Goal: Task Accomplishment & Management: Manage account settings

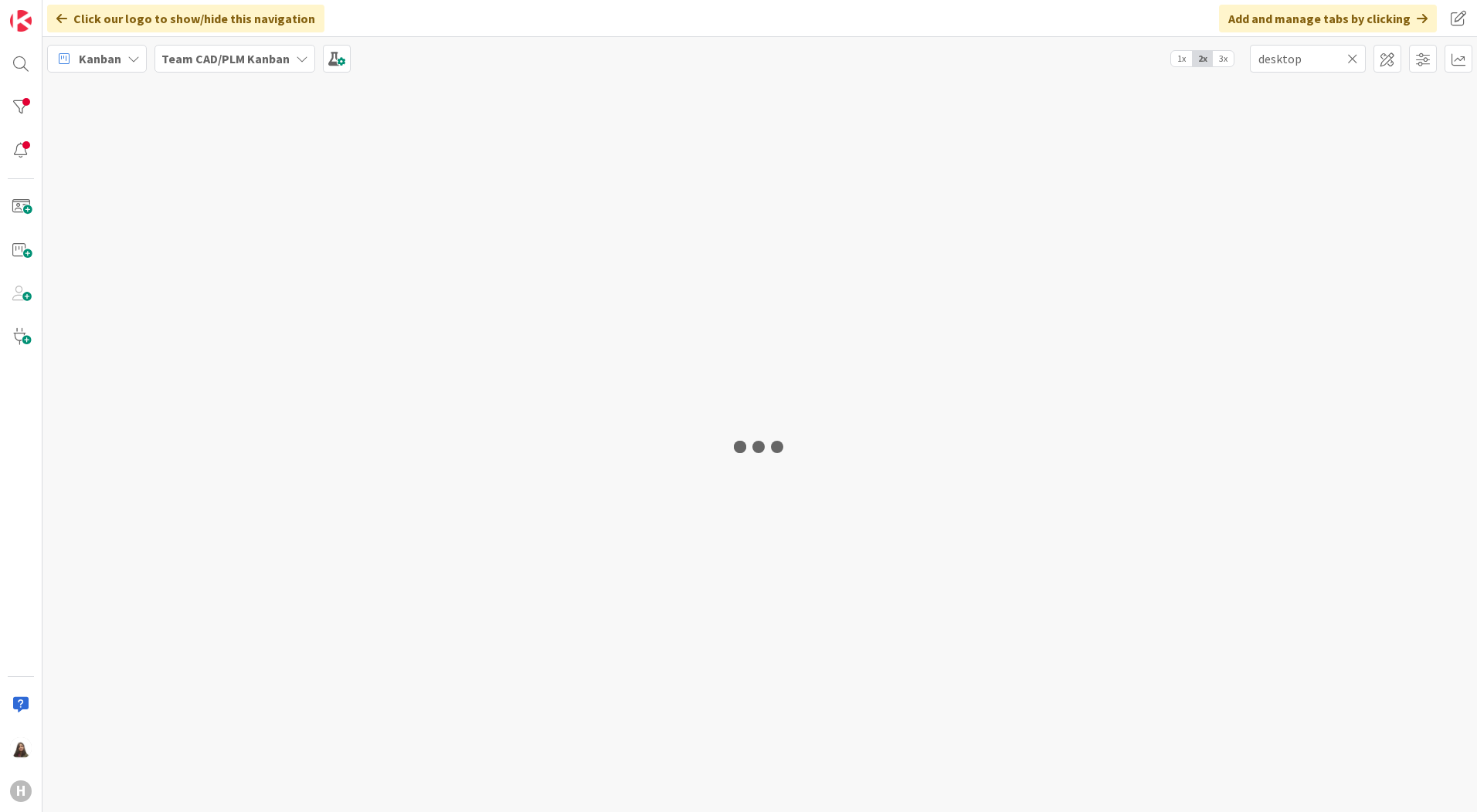
type input "desktop"
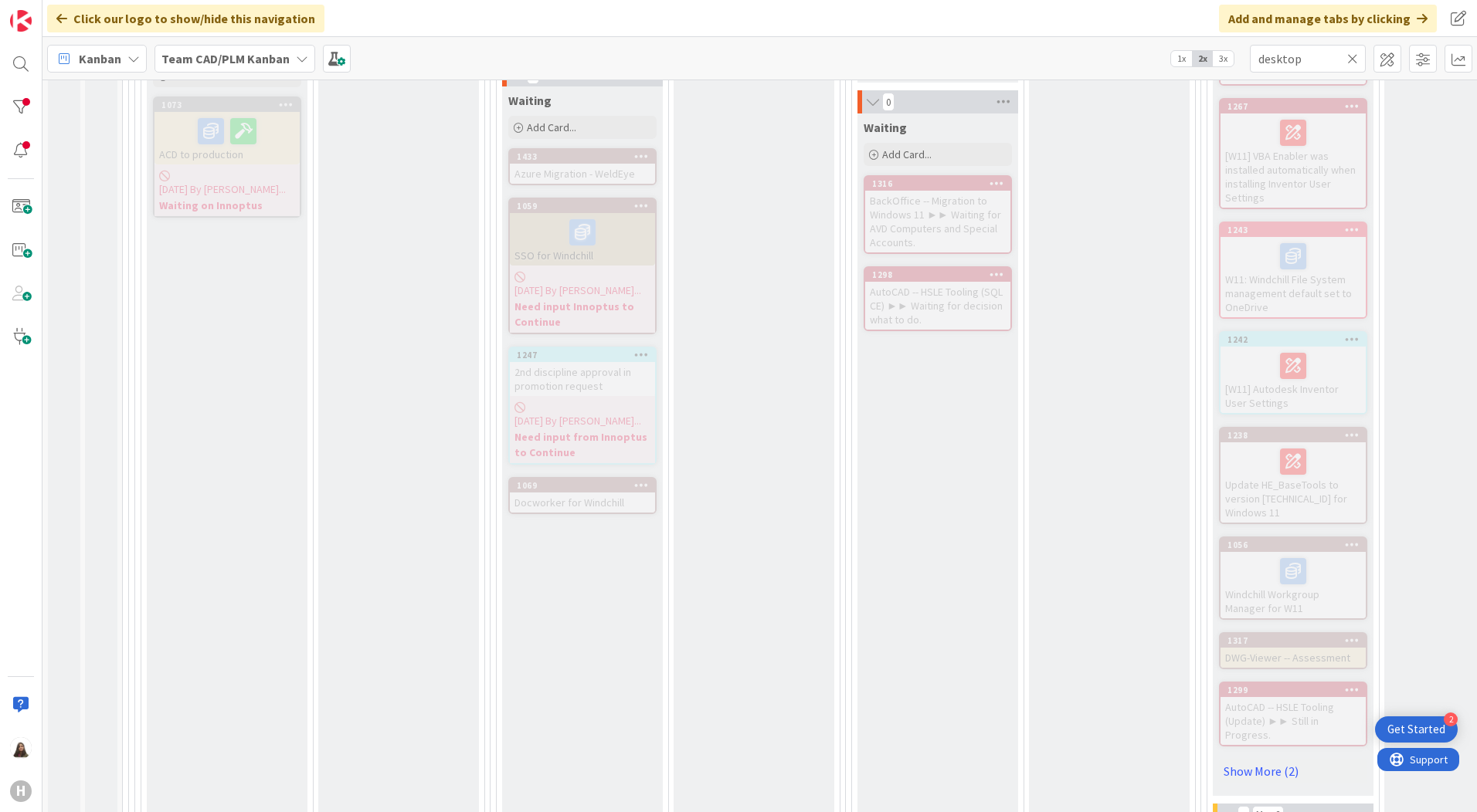
scroll to position [618, 0]
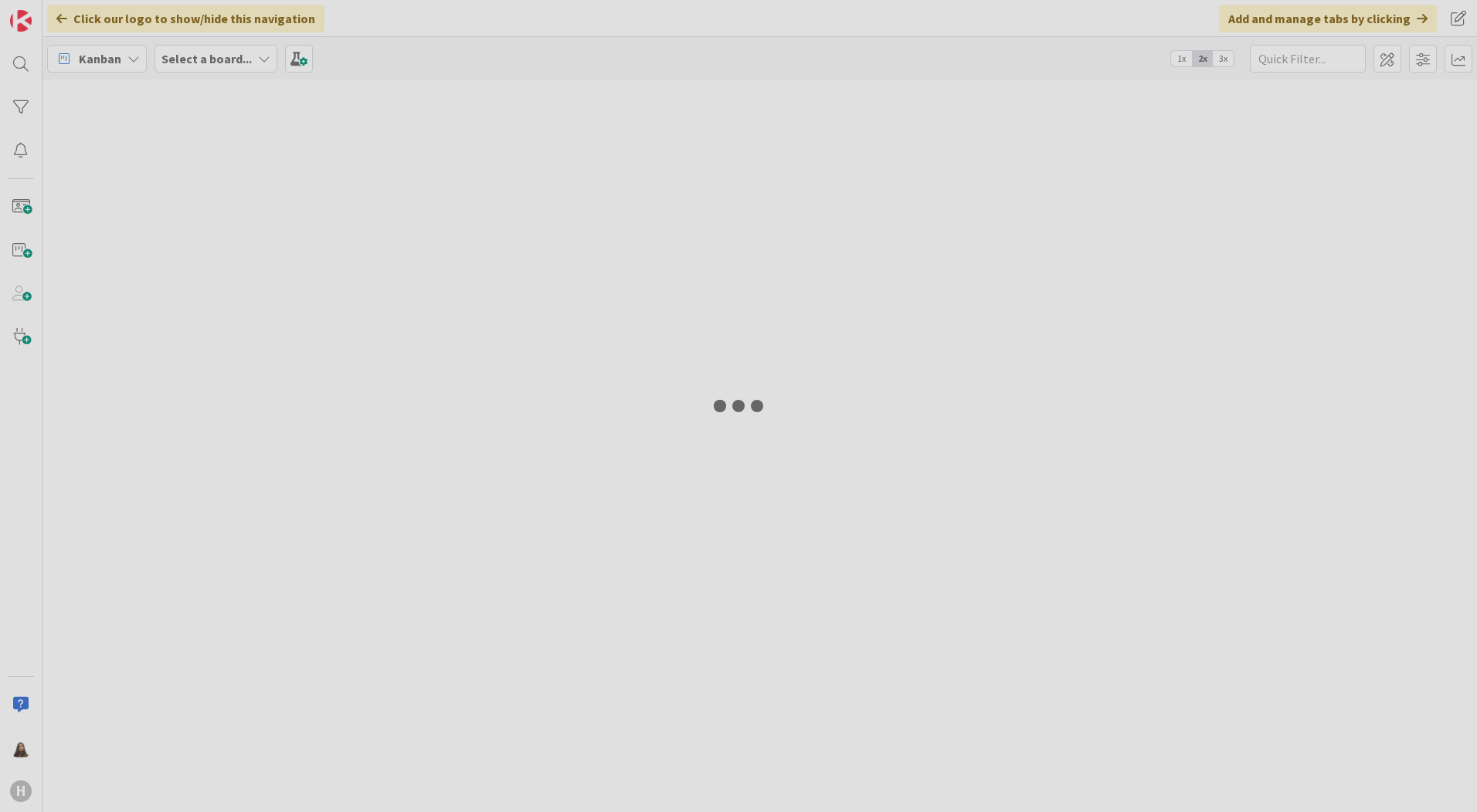
type input "desktop"
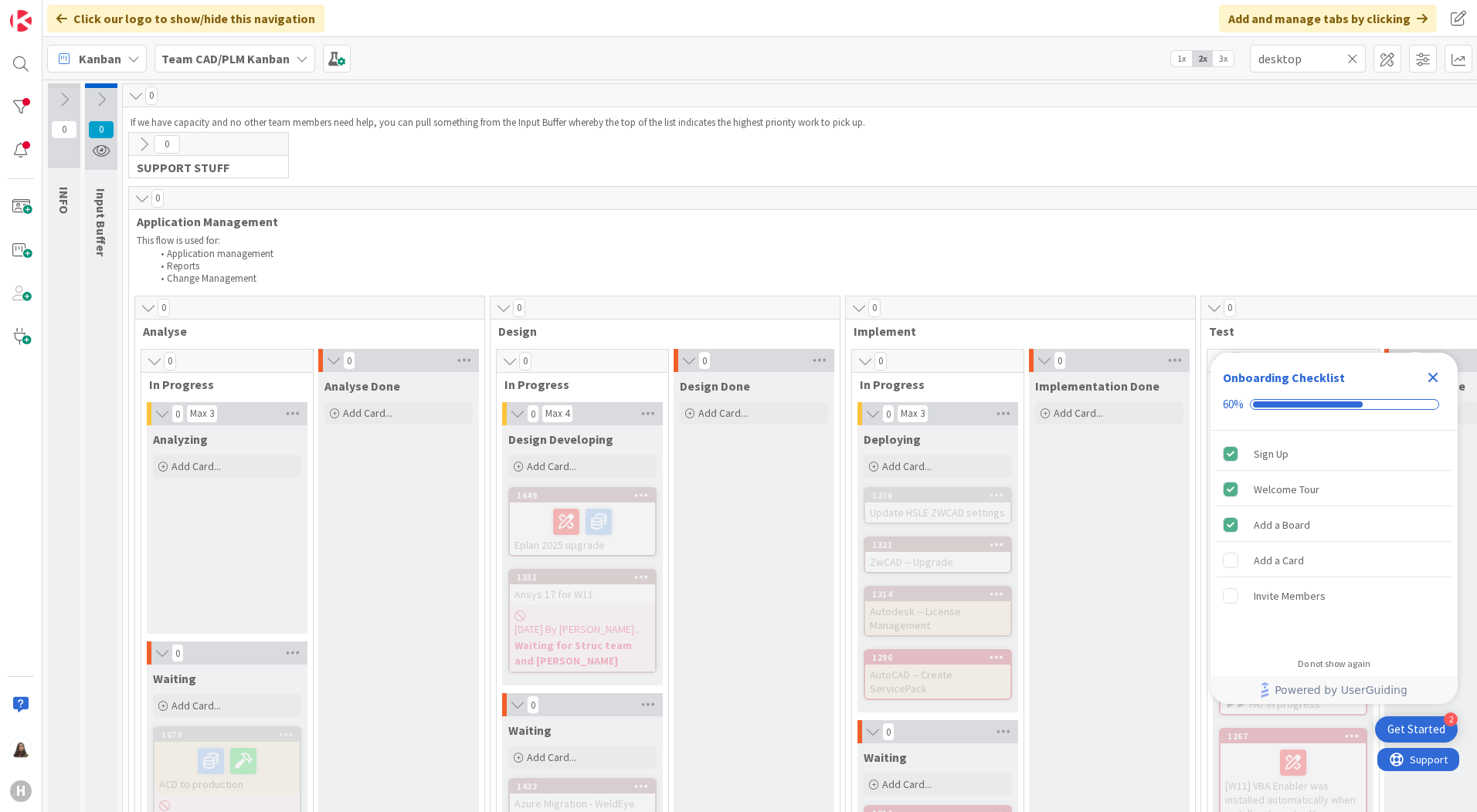
click at [65, 129] on span "0" at bounding box center [64, 129] width 26 height 18
click at [68, 104] on icon at bounding box center [64, 99] width 17 height 17
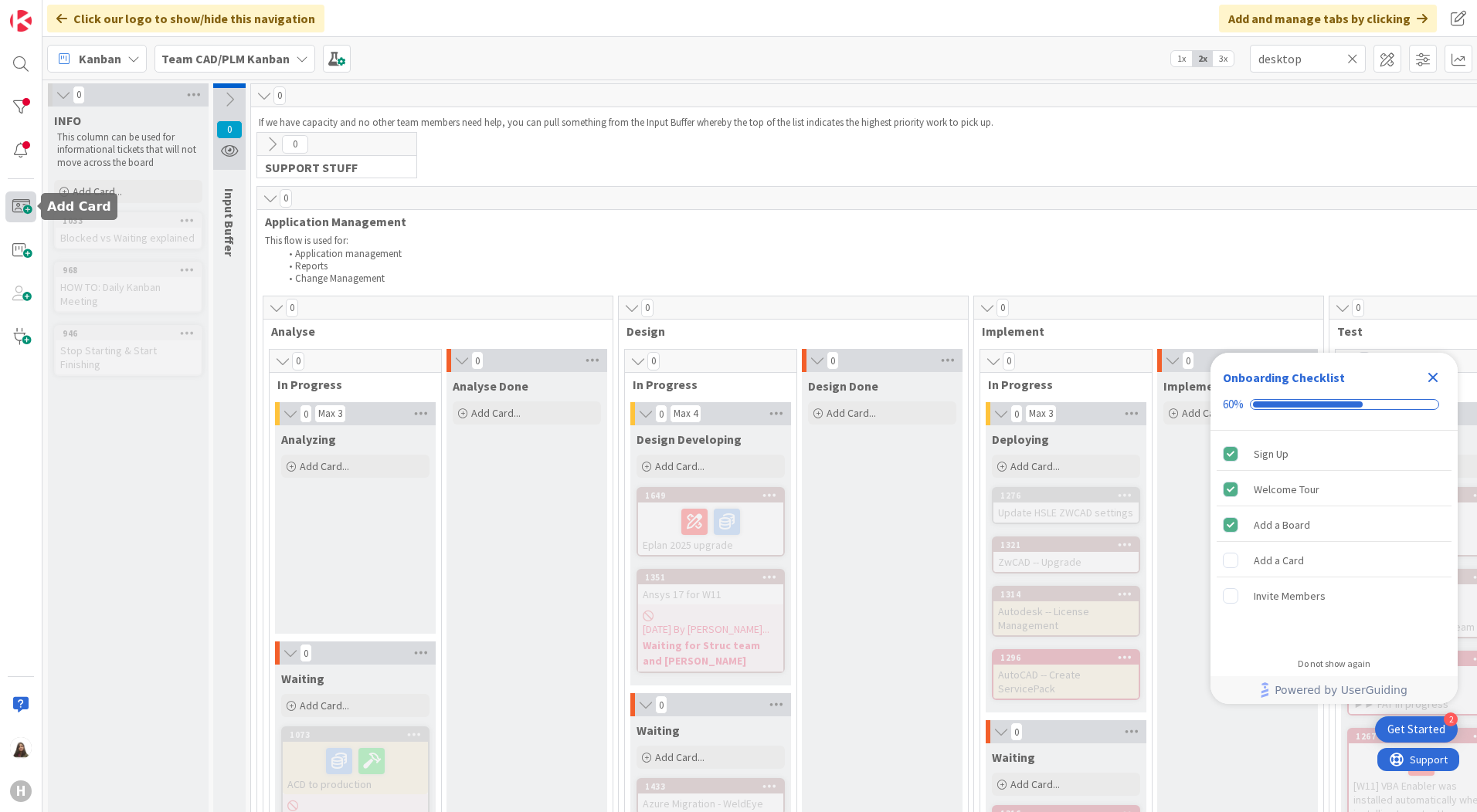
click at [25, 212] on span at bounding box center [21, 207] width 31 height 31
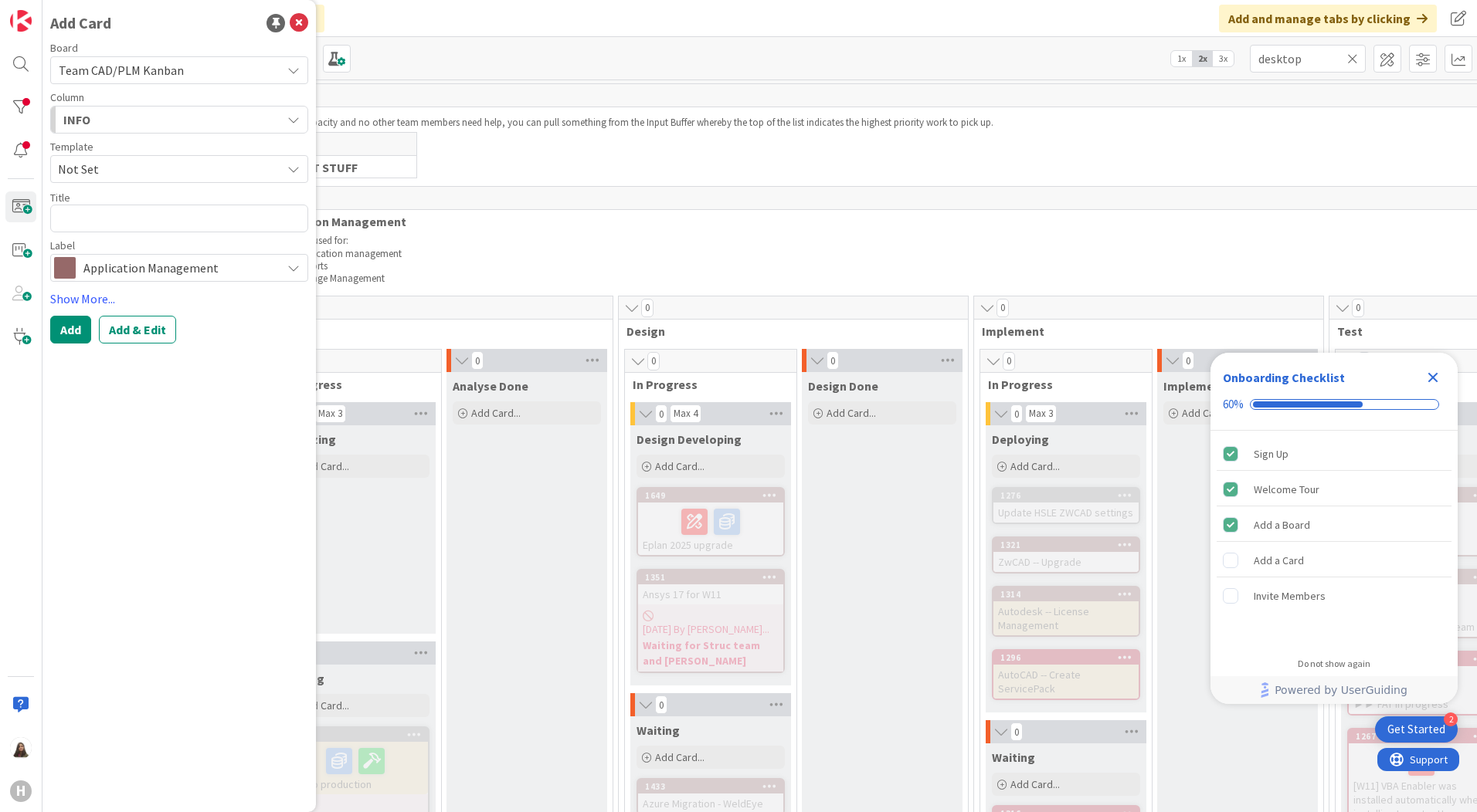
click at [290, 117] on icon "button" at bounding box center [293, 119] width 12 height 12
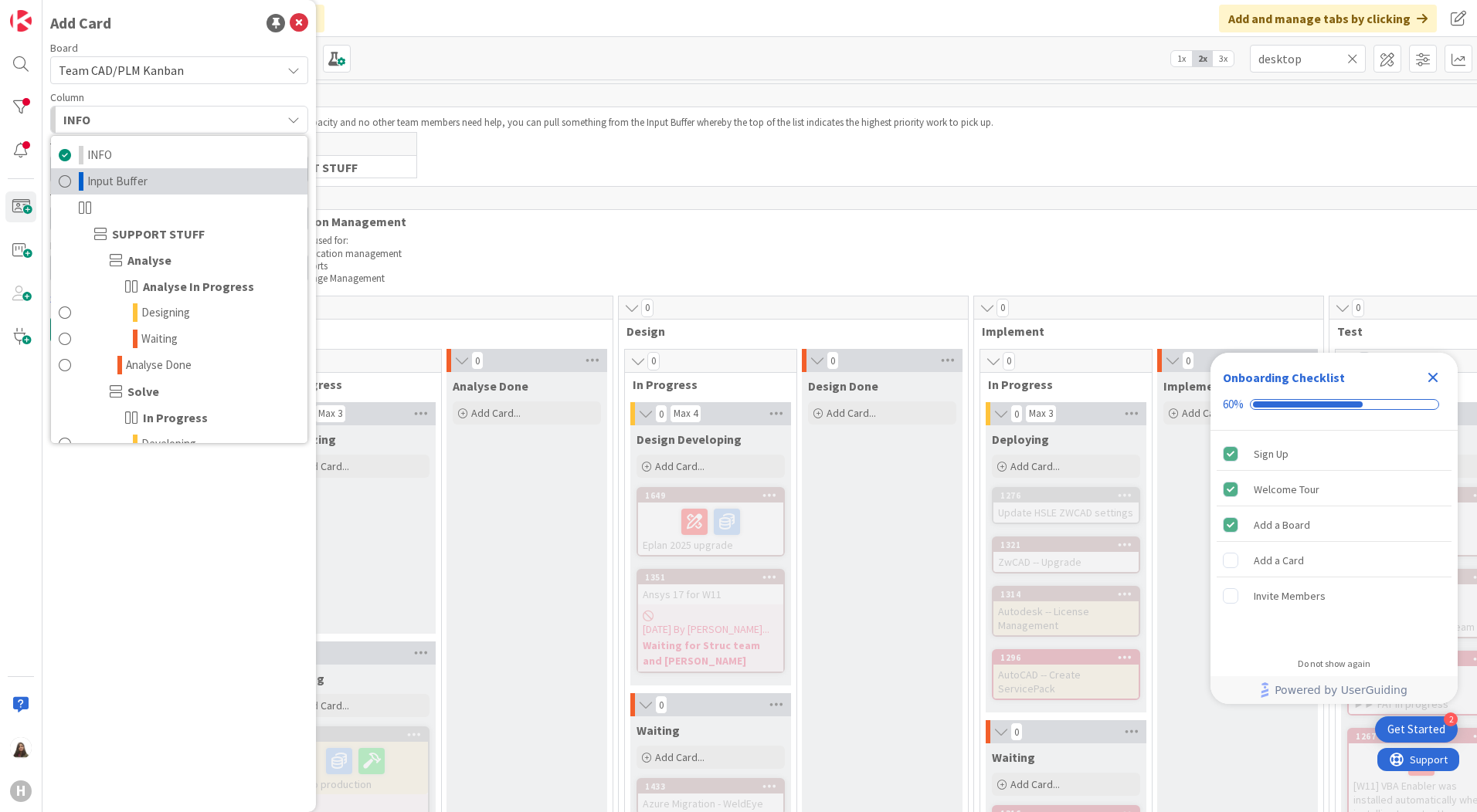
click at [102, 183] on span "Input Buffer" at bounding box center [117, 181] width 60 height 18
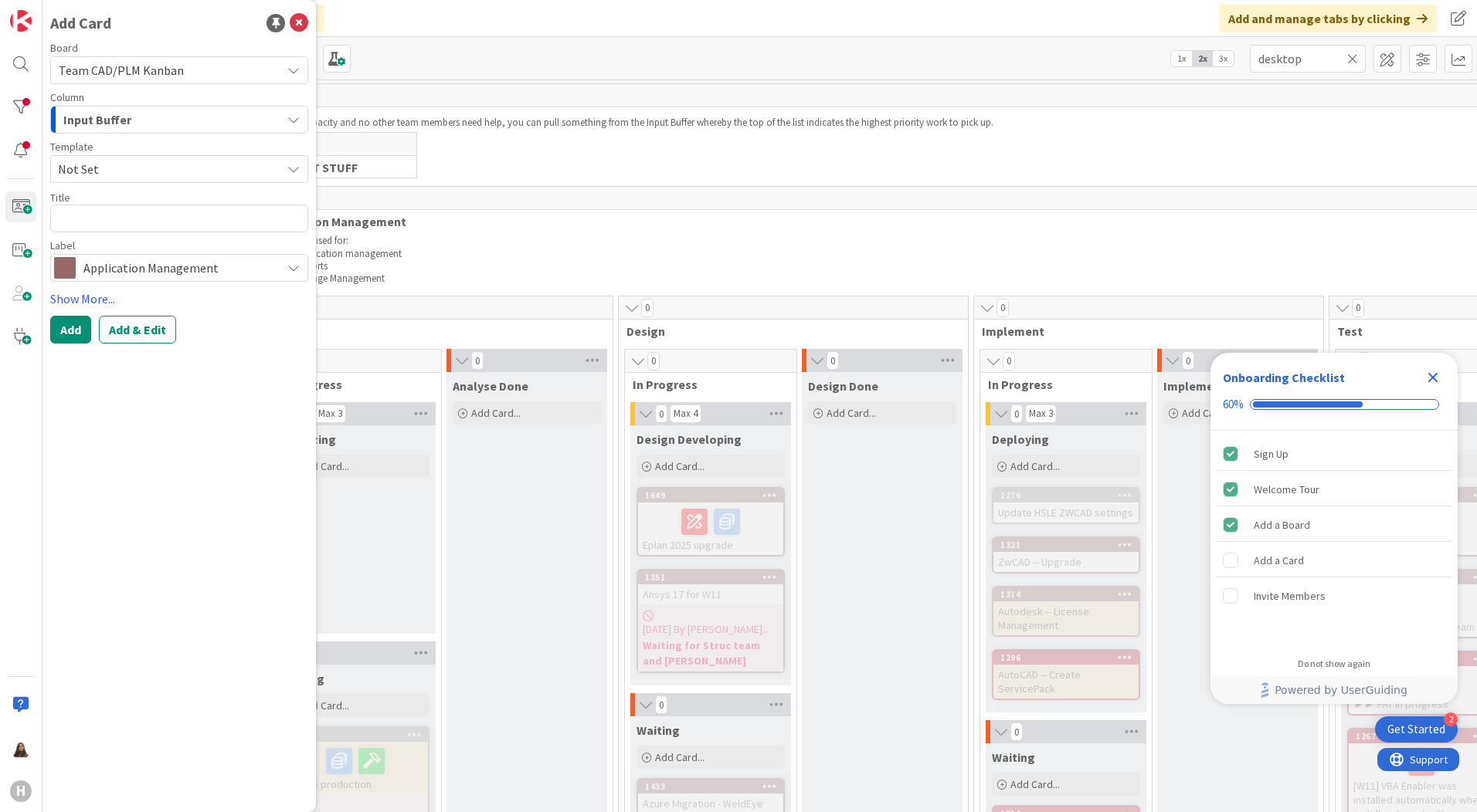
click at [293, 121] on icon "button" at bounding box center [293, 119] width 12 height 12
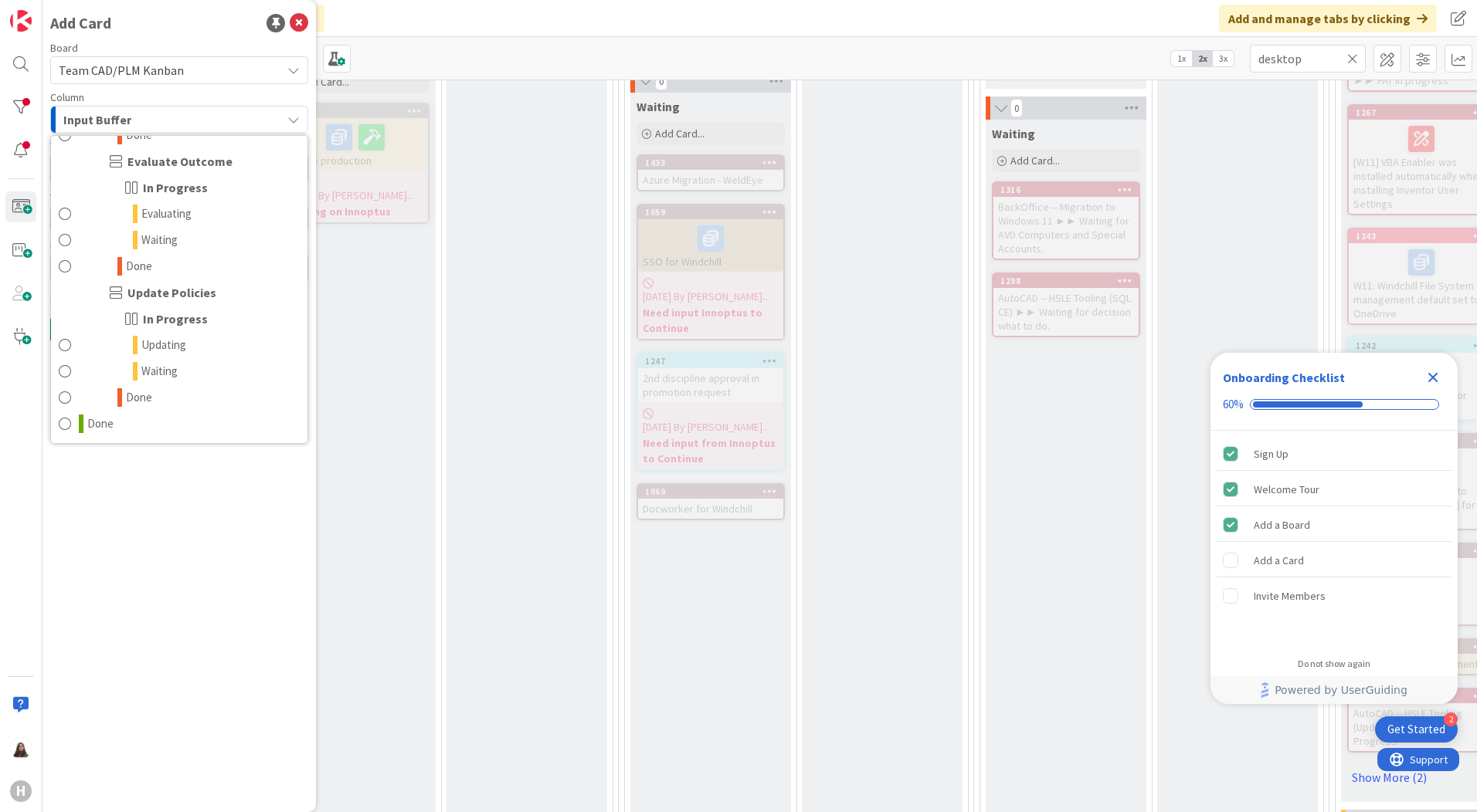
scroll to position [695, 0]
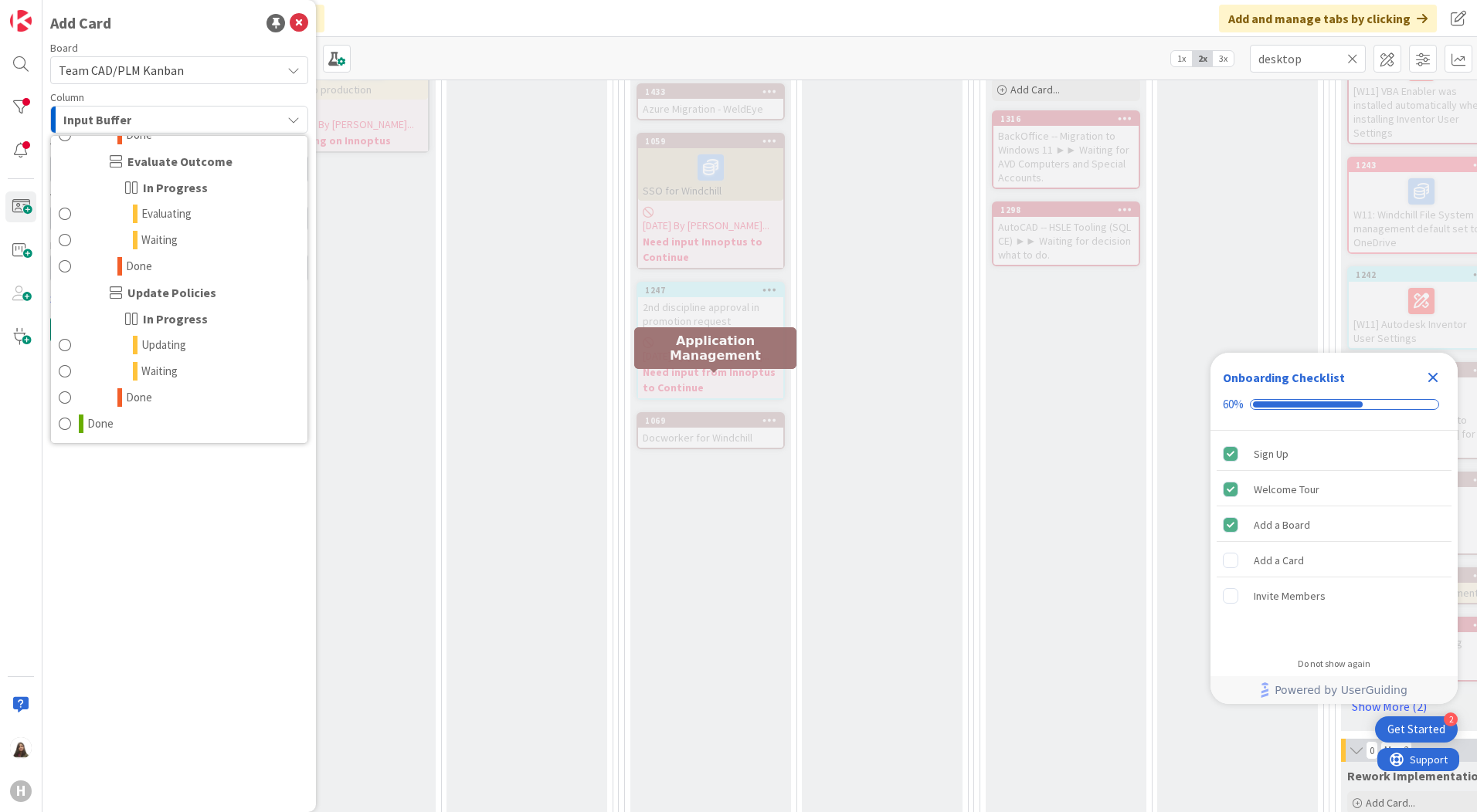
click at [706, 415] on div "1069" at bounding box center [713, 421] width 138 height 11
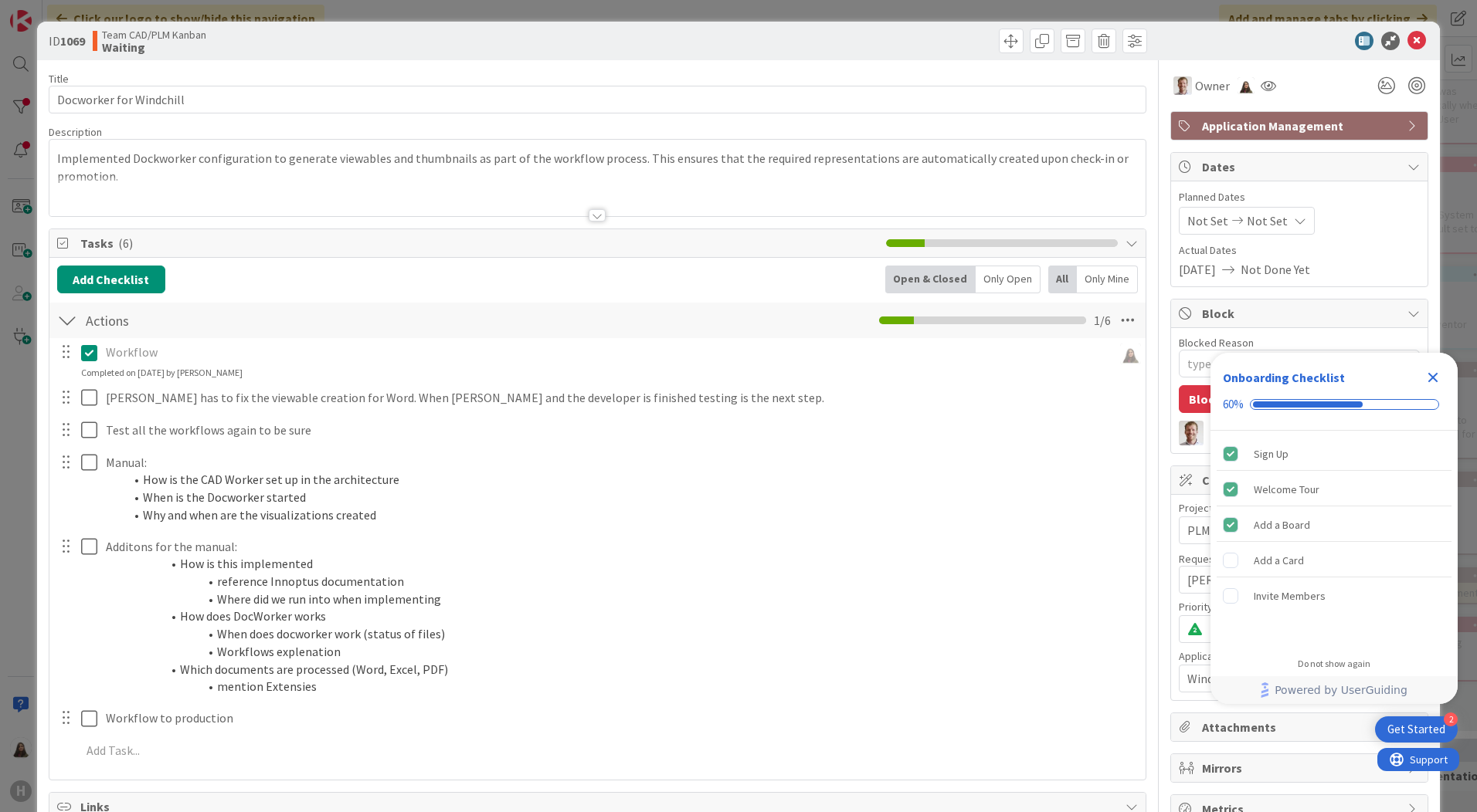
type textarea "x"
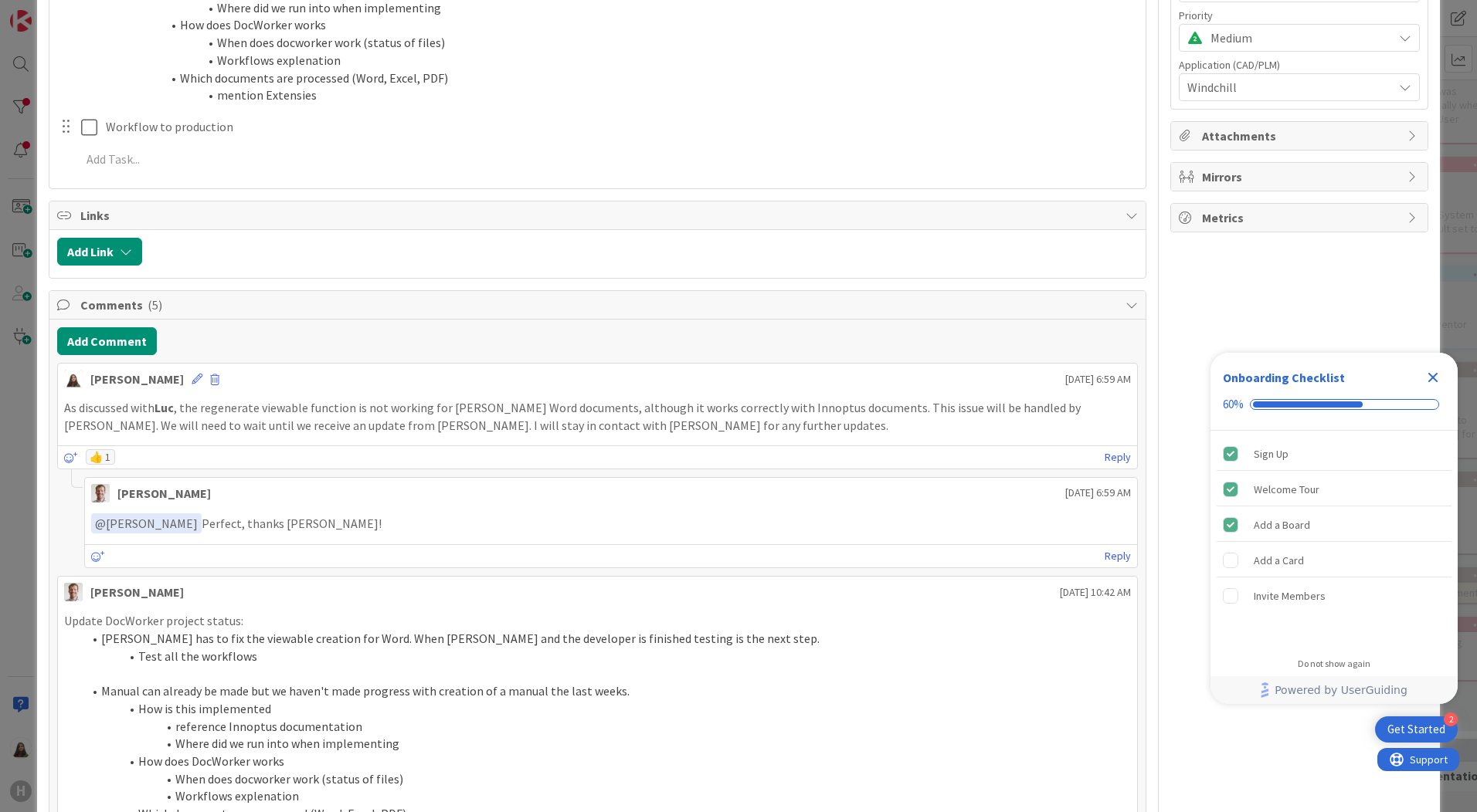
scroll to position [618, 0]
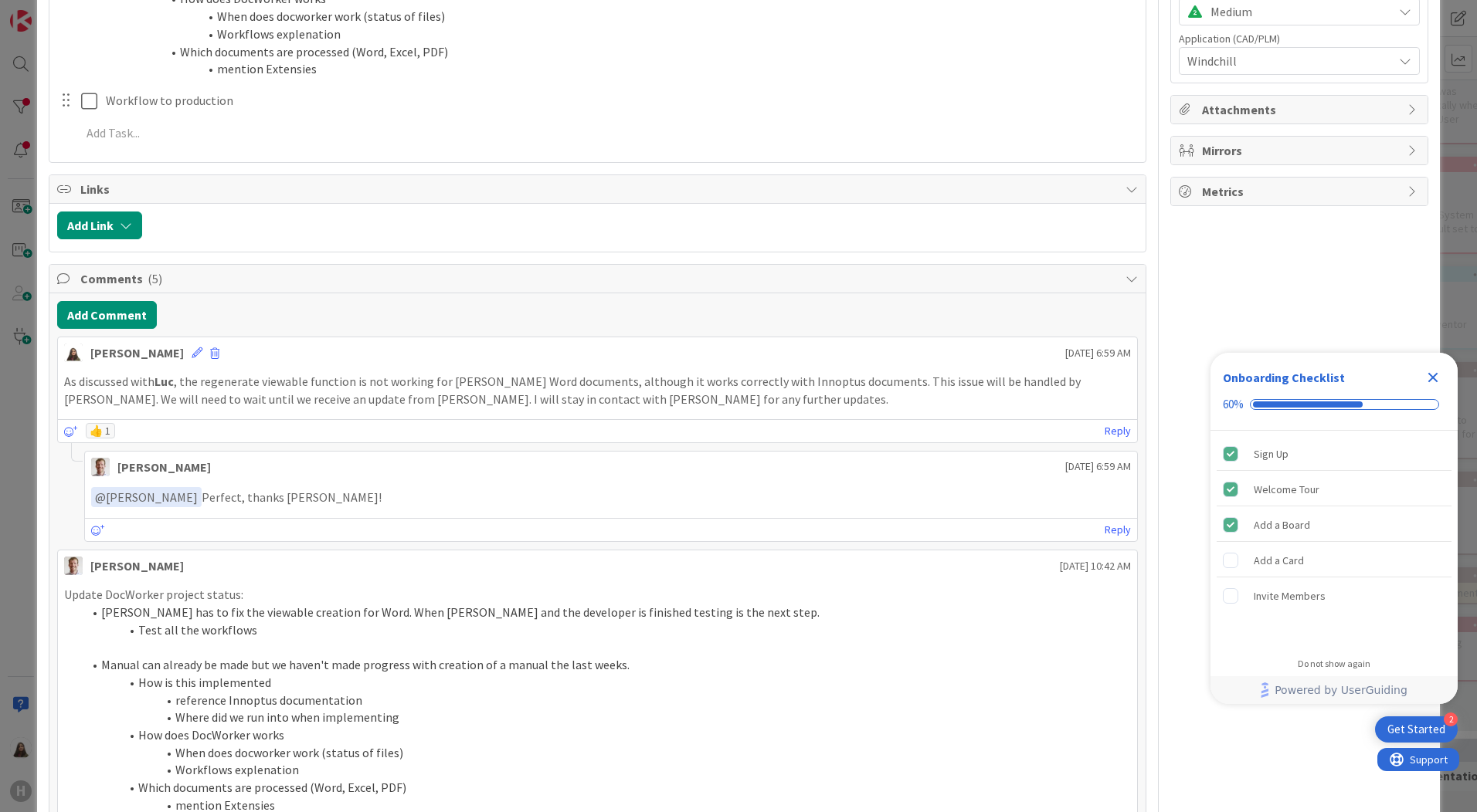
click at [1434, 376] on icon "Close Checklist" at bounding box center [1433, 378] width 10 height 10
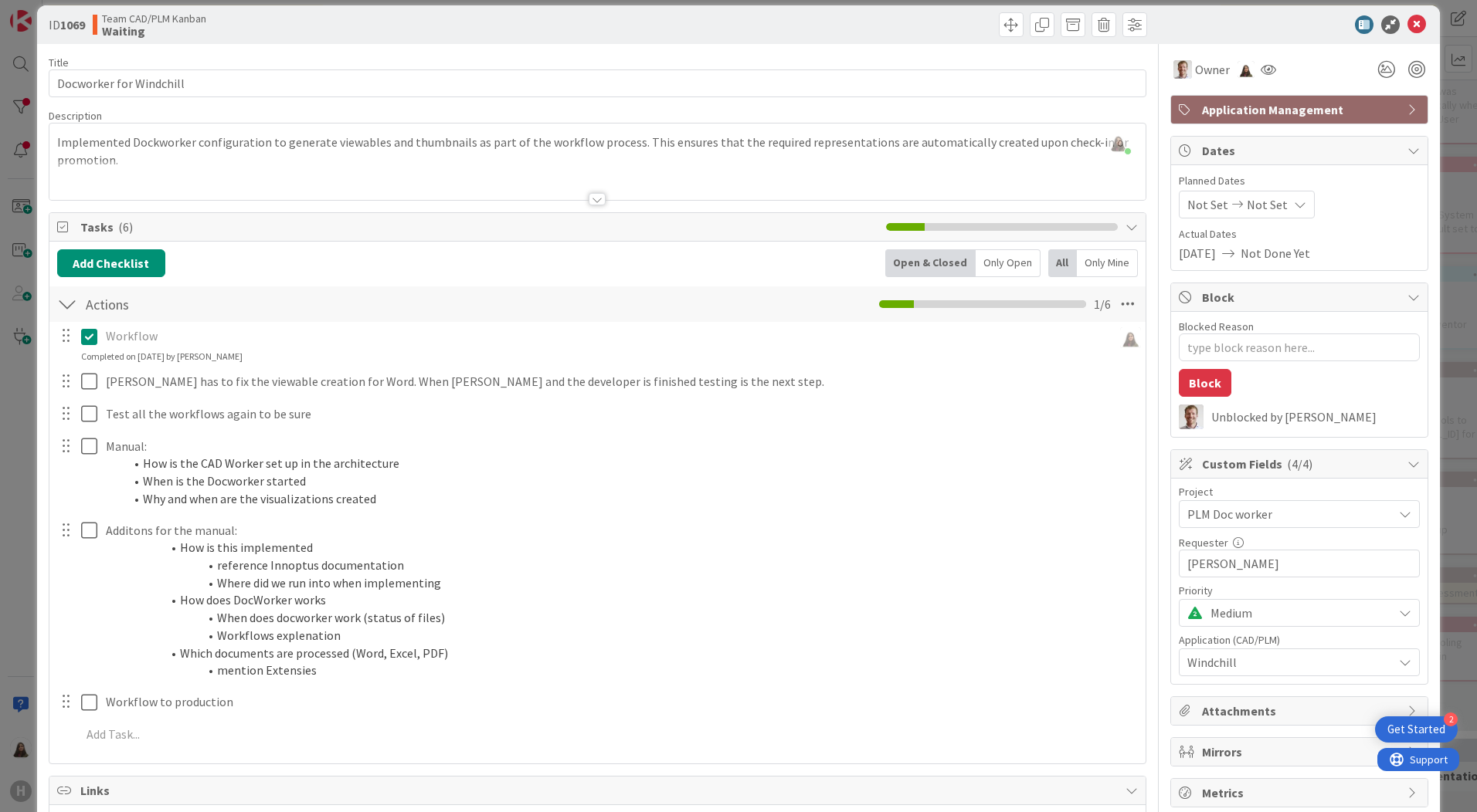
scroll to position [0, 0]
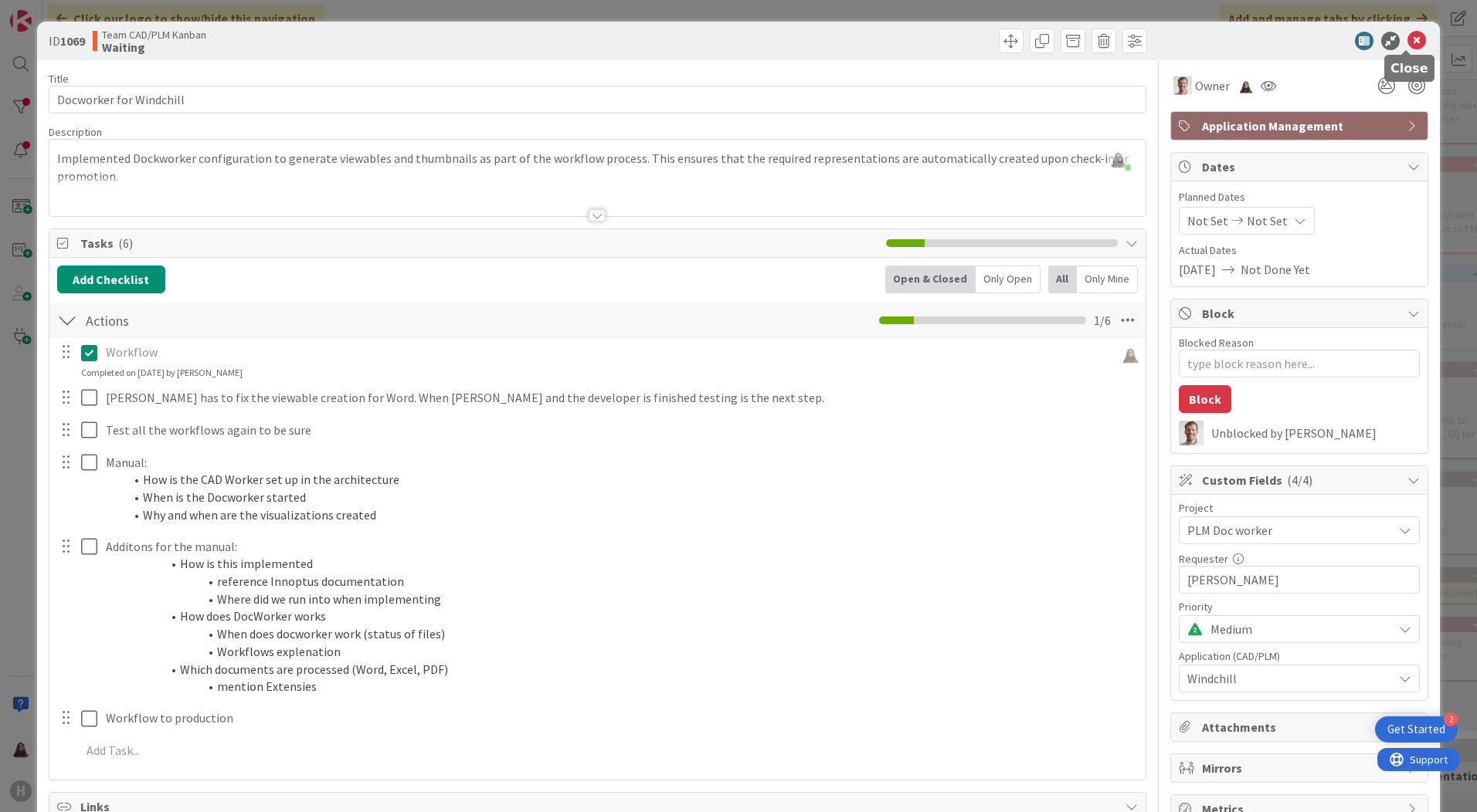
click at [1408, 43] on icon at bounding box center [1416, 41] width 18 height 18
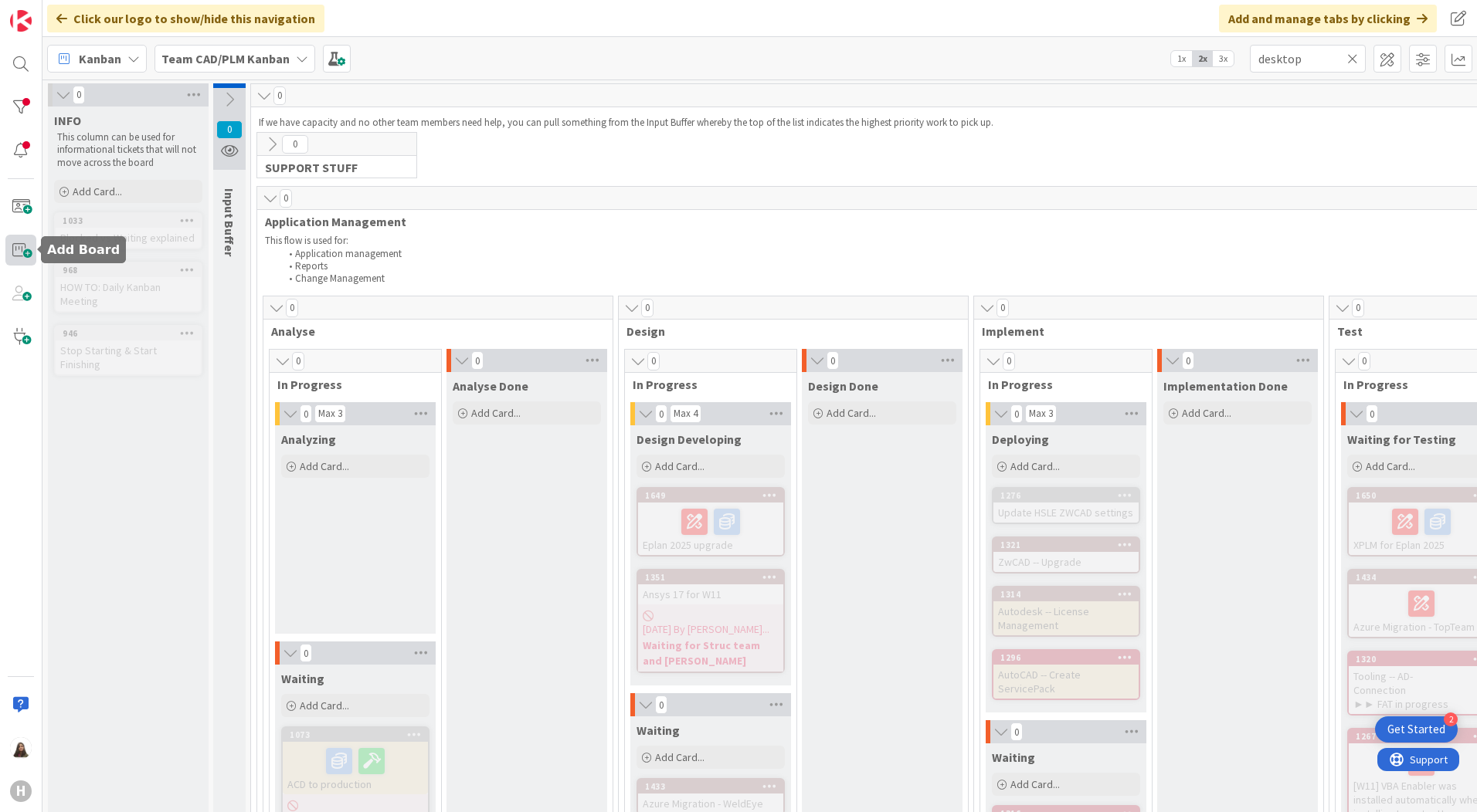
click at [17, 247] on span at bounding box center [21, 250] width 31 height 31
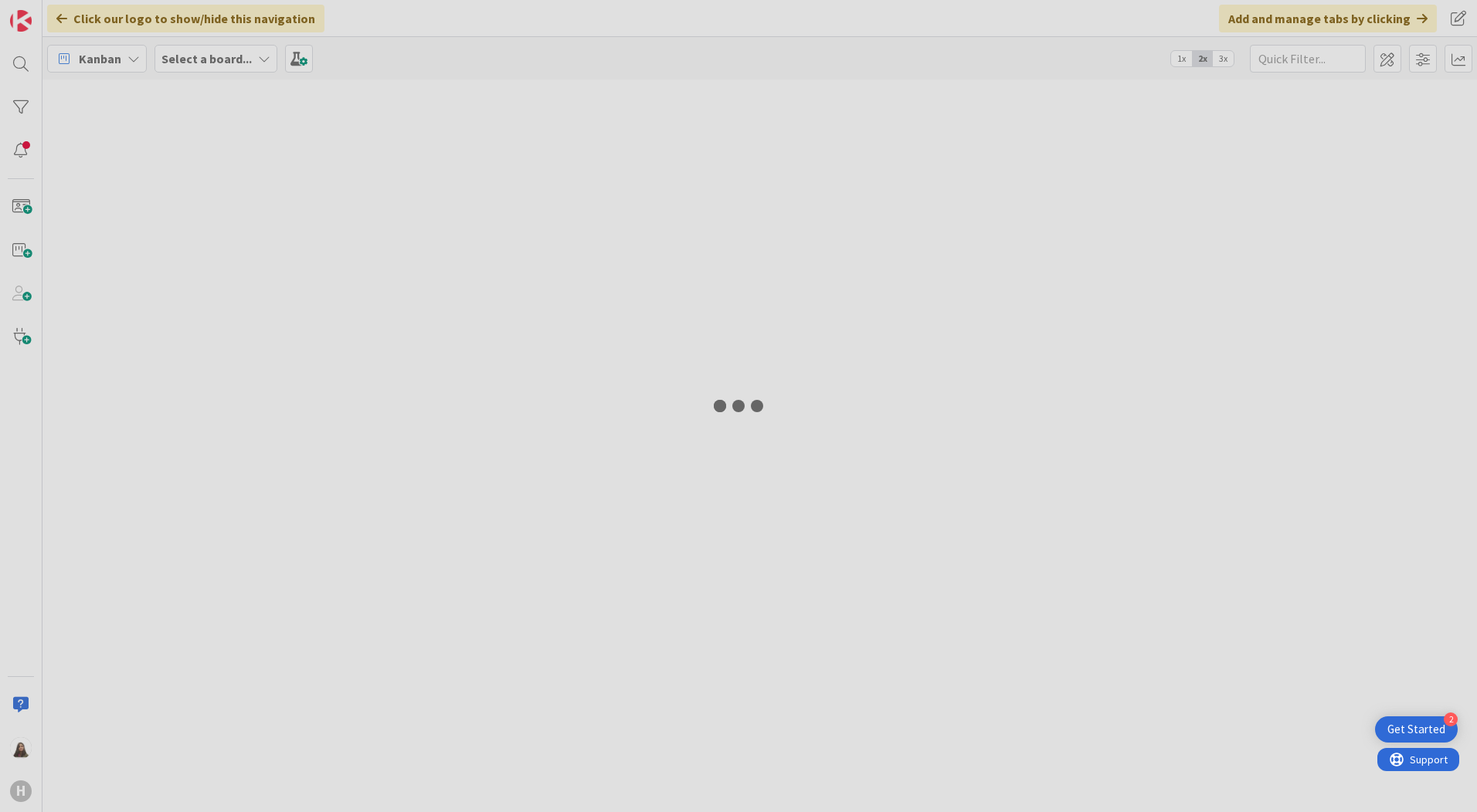
type input "desktop"
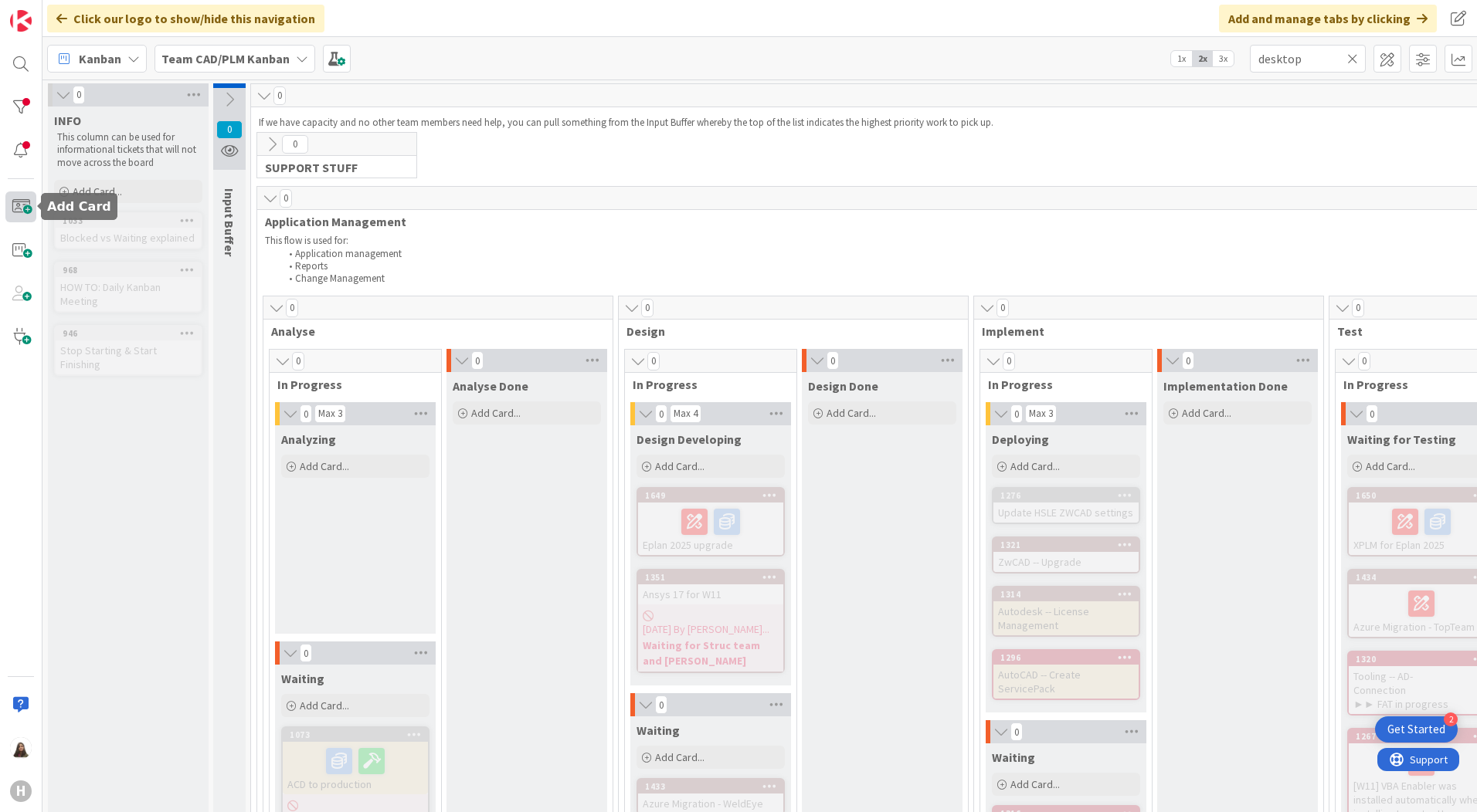
click at [19, 208] on span at bounding box center [21, 207] width 31 height 31
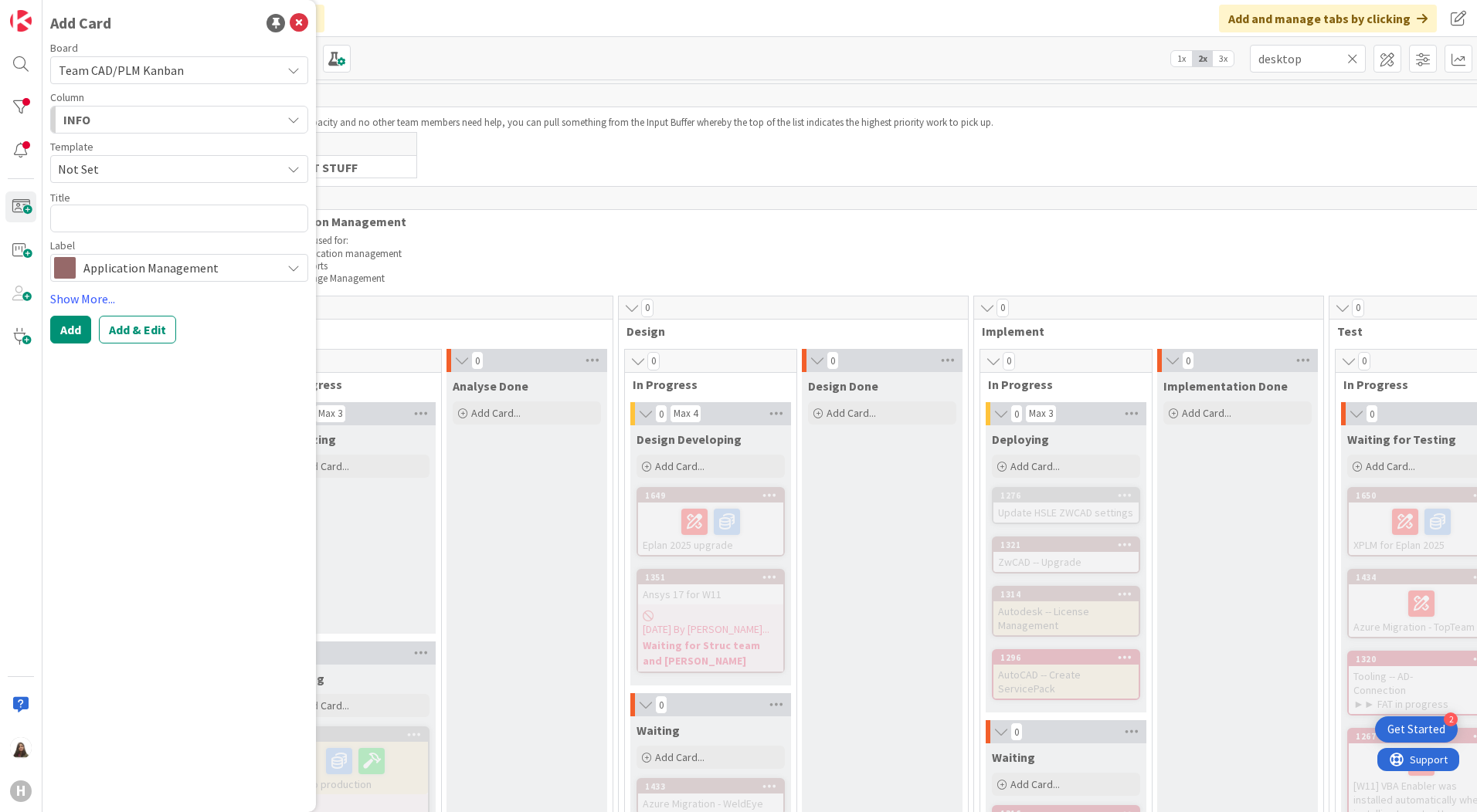
click at [290, 117] on icon "button" at bounding box center [293, 119] width 12 height 12
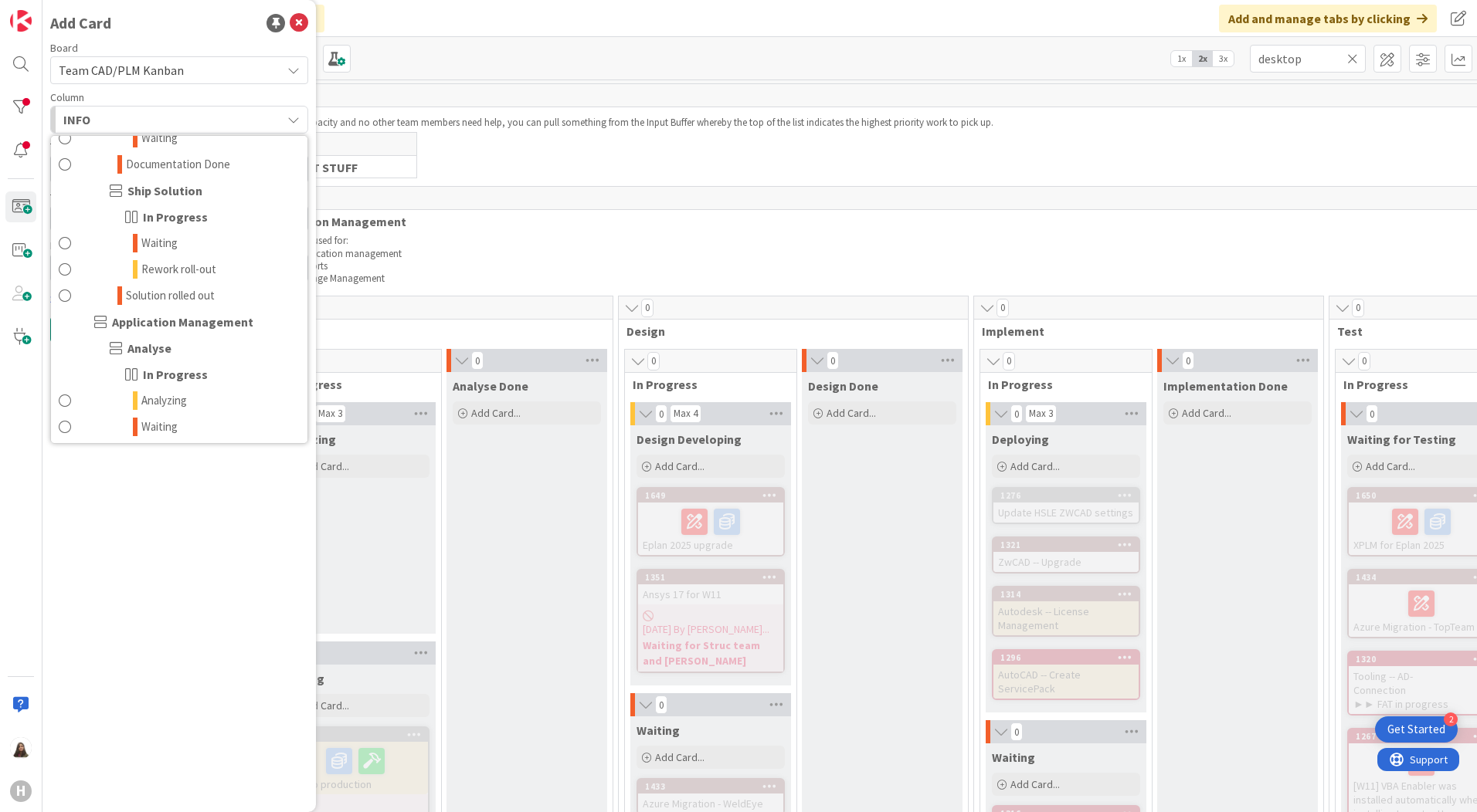
scroll to position [541, 0]
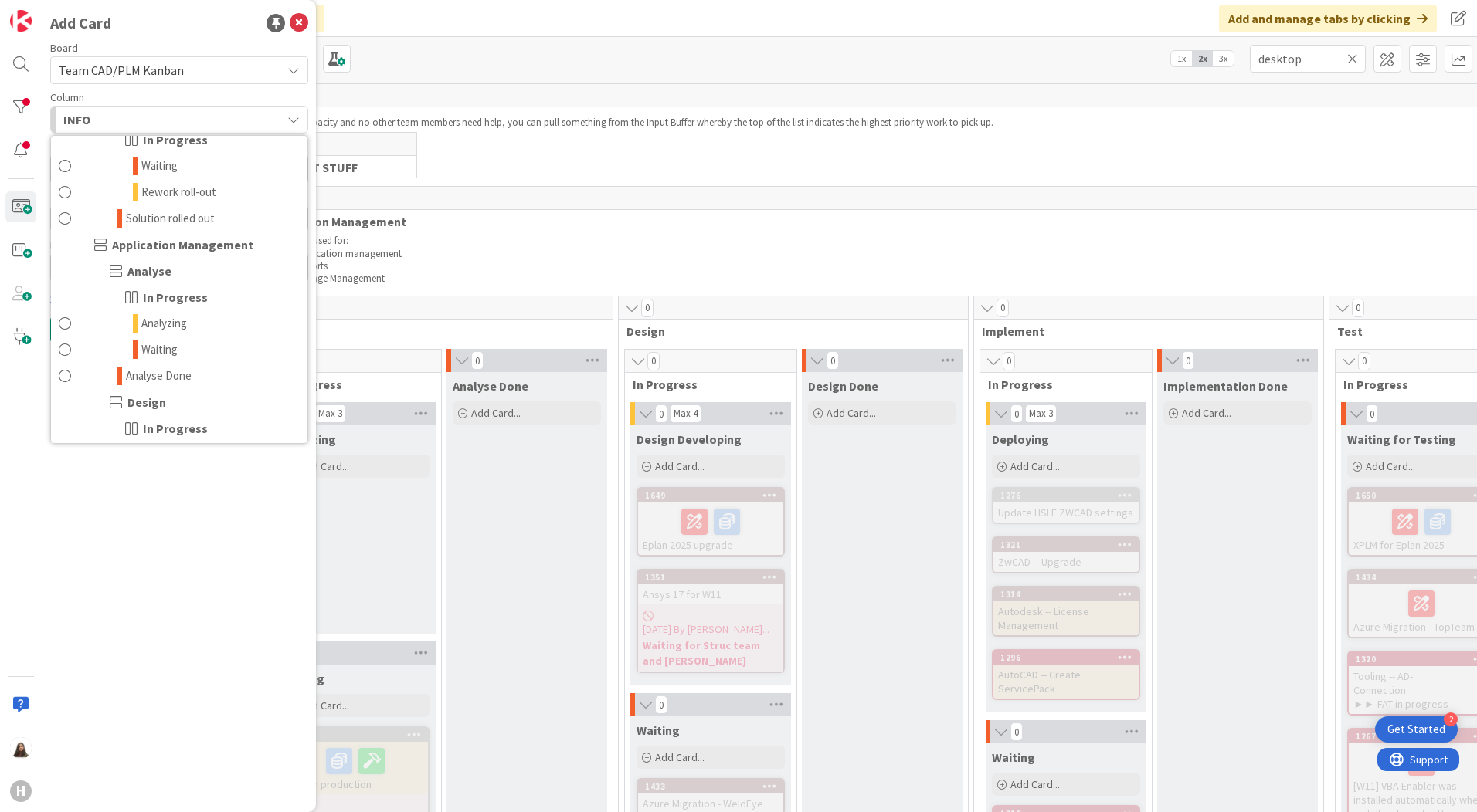
click at [191, 251] on span "Application Management" at bounding box center [182, 244] width 141 height 18
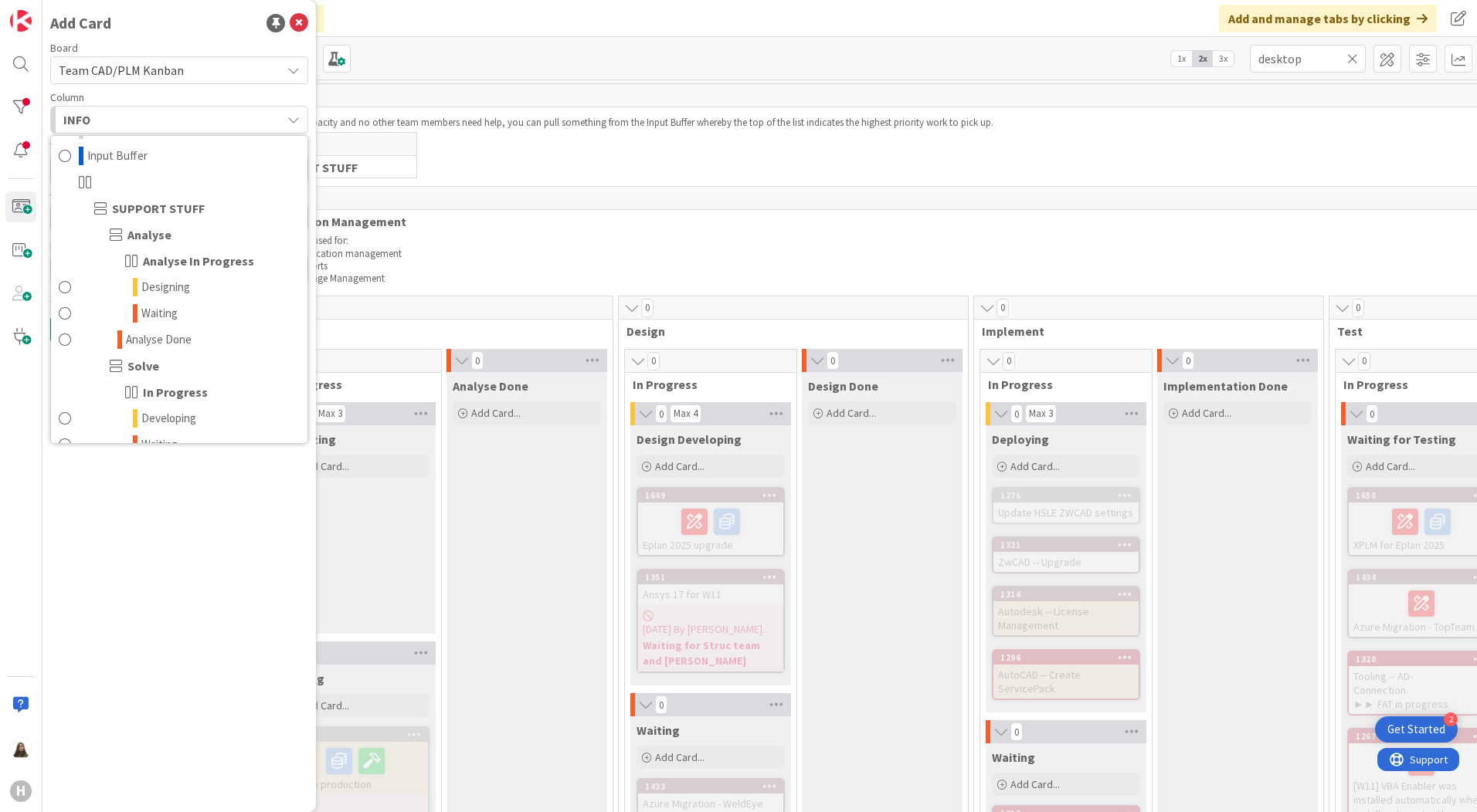
scroll to position [0, 0]
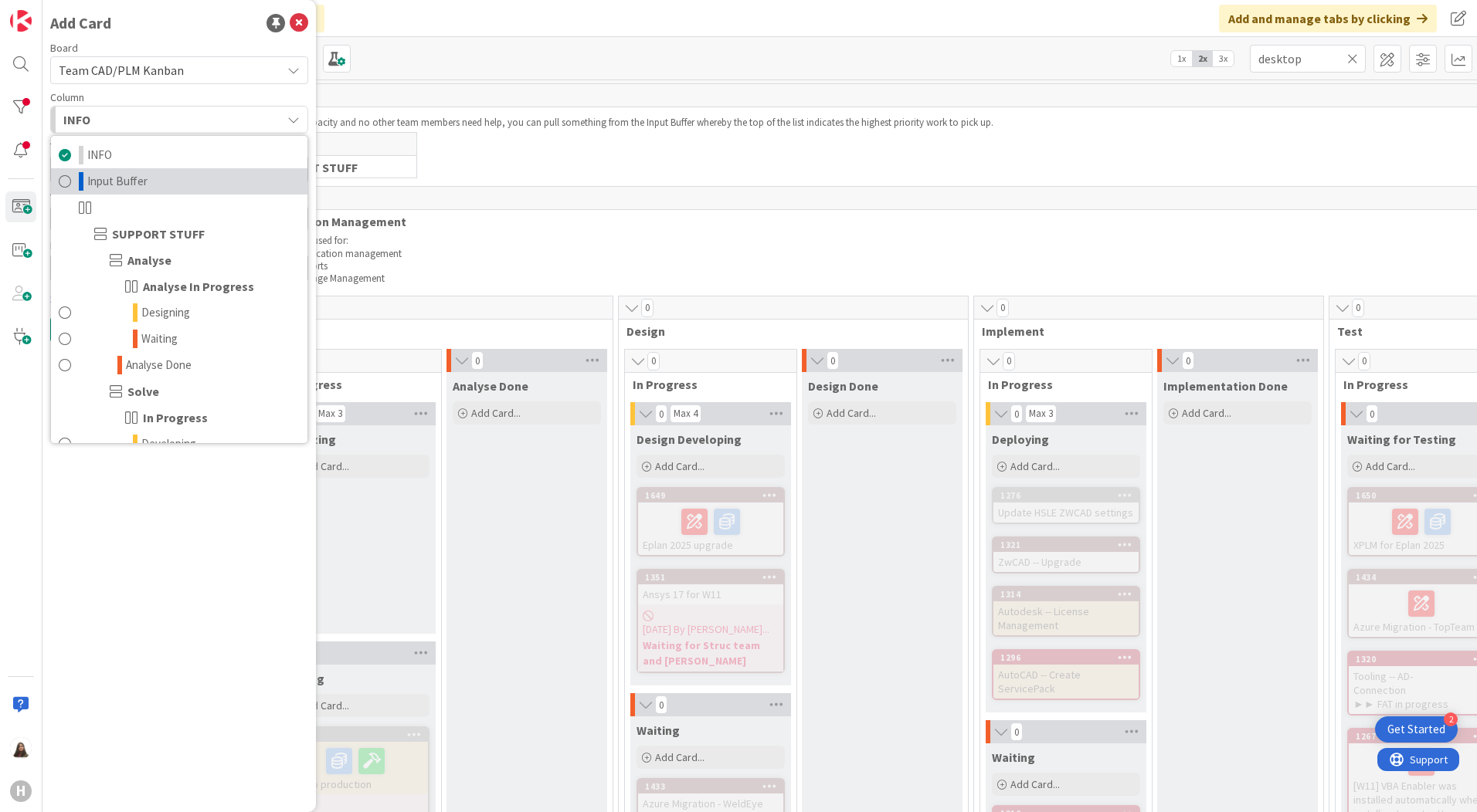
click at [61, 183] on span at bounding box center [64, 181] width 12 height 18
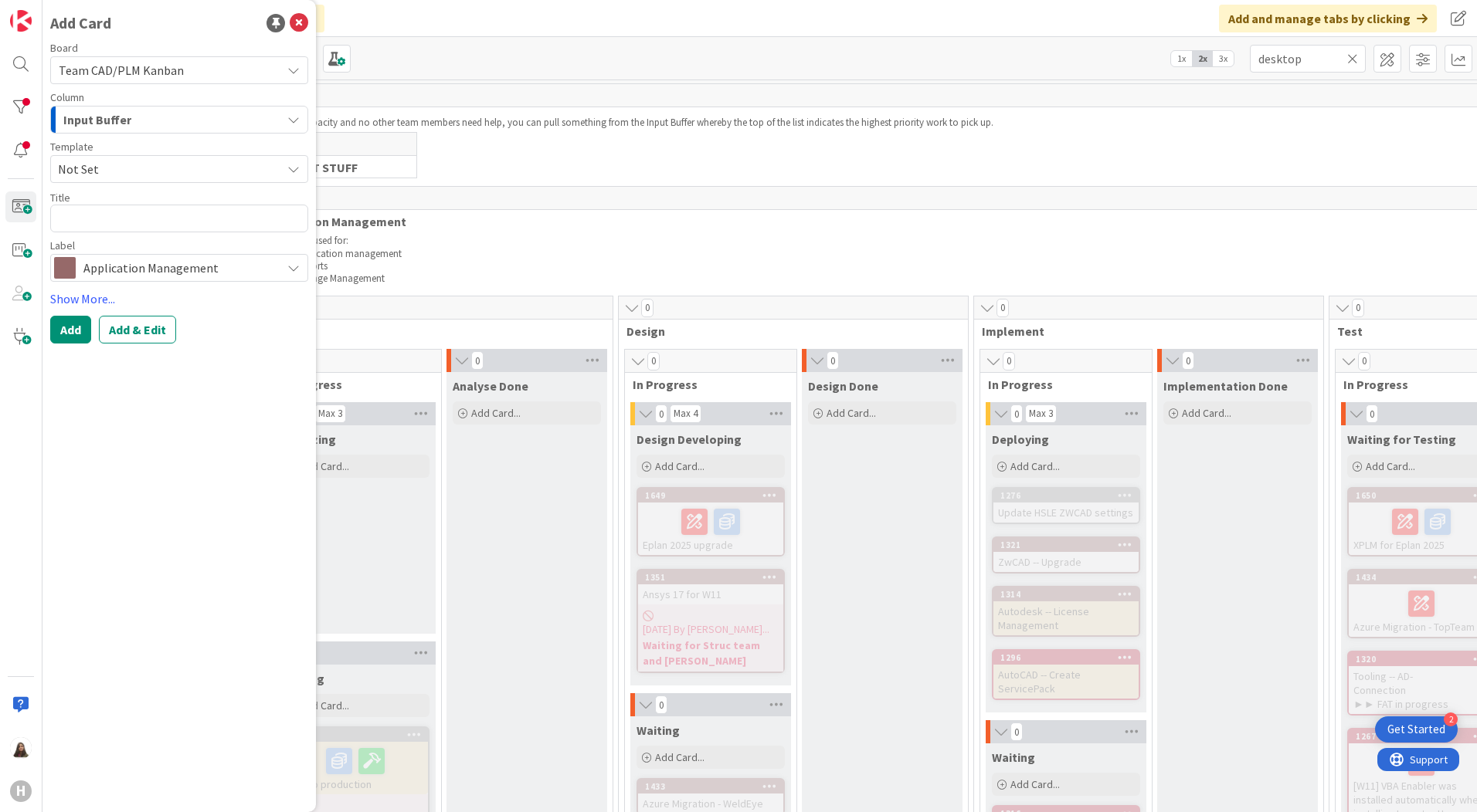
click at [297, 117] on icon "button" at bounding box center [293, 119] width 12 height 12
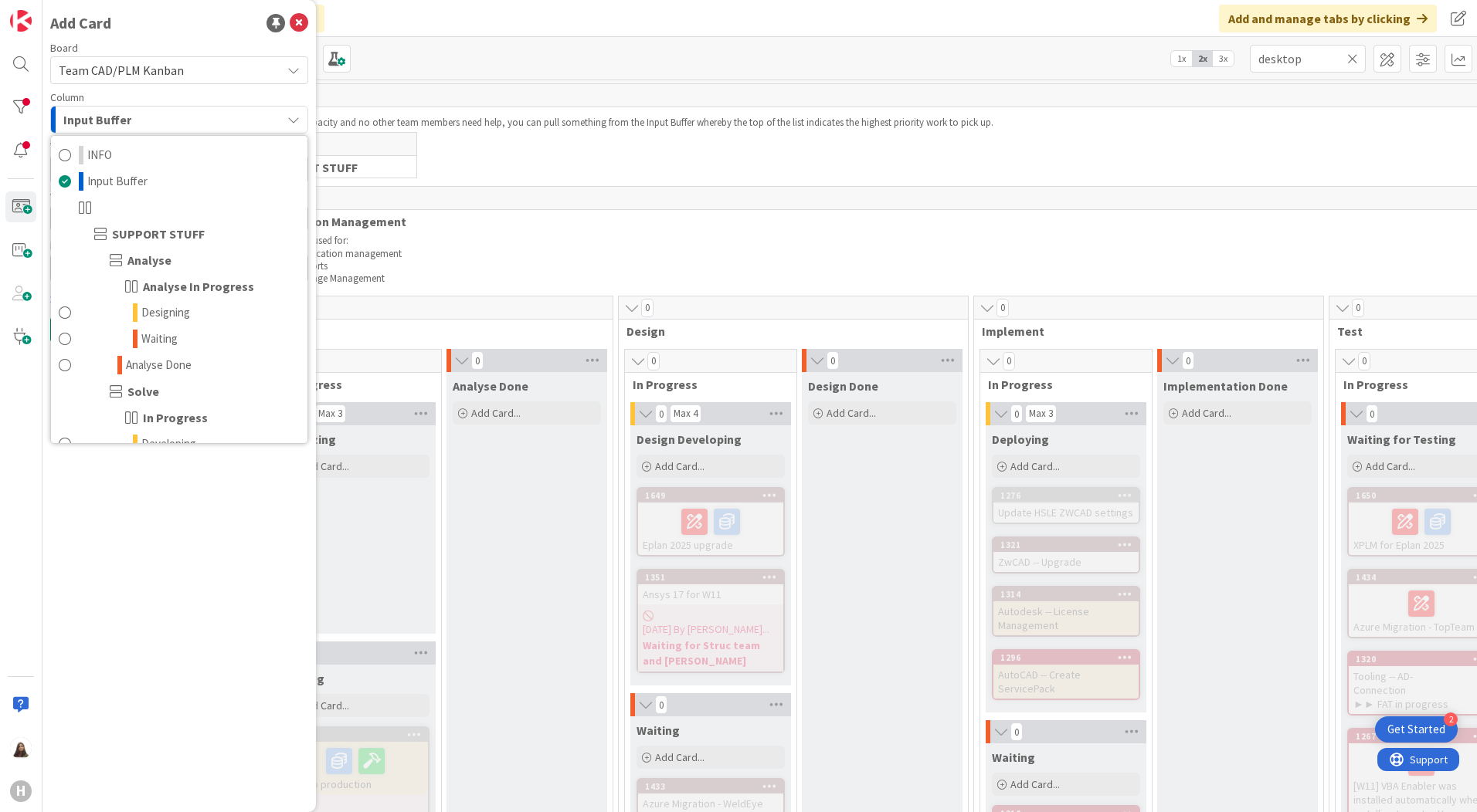
click at [122, 565] on div "Add Card Board Team CAD/PLM Kanban Column Input Buffer INFO Input Buffer SUPPOR…" at bounding box center [179, 406] width 273 height 812
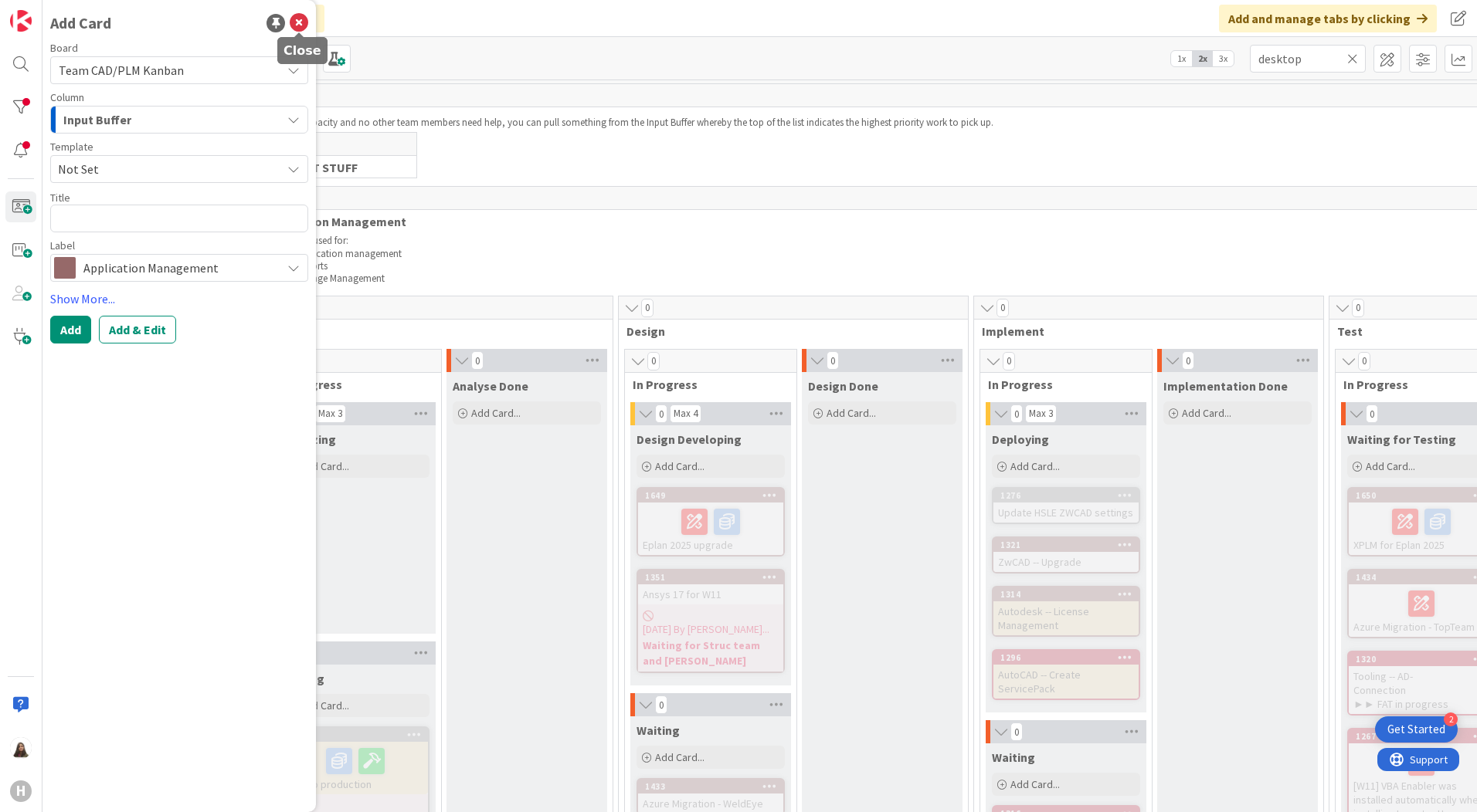
click at [296, 25] on icon at bounding box center [299, 22] width 18 height 18
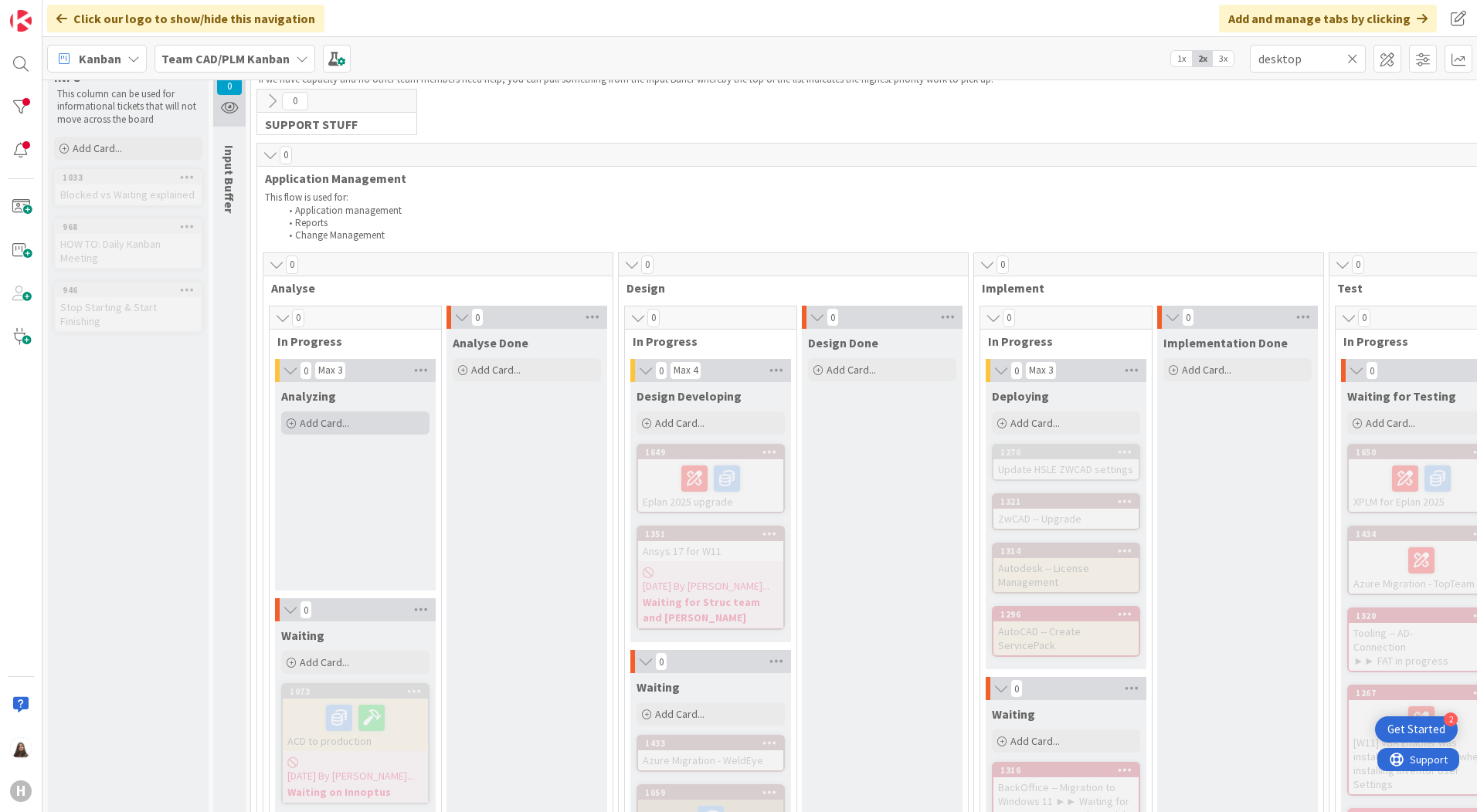
scroll to position [77, 0]
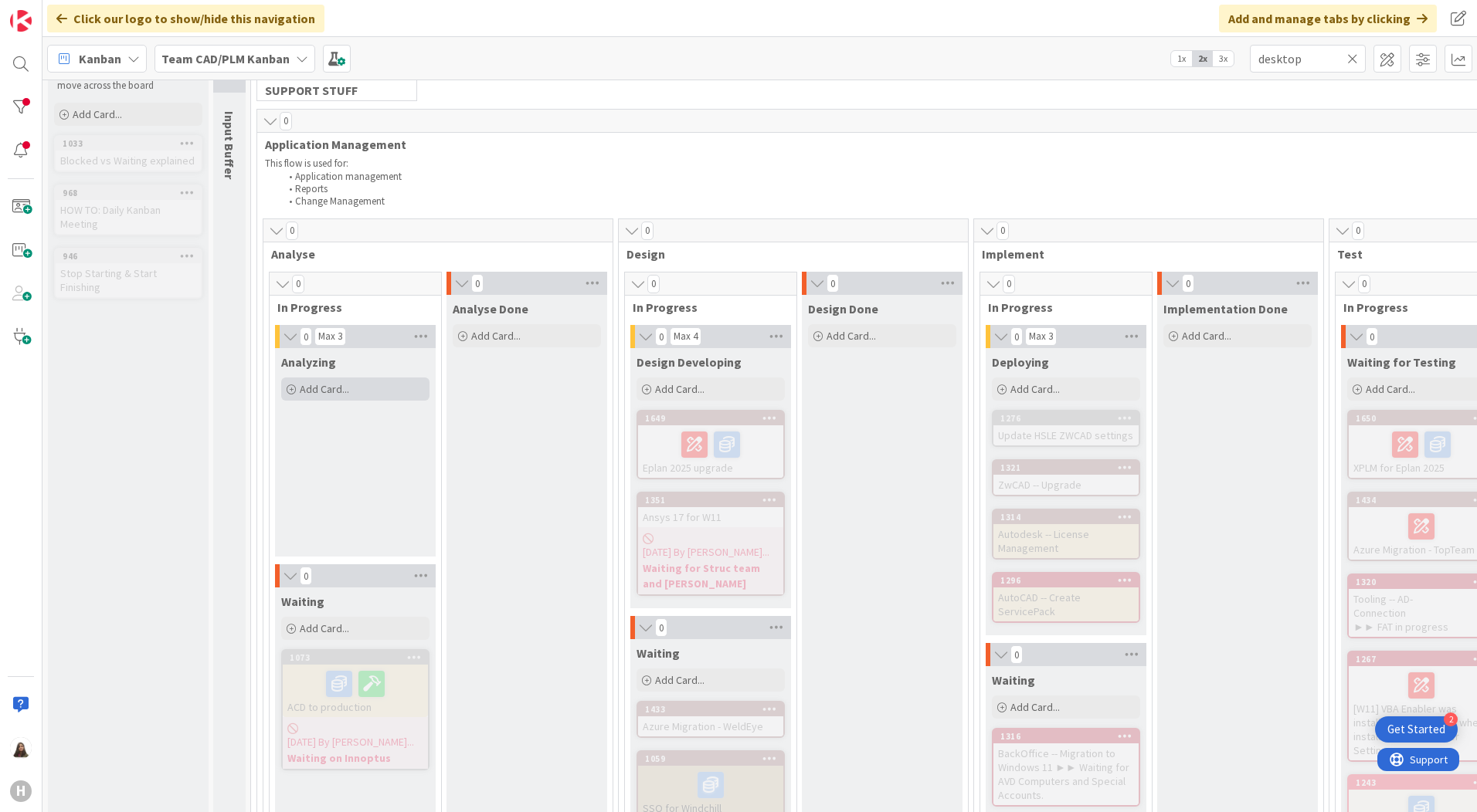
click at [336, 389] on span "Add Card..." at bounding box center [324, 389] width 50 height 14
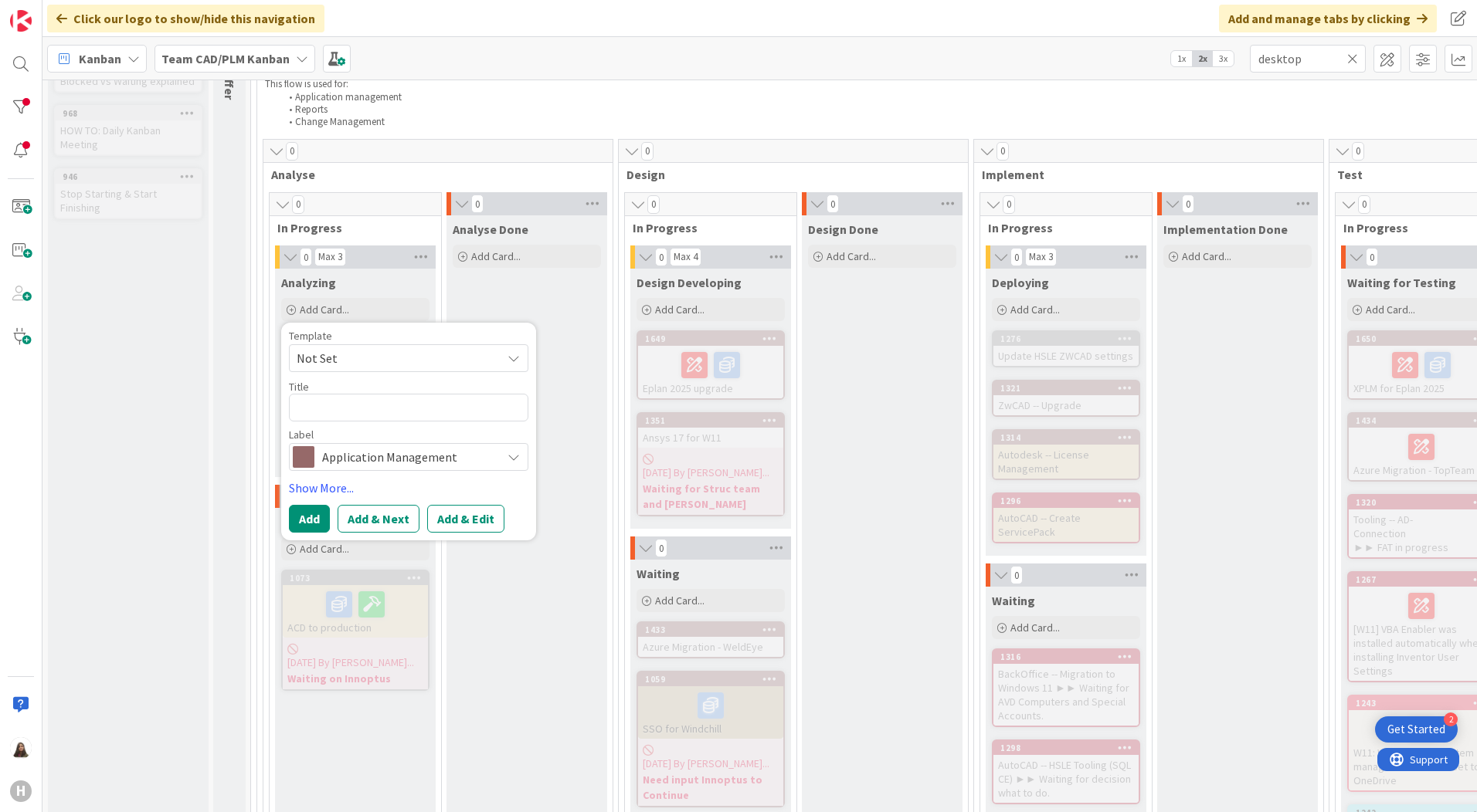
scroll to position [232, 0]
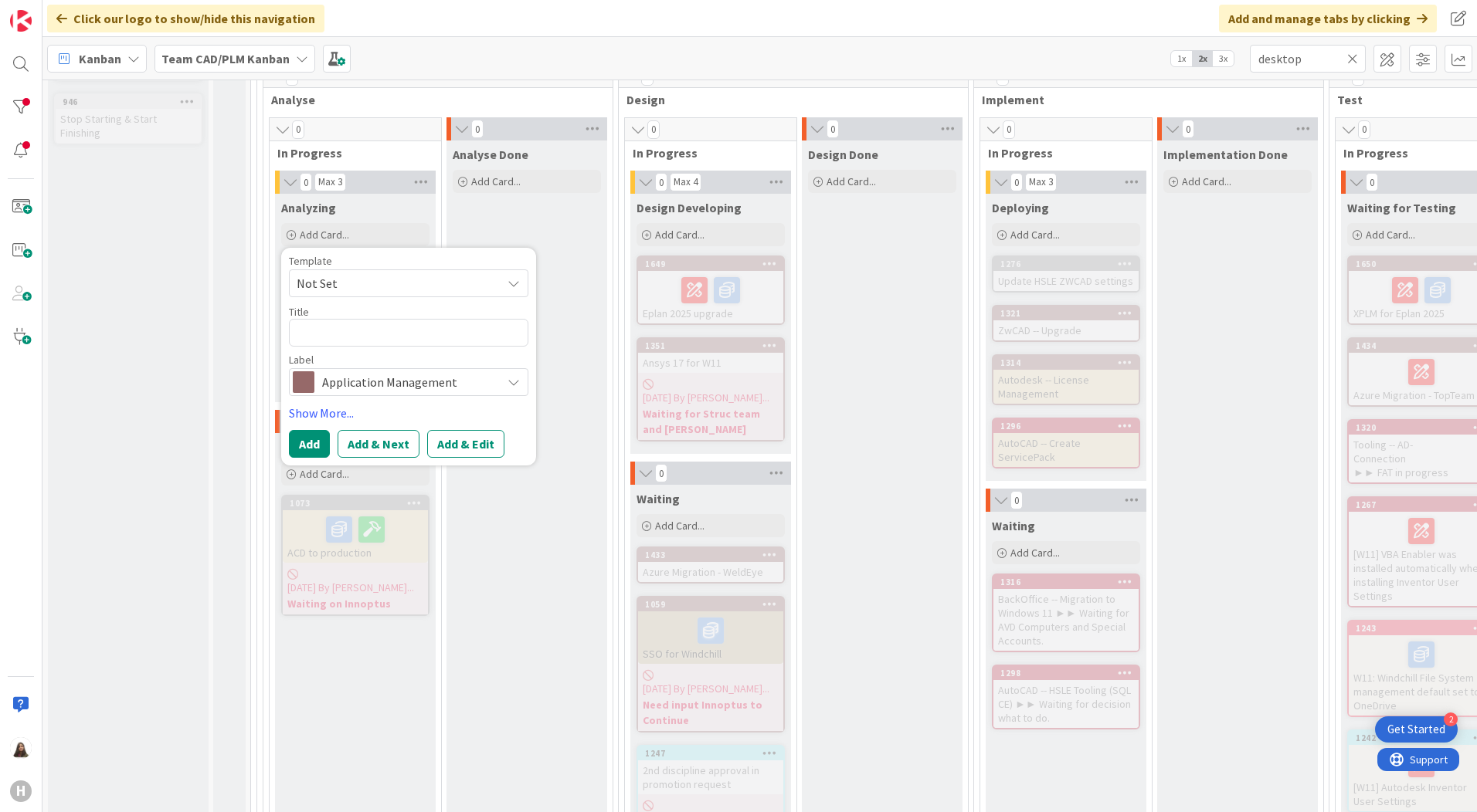
click at [366, 331] on textarea at bounding box center [409, 332] width 240 height 28
click at [514, 279] on icon at bounding box center [513, 283] width 12 height 12
click at [356, 335] on textarea at bounding box center [409, 332] width 240 height 28
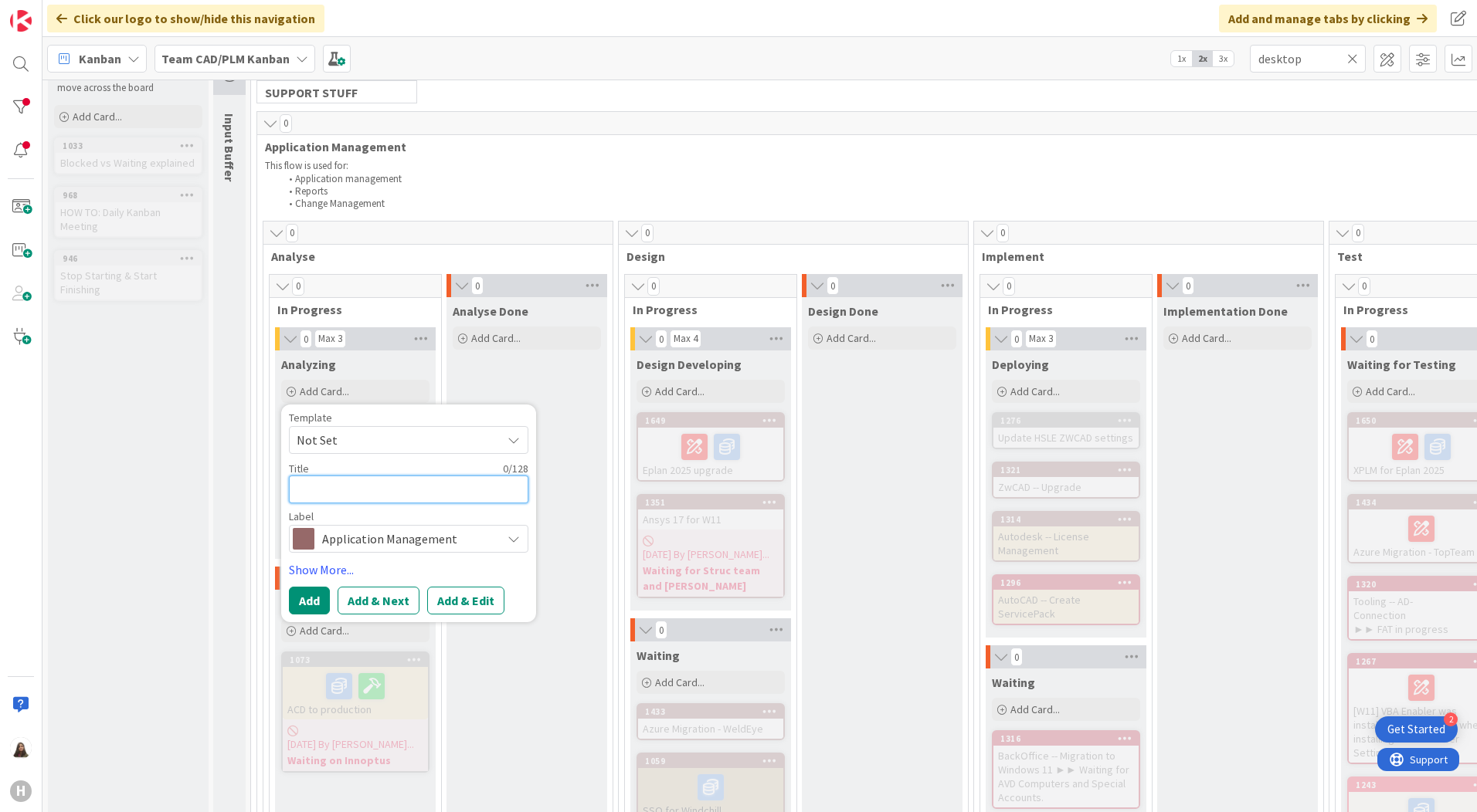
scroll to position [0, 0]
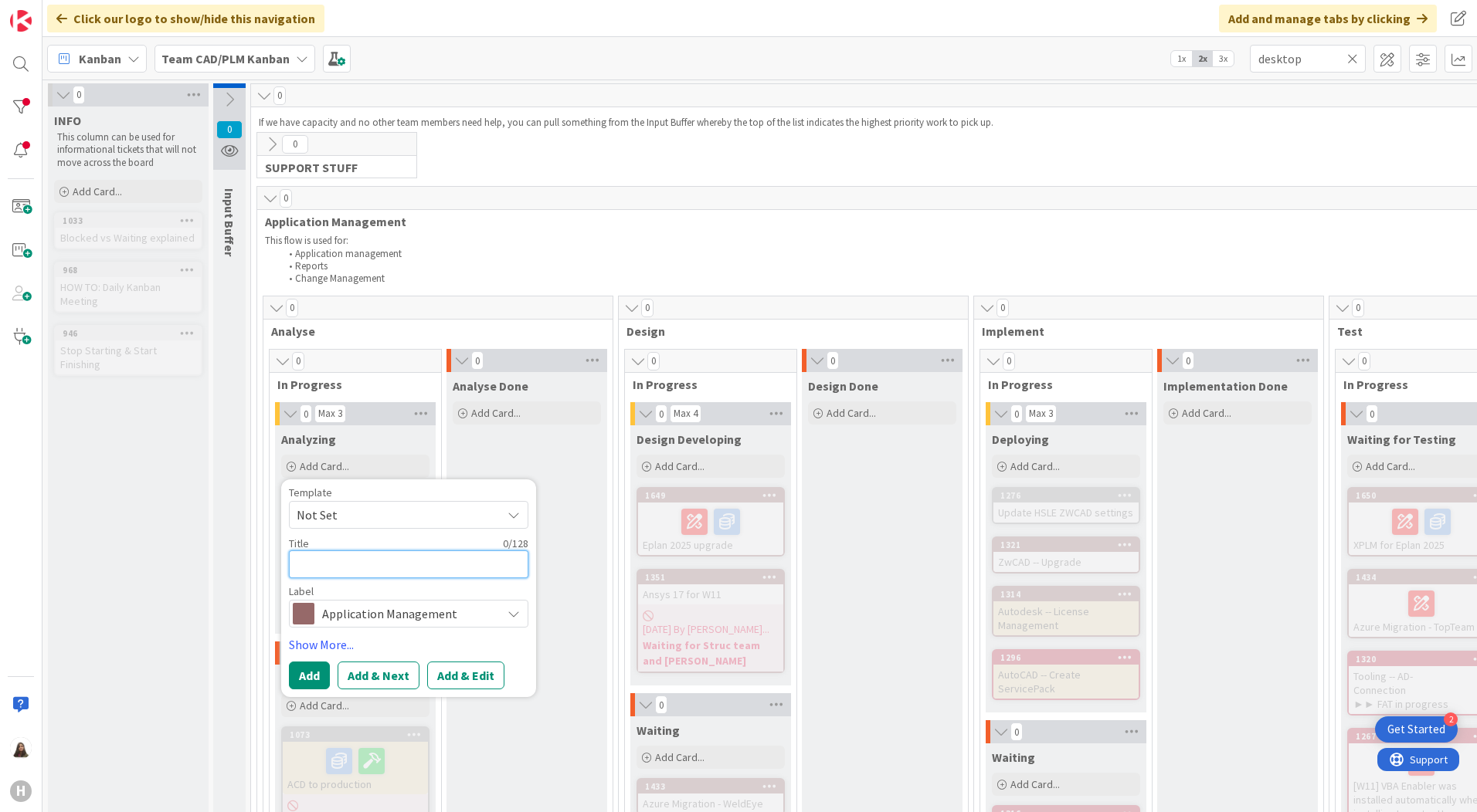
click at [312, 568] on textarea at bounding box center [409, 564] width 240 height 28
paste textarea "Functional requirements: For HE_HD_Doc_EngMngdSys automatically generate a repr…"
type textarea "x"
type textarea "Functional requirements: For HE_HD_Doc_EngMngdSys automatically generate a repr…"
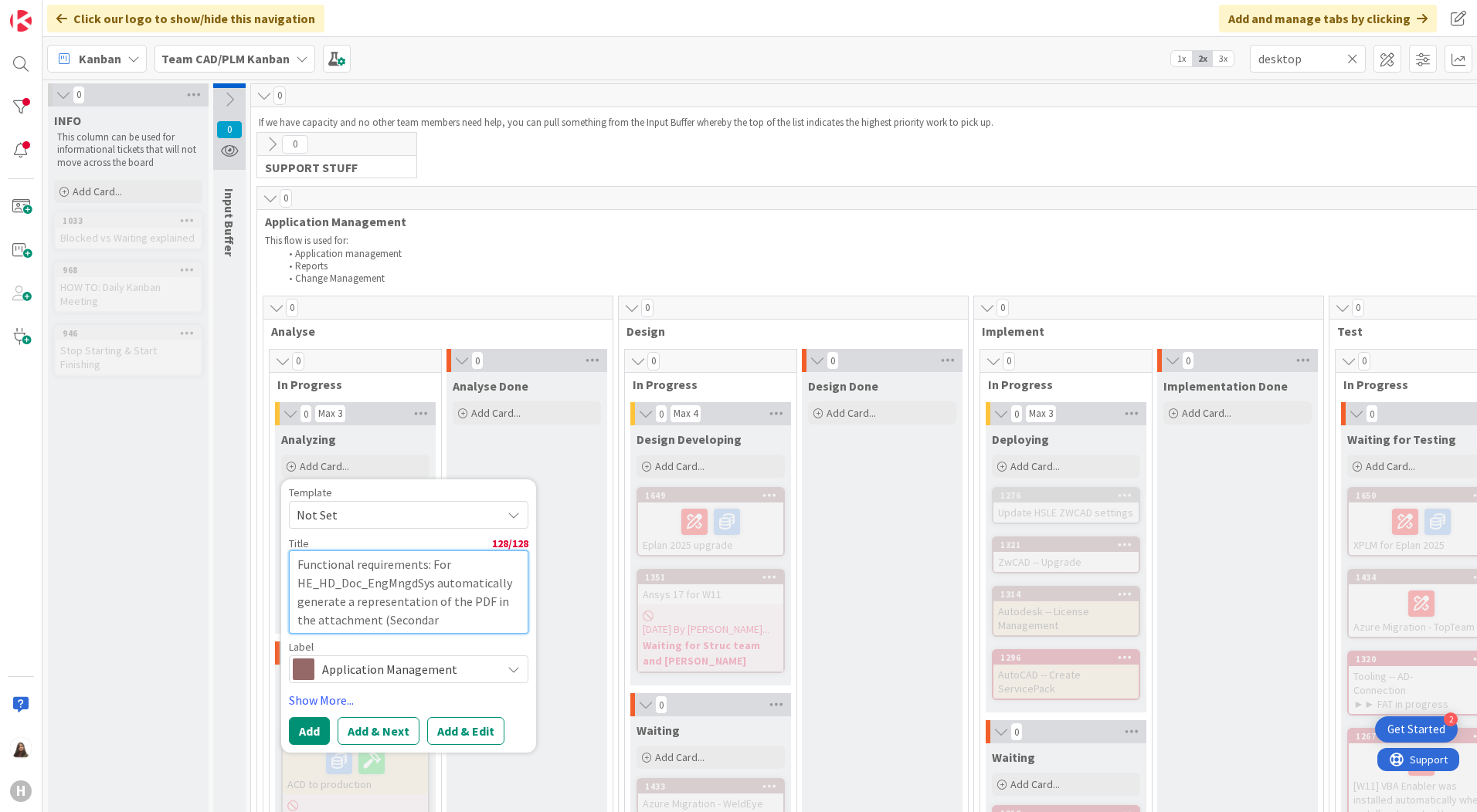
drag, startPoint x: 487, startPoint y: 603, endPoint x: 506, endPoint y: 620, distance: 25.5
click at [506, 620] on textarea "Functional requirements: For HE_HD_Doc_EngMngdSys automatically generate a repr…" at bounding box center [409, 592] width 240 height 83
type textarea "x"
type textarea "Functional requirements: For HE_HD_Doc_EngMngdSys automatically generate a repr…"
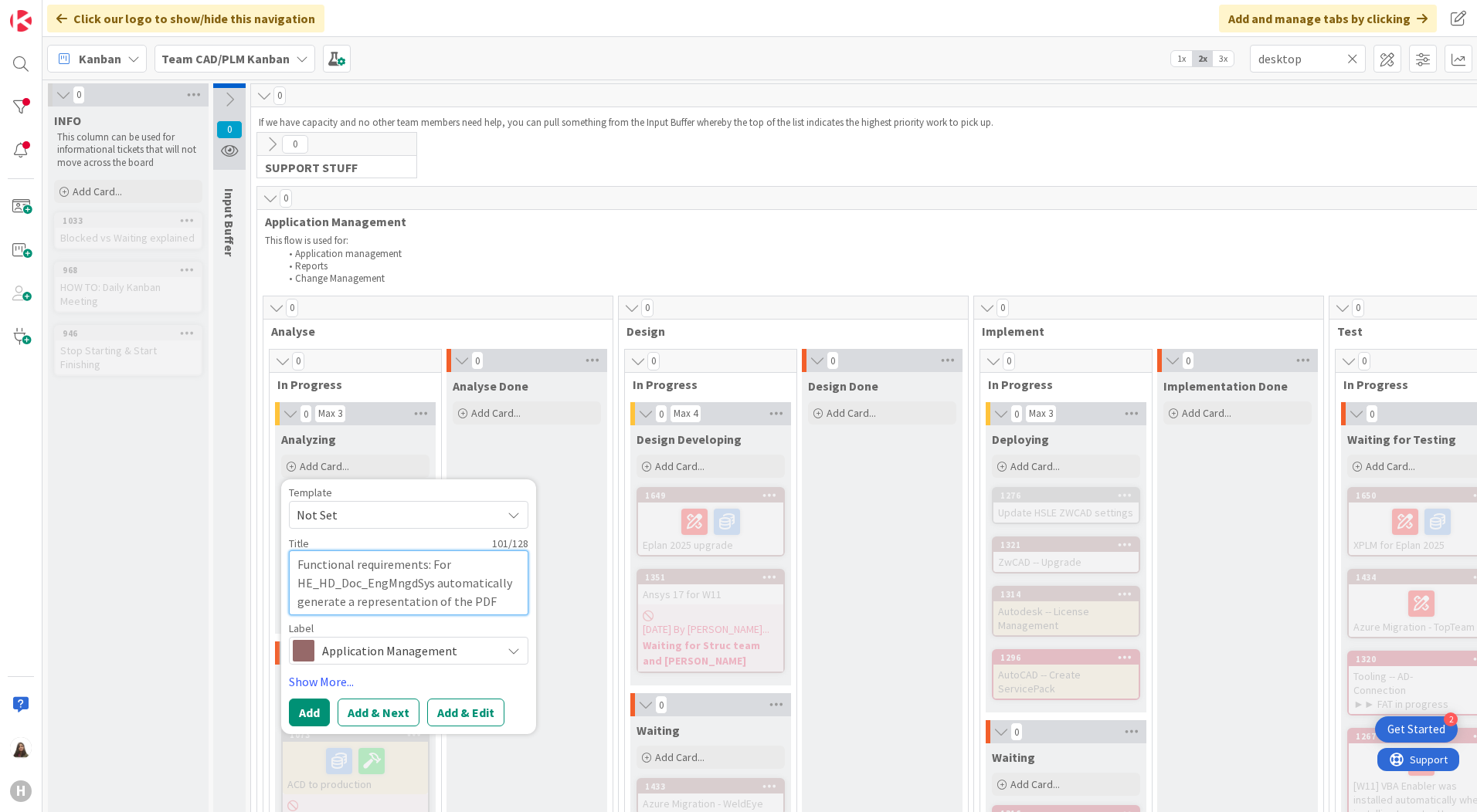
drag, startPoint x: 457, startPoint y: 560, endPoint x: 281, endPoint y: 567, distance: 176.1
click at [281, 567] on div "Template Not Set Not Set To request changes to this board, contact an administr…" at bounding box center [408, 607] width 255 height 255
type textarea "x"
type textarea "HE_HD_Doc_EngMngdSys automatically generate a representation of the PDF"
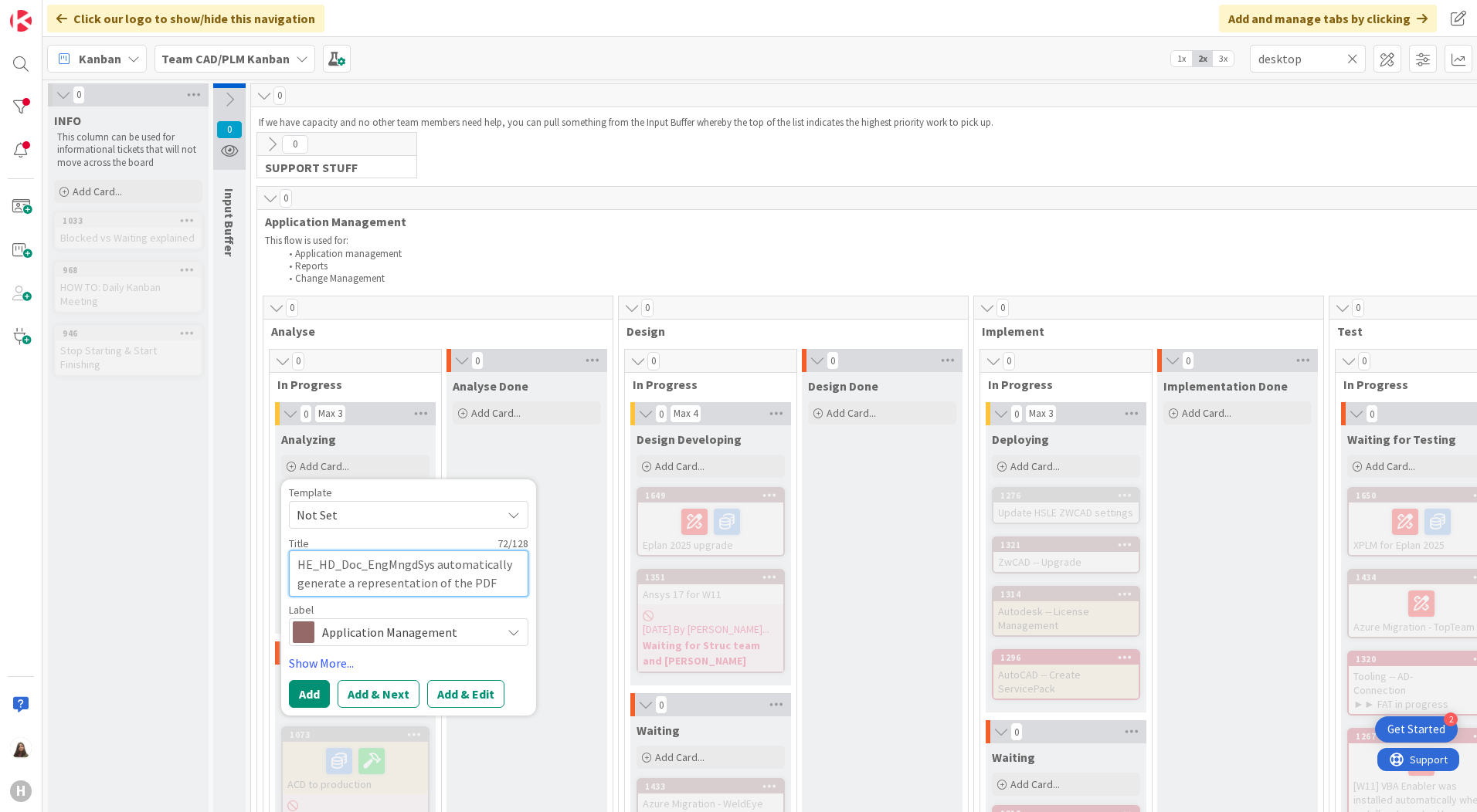
click at [498, 587] on textarea "HE_HD_Doc_EngMngdSys automatically generate a representation of the PDF" at bounding box center [409, 573] width 240 height 46
type textarea "x"
type textarea "HE_HD_Doc_EngMngdSys automatically generate a representation of the PDF"
type textarea "x"
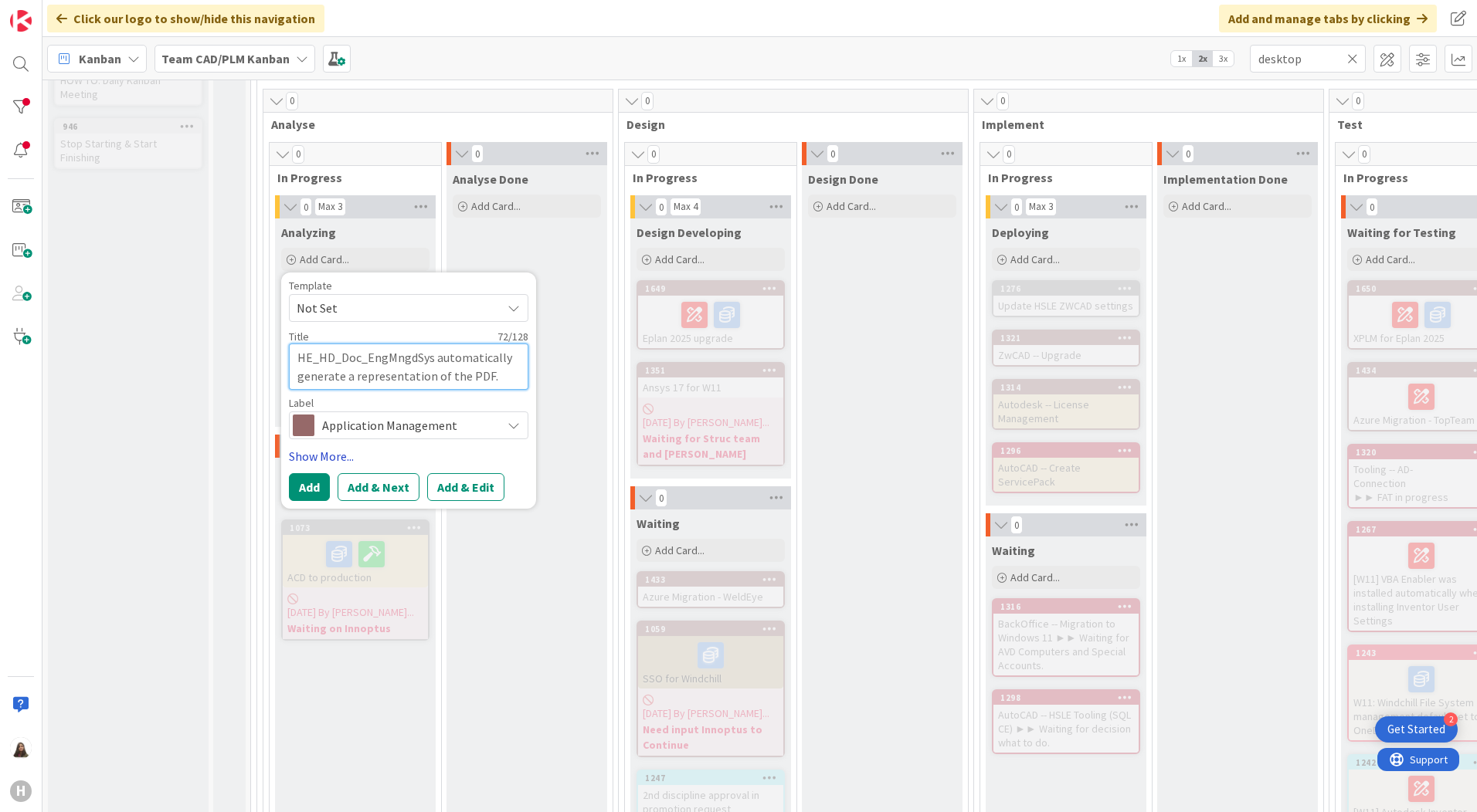
scroll to position [232, 0]
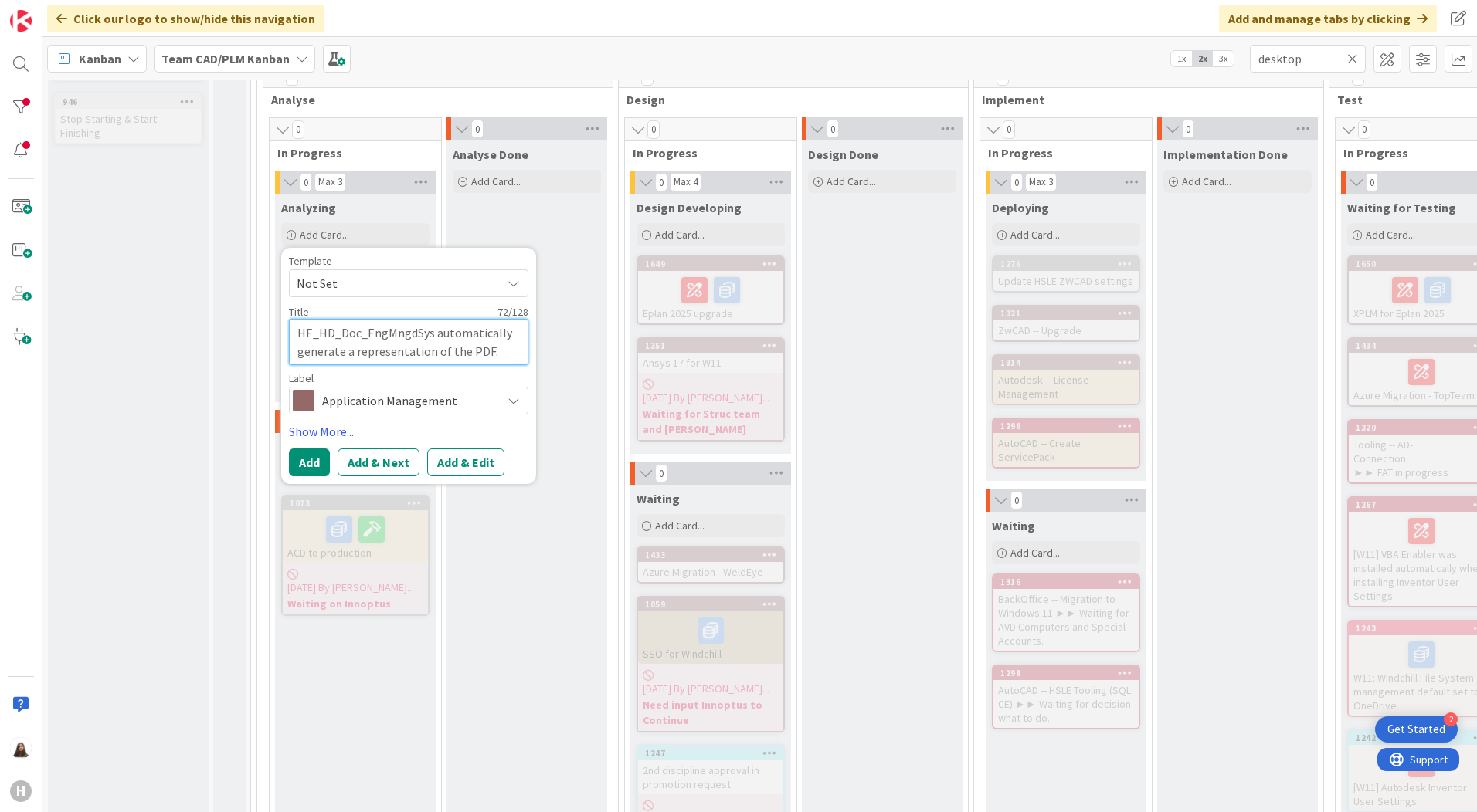
type textarea "HE_HD_Doc_EngMngdSys automatically generate a representation of the PDF."
click at [510, 398] on icon at bounding box center [513, 400] width 12 height 12
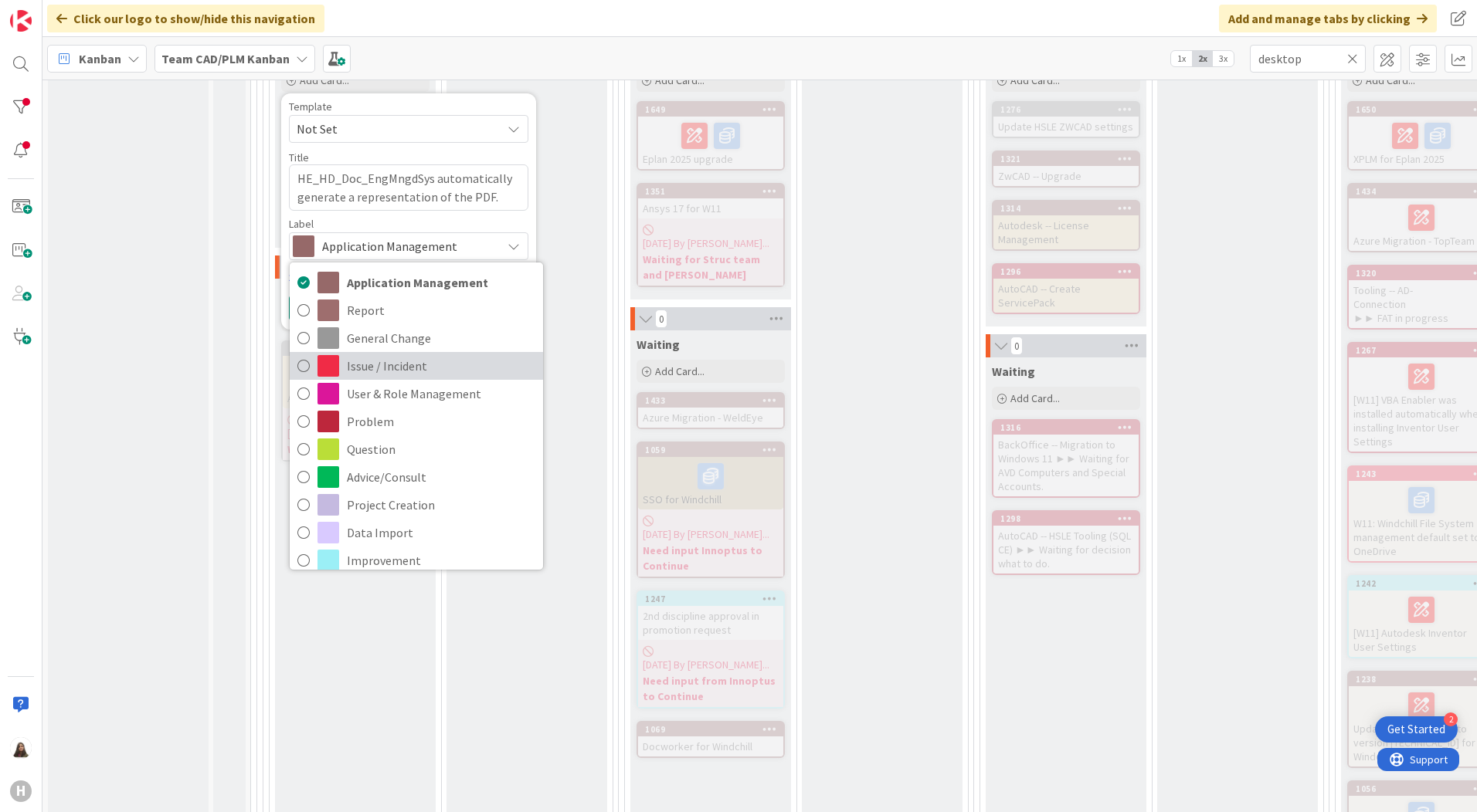
scroll to position [38, 0]
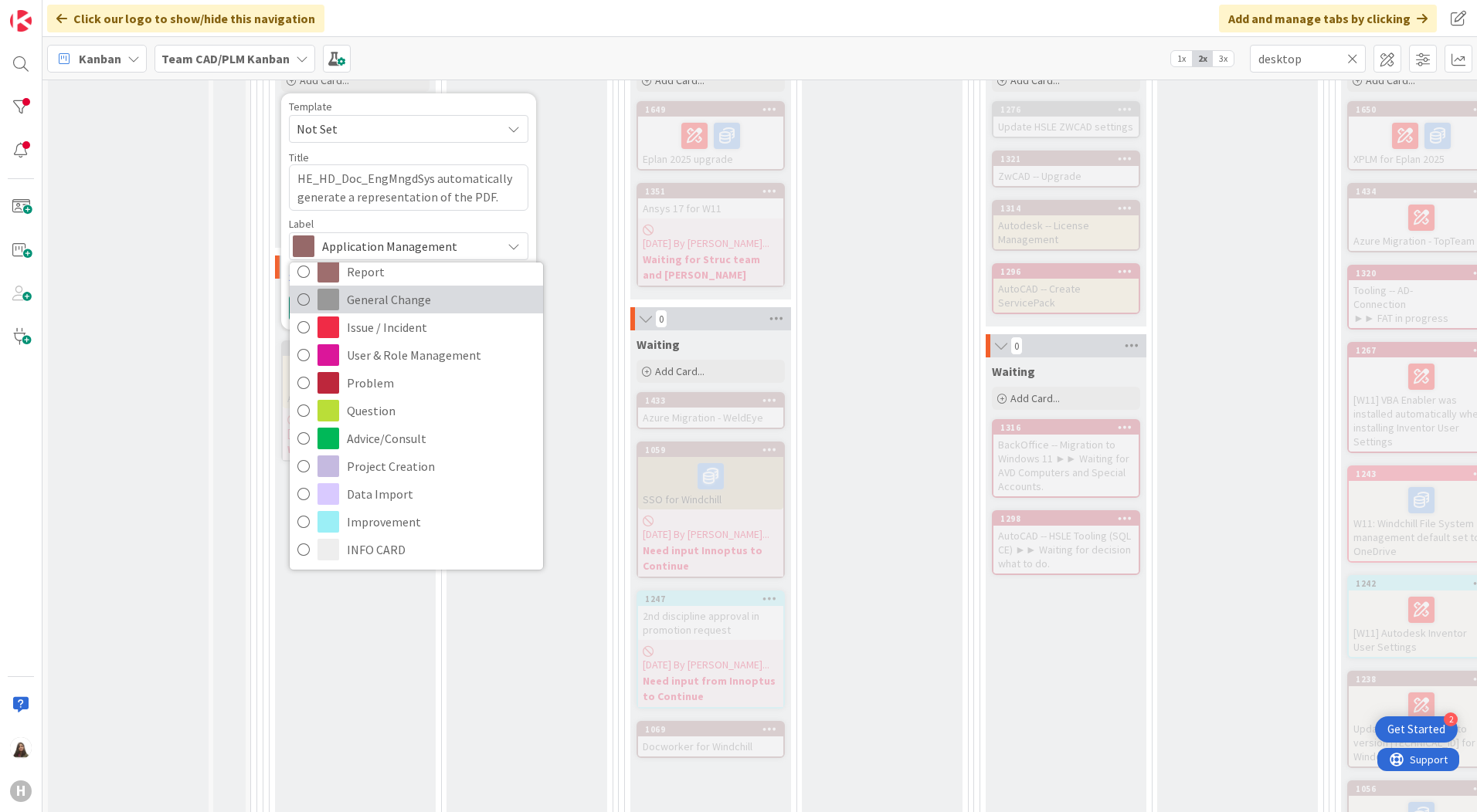
click at [379, 299] on span "General Change" at bounding box center [441, 299] width 189 height 23
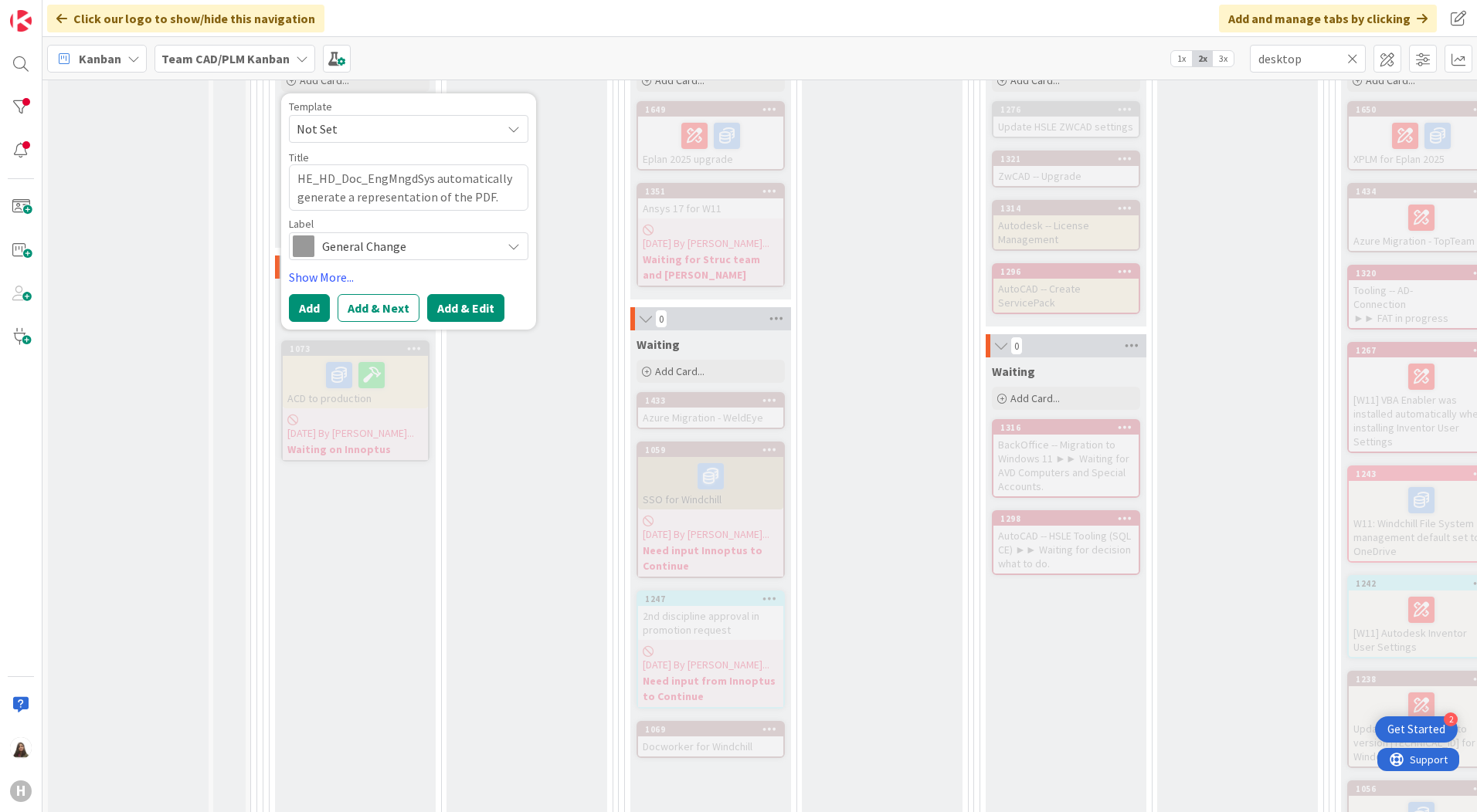
click at [467, 307] on button "Add & Edit" at bounding box center [466, 307] width 77 height 28
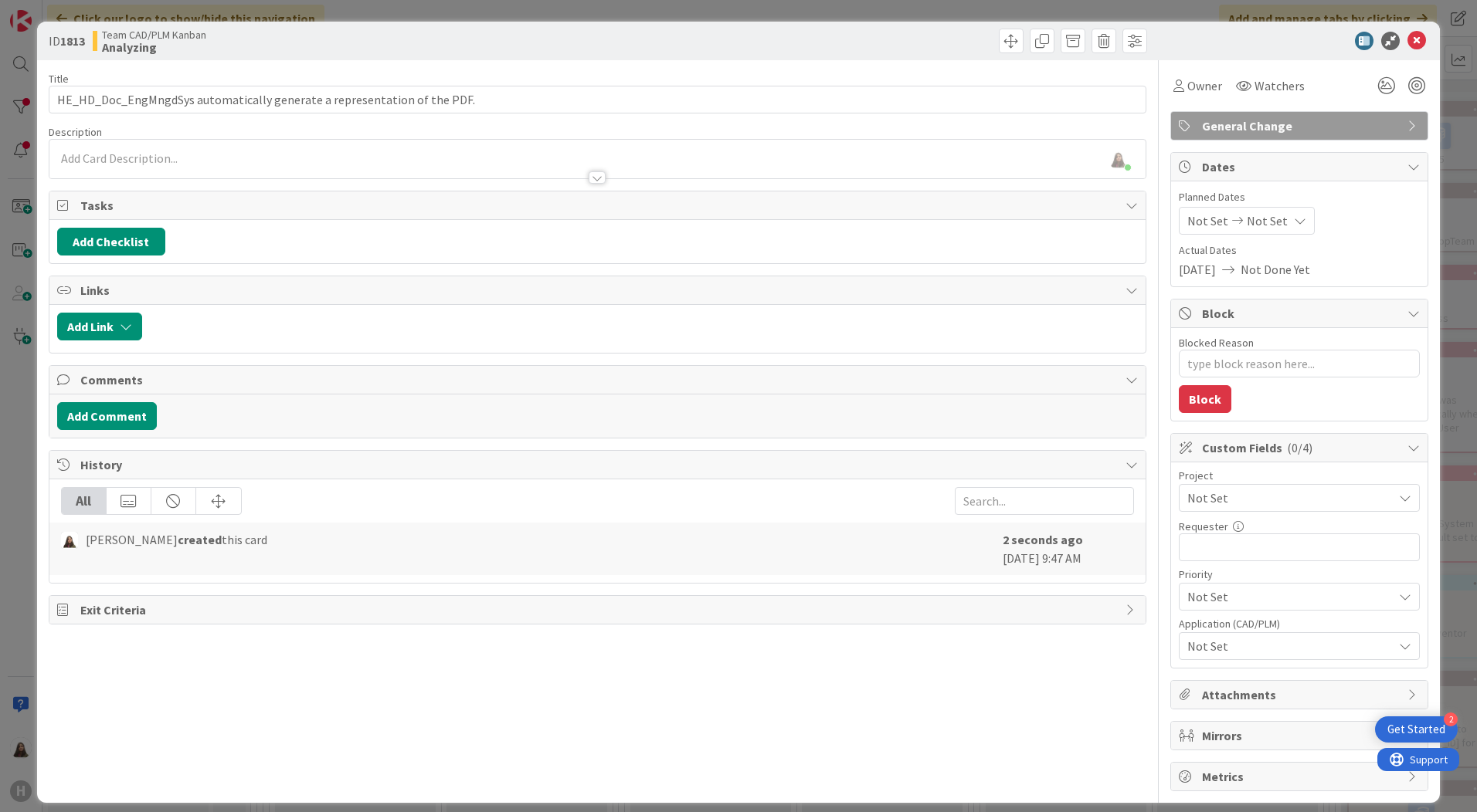
scroll to position [12, 0]
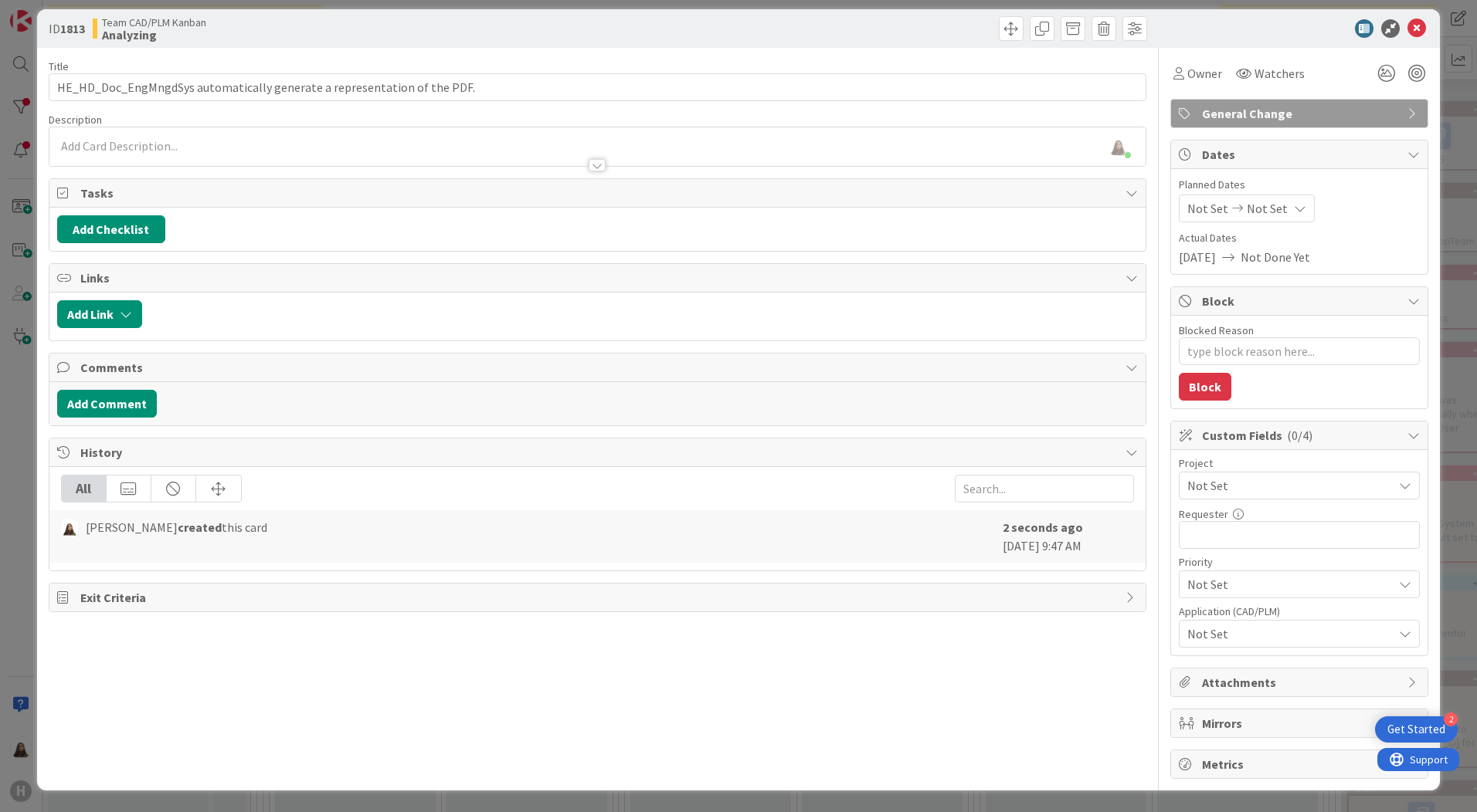
click at [1408, 111] on icon at bounding box center [1413, 113] width 12 height 12
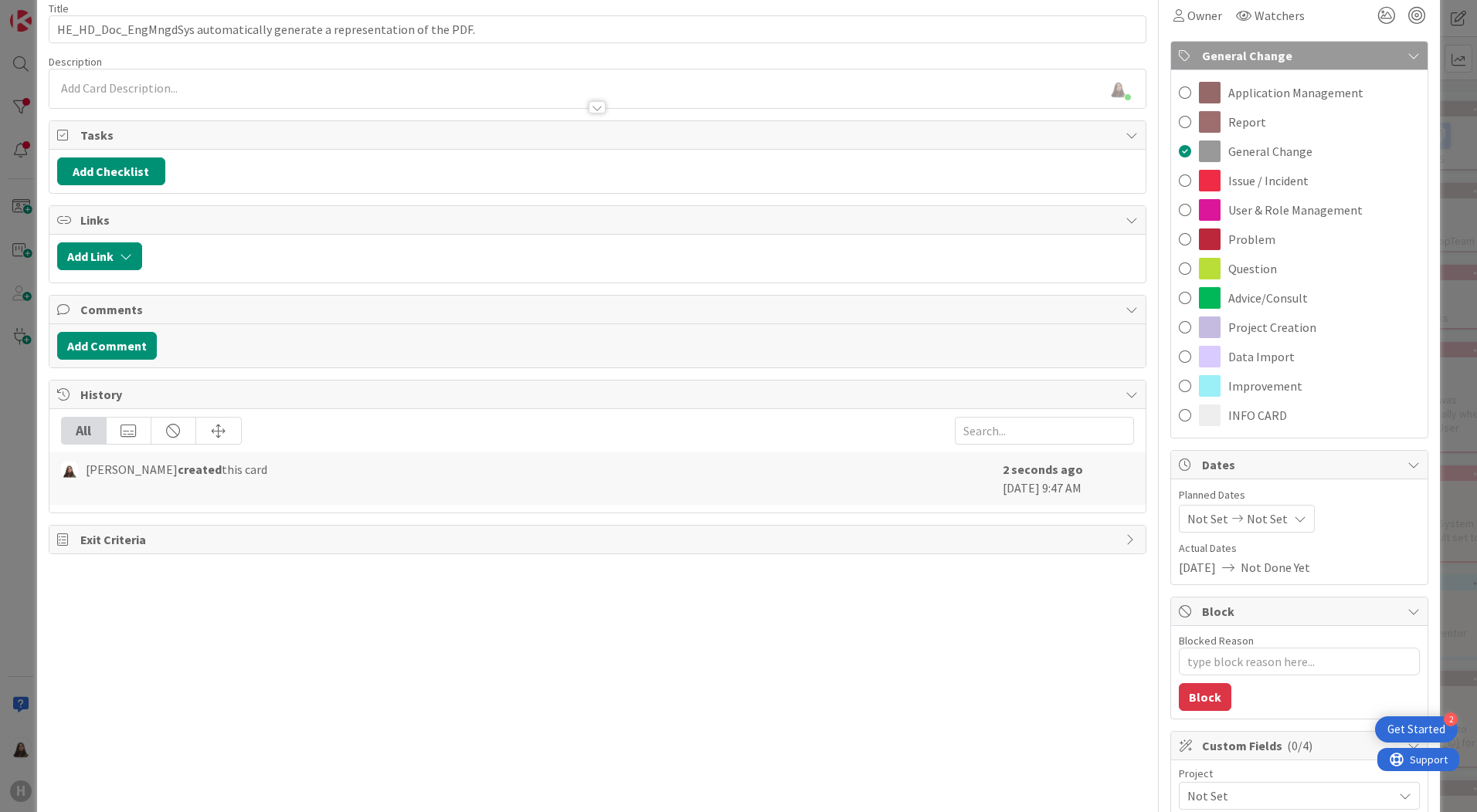
scroll to position [0, 0]
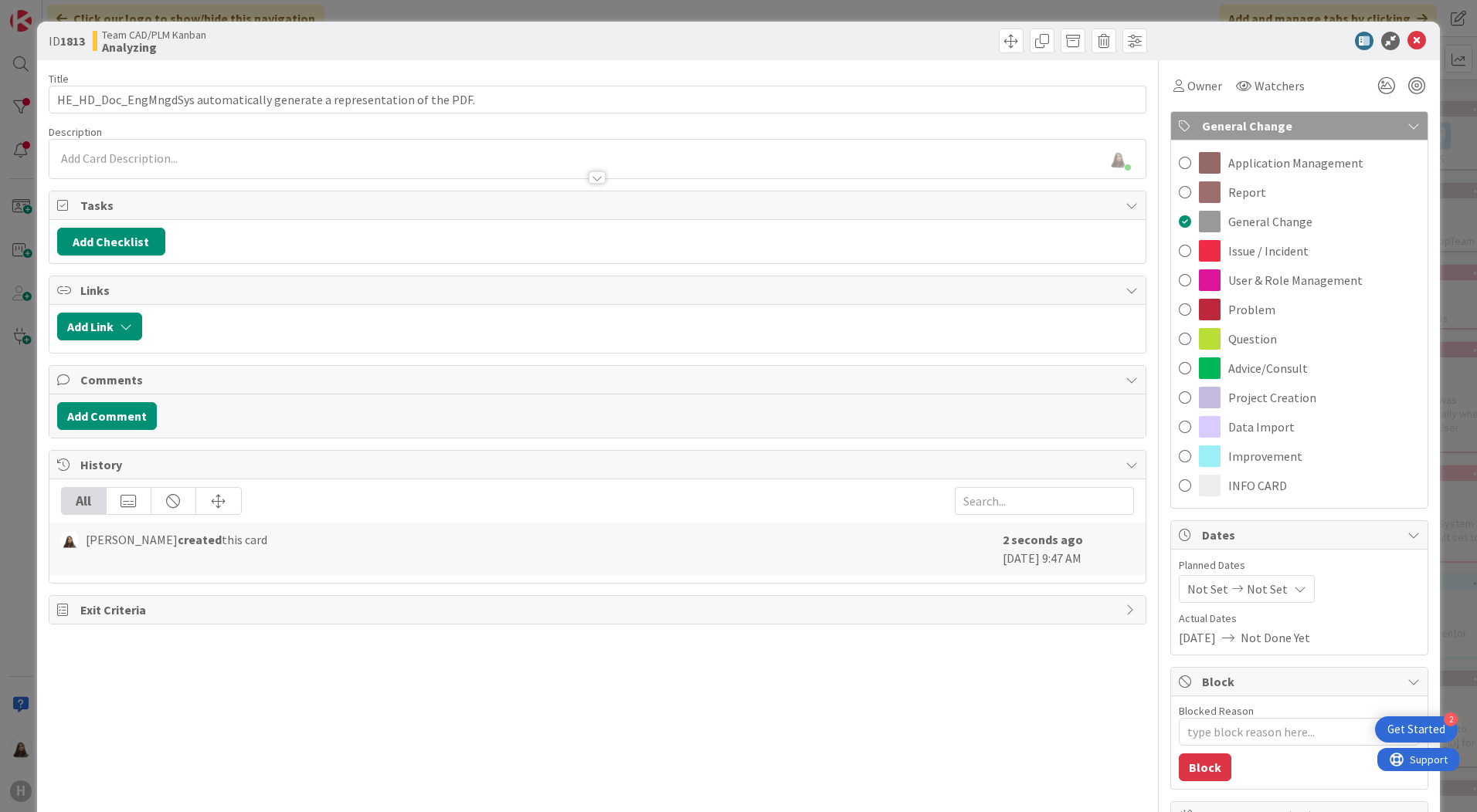
click at [127, 164] on div at bounding box center [598, 170] width 1096 height 16
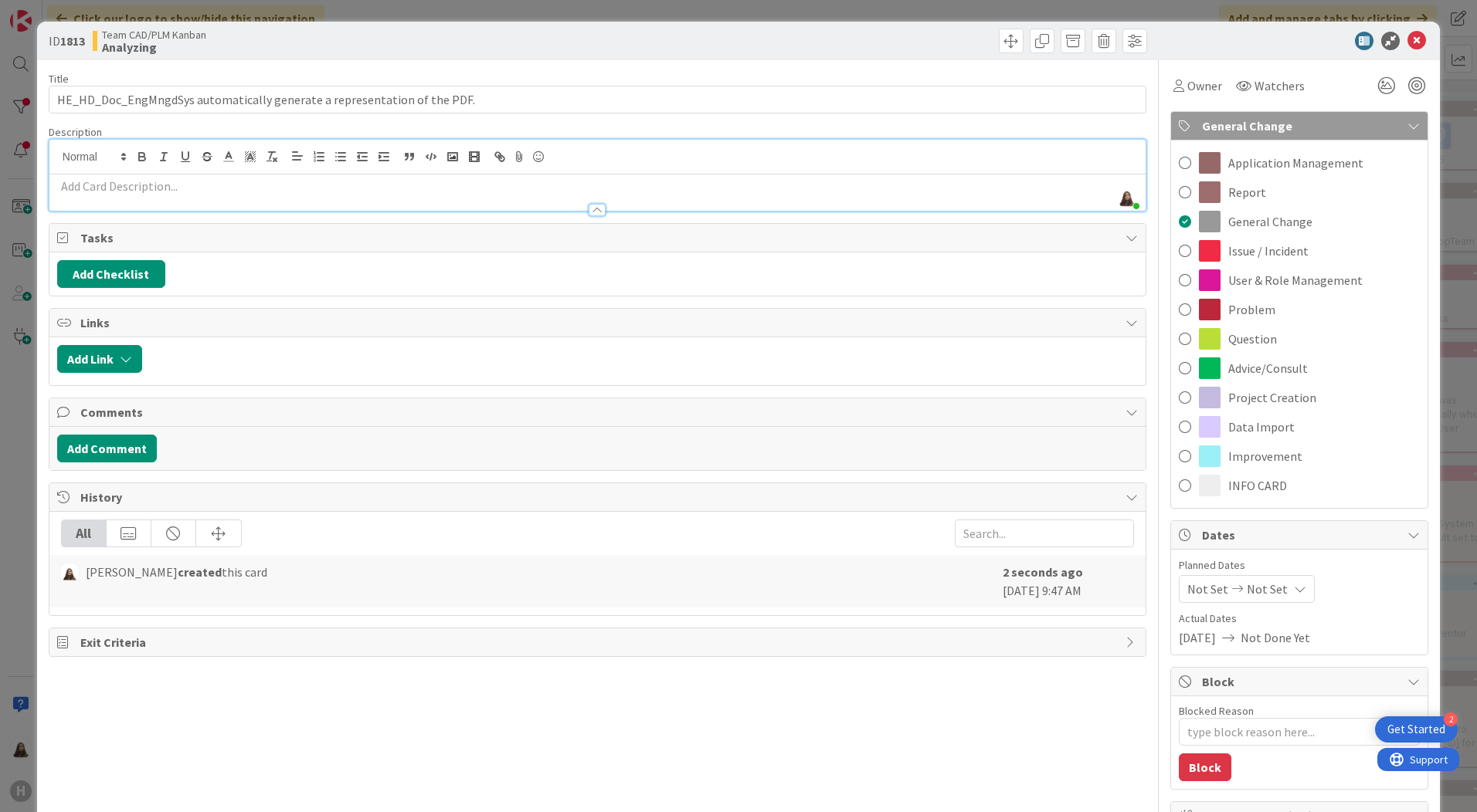
click at [141, 191] on p at bounding box center [598, 186] width 1081 height 18
click at [79, 193] on p at bounding box center [598, 186] width 1081 height 18
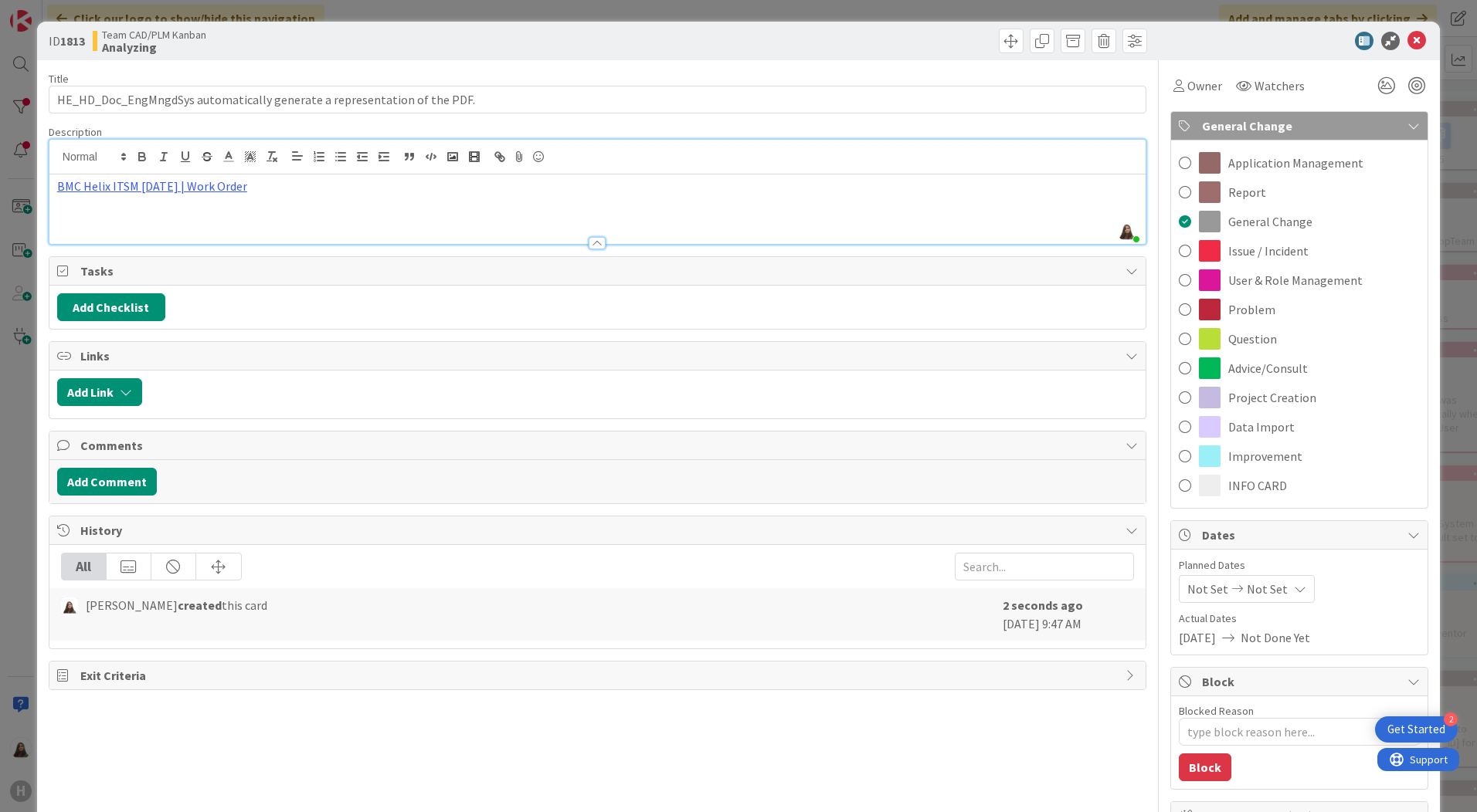
click at [328, 208] on div "BMC Helix ITSM [DATE] | Work Order" at bounding box center [598, 209] width 1096 height 69
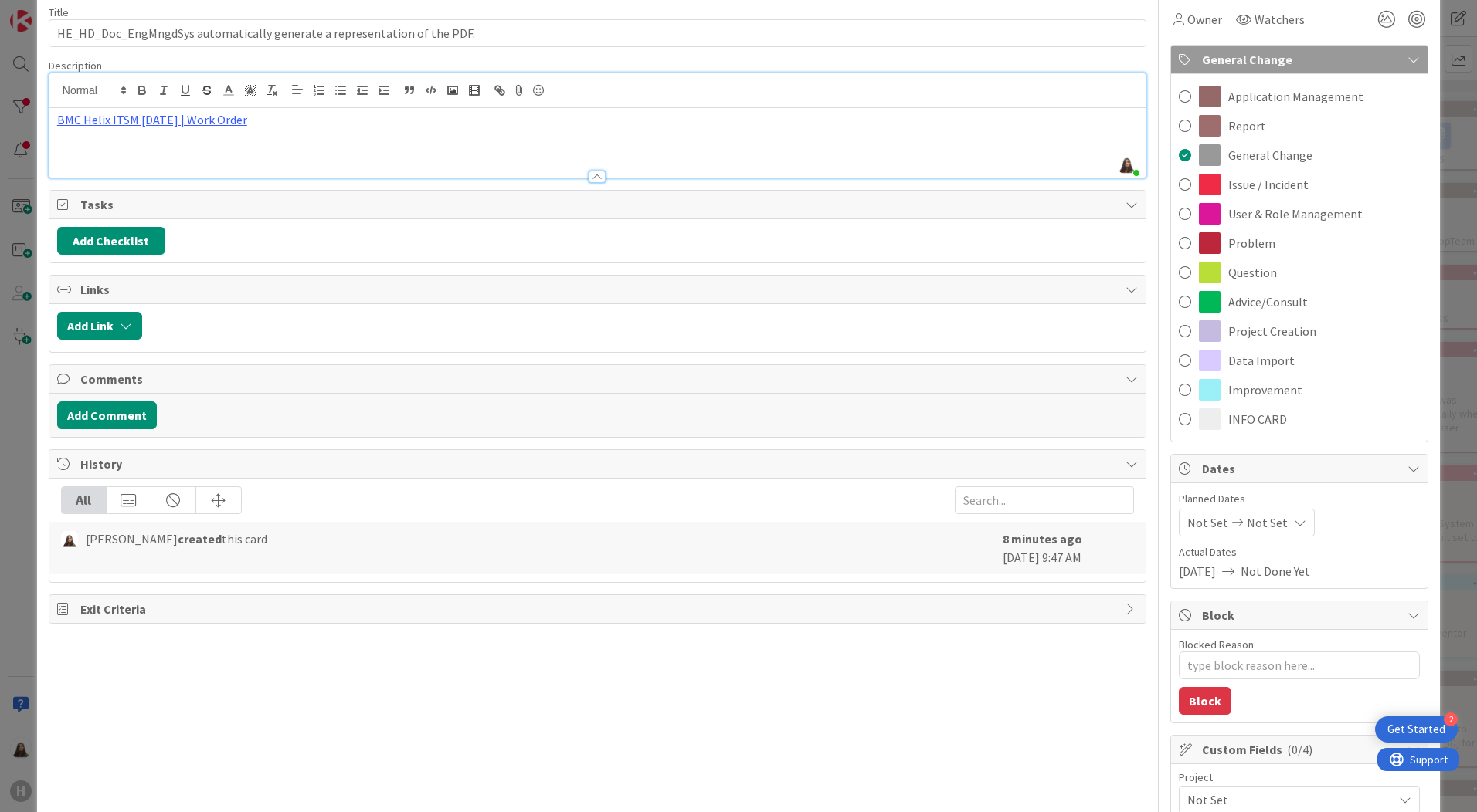
scroll to position [0, 0]
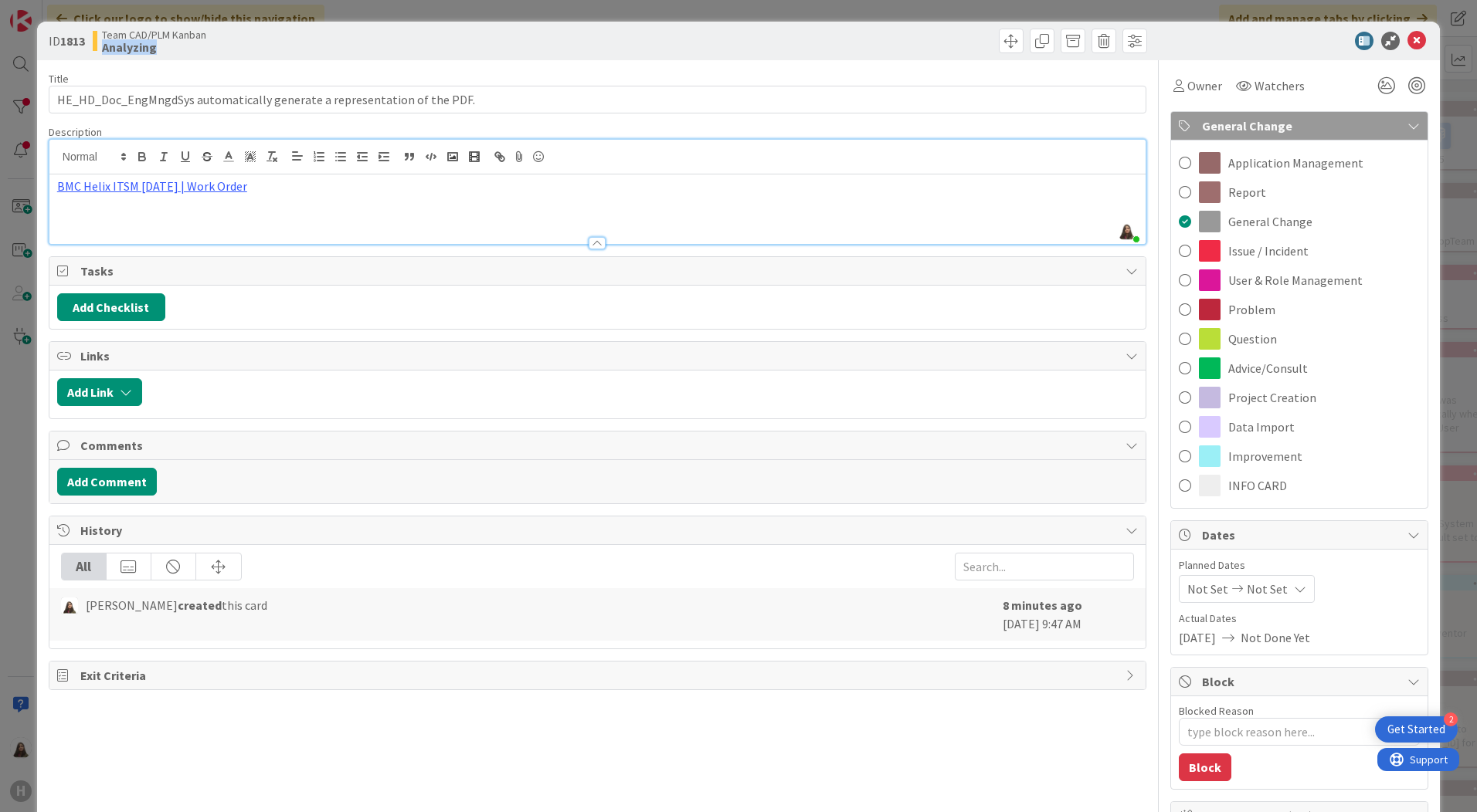
drag, startPoint x: 531, startPoint y: 34, endPoint x: 647, endPoint y: 42, distance: 116.3
click at [647, 42] on div "ID 1813 Team CAD/PLM Kanban Analyzing" at bounding box center [598, 41] width 1098 height 25
drag, startPoint x: 647, startPoint y: 42, endPoint x: 545, endPoint y: 43, distance: 102.0
click at [545, 43] on div "Team CAD/PLM Kanban Analyzing" at bounding box center [343, 41] width 502 height 25
click at [1179, 456] on span at bounding box center [1185, 456] width 12 height 23
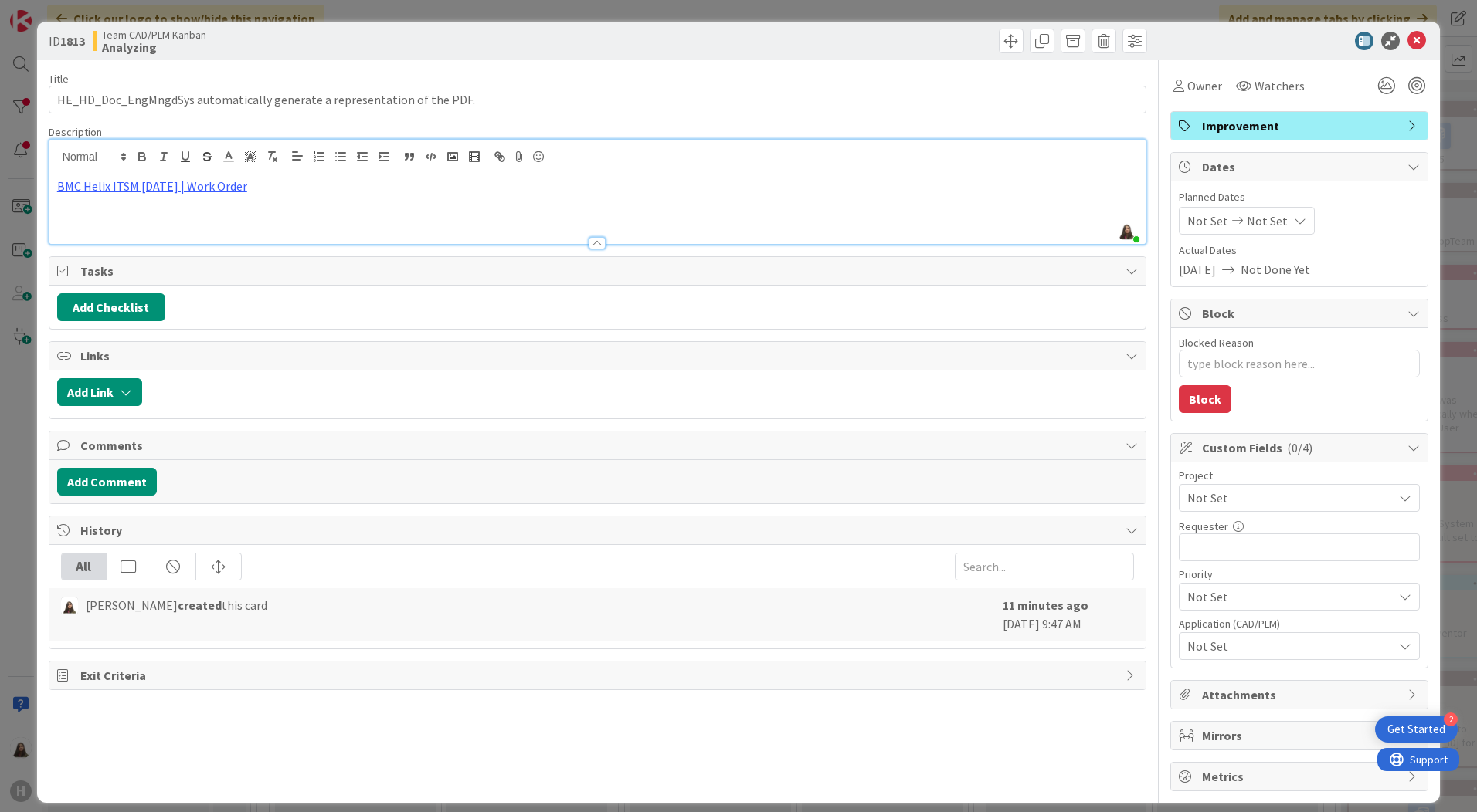
click at [1408, 125] on icon at bounding box center [1413, 125] width 12 height 12
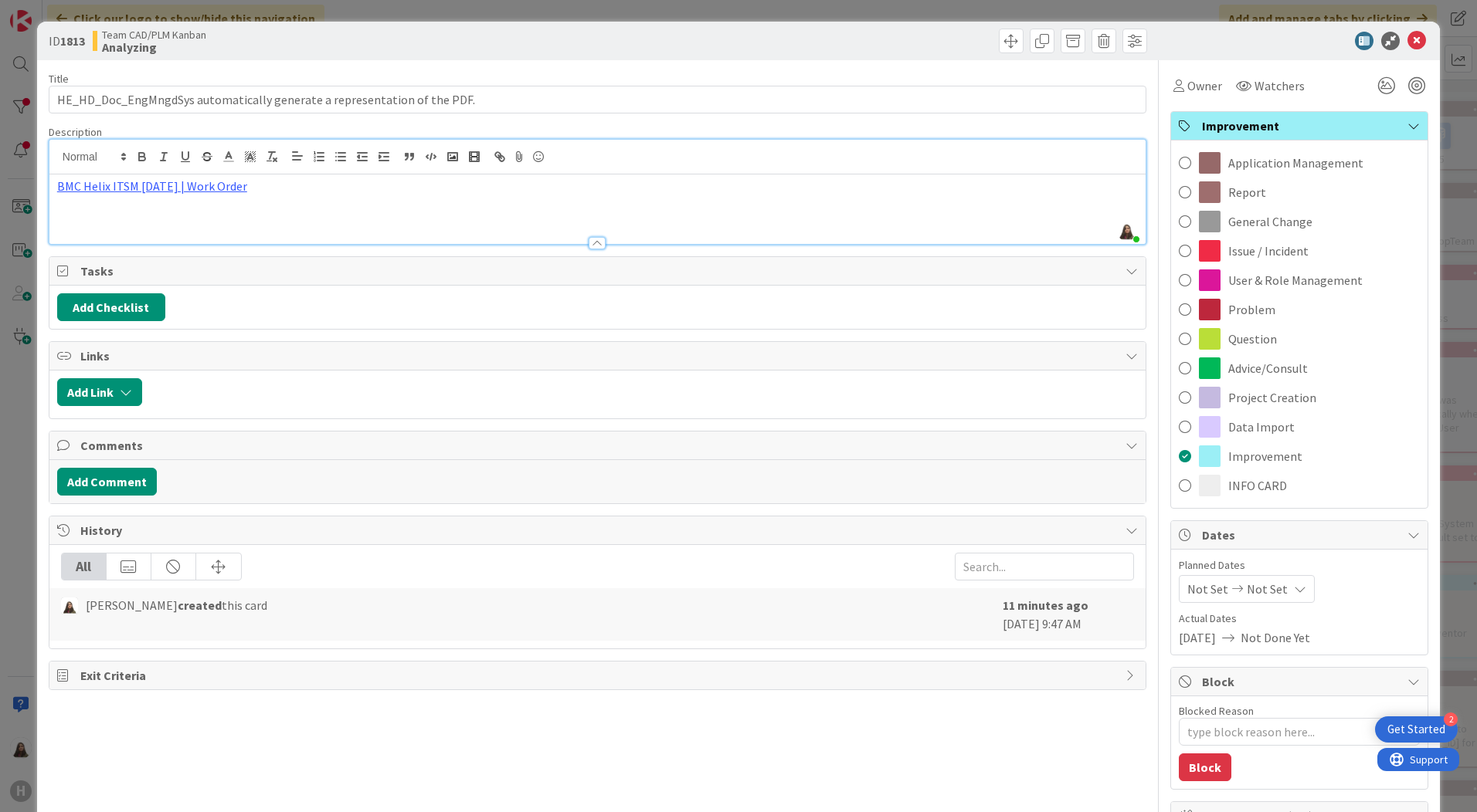
click at [1408, 125] on icon at bounding box center [1413, 125] width 12 height 12
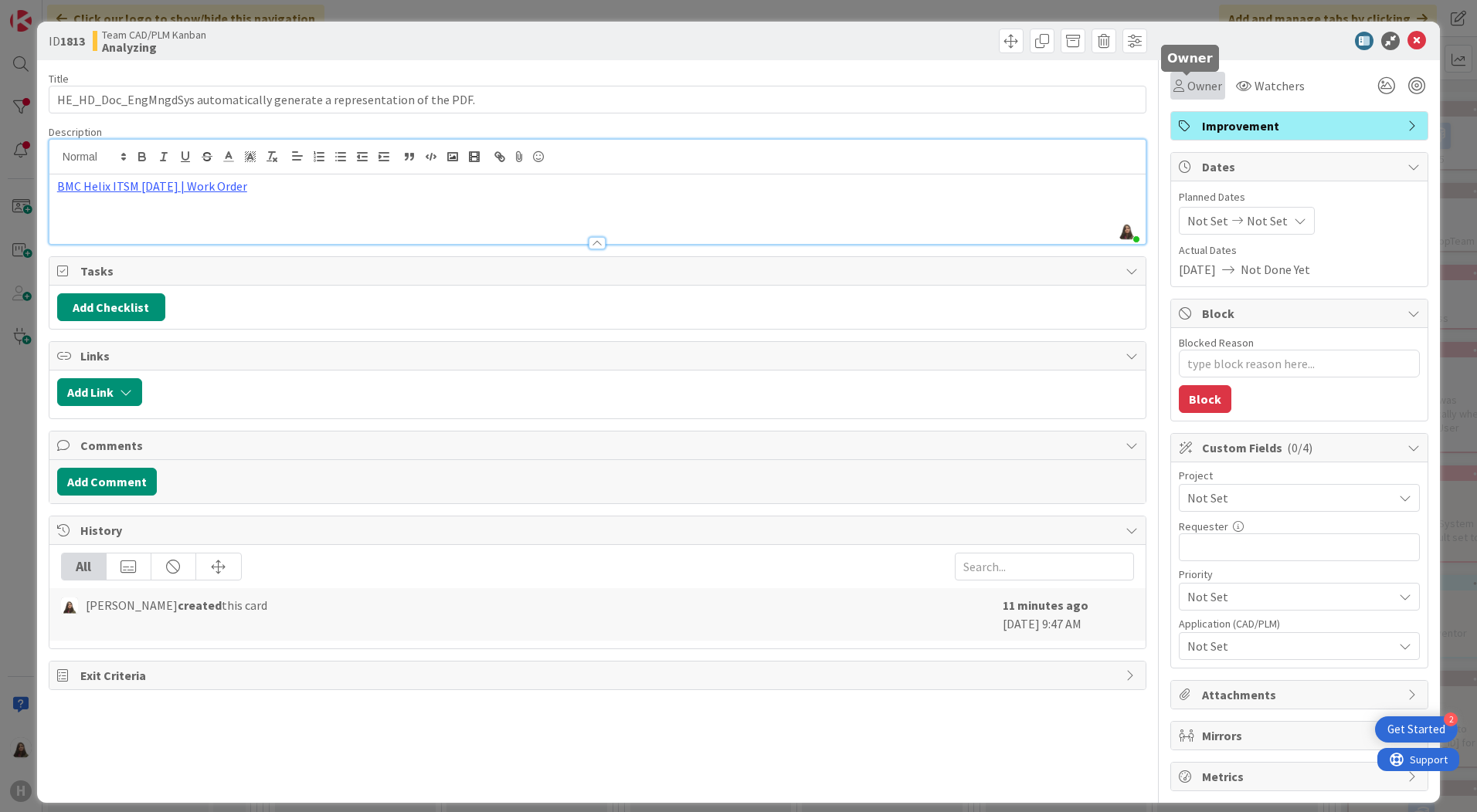
click at [1193, 88] on span "Owner" at bounding box center [1205, 85] width 35 height 18
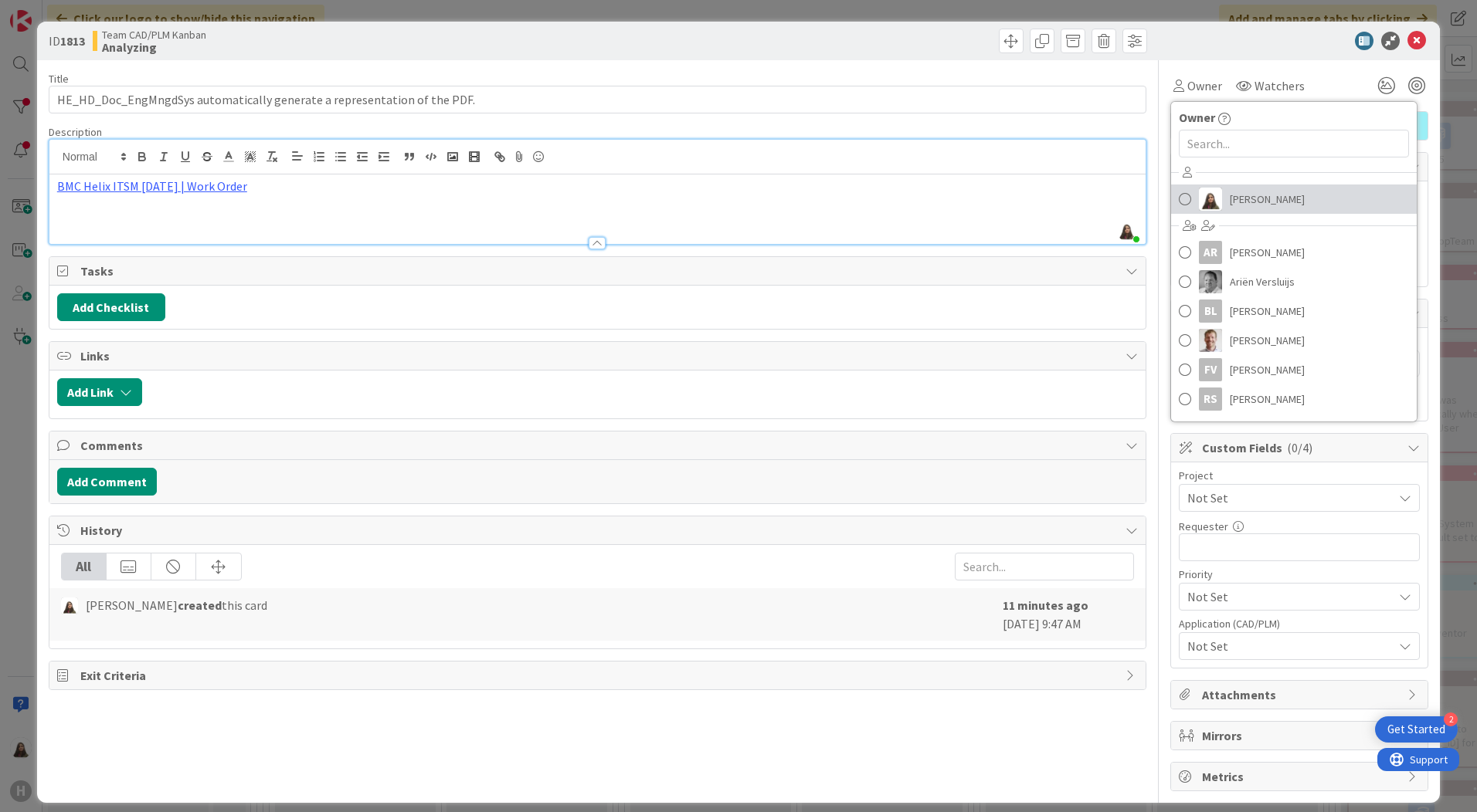
click at [1230, 198] on span "[PERSON_NAME]" at bounding box center [1268, 199] width 75 height 23
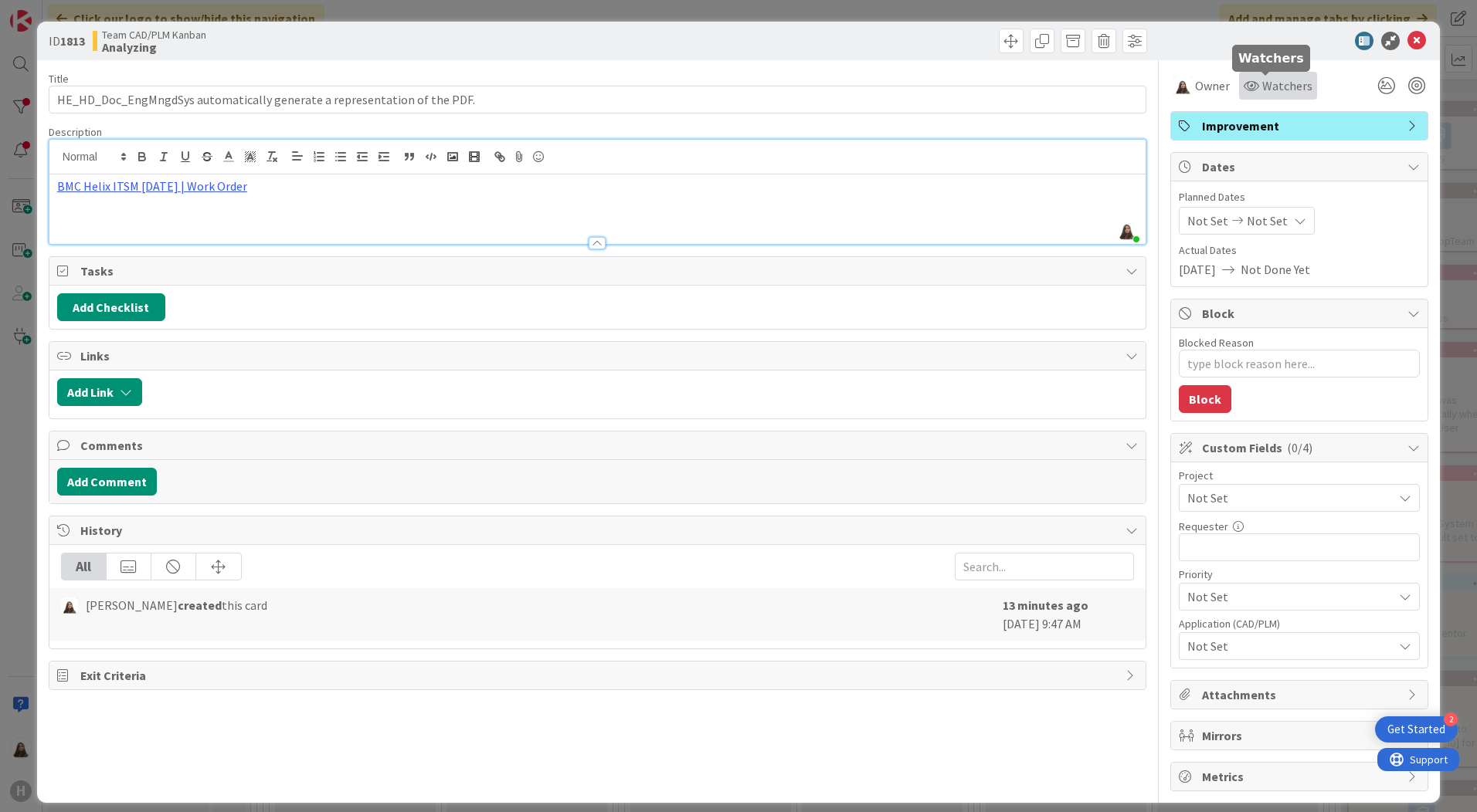
click at [1277, 91] on span "Watchers" at bounding box center [1287, 85] width 50 height 18
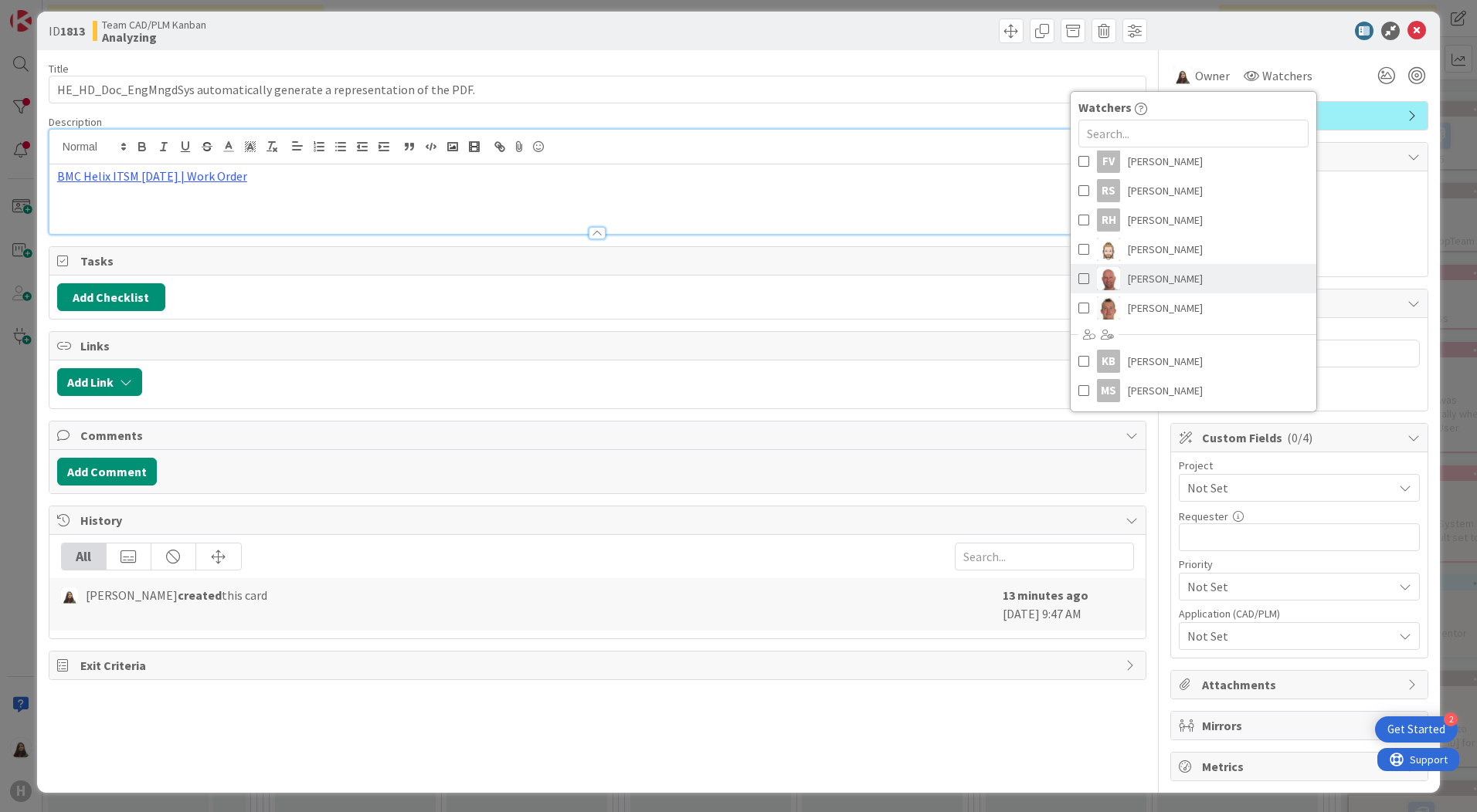
scroll to position [12, 0]
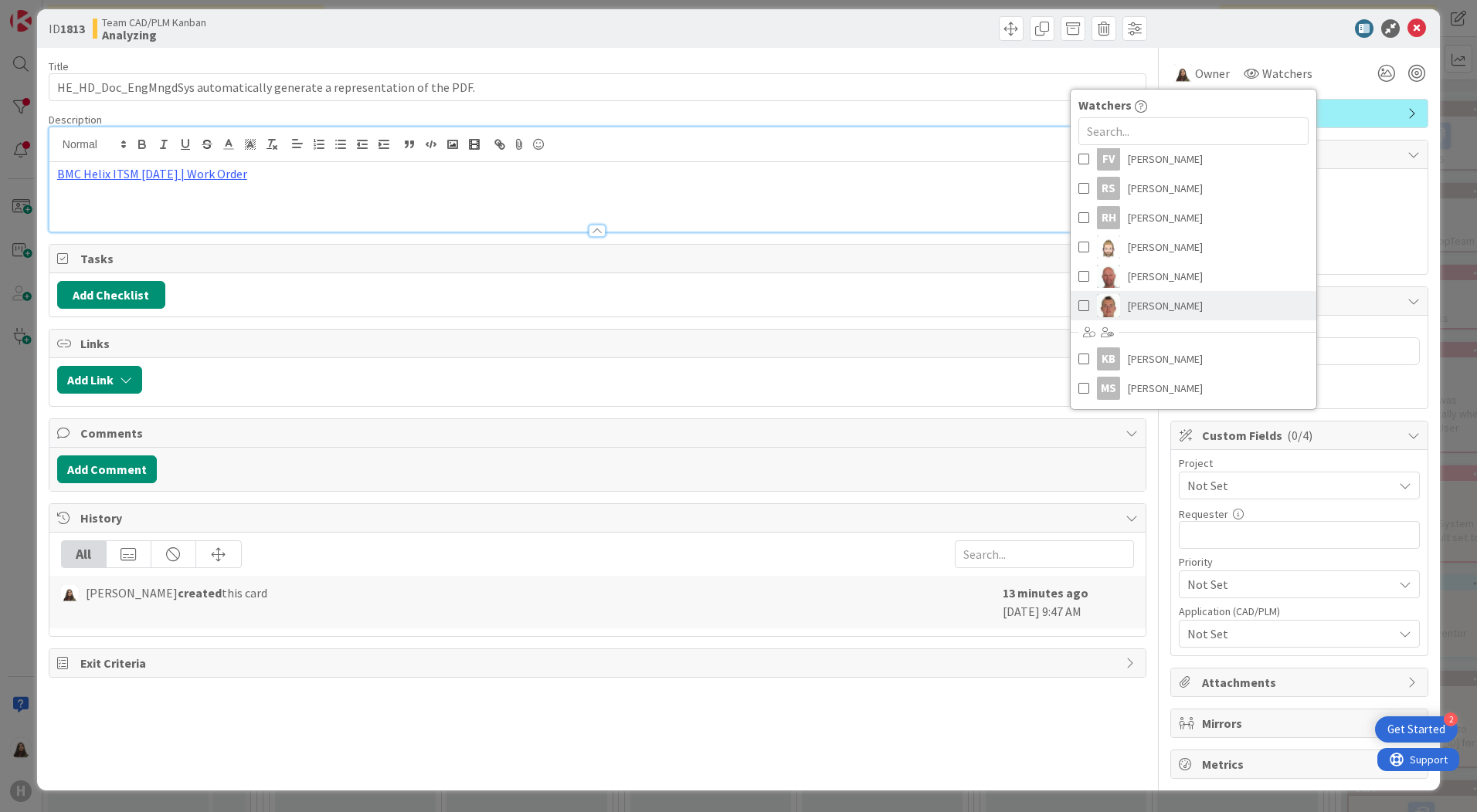
click at [1078, 307] on span at bounding box center [1084, 305] width 11 height 23
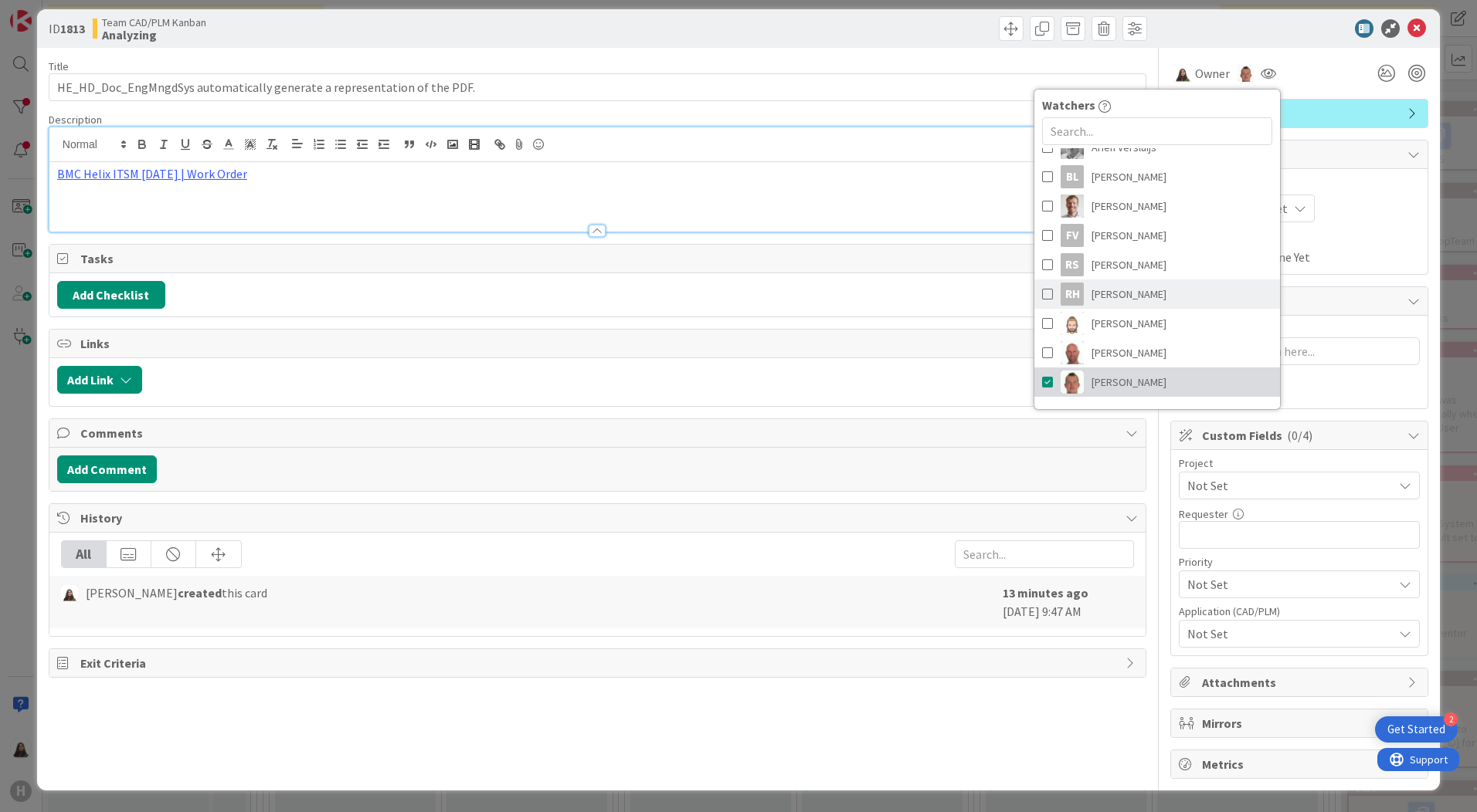
scroll to position [145, 0]
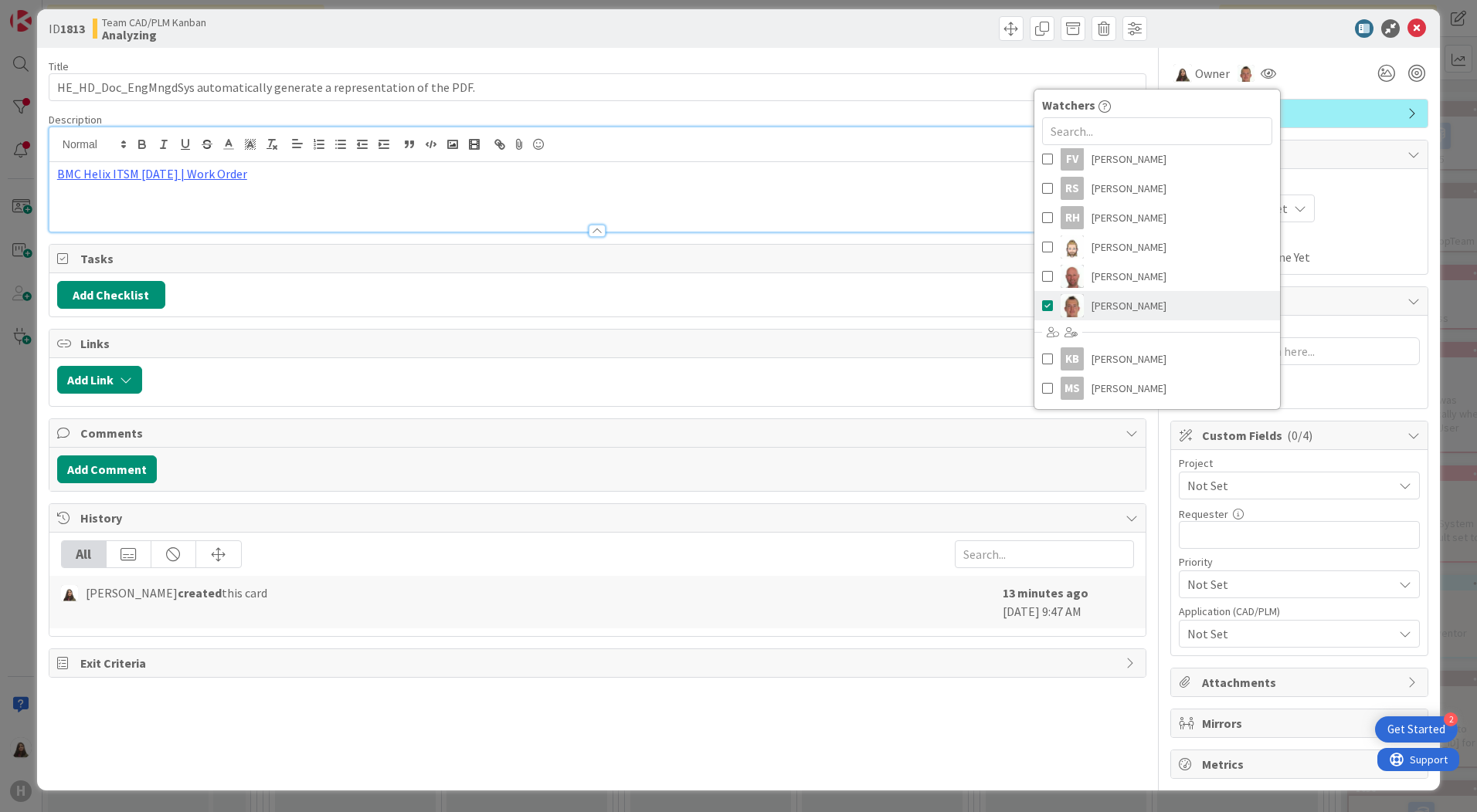
click at [1121, 307] on span "[PERSON_NAME]" at bounding box center [1129, 305] width 75 height 23
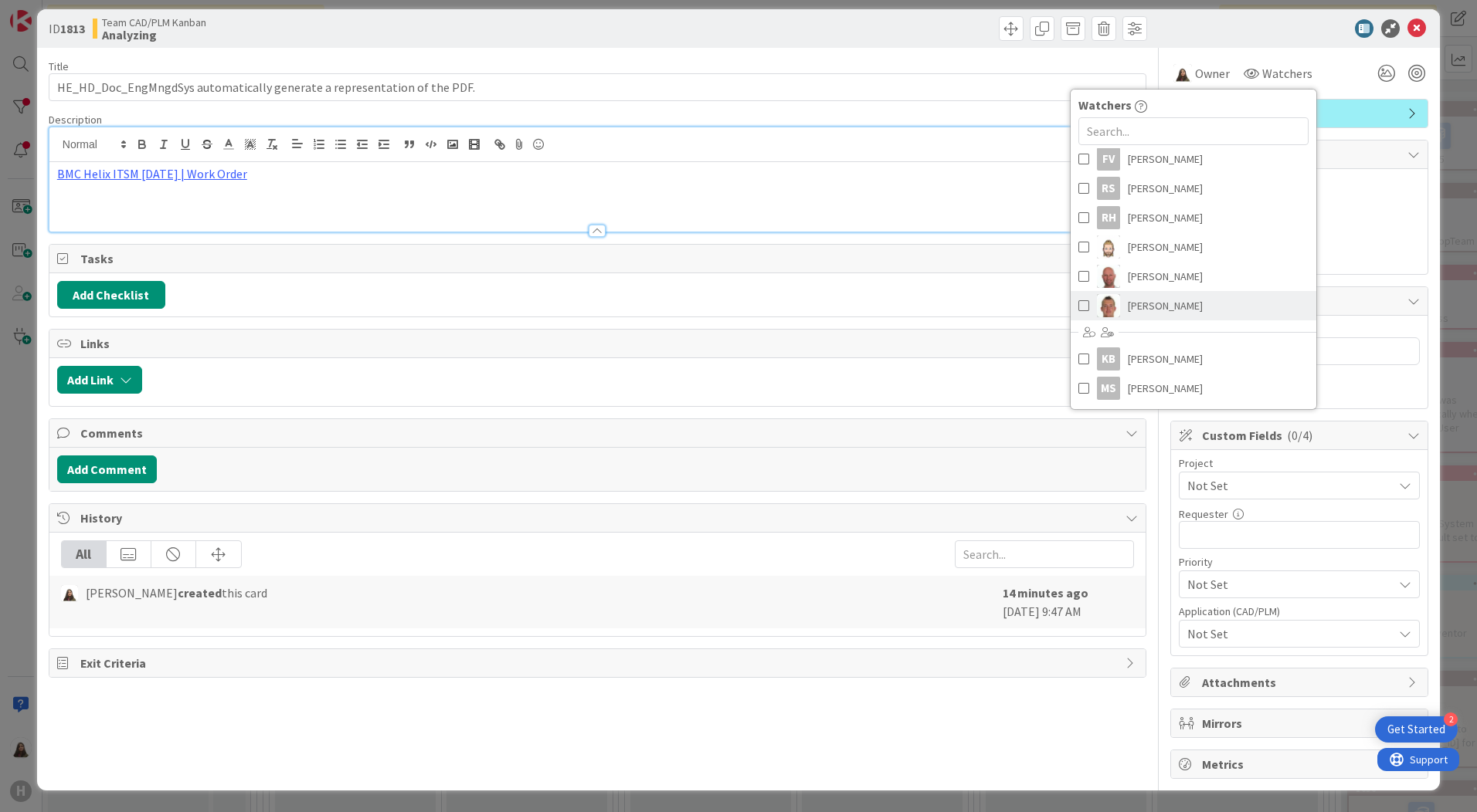
click at [1136, 304] on span "[PERSON_NAME]" at bounding box center [1165, 305] width 75 height 23
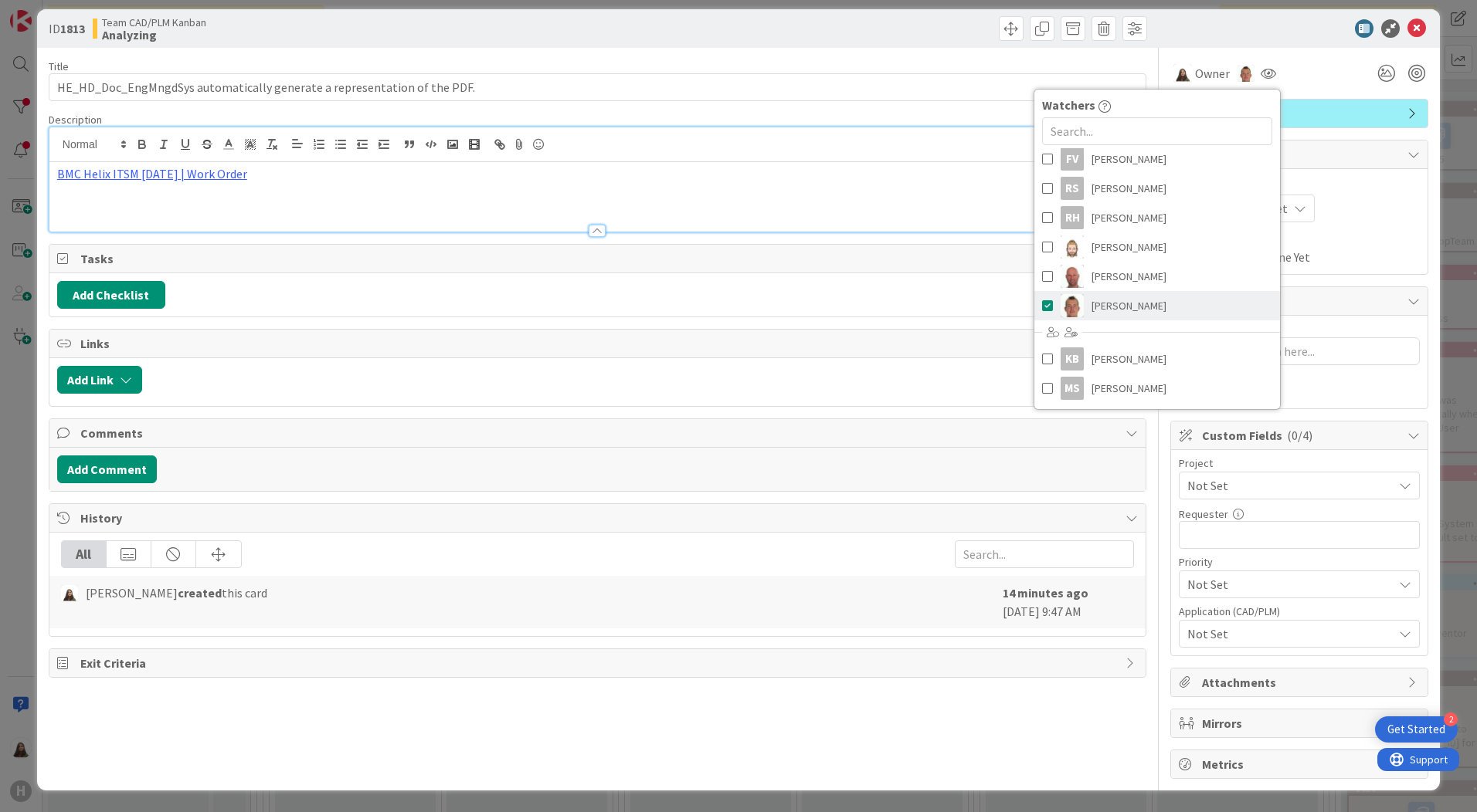
type textarea "x"
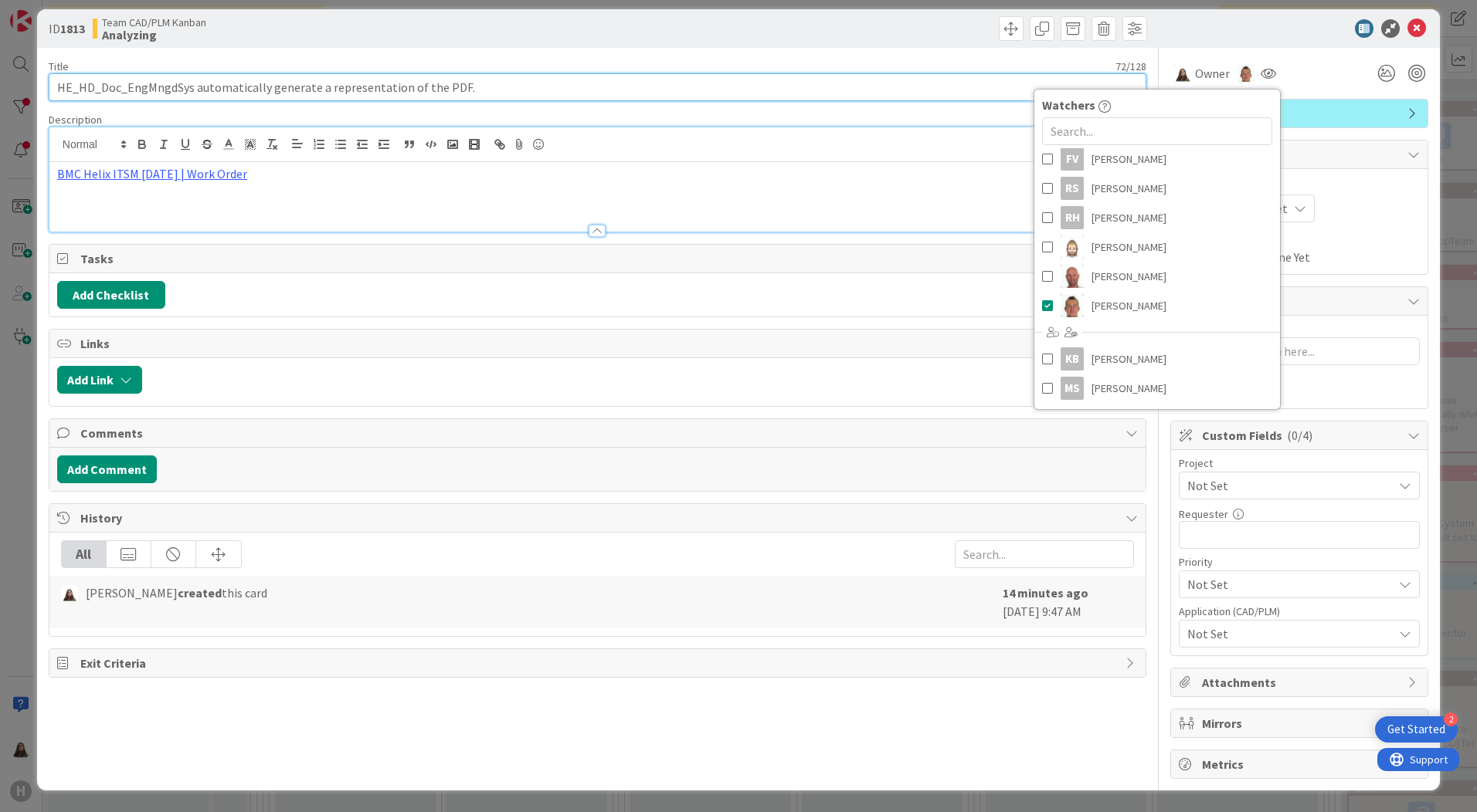
click at [956, 86] on input "HE_HD_Doc_EngMngdSys automatically generate a representation of the PDF." at bounding box center [598, 87] width 1098 height 28
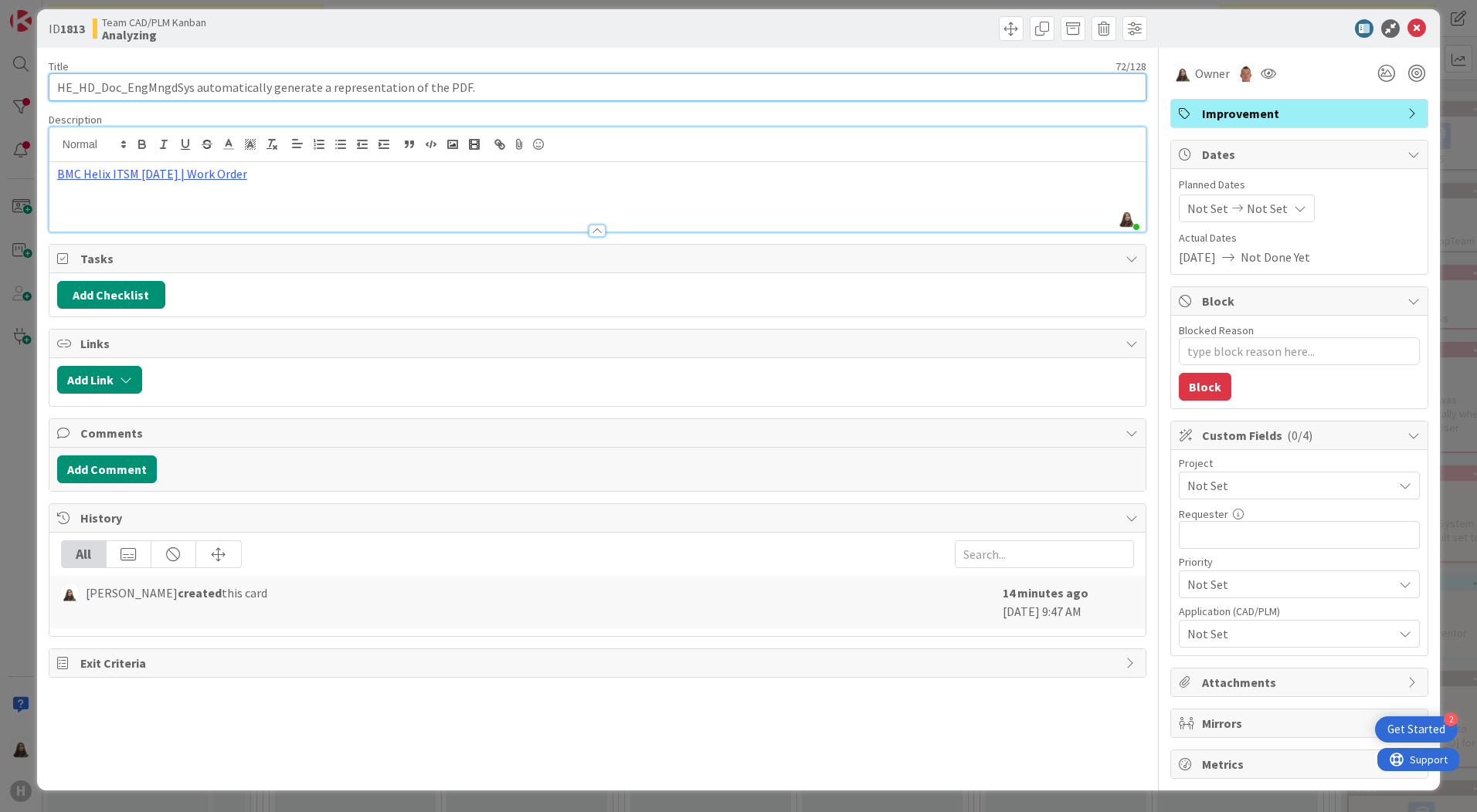
scroll to position [0, 0]
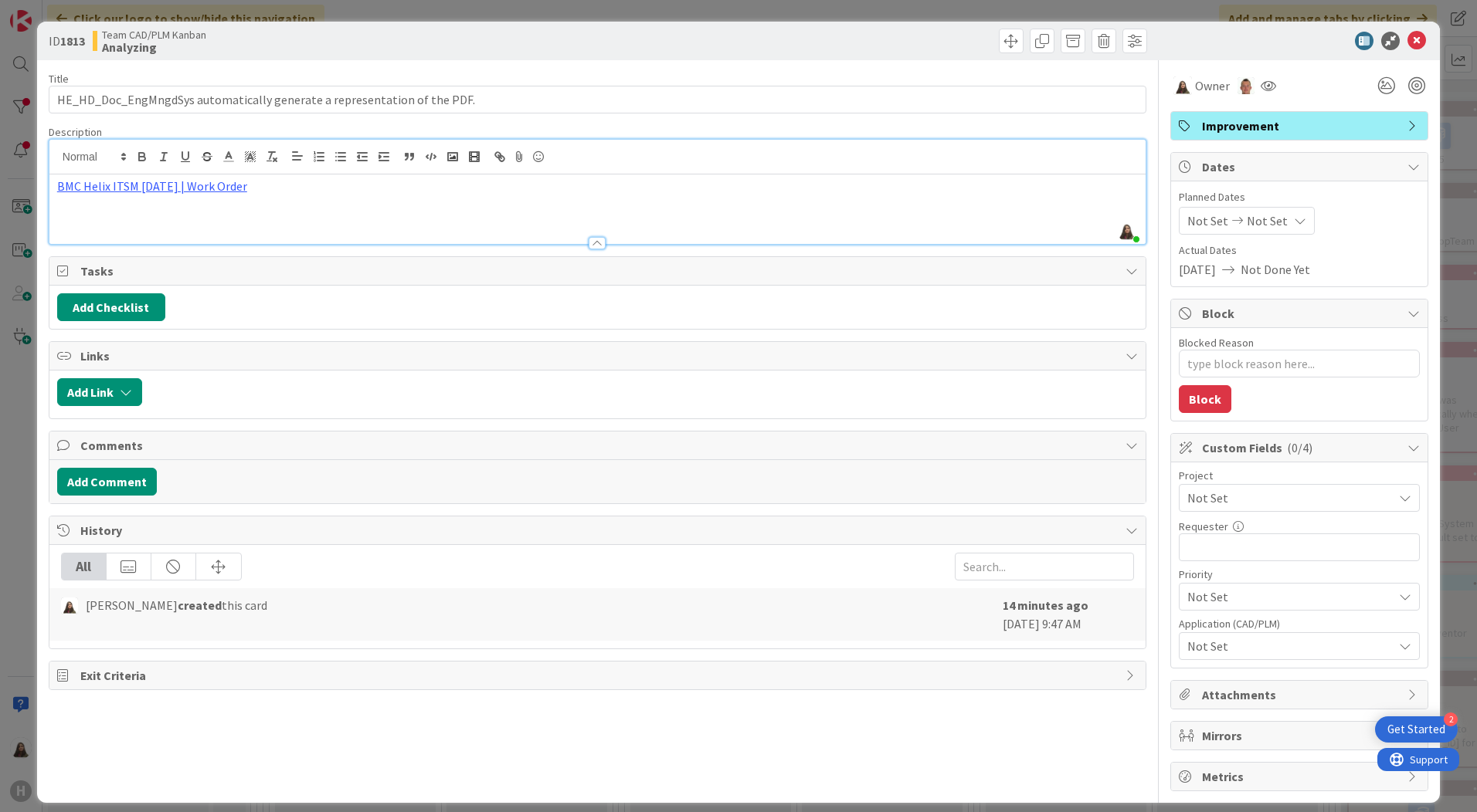
click at [250, 189] on p "BMC Helix ITSM [DATE] | Work Order" at bounding box center [598, 186] width 1081 height 18
click at [1419, 731] on div "Get Started" at bounding box center [1416, 729] width 58 height 15
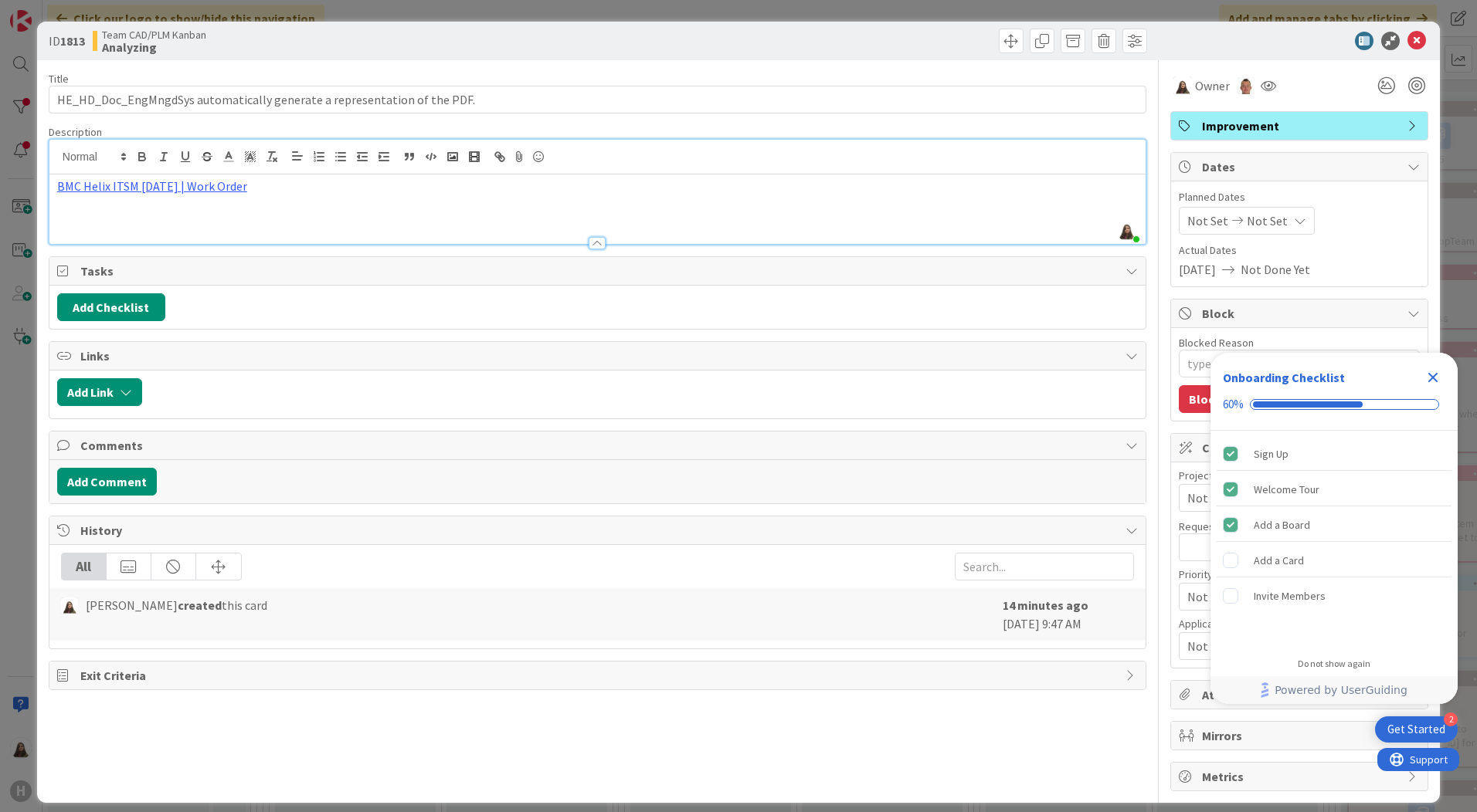
click at [1432, 379] on icon "Close Checklist" at bounding box center [1433, 378] width 10 height 10
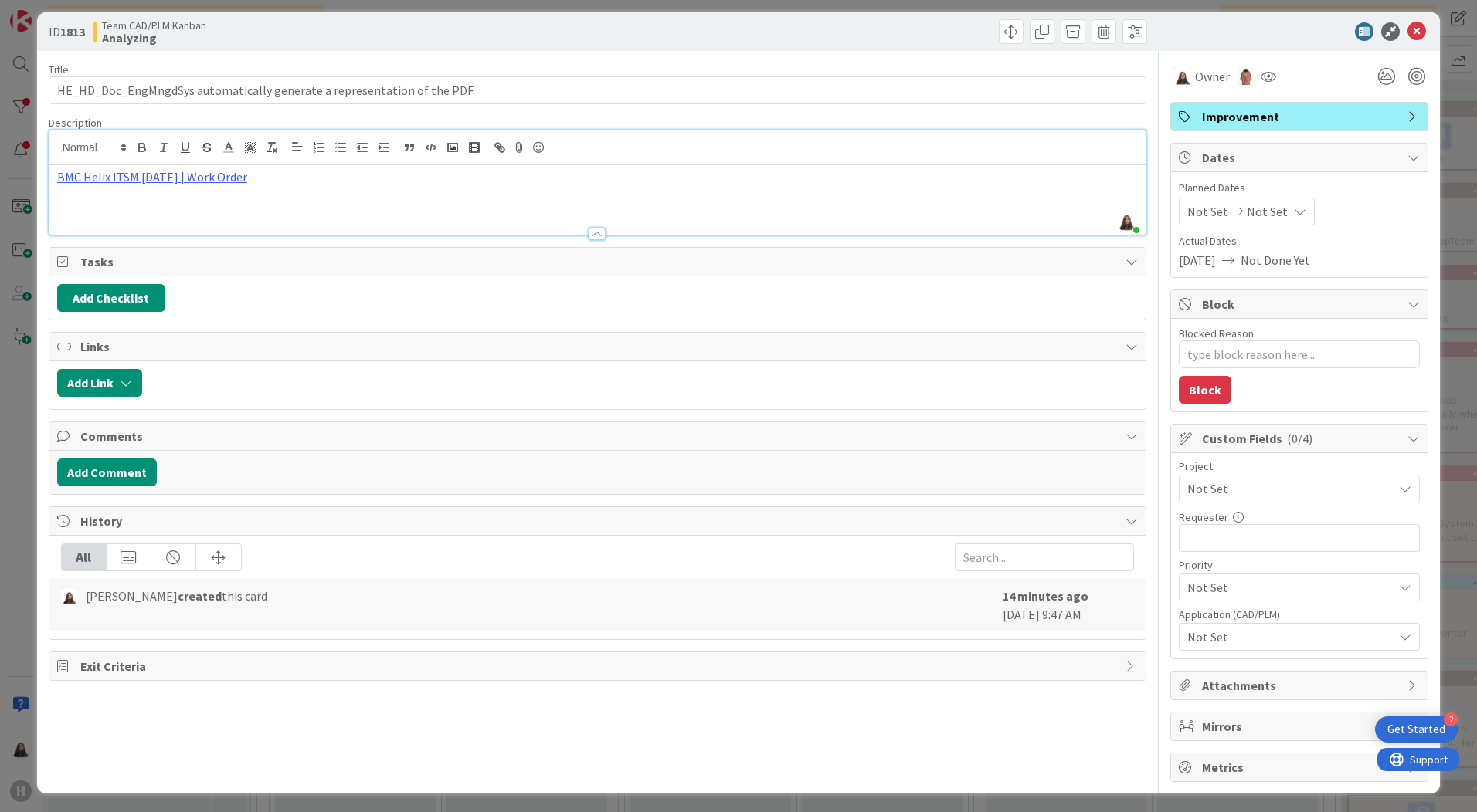
scroll to position [12, 0]
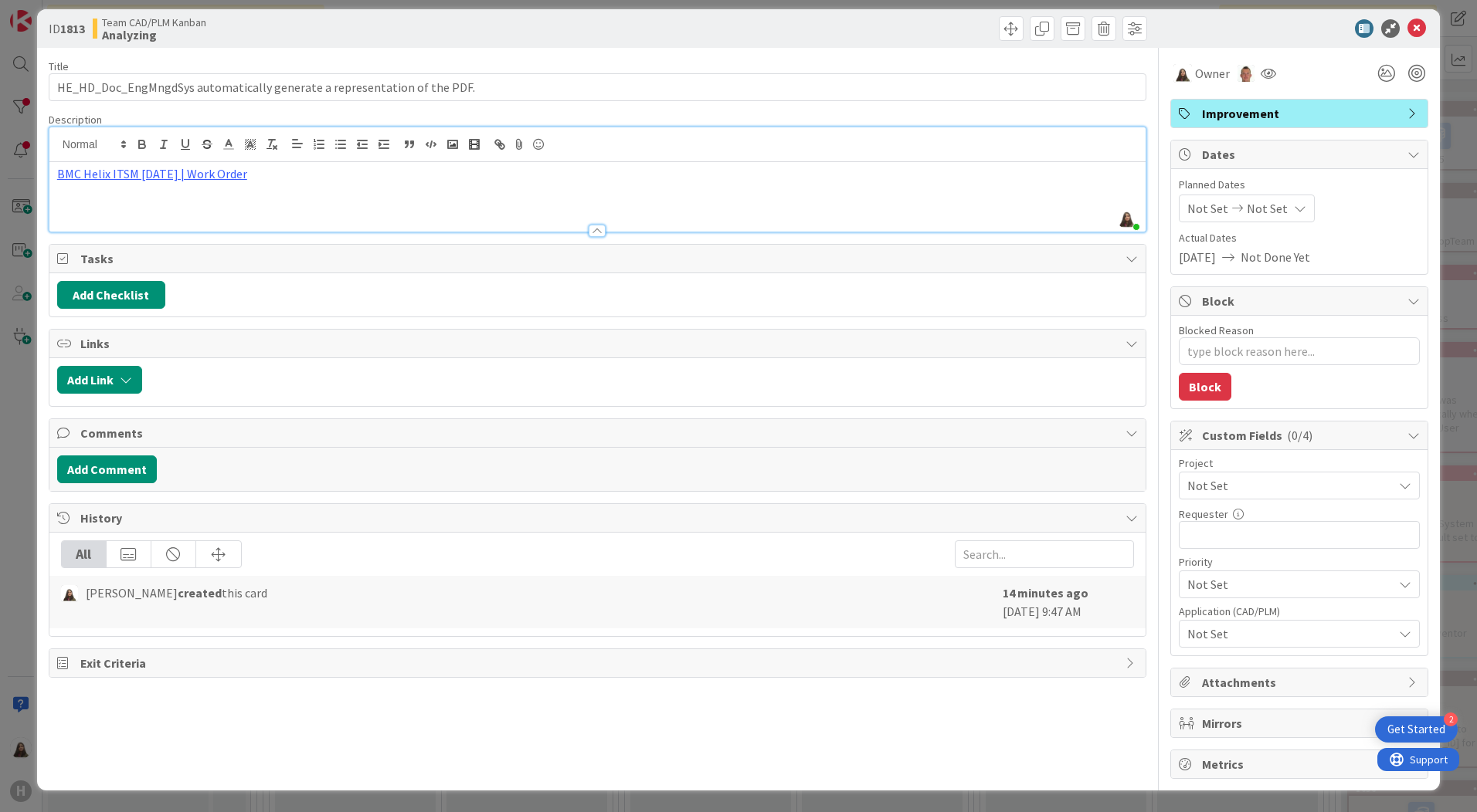
click at [1415, 726] on div "Get Started" at bounding box center [1416, 729] width 58 height 15
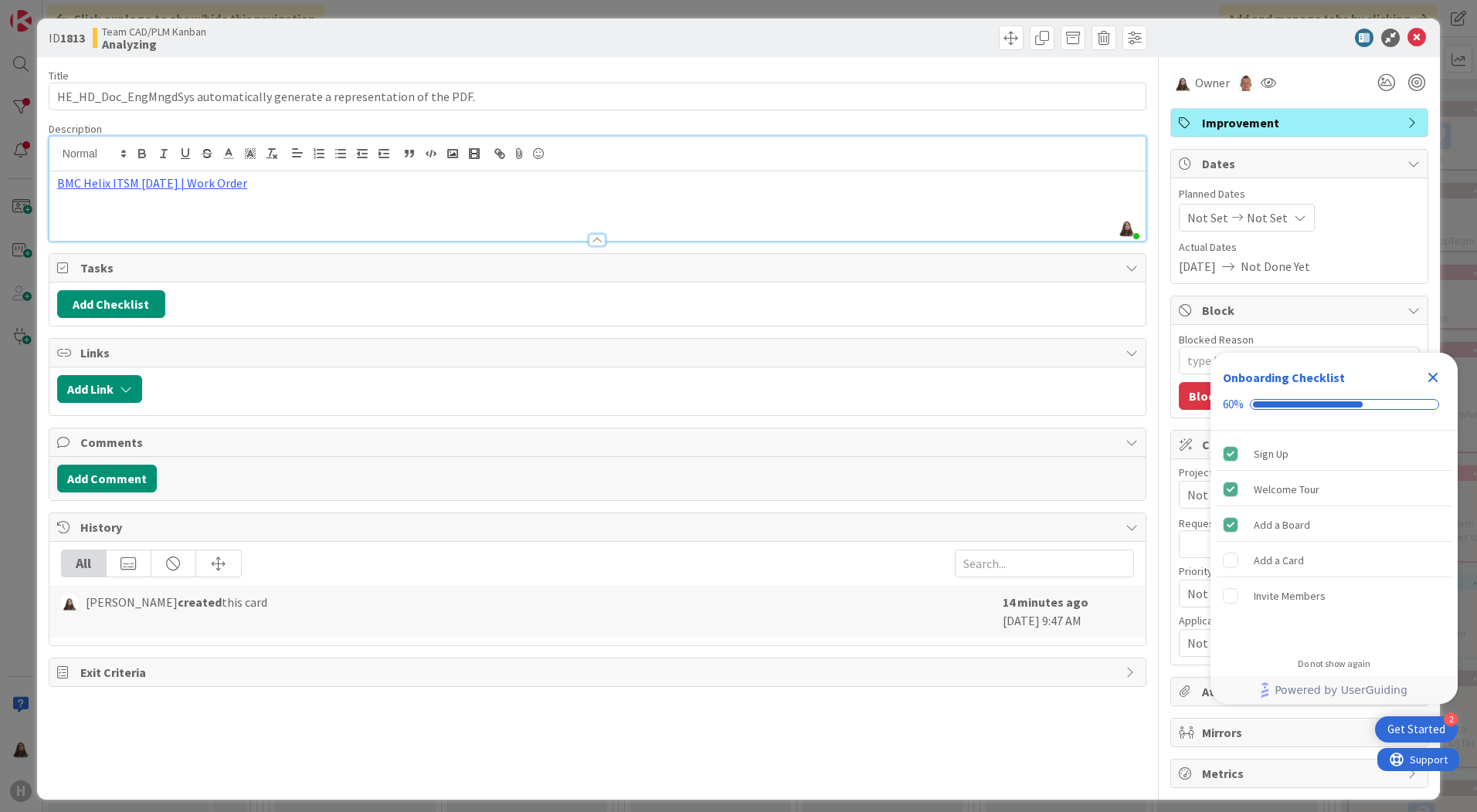
scroll to position [0, 0]
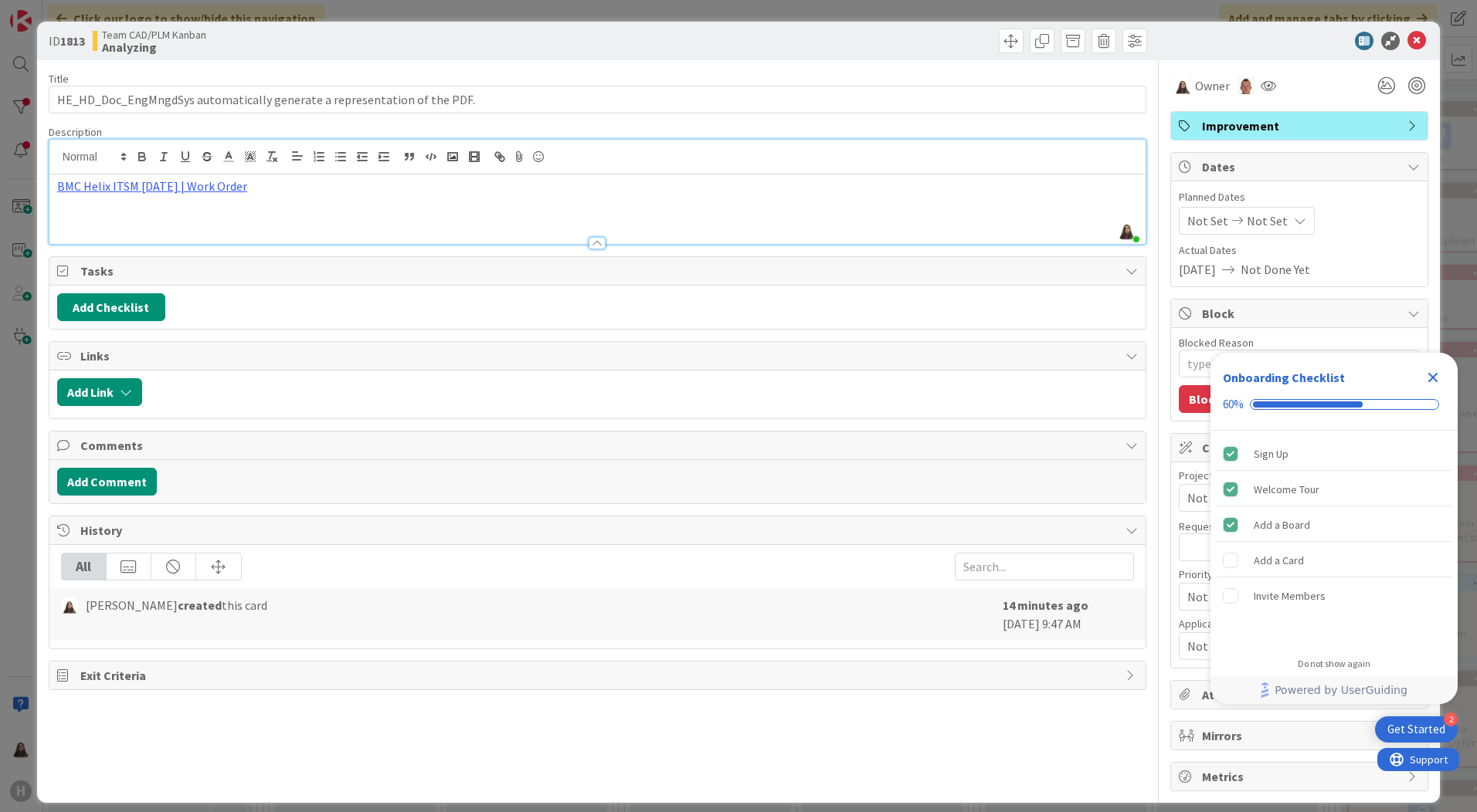
click at [125, 46] on b "Analyzing" at bounding box center [154, 46] width 105 height 12
click at [190, 58] on div "ID 1813 Team CAD/PLM Kanban Analyzing" at bounding box center [738, 41] width 1403 height 38
click at [1439, 382] on icon "Close Checklist" at bounding box center [1432, 377] width 18 height 18
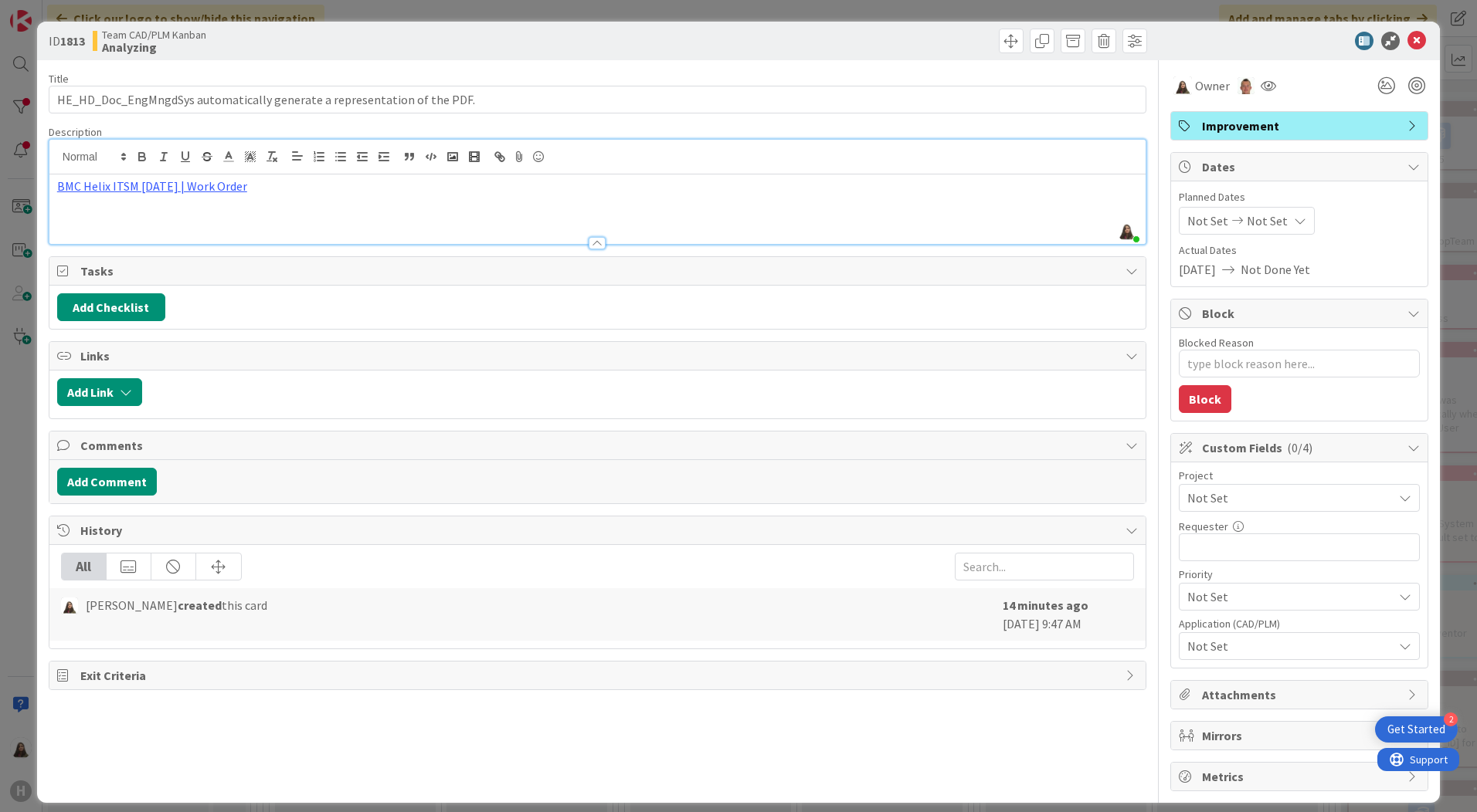
click at [1432, 719] on div "2 Get Started" at bounding box center [1415, 729] width 82 height 26
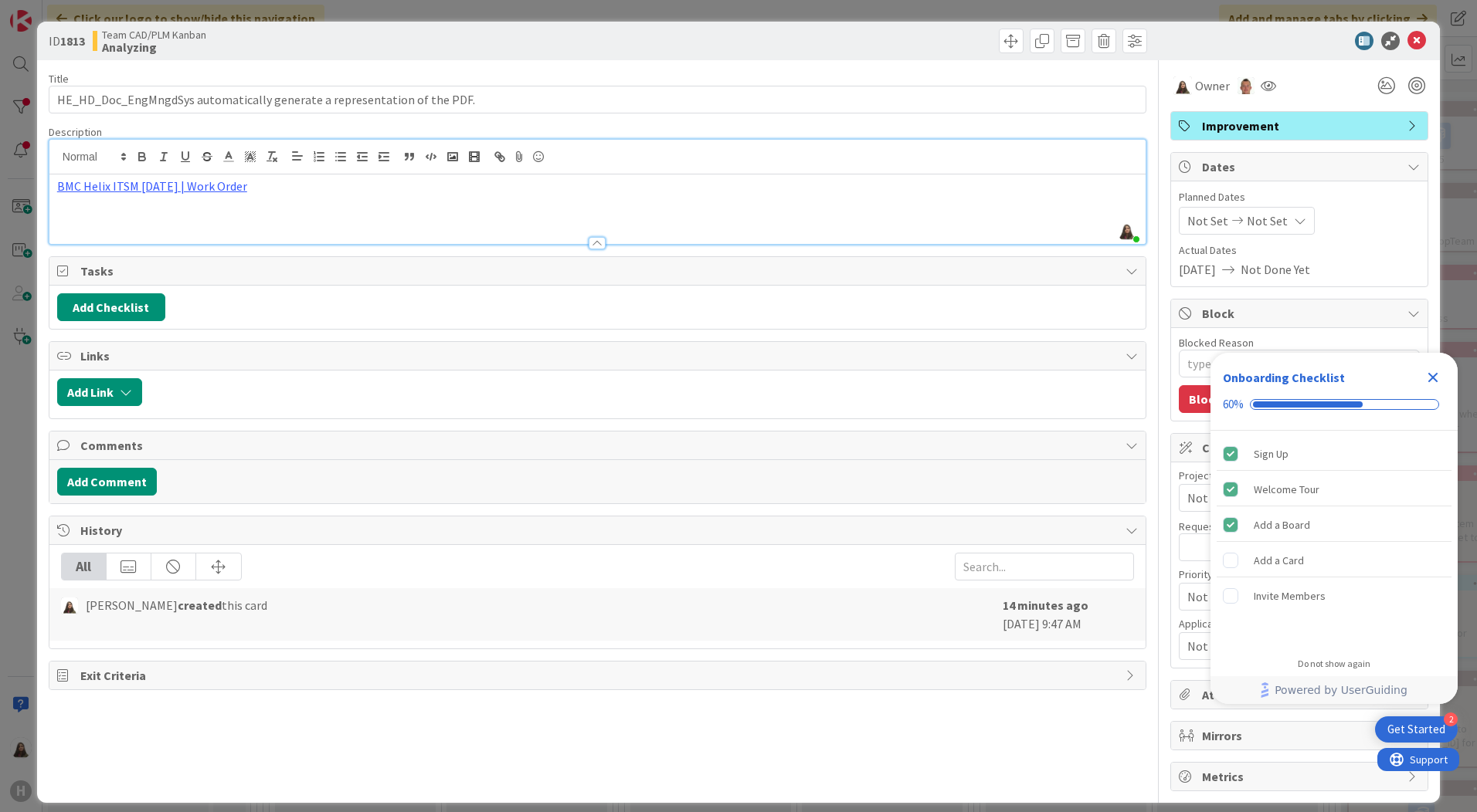
click at [1437, 374] on icon "Close Checklist" at bounding box center [1433, 378] width 10 height 10
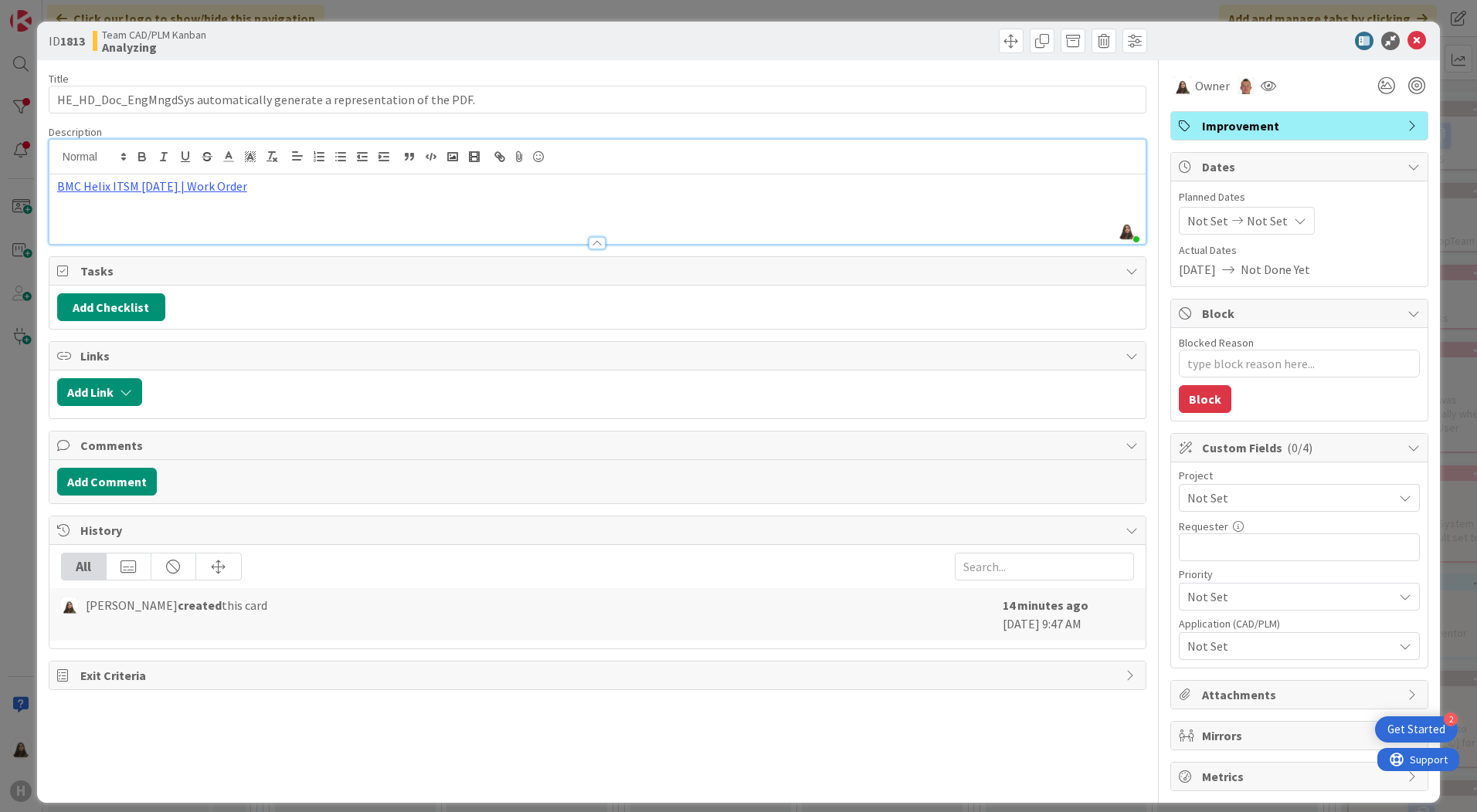
click at [1294, 224] on icon at bounding box center [1300, 220] width 12 height 12
click at [1408, 167] on icon at bounding box center [1413, 166] width 12 height 12
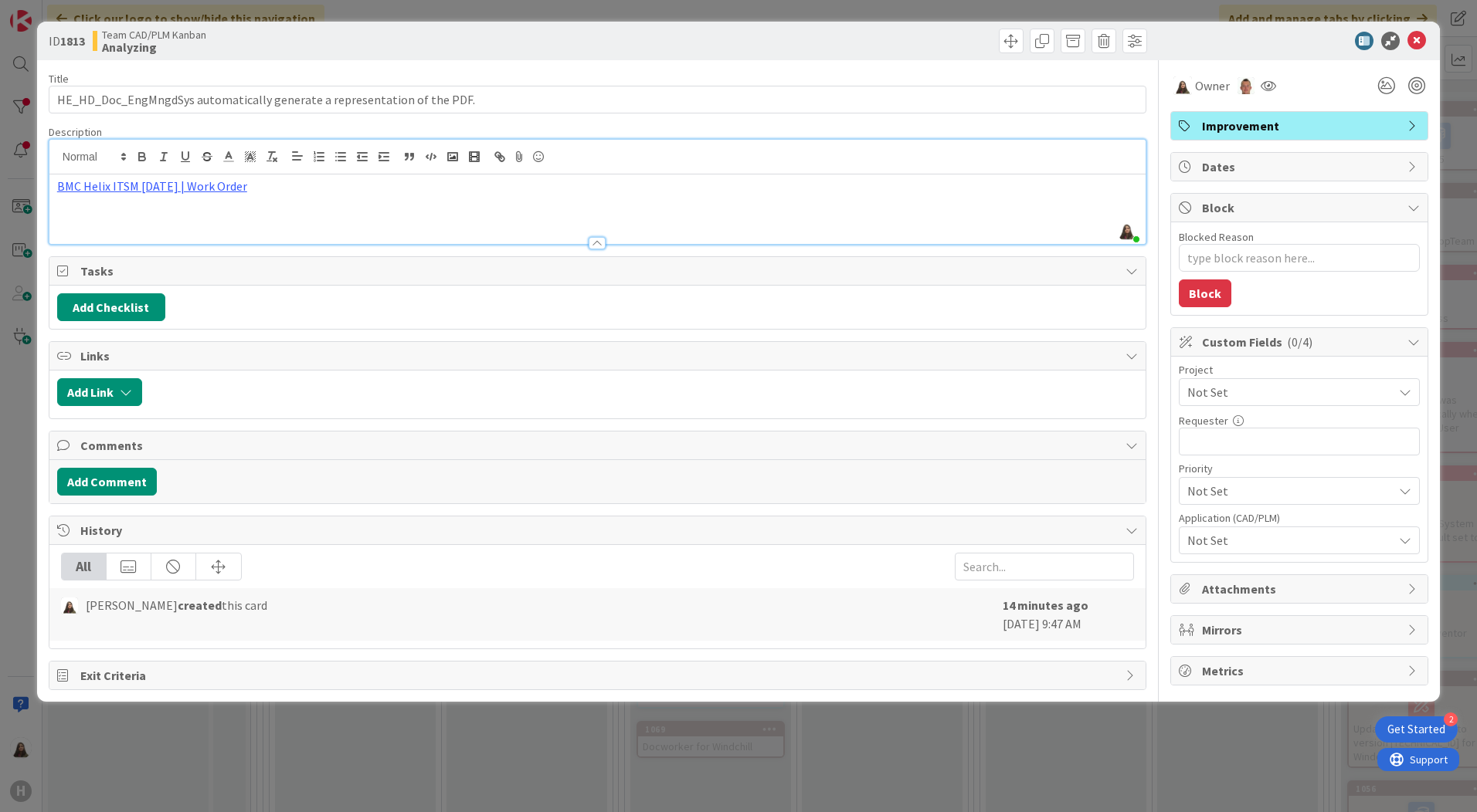
click at [1406, 167] on div "Dates" at bounding box center [1299, 166] width 256 height 28
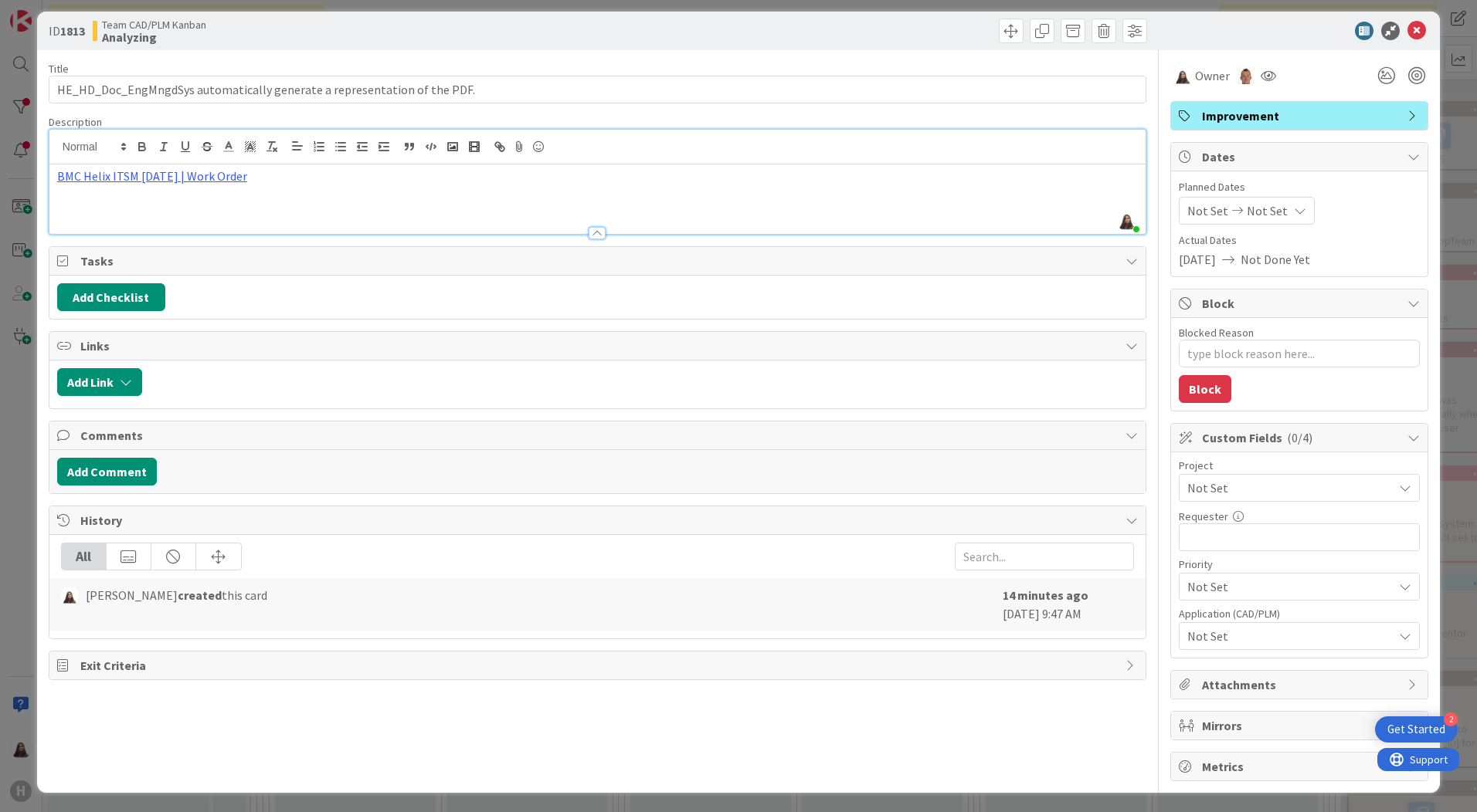
scroll to position [12, 0]
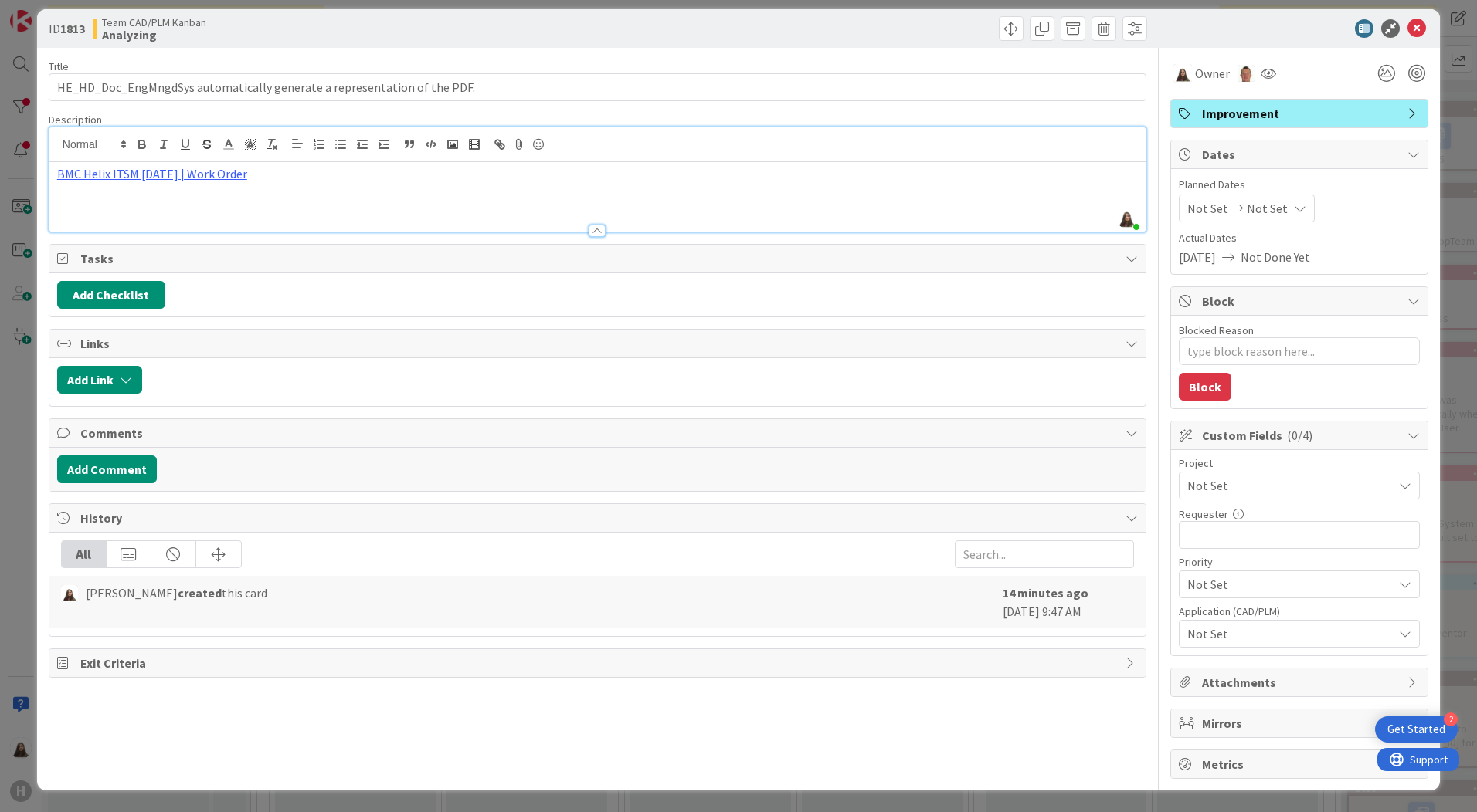
click at [1399, 488] on icon at bounding box center [1404, 485] width 12 height 12
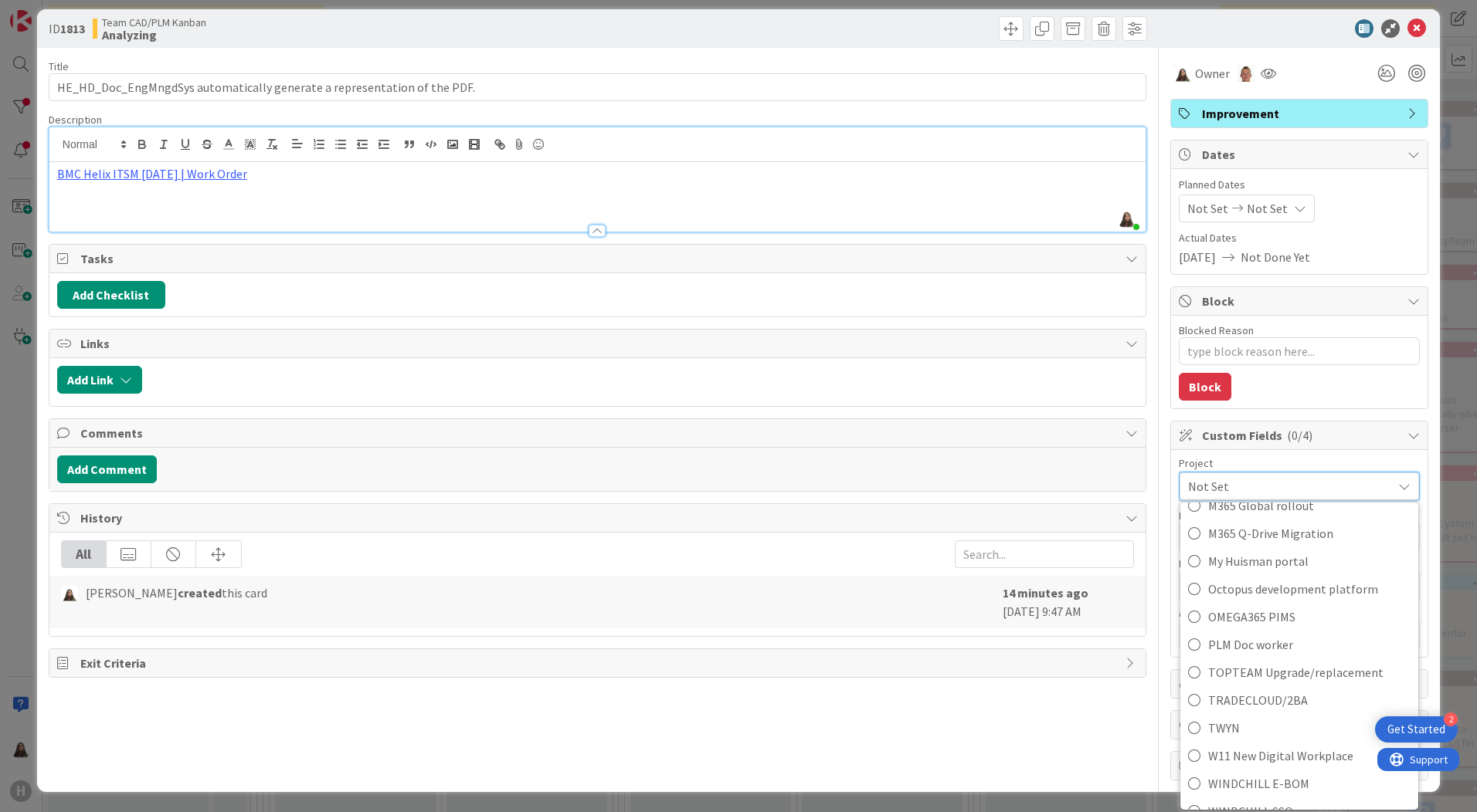
scroll to position [956, 0]
click at [1398, 489] on icon at bounding box center [1404, 485] width 12 height 12
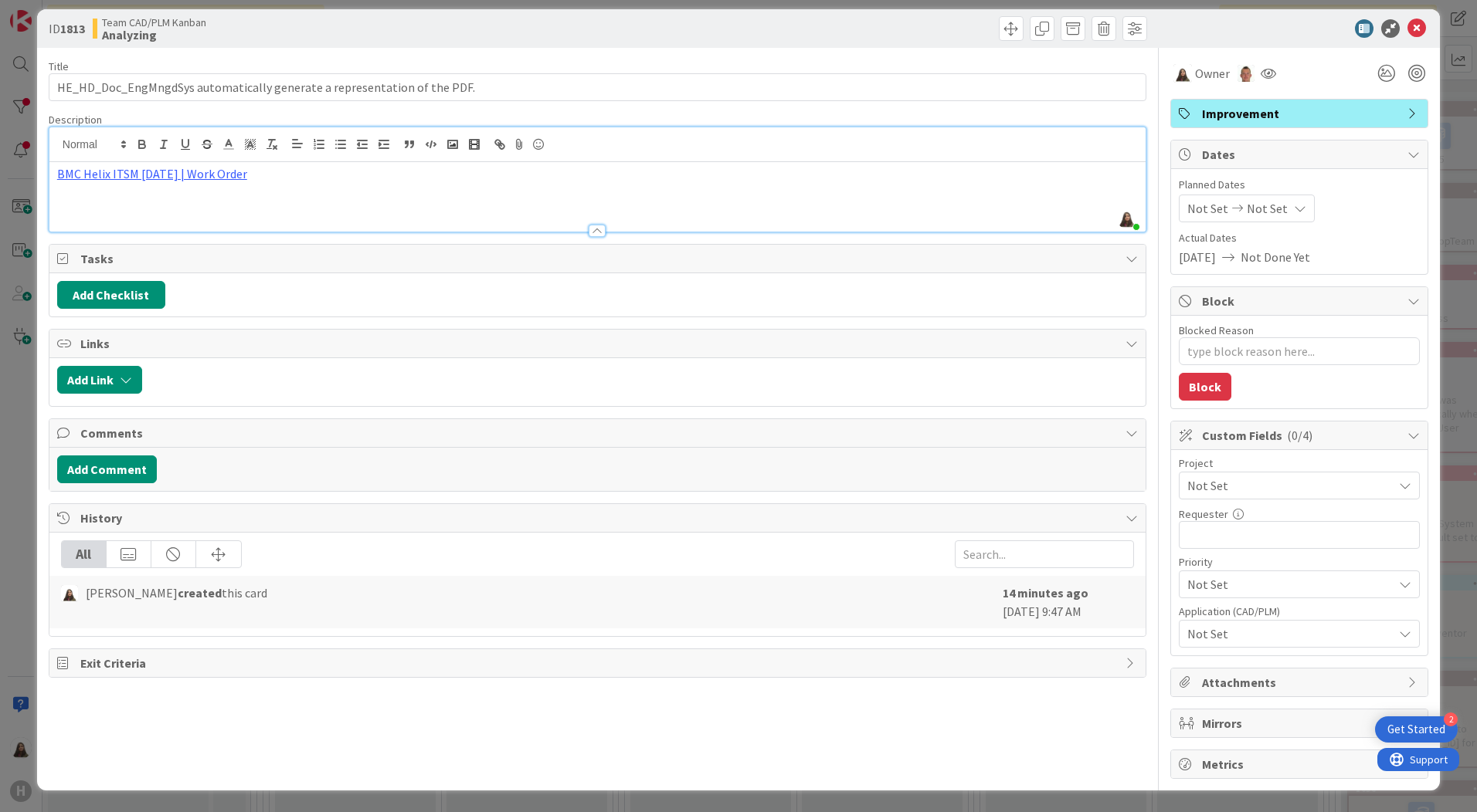
click at [1399, 492] on icon at bounding box center [1404, 485] width 12 height 12
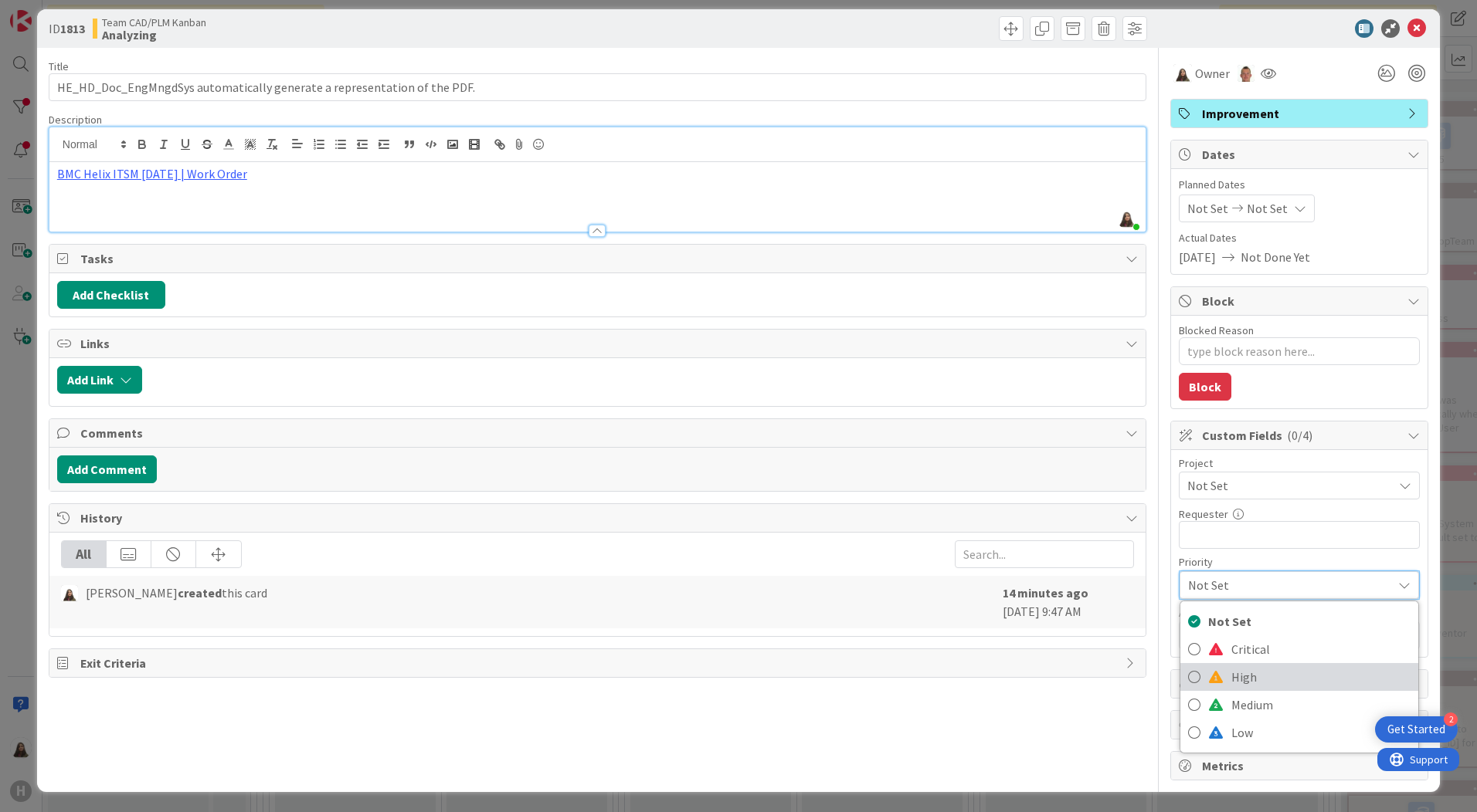
scroll to position [14, 0]
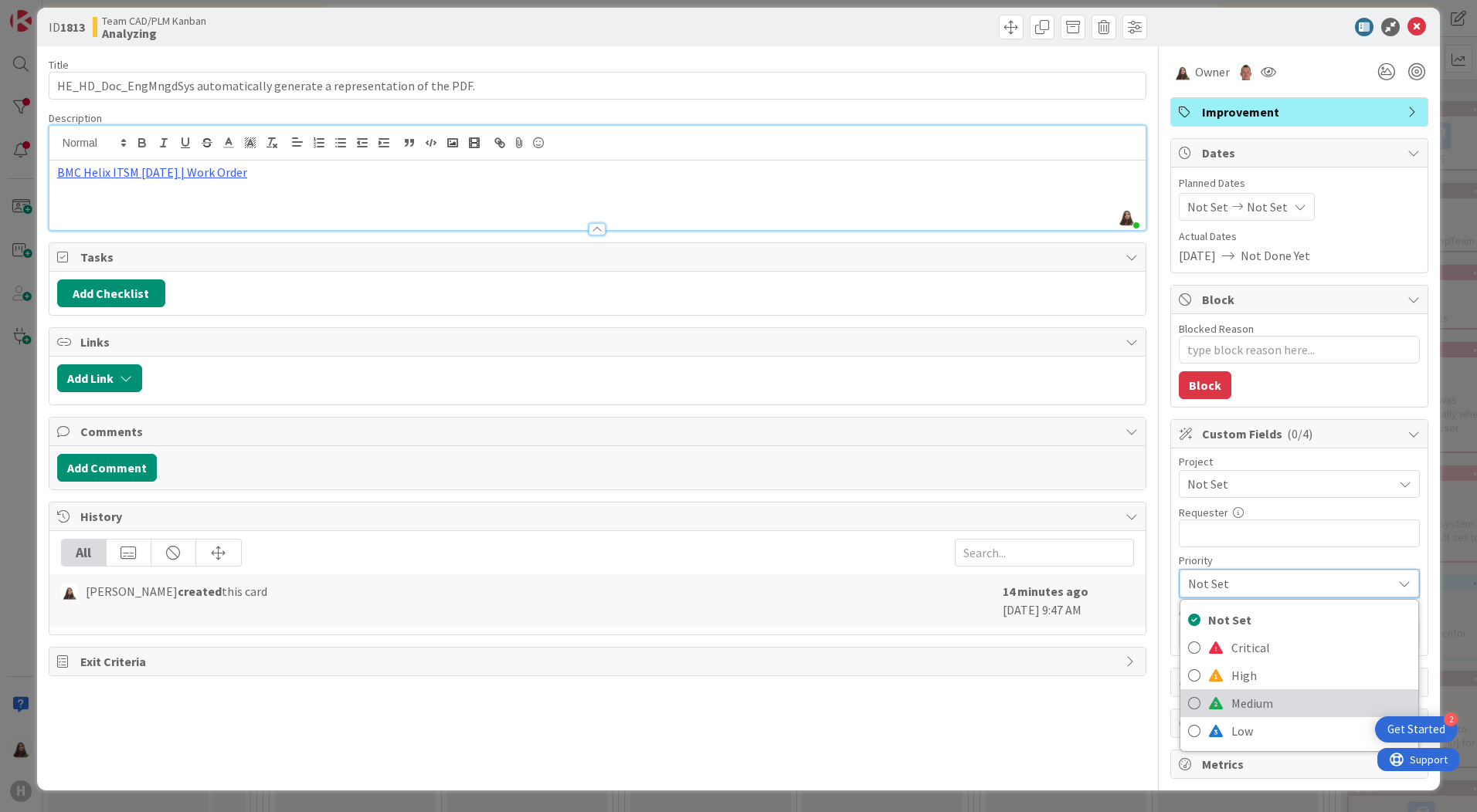
click at [1188, 699] on icon at bounding box center [1193, 703] width 12 height 23
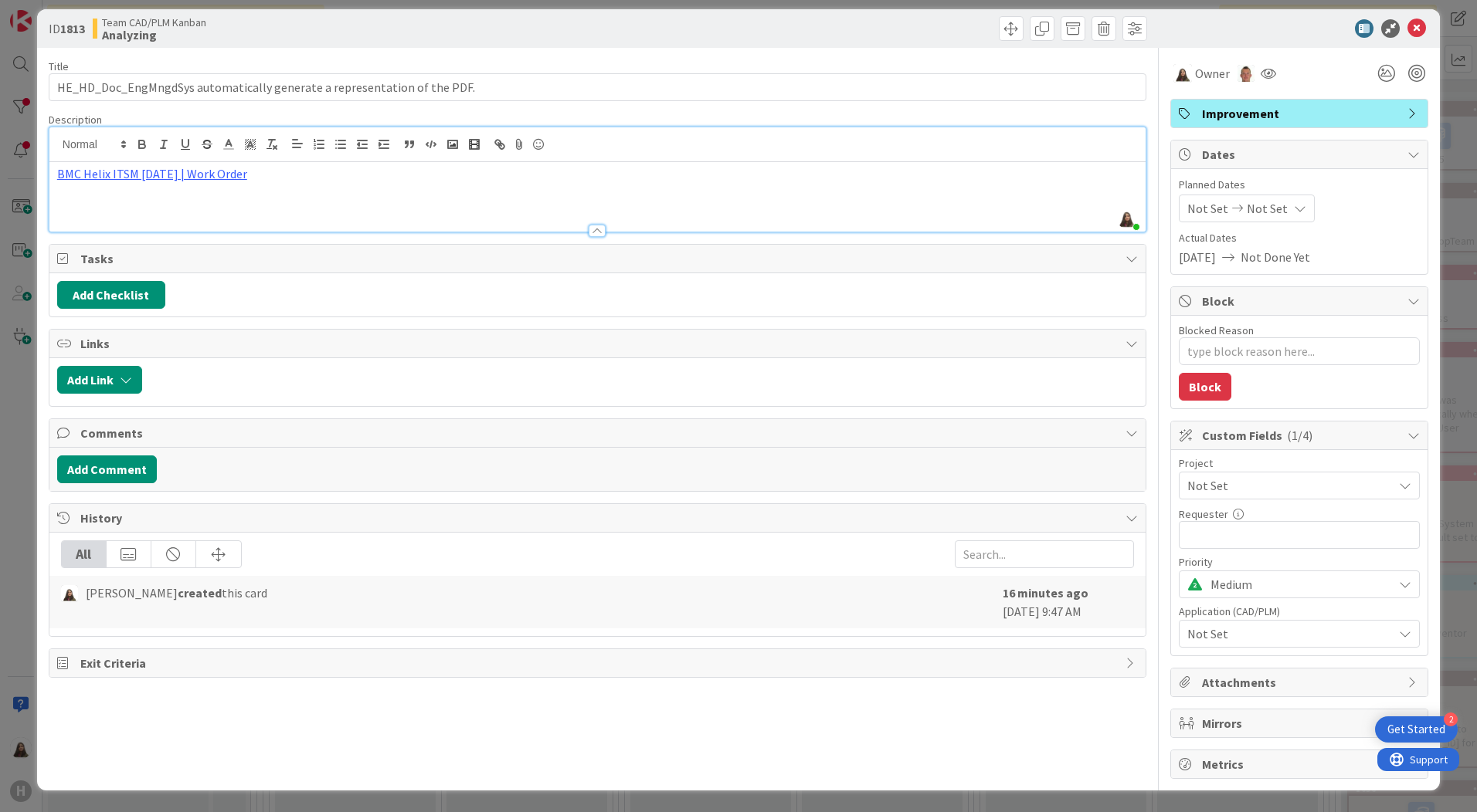
click at [1396, 500] on div "Medium" at bounding box center [1300, 485] width 241 height 28
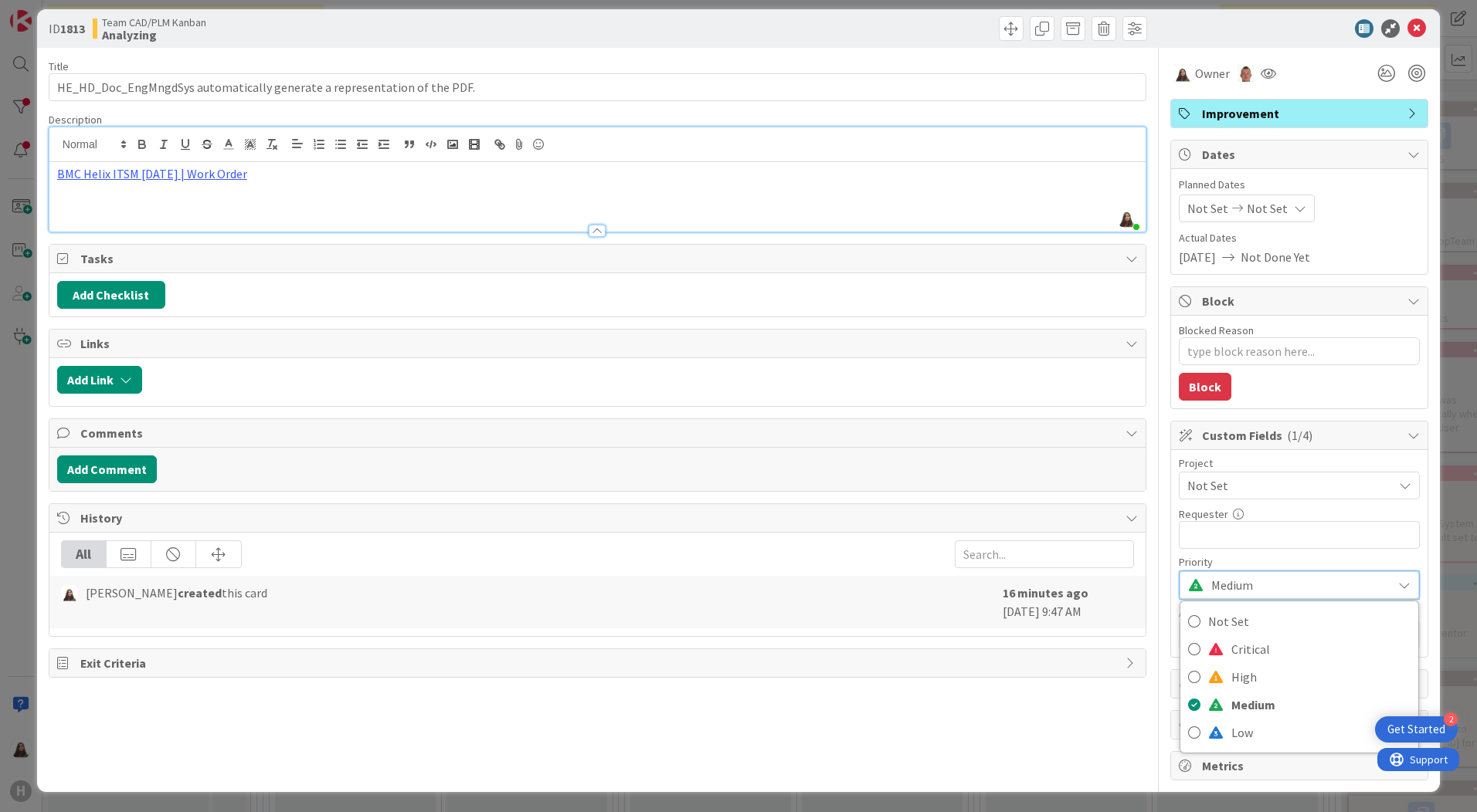
click at [1396, 574] on div "Medium" at bounding box center [1300, 585] width 240 height 28
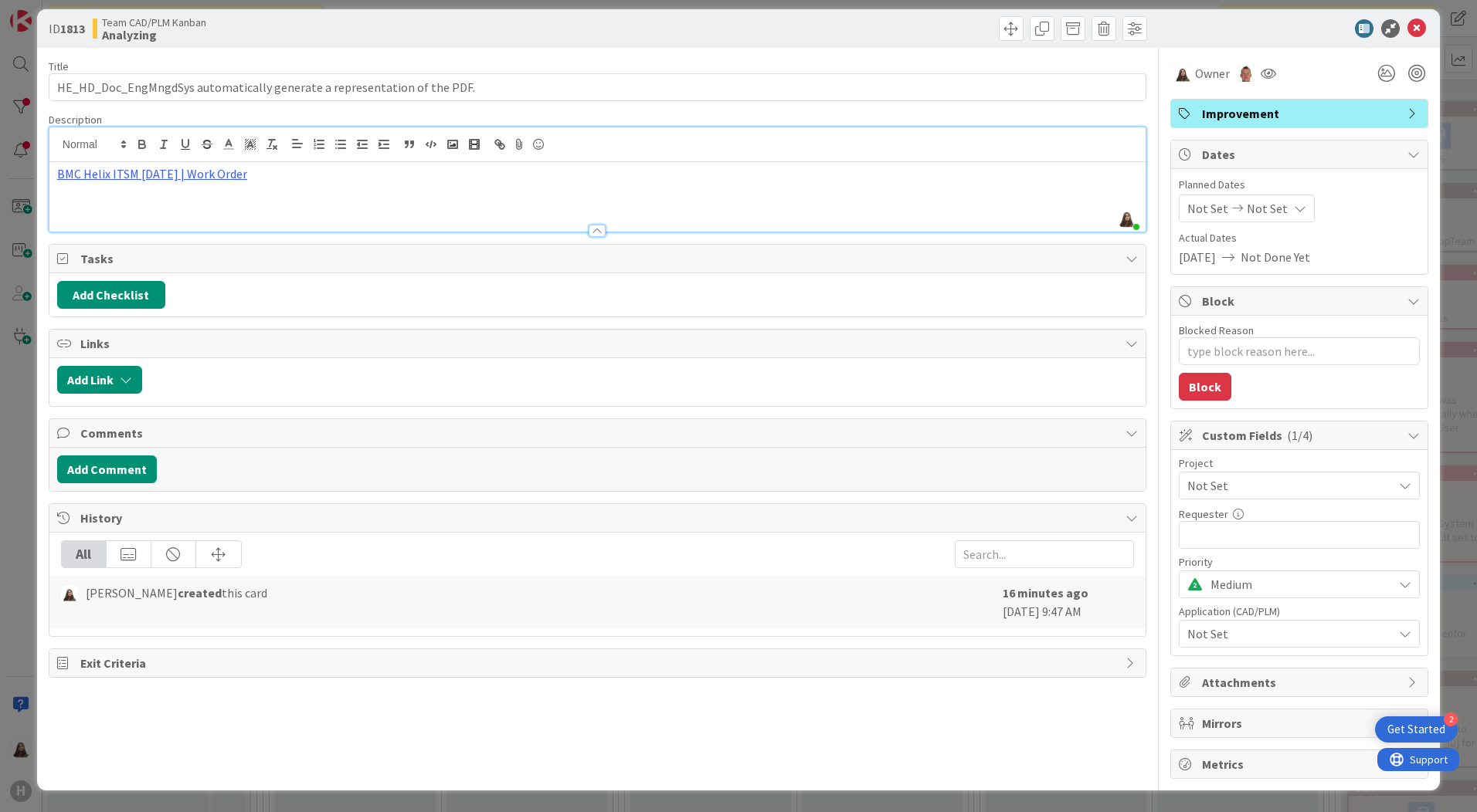
click at [1400, 632] on icon at bounding box center [1404, 633] width 12 height 12
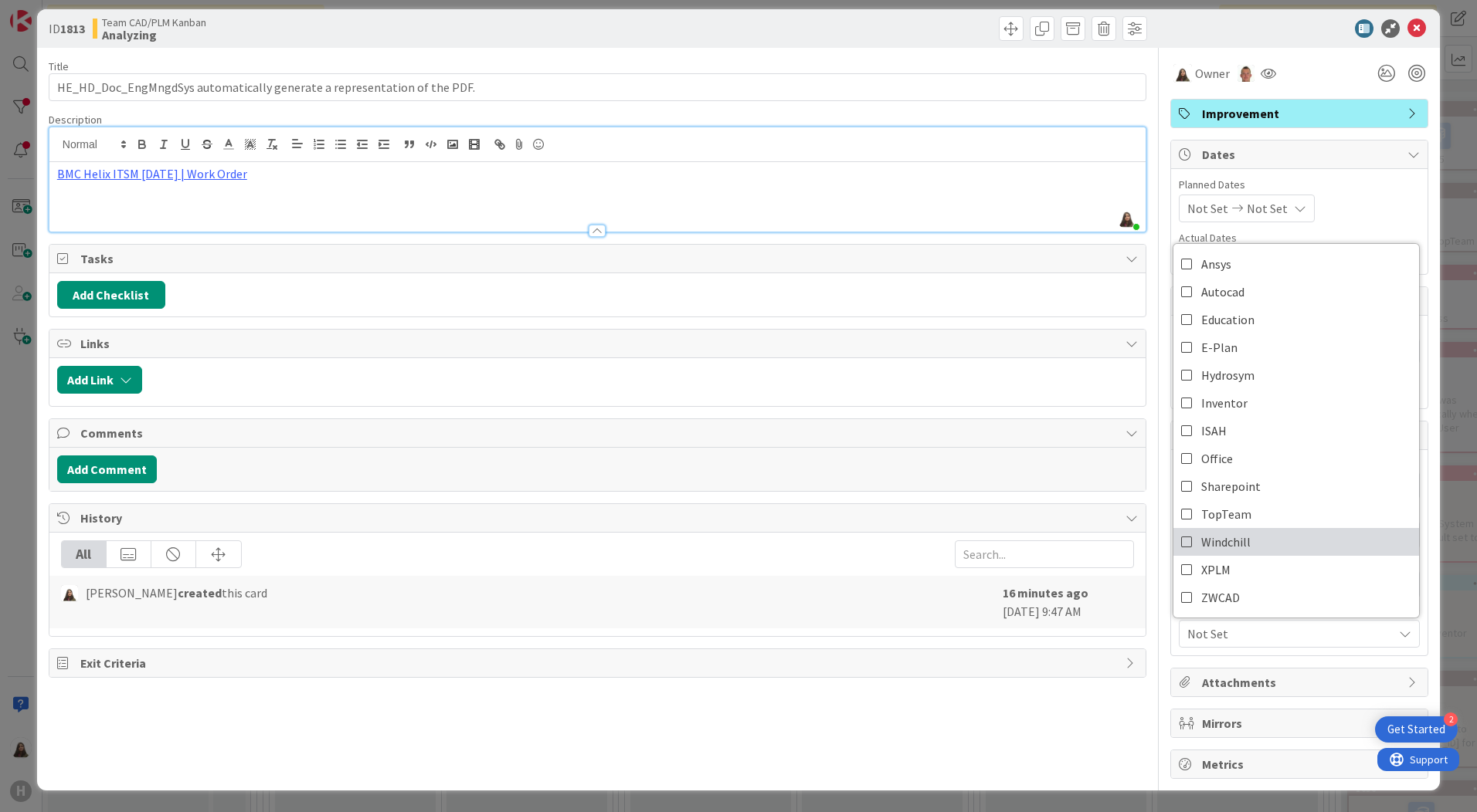
click at [1221, 541] on span "Windchill" at bounding box center [1226, 541] width 50 height 23
type textarea "x"
click at [1066, 705] on div "Title 72 / 128 HE_HD_Doc_EngMngdSys automatically generate a representation of …" at bounding box center [598, 414] width 1098 height 731
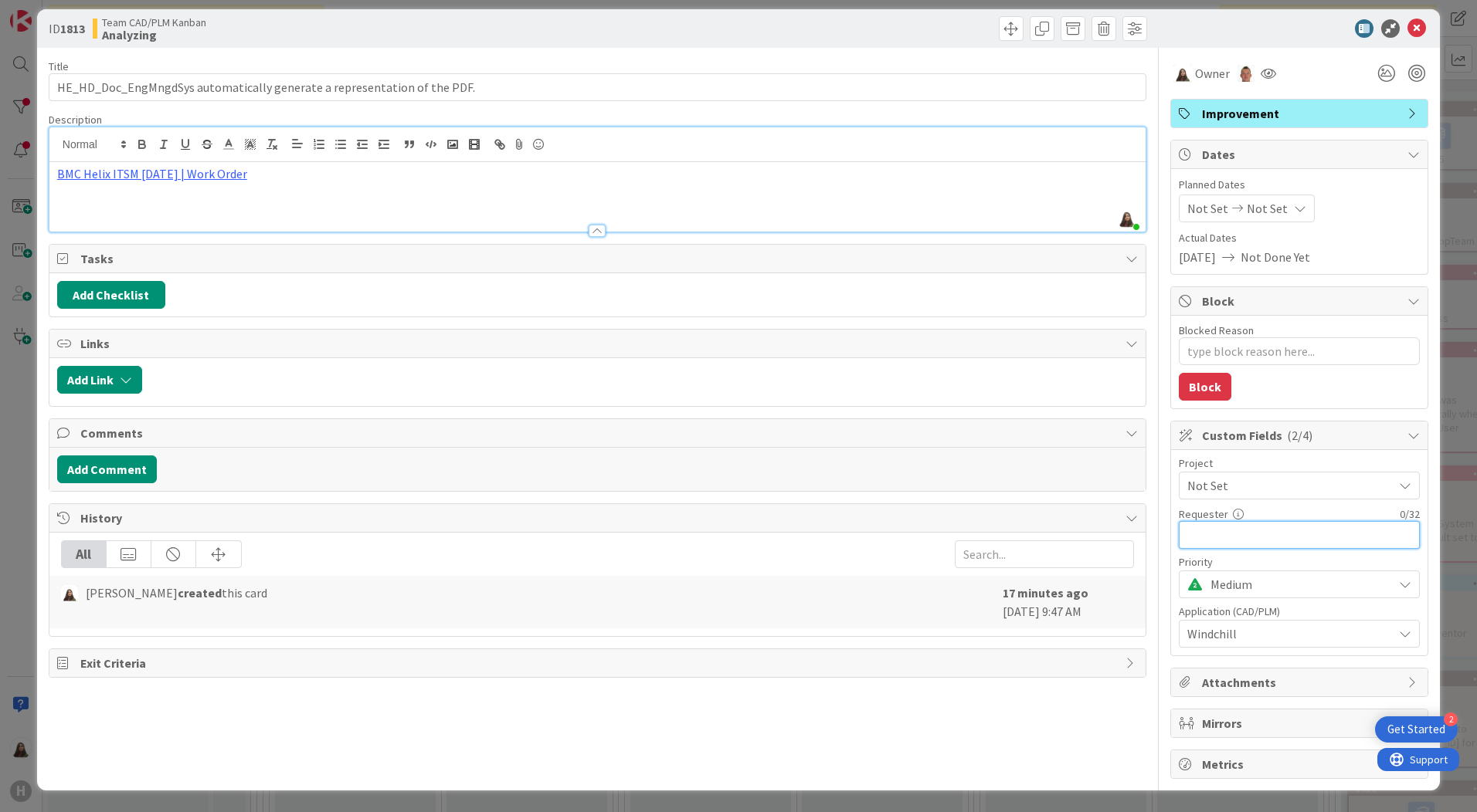
click at [1239, 525] on input "text" at bounding box center [1300, 535] width 241 height 28
type input "Jan"
type textarea "x"
type input "Jan"
type textarea "x"
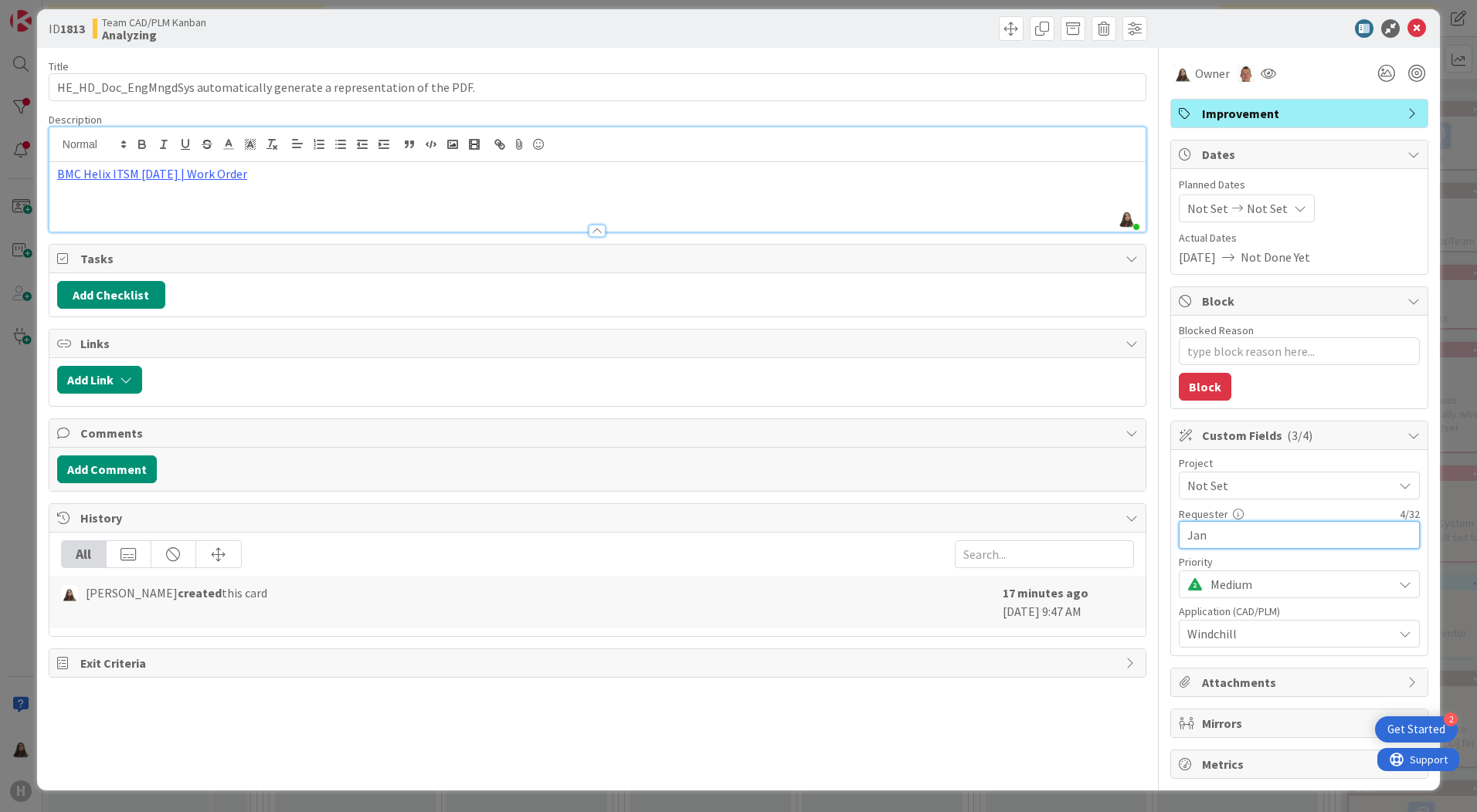
type input "[PERSON_NAME]"
type textarea "x"
click at [1237, 530] on input "[PERSON_NAME]" at bounding box center [1300, 535] width 241 height 28
type input "[PERSON_NAME]"
type textarea "x"
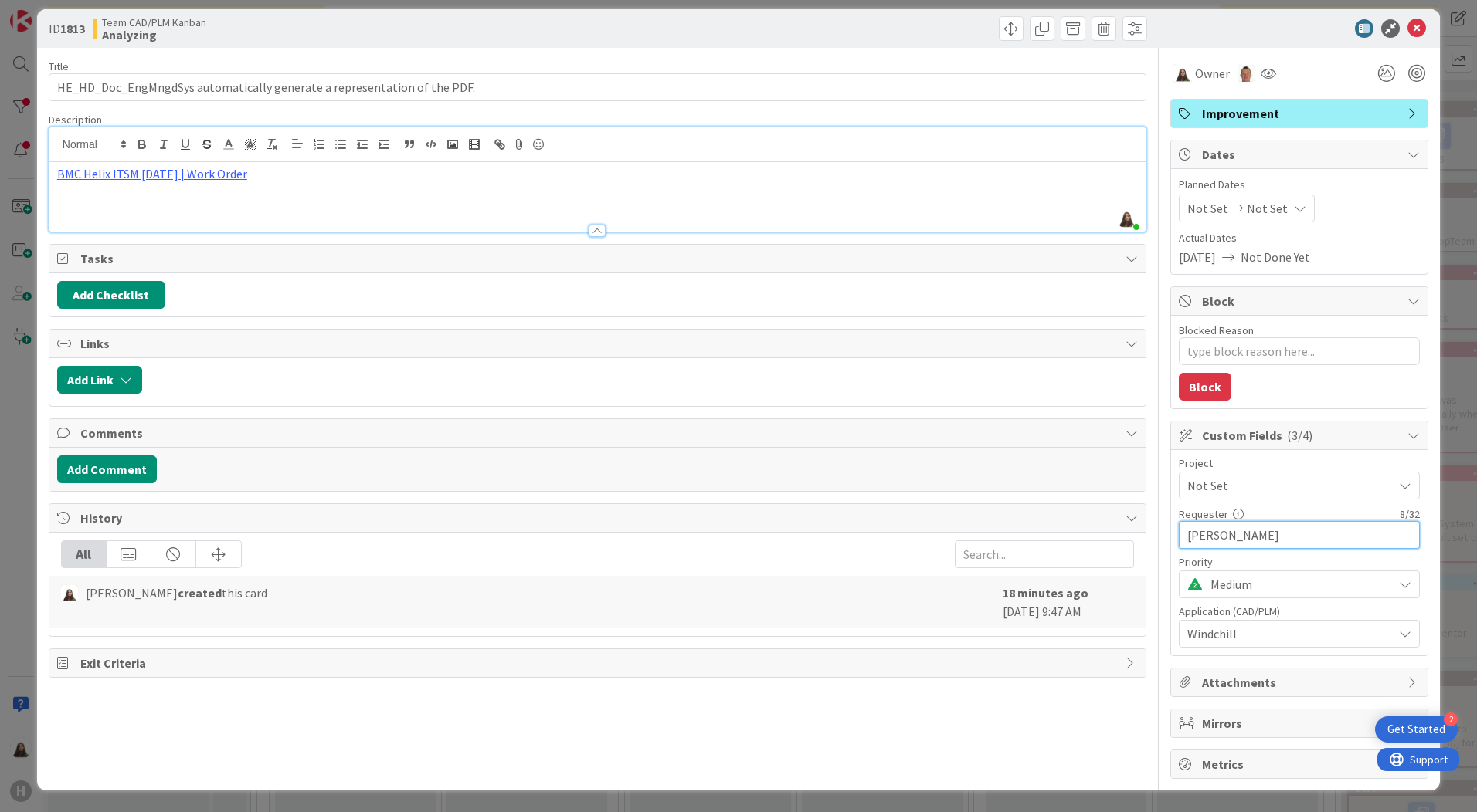
type input "[PERSON_NAME]"
type textarea "x"
type input "[PERSON_NAME]"
type textarea "x"
type input "[PERSON_NAME]"
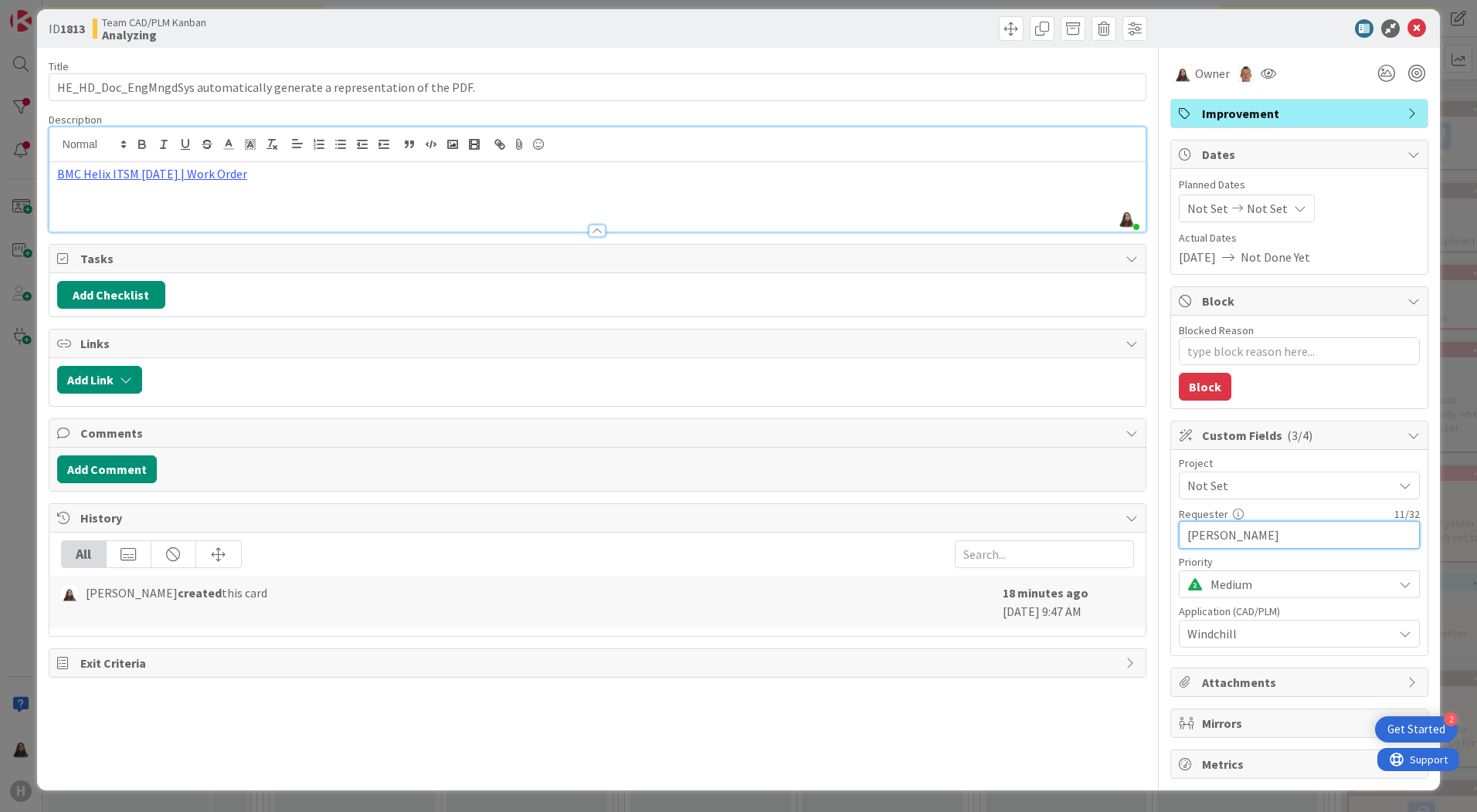
type textarea "x"
type input "[PERSON_NAME]"
click at [1229, 355] on textarea "Blocked Reason" at bounding box center [1300, 351] width 241 height 28
click at [256, 168] on p "BMC Helix ITSM [DATE] | Work Order" at bounding box center [598, 174] width 1081 height 18
click at [269, 180] on p "BMC Helix ITSM [DATE] | Work Order" at bounding box center [598, 174] width 1081 height 18
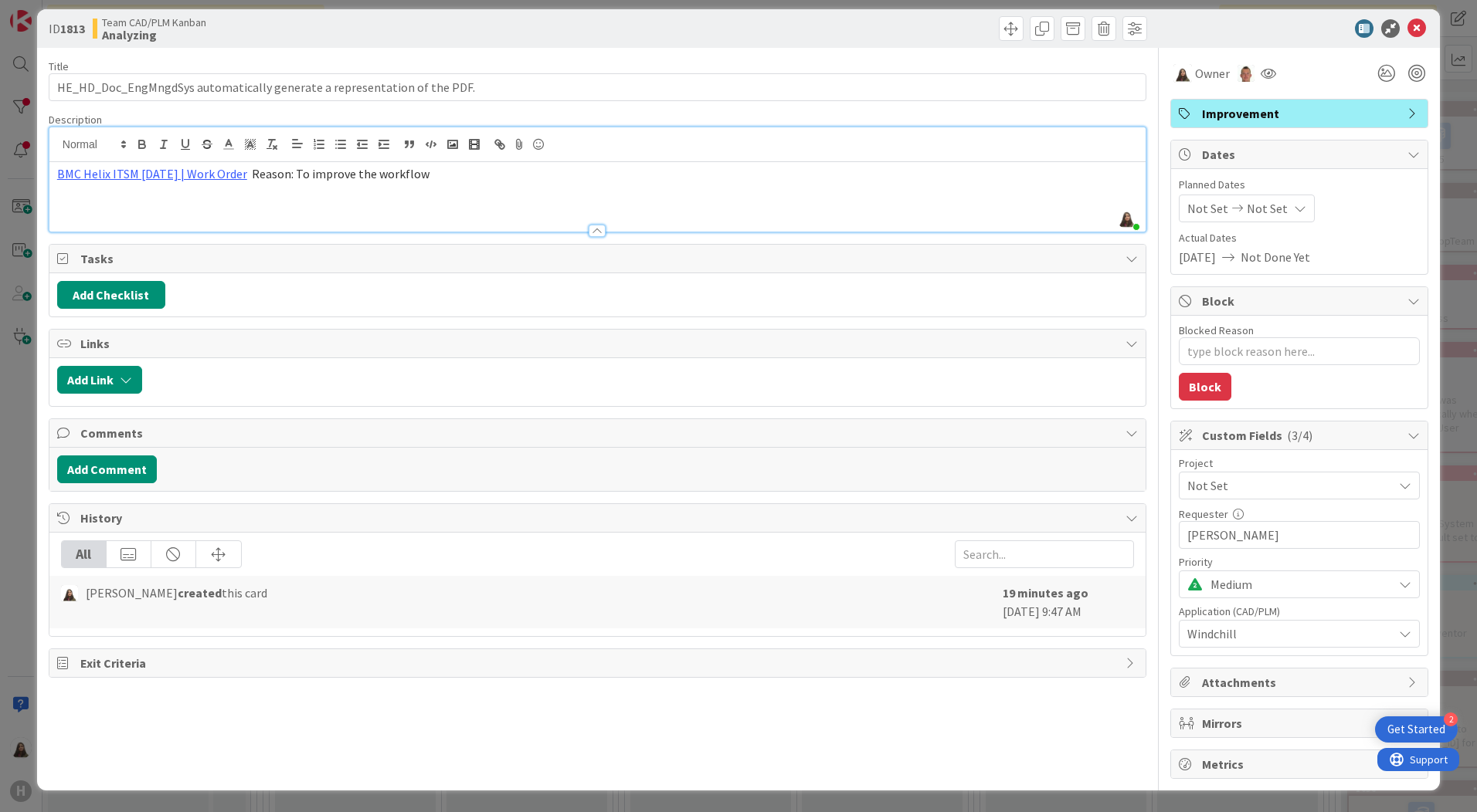
click at [437, 173] on p "BMC Helix ITSM [DATE] | Work Order Reason: To improve the workflow" at bounding box center [598, 174] width 1081 height 18
click at [54, 174] on div "BMC Helix ITSM [DATE] | Work Order Reason: To improve the workflow" at bounding box center [598, 196] width 1096 height 69
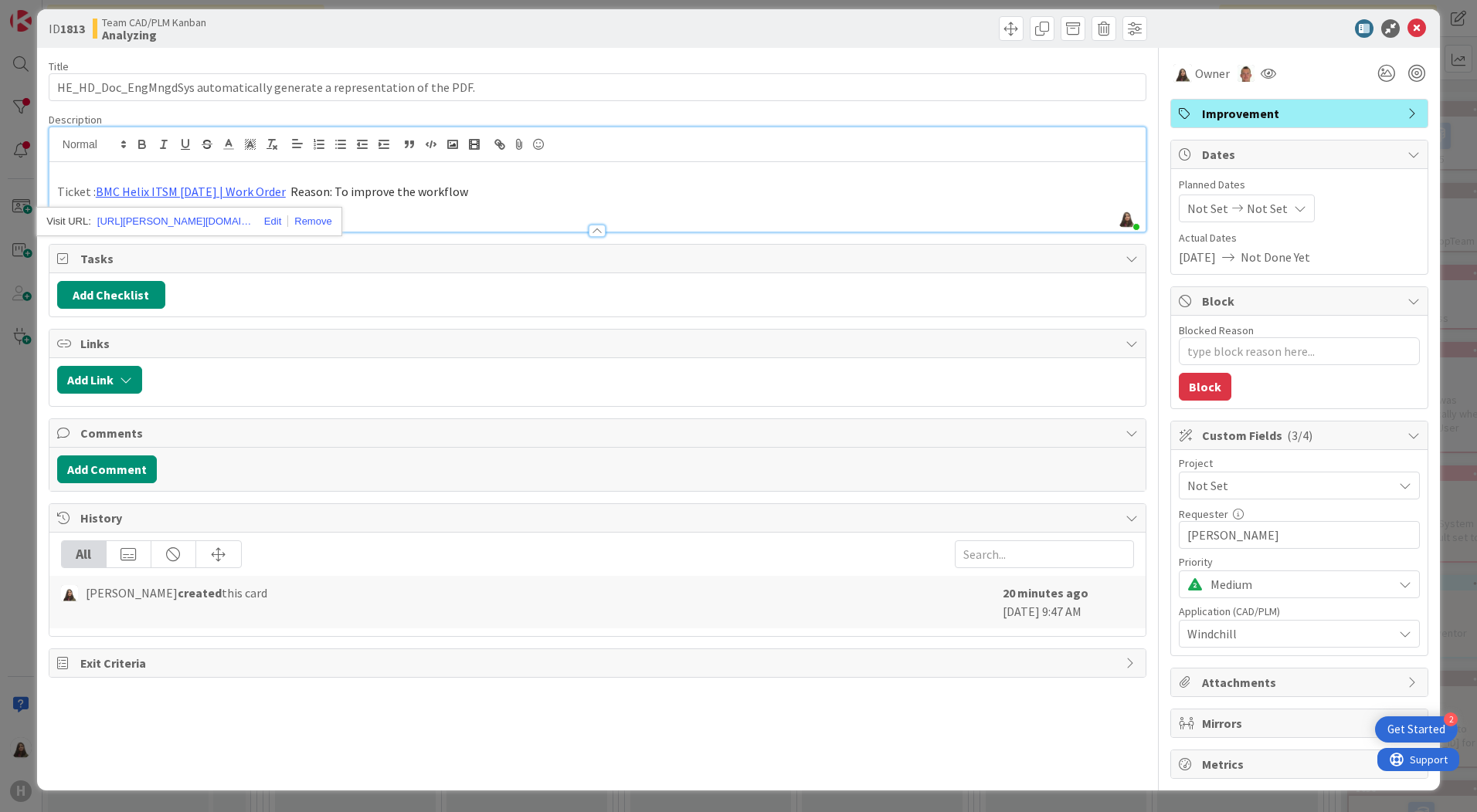
click at [291, 188] on span "Reason: To improve the workflow" at bounding box center [379, 191] width 177 height 15
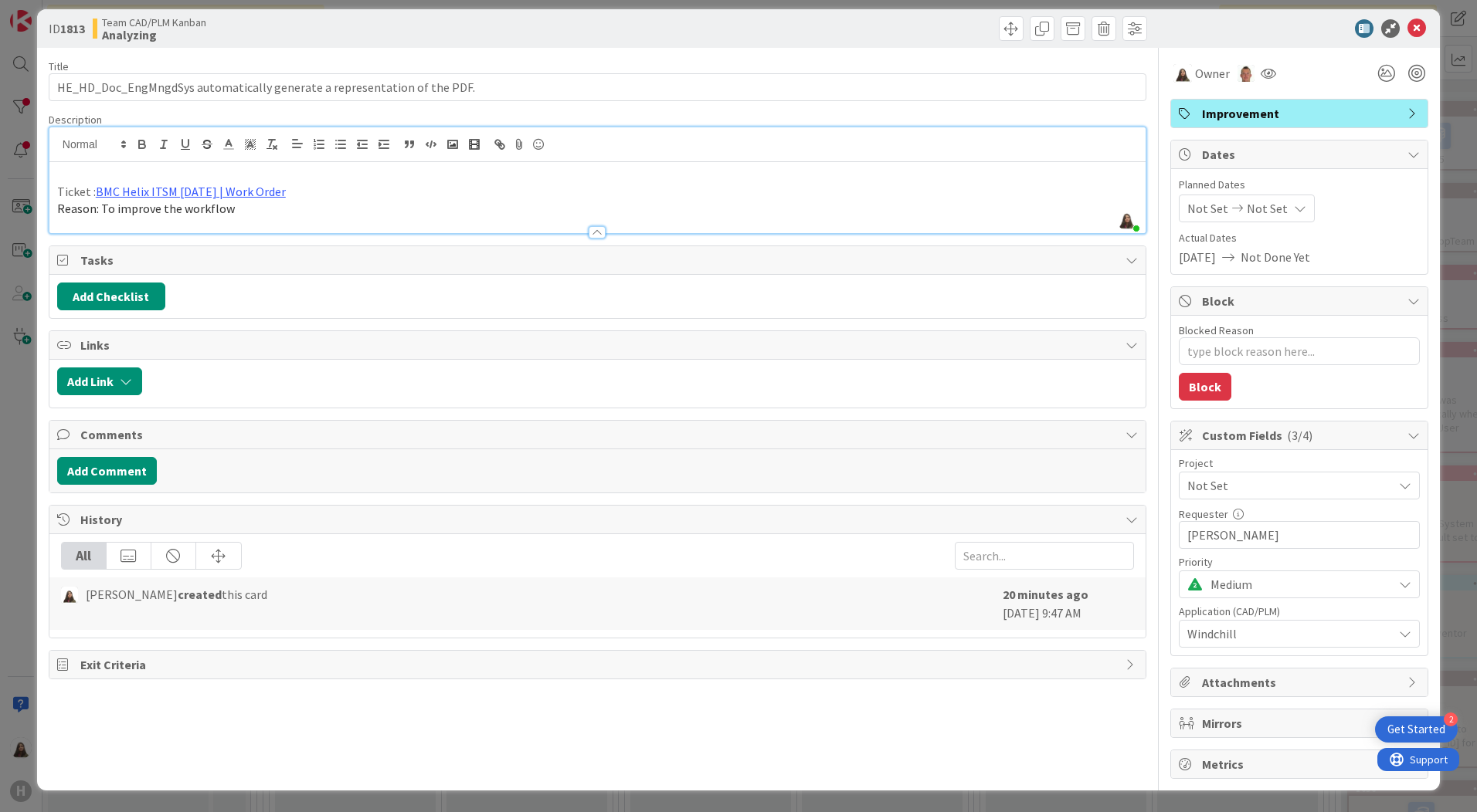
click at [80, 174] on p at bounding box center [598, 174] width 1081 height 18
type textarea "x"
click at [112, 465] on button "Add Comment" at bounding box center [107, 470] width 100 height 28
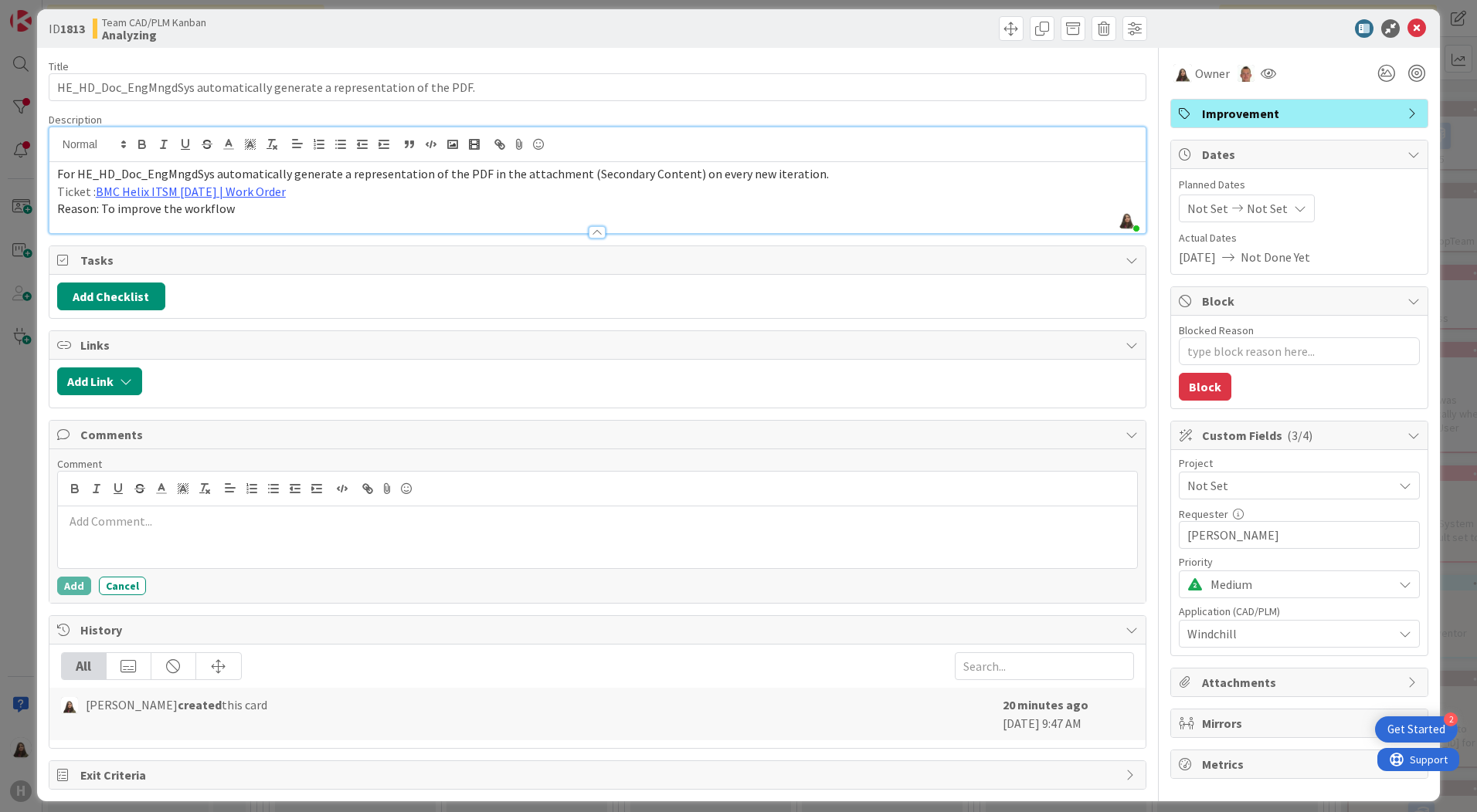
click at [89, 525] on p at bounding box center [597, 521] width 1066 height 18
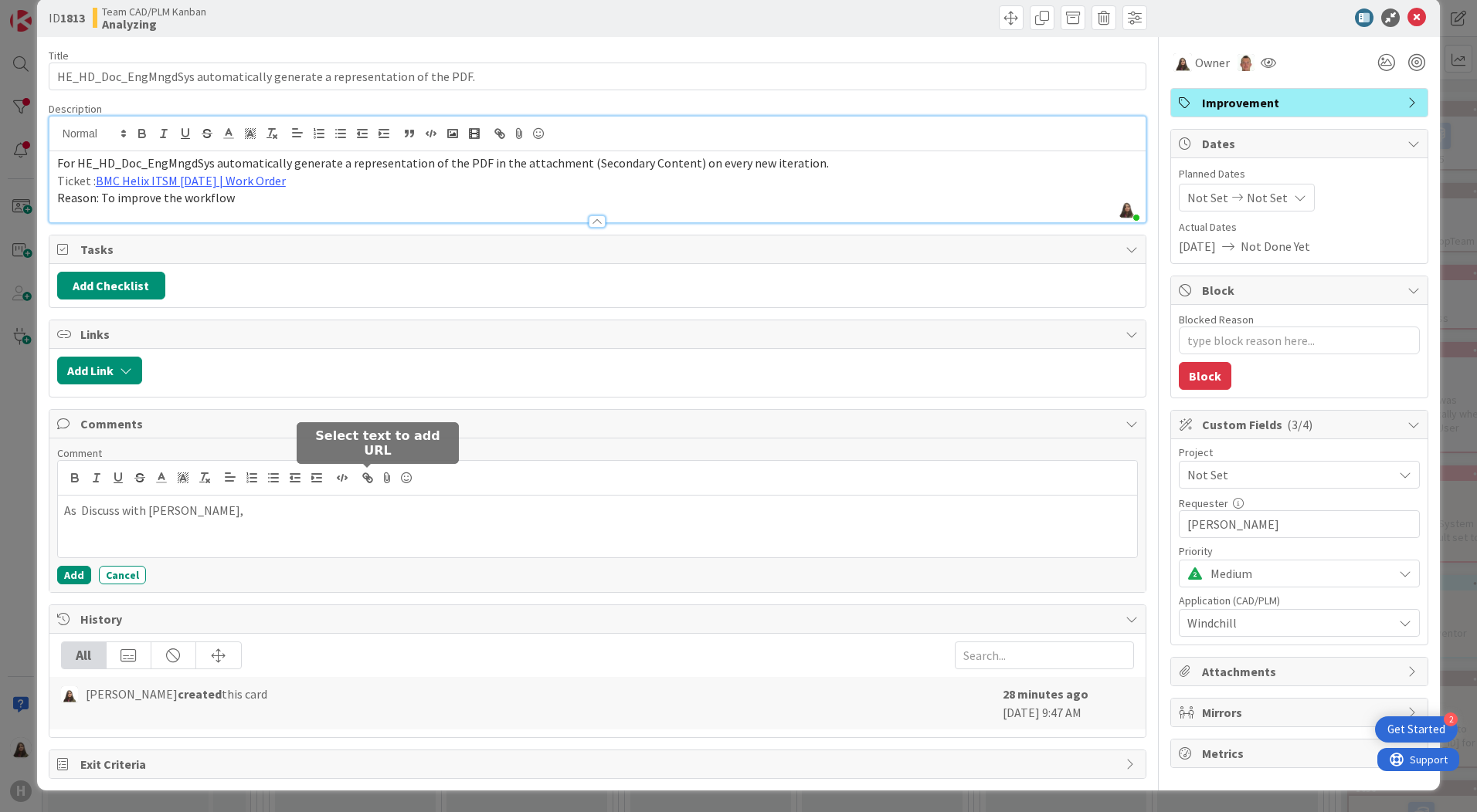
scroll to position [0, 0]
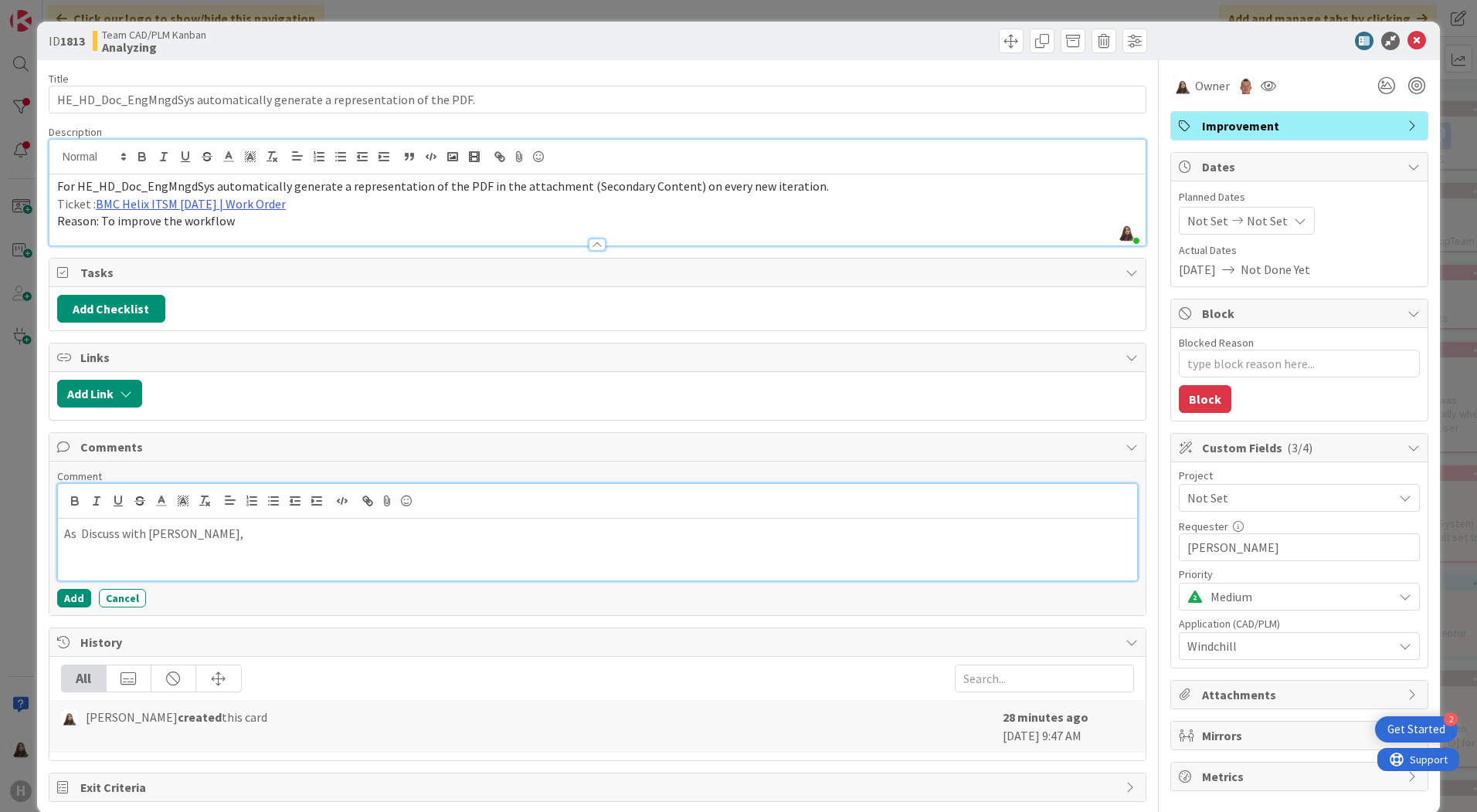
click at [116, 535] on p "As Discuss with [PERSON_NAME]," at bounding box center [597, 534] width 1066 height 18
click at [117, 532] on p "As Discuss with [PERSON_NAME]," at bounding box center [597, 534] width 1066 height 18
click at [201, 538] on p "As Discussed with [PERSON_NAME]," at bounding box center [597, 534] width 1066 height 18
click at [220, 527] on p "As Discussed with [PERSON_NAME], His" at bounding box center [597, 534] width 1066 height 18
click at [520, 532] on p "As Discussed with [PERSON_NAME], His colleague from Innoptus will be working on…" at bounding box center [597, 534] width 1066 height 18
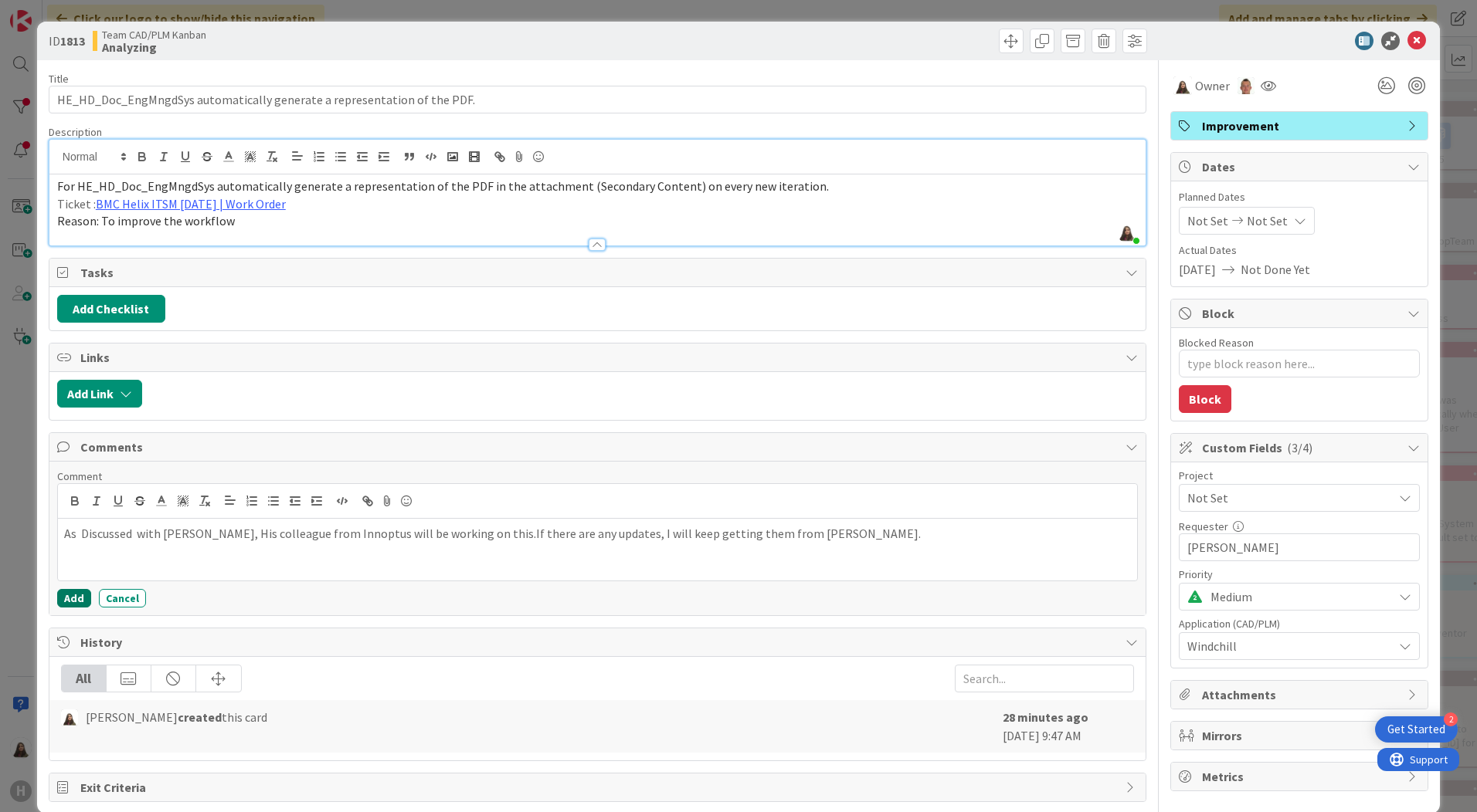
click at [69, 597] on button "Add" at bounding box center [74, 598] width 34 height 18
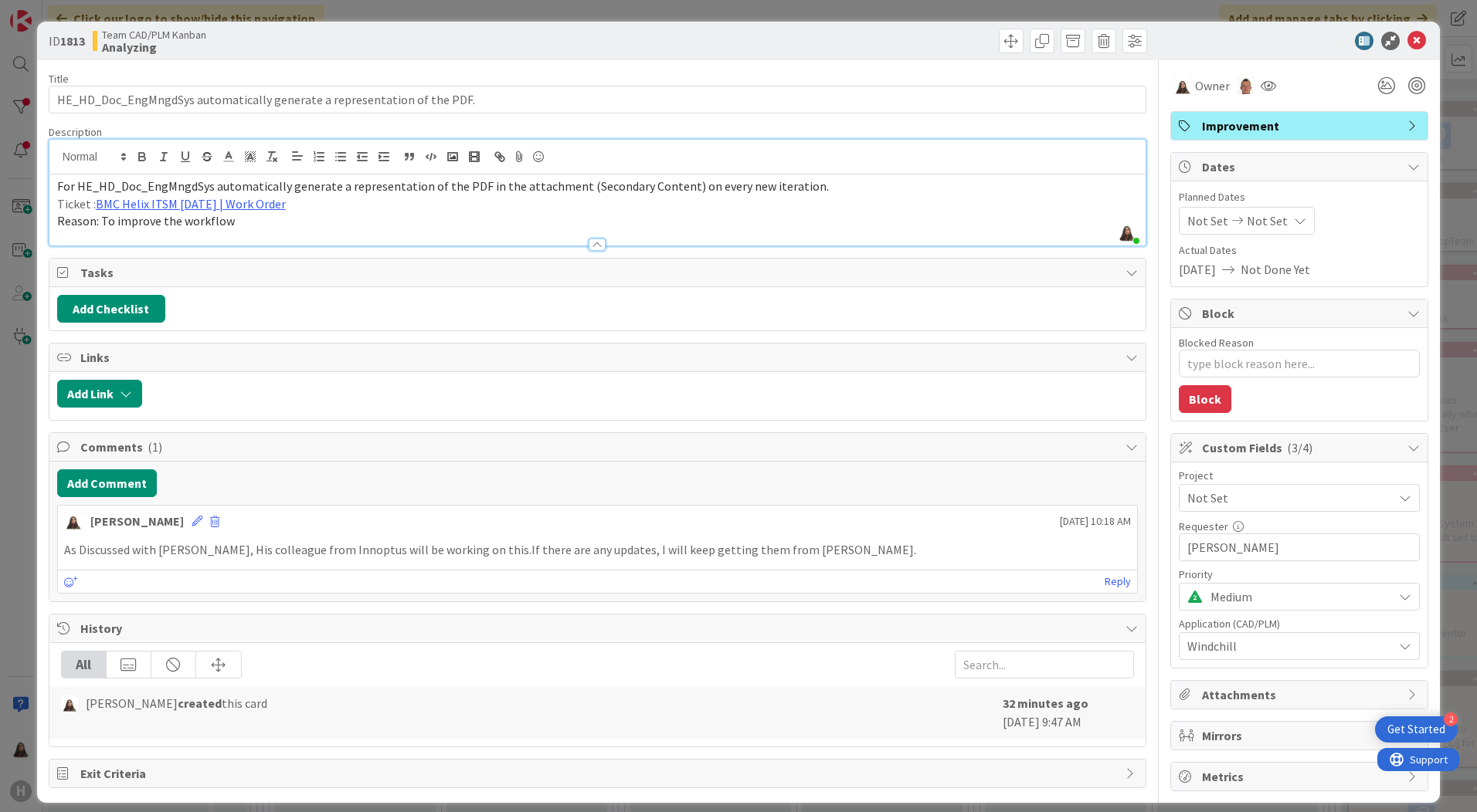
scroll to position [12, 0]
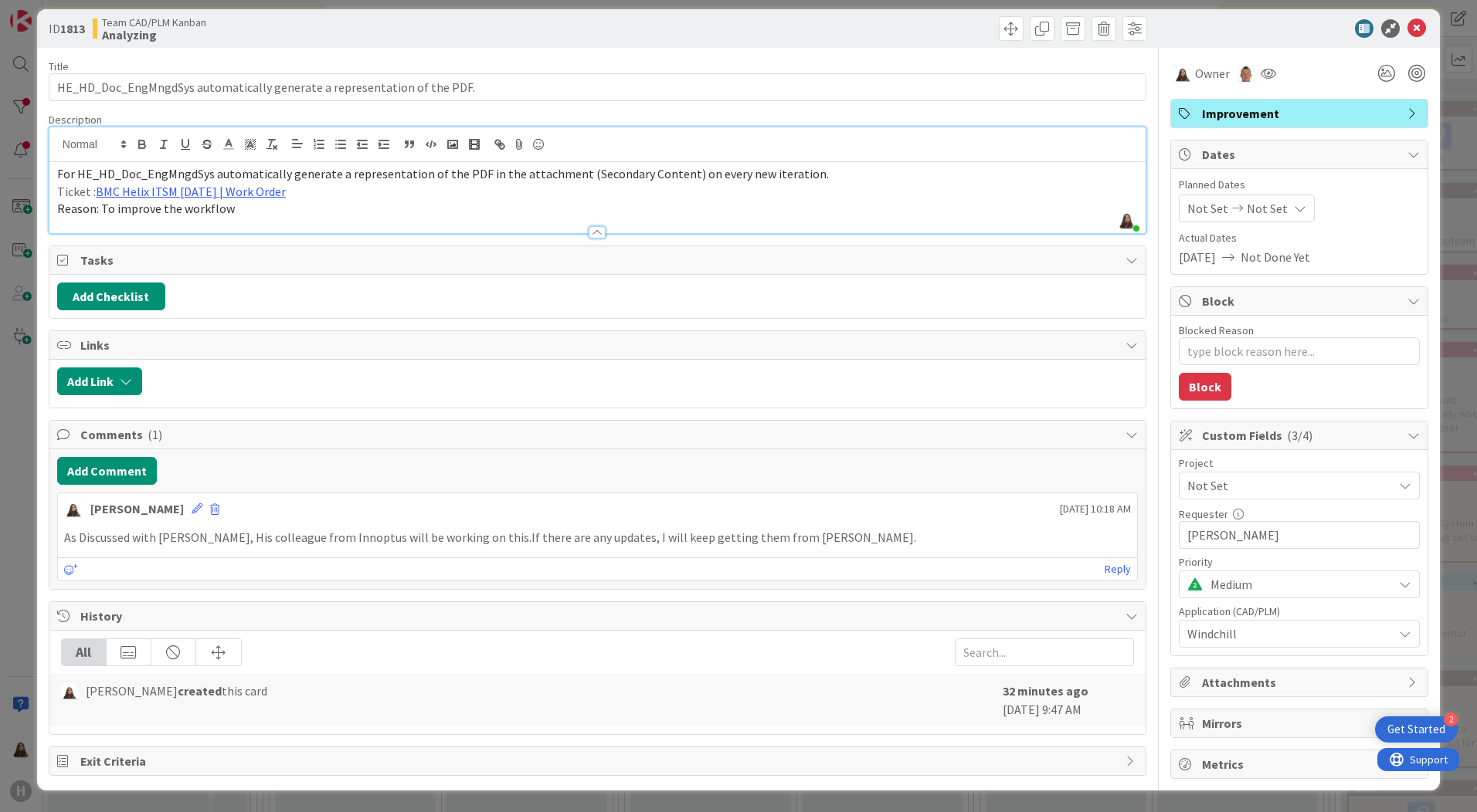
click at [1432, 726] on div "Get Started" at bounding box center [1416, 729] width 58 height 15
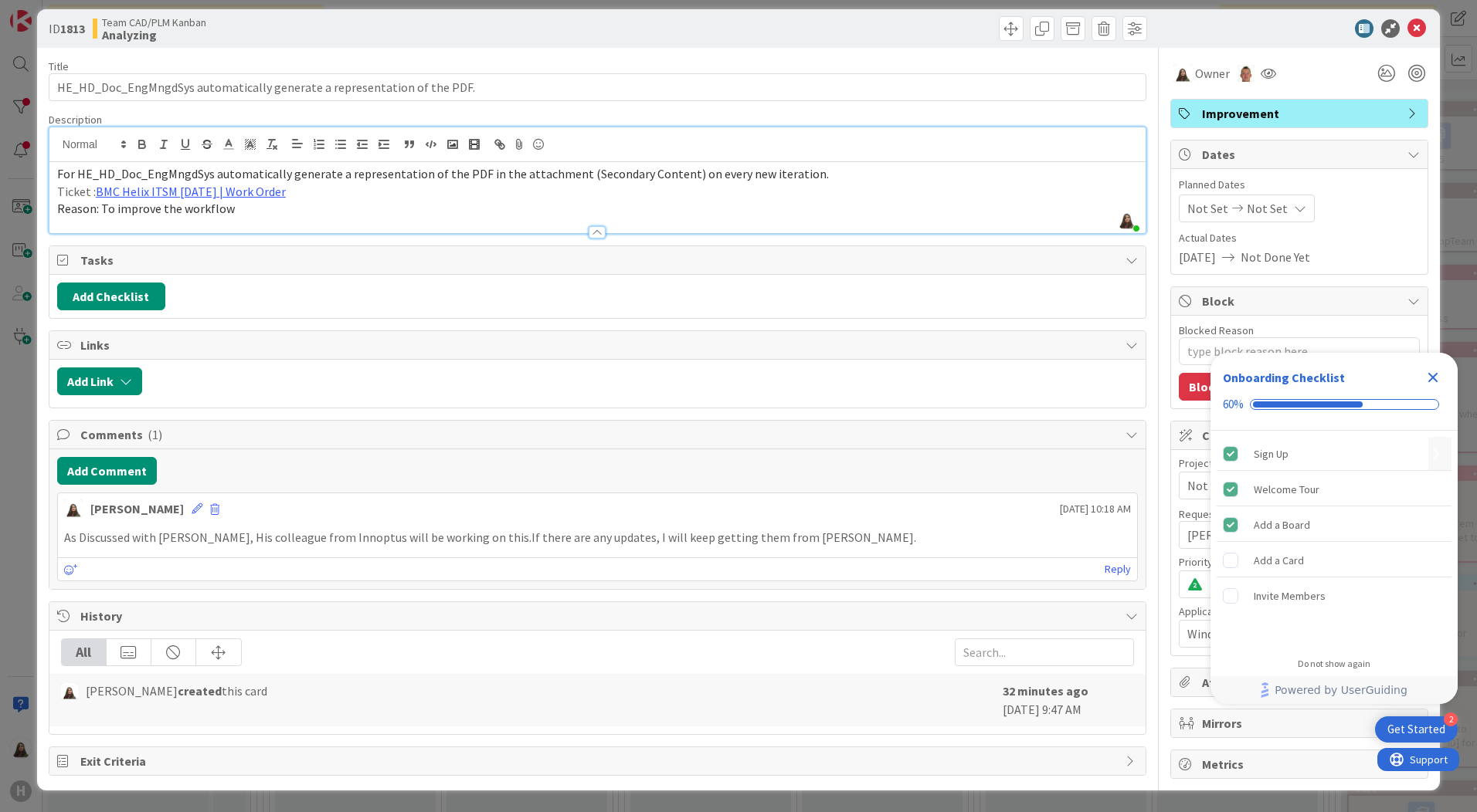
scroll to position [0, 0]
drag, startPoint x: 752, startPoint y: 299, endPoint x: 721, endPoint y: 308, distance: 32.3
click at [752, 299] on div "Add Checklist" at bounding box center [598, 296] width 1081 height 28
click at [1439, 371] on icon "Close Checklist" at bounding box center [1432, 377] width 18 height 18
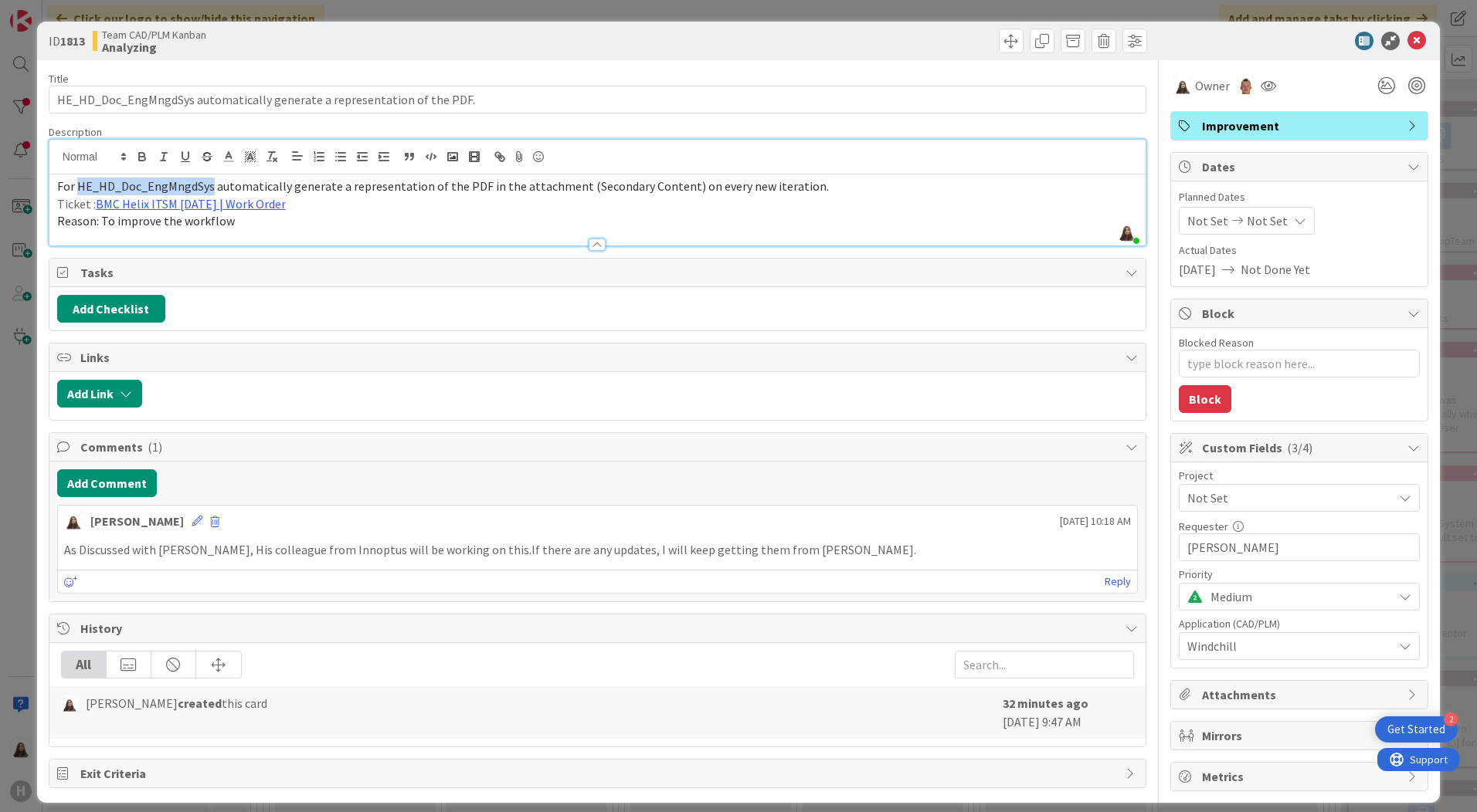
drag, startPoint x: 137, startPoint y: 187, endPoint x: 634, endPoint y: 274, distance: 504.6
click at [634, 274] on span "Tasks" at bounding box center [599, 272] width 1038 height 18
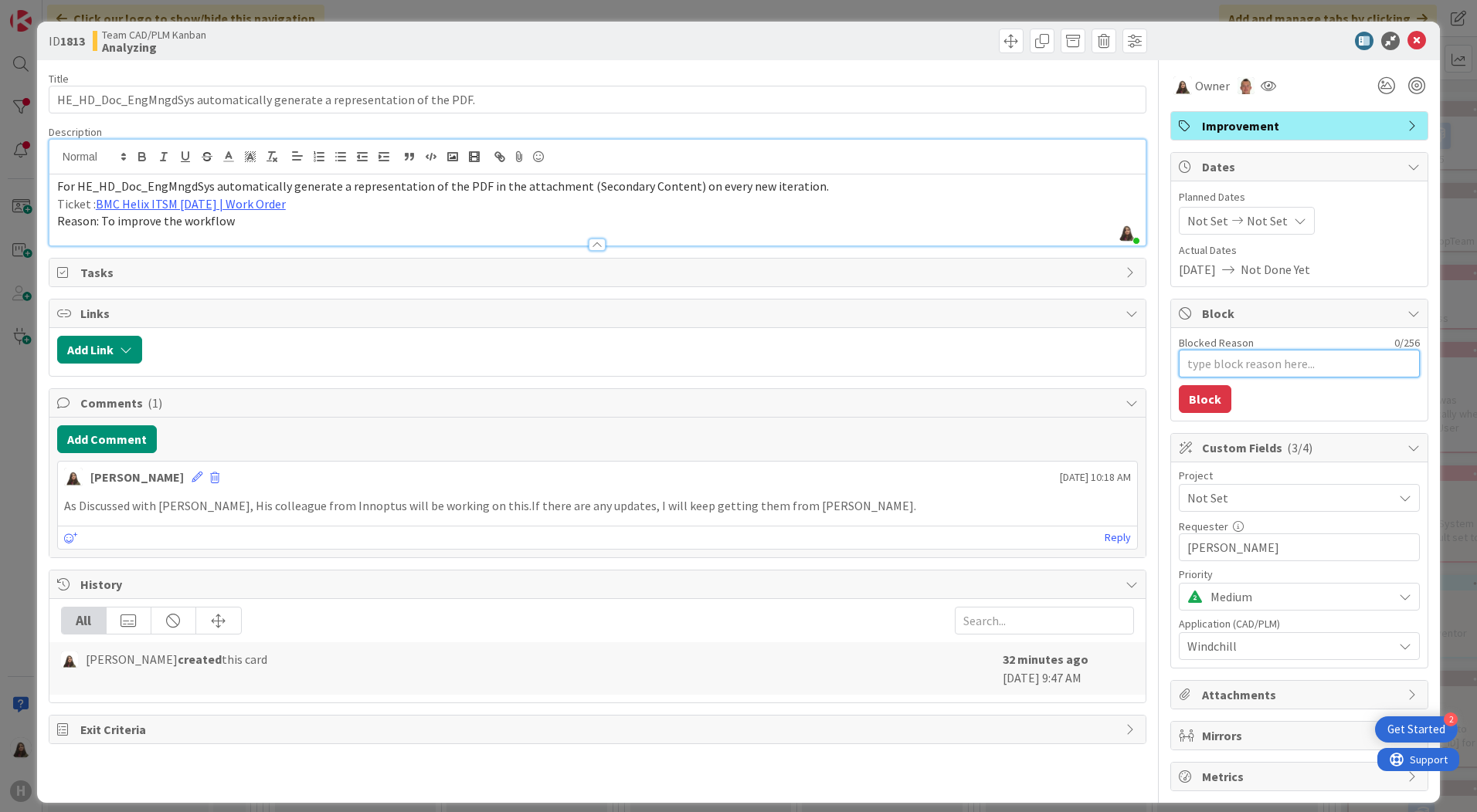
click at [1209, 355] on textarea "Blocked Reason" at bounding box center [1300, 363] width 241 height 28
click at [1408, 35] on icon at bounding box center [1416, 41] width 18 height 18
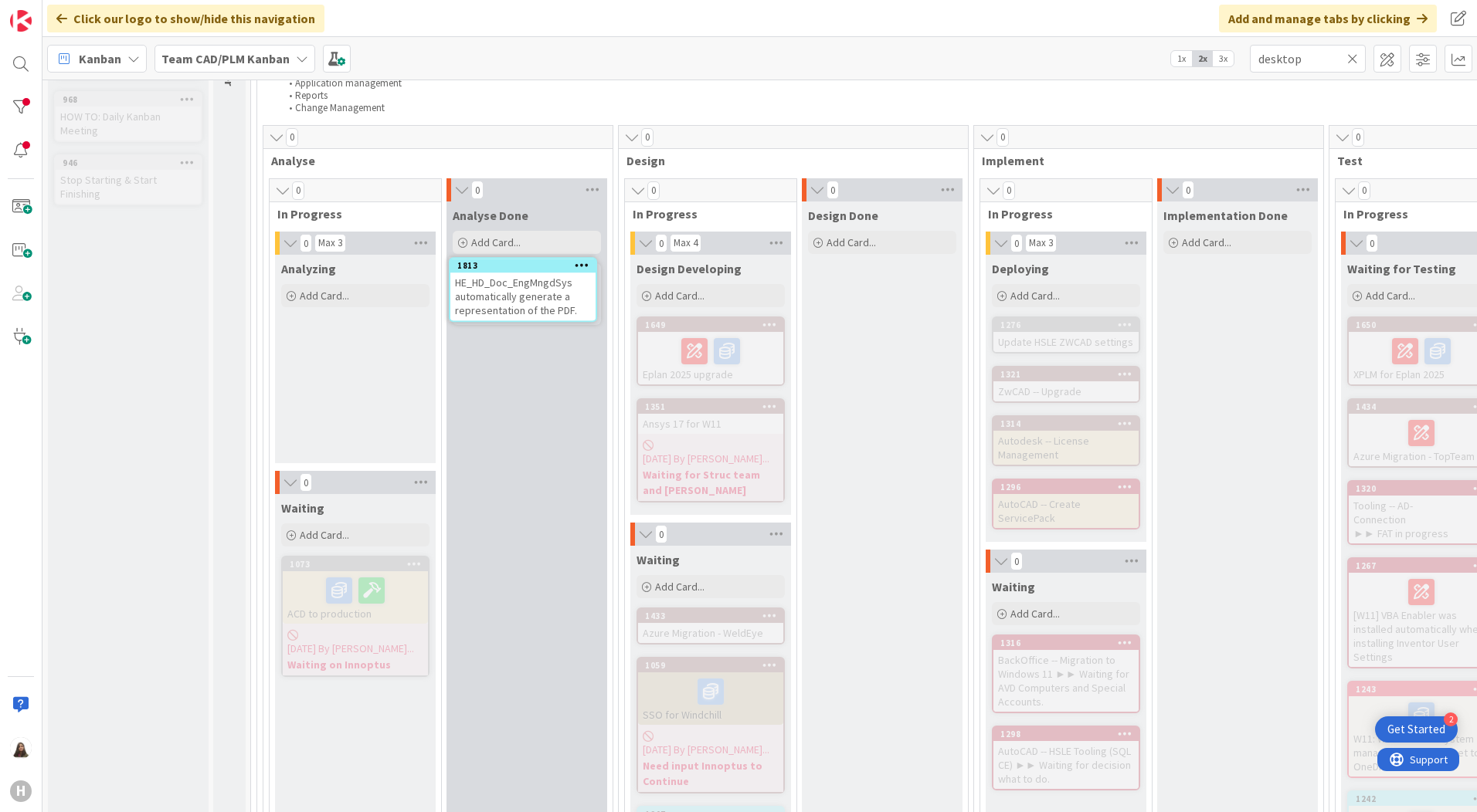
scroll to position [156, 0]
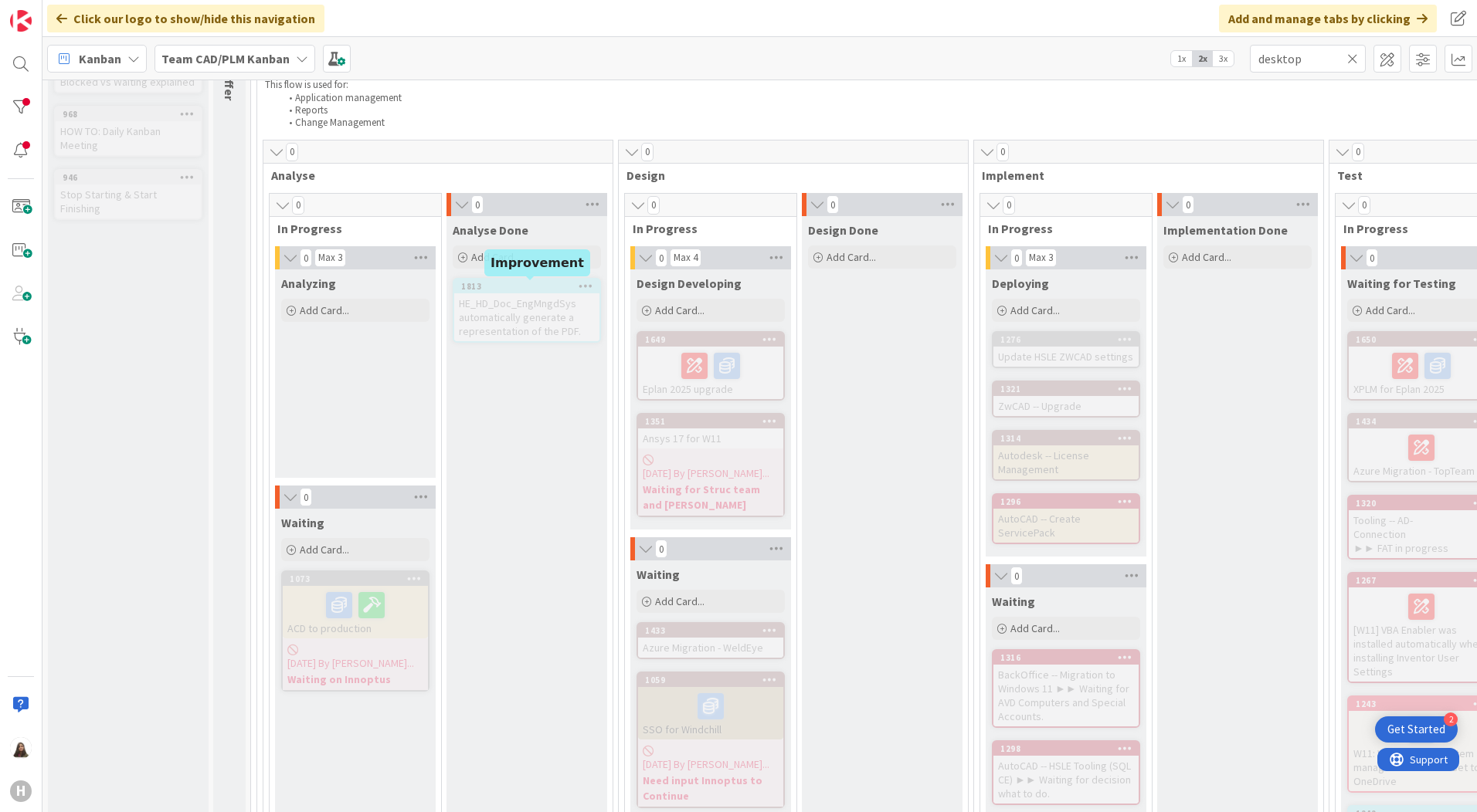
click at [499, 281] on div "1813" at bounding box center [530, 287] width 138 height 11
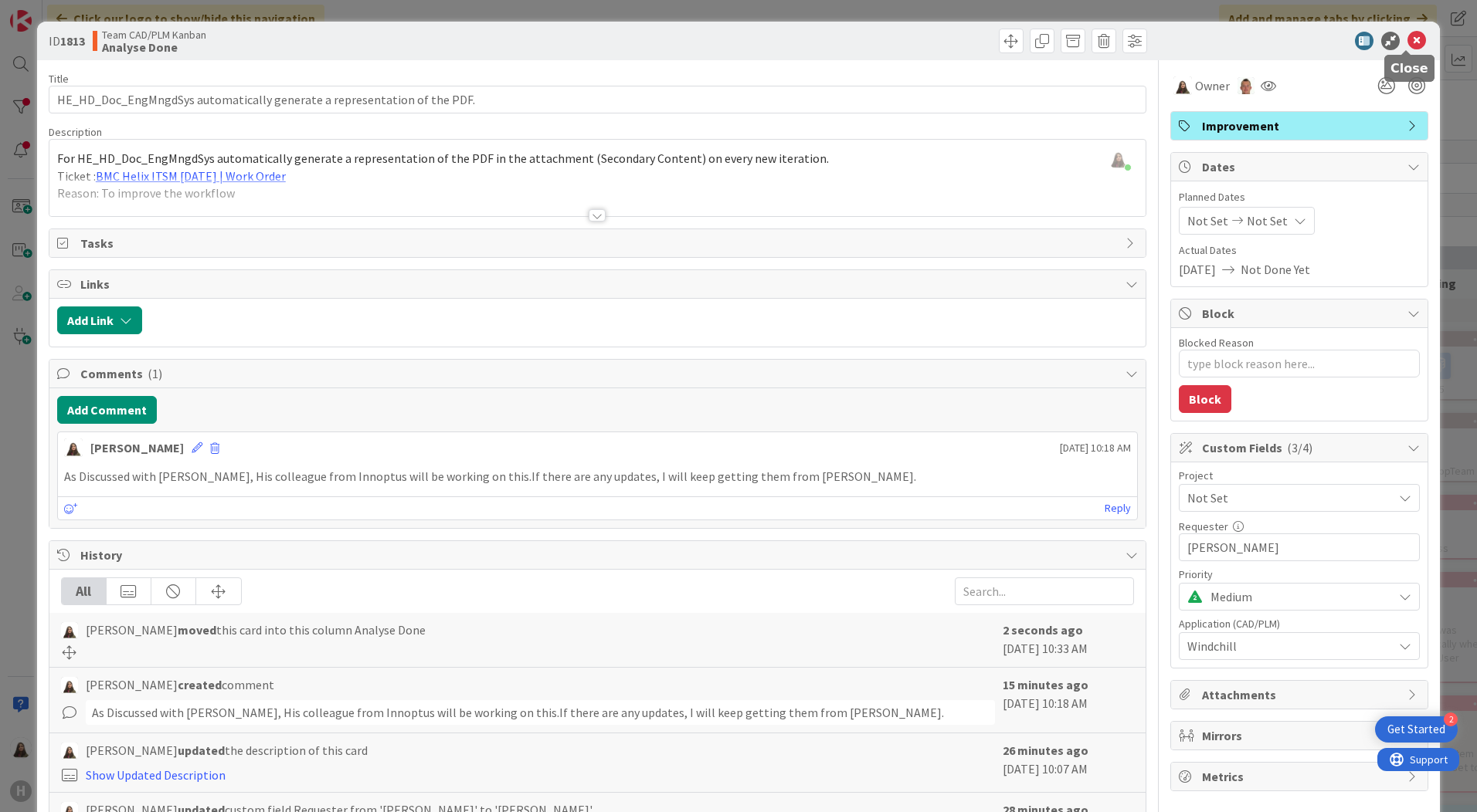
click at [1408, 35] on icon at bounding box center [1416, 41] width 18 height 18
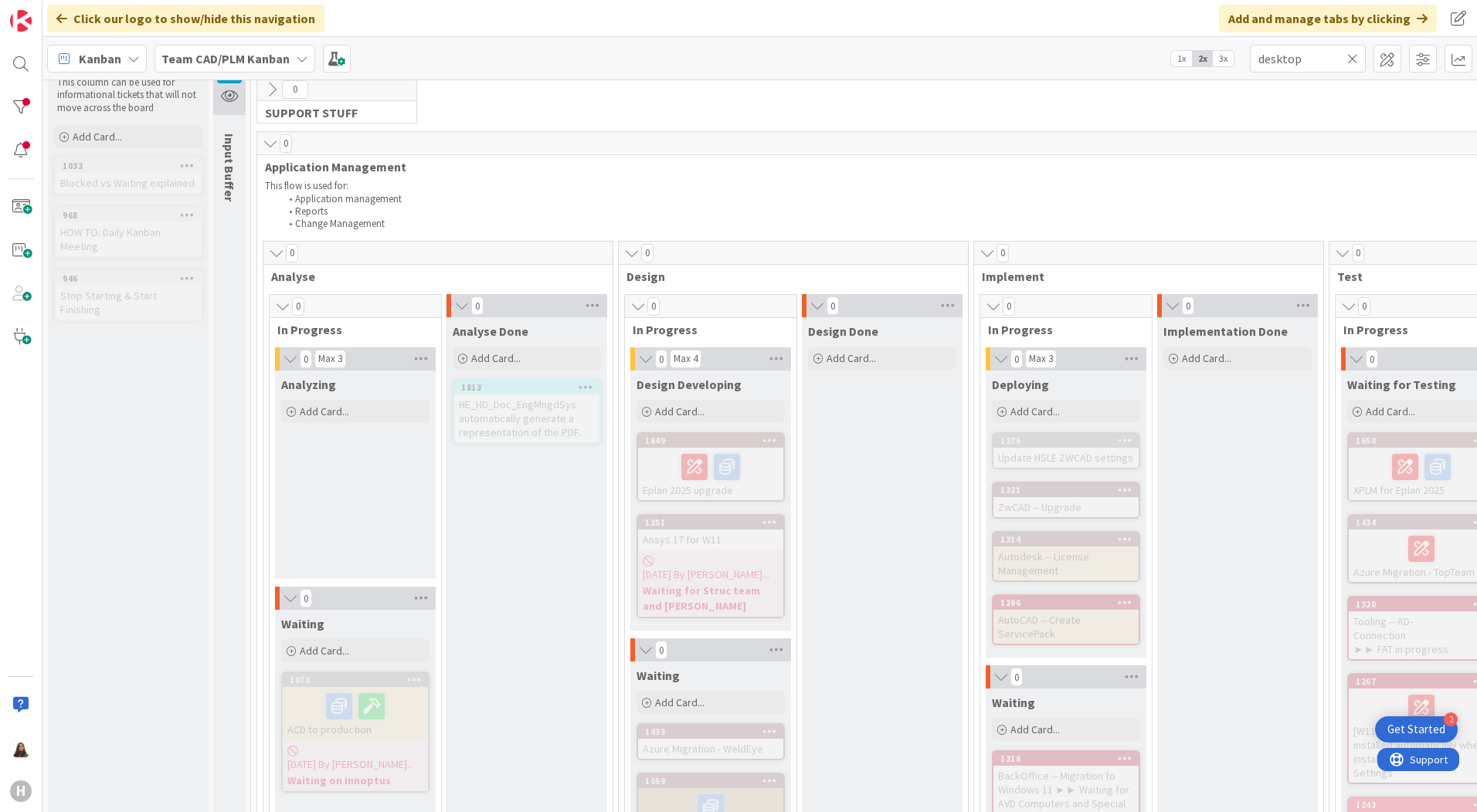
scroll to position [156, 0]
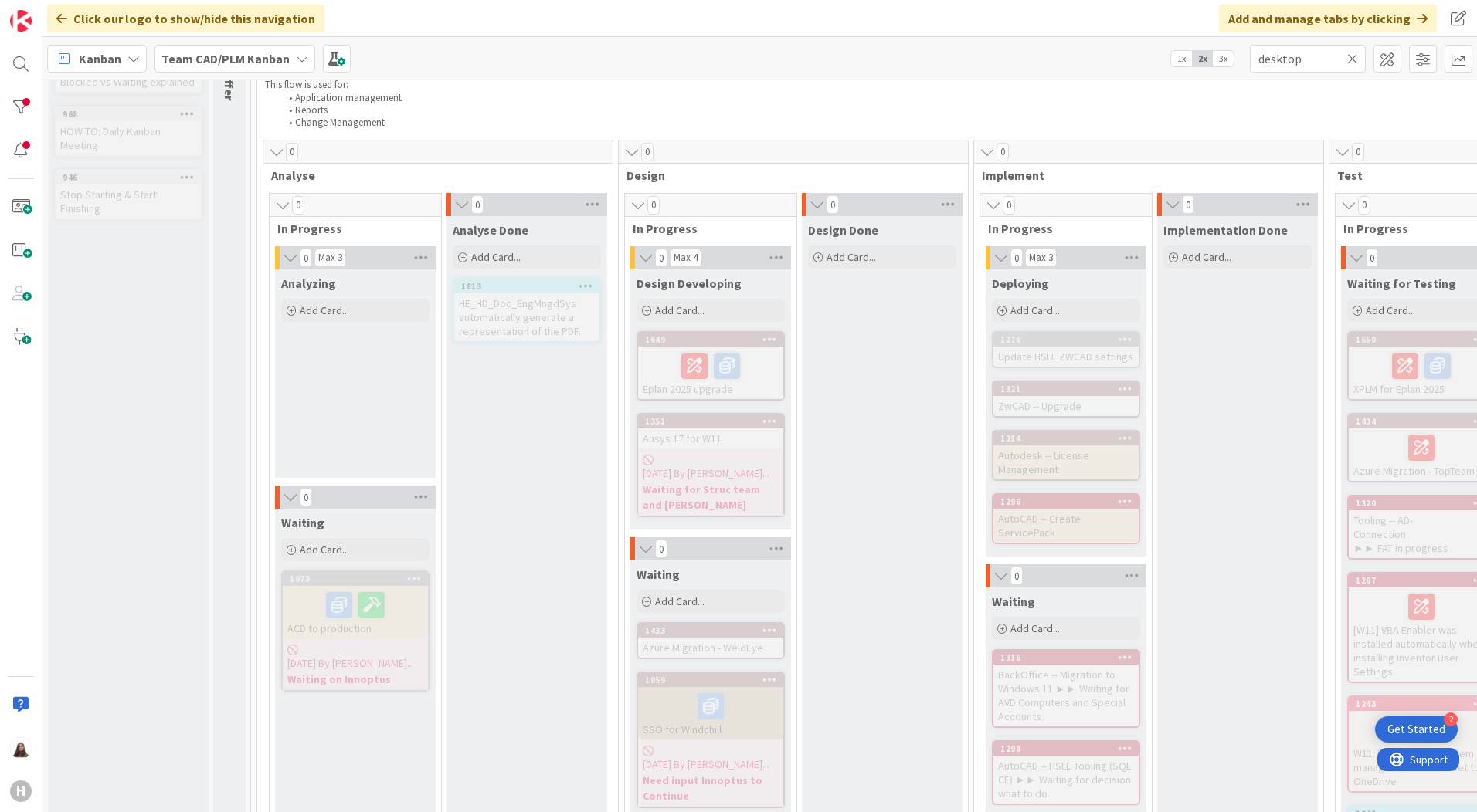
click at [502, 278] on link "1813 HE_HD_Doc_EngMngdSys automatically generate a representation of the PDF." at bounding box center [527, 310] width 149 height 65
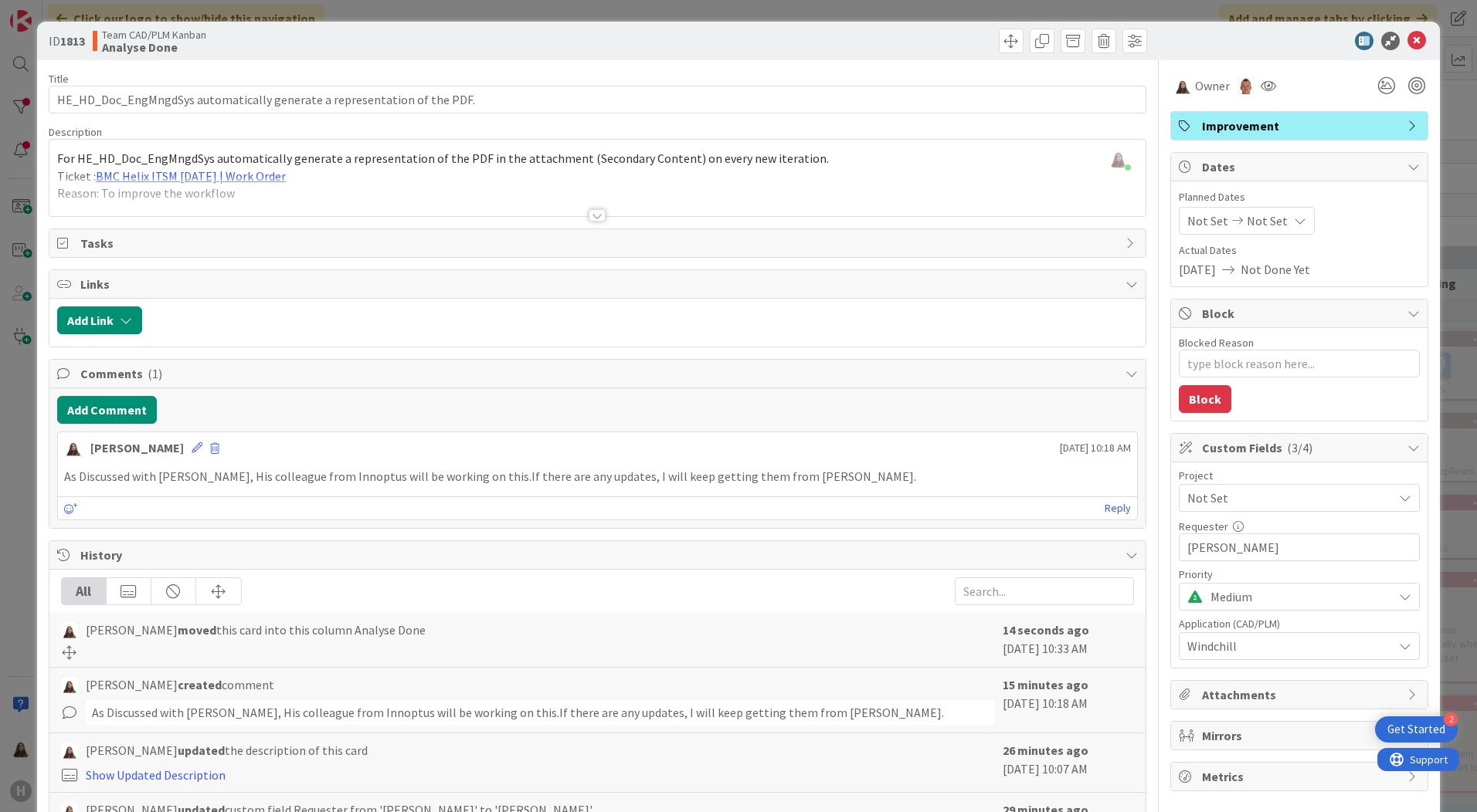
click at [1408, 160] on icon at bounding box center [1413, 166] width 12 height 12
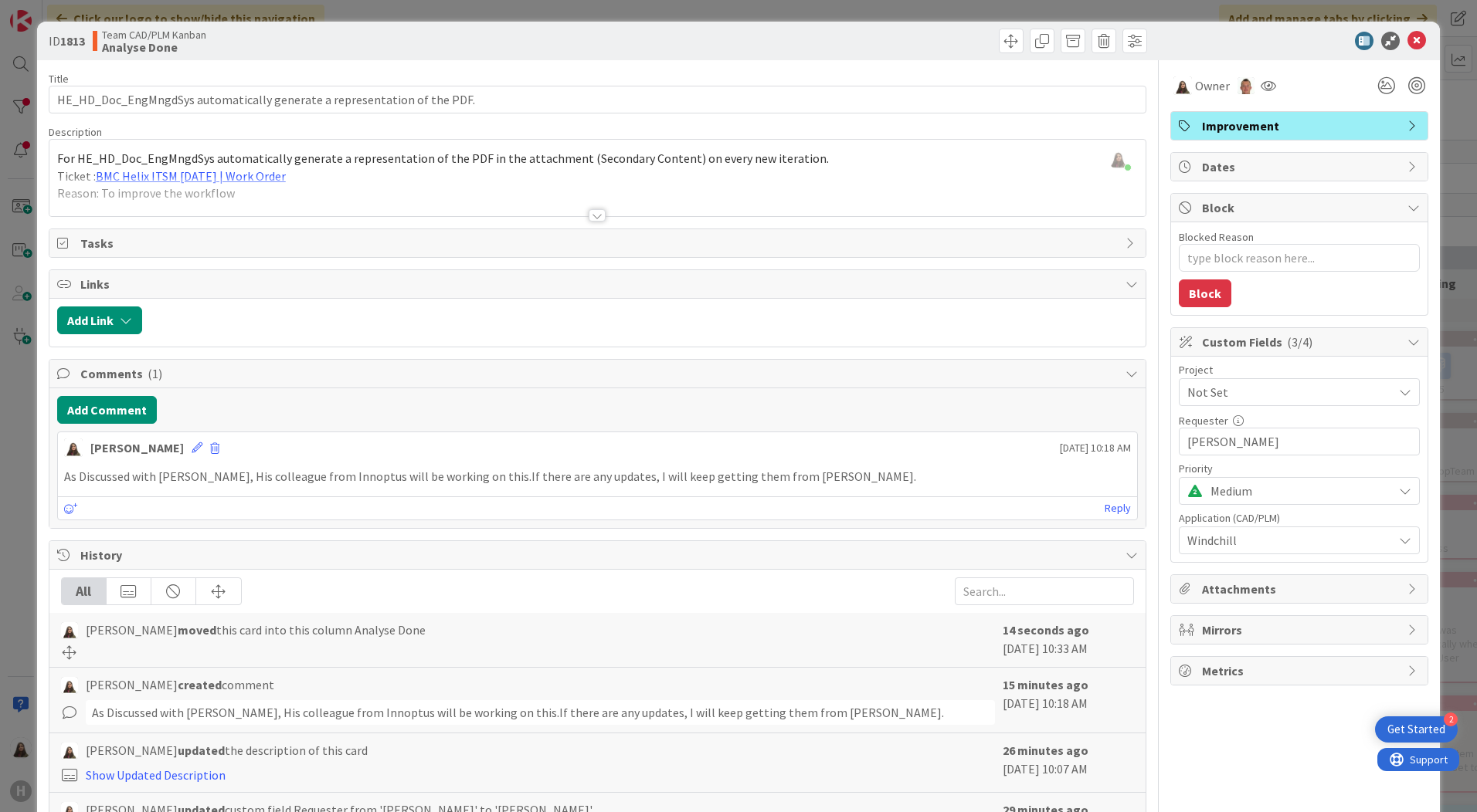
click at [1408, 160] on icon at bounding box center [1413, 166] width 12 height 12
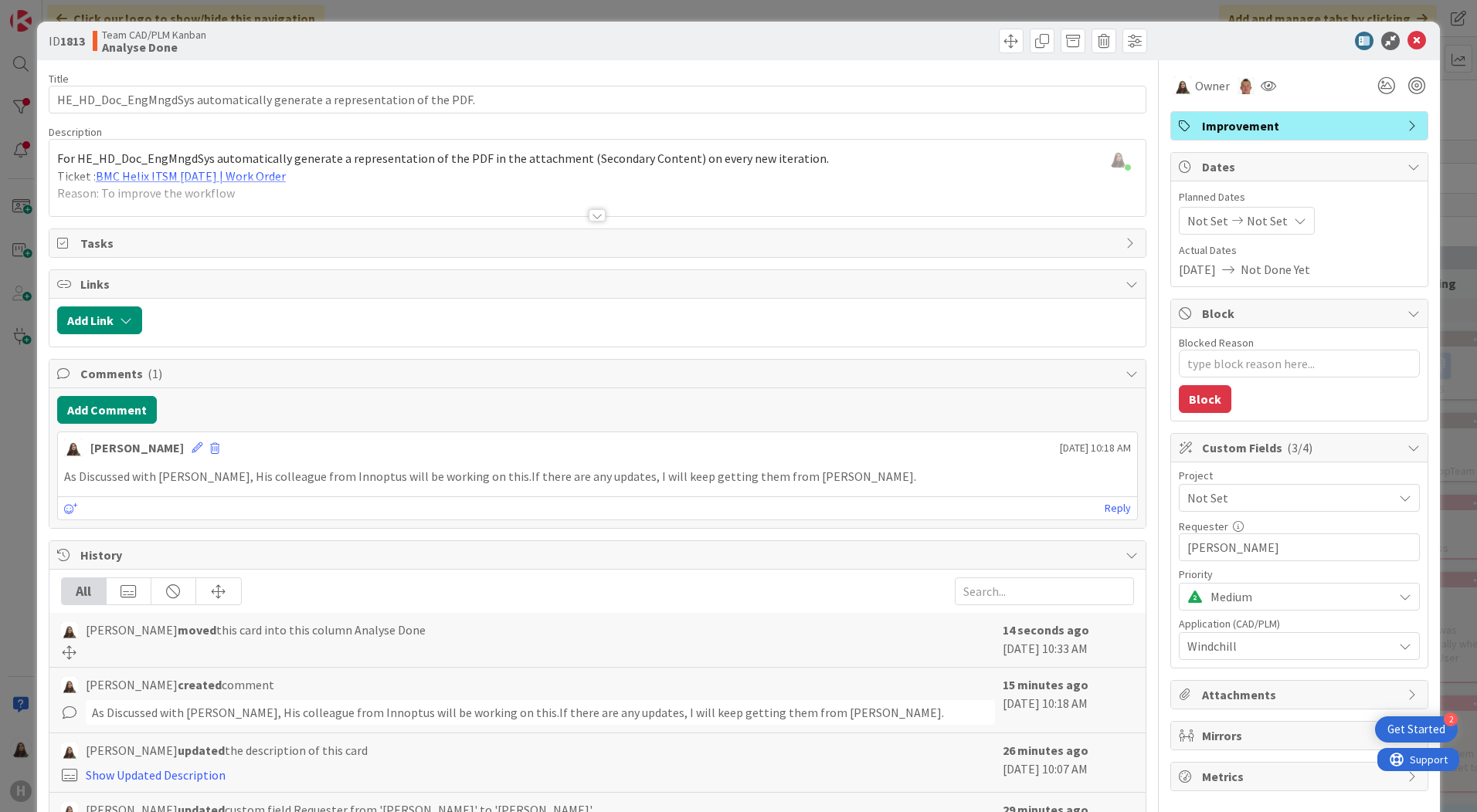
scroll to position [154, 0]
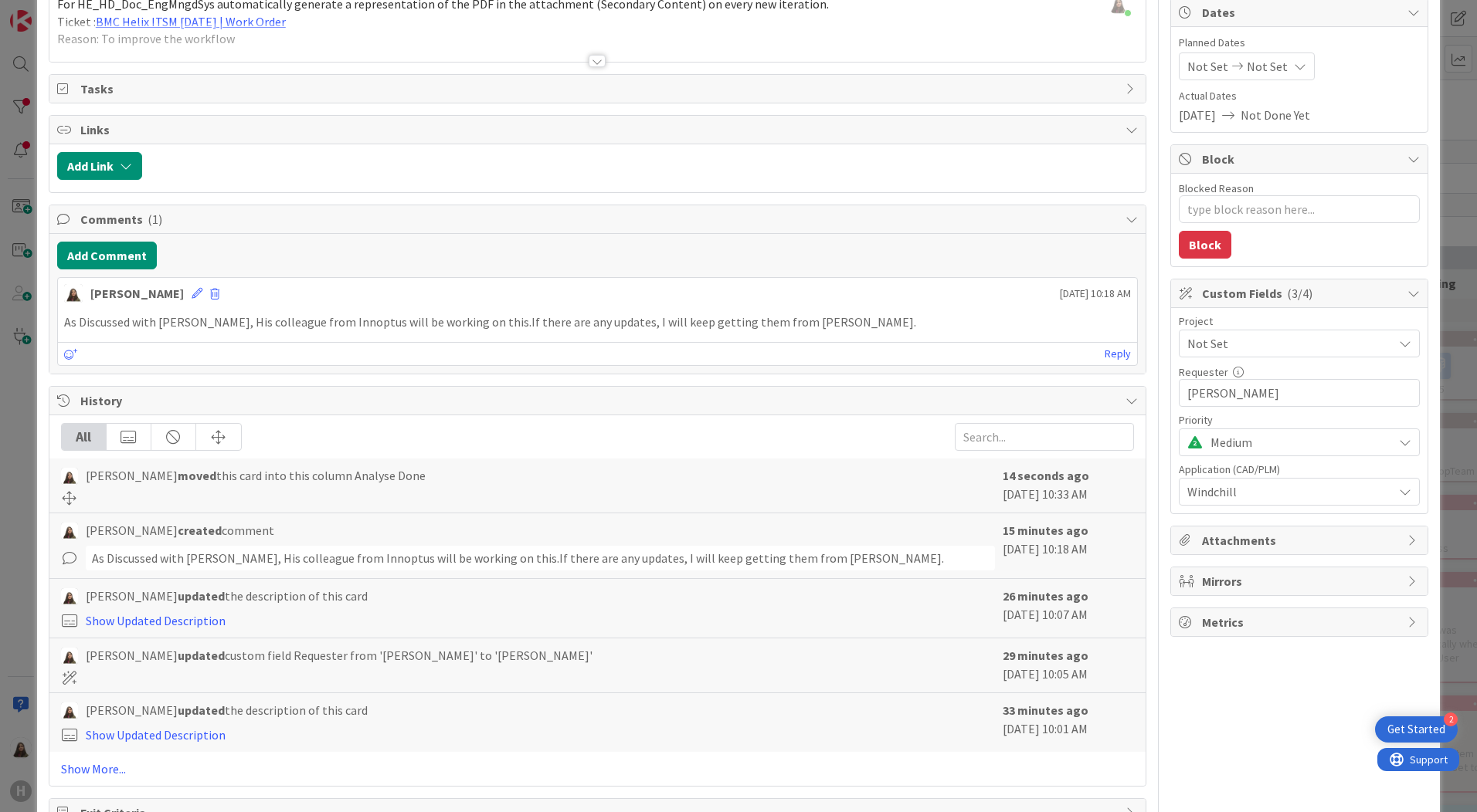
click at [1399, 339] on icon at bounding box center [1404, 343] width 12 height 12
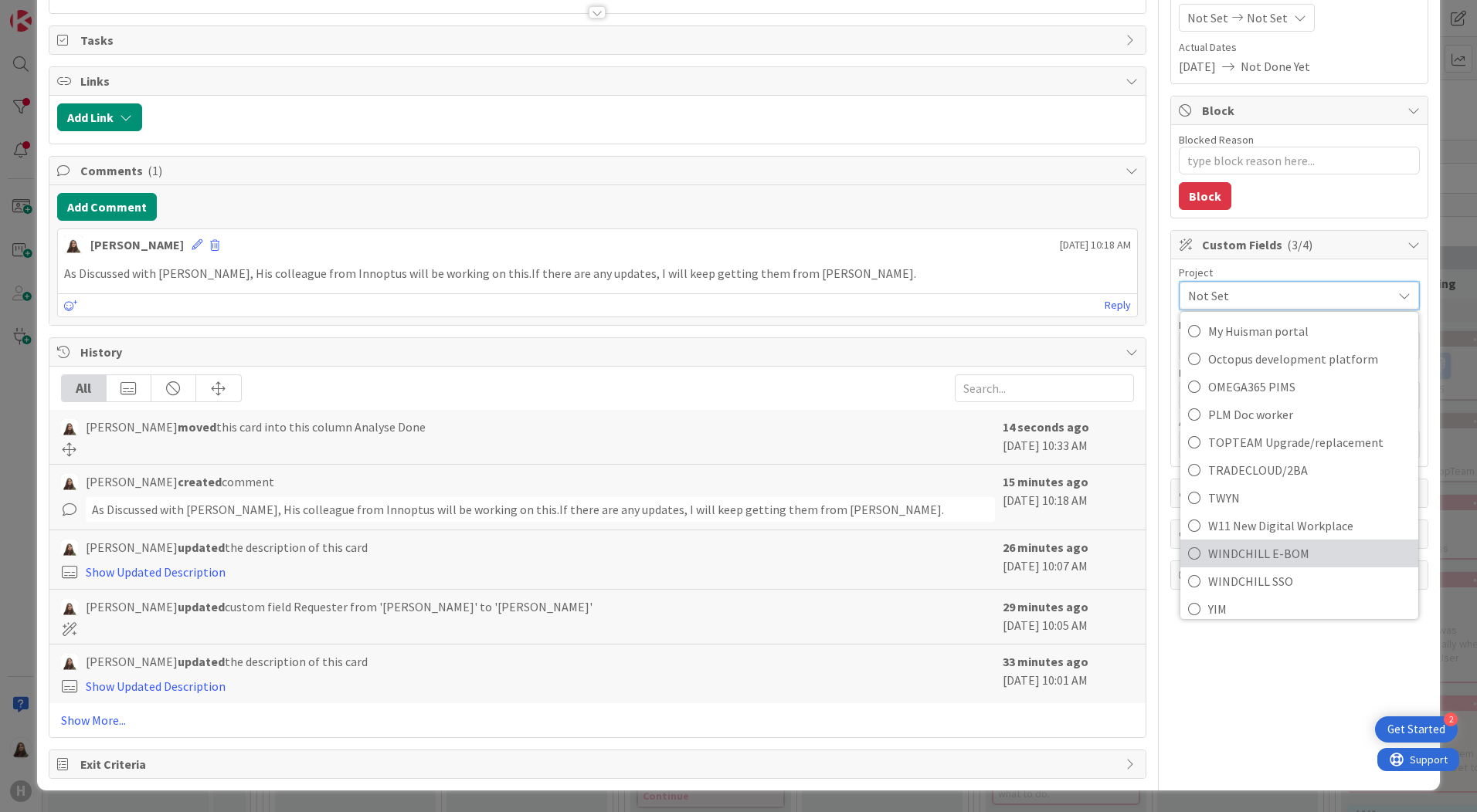
scroll to position [956, 0]
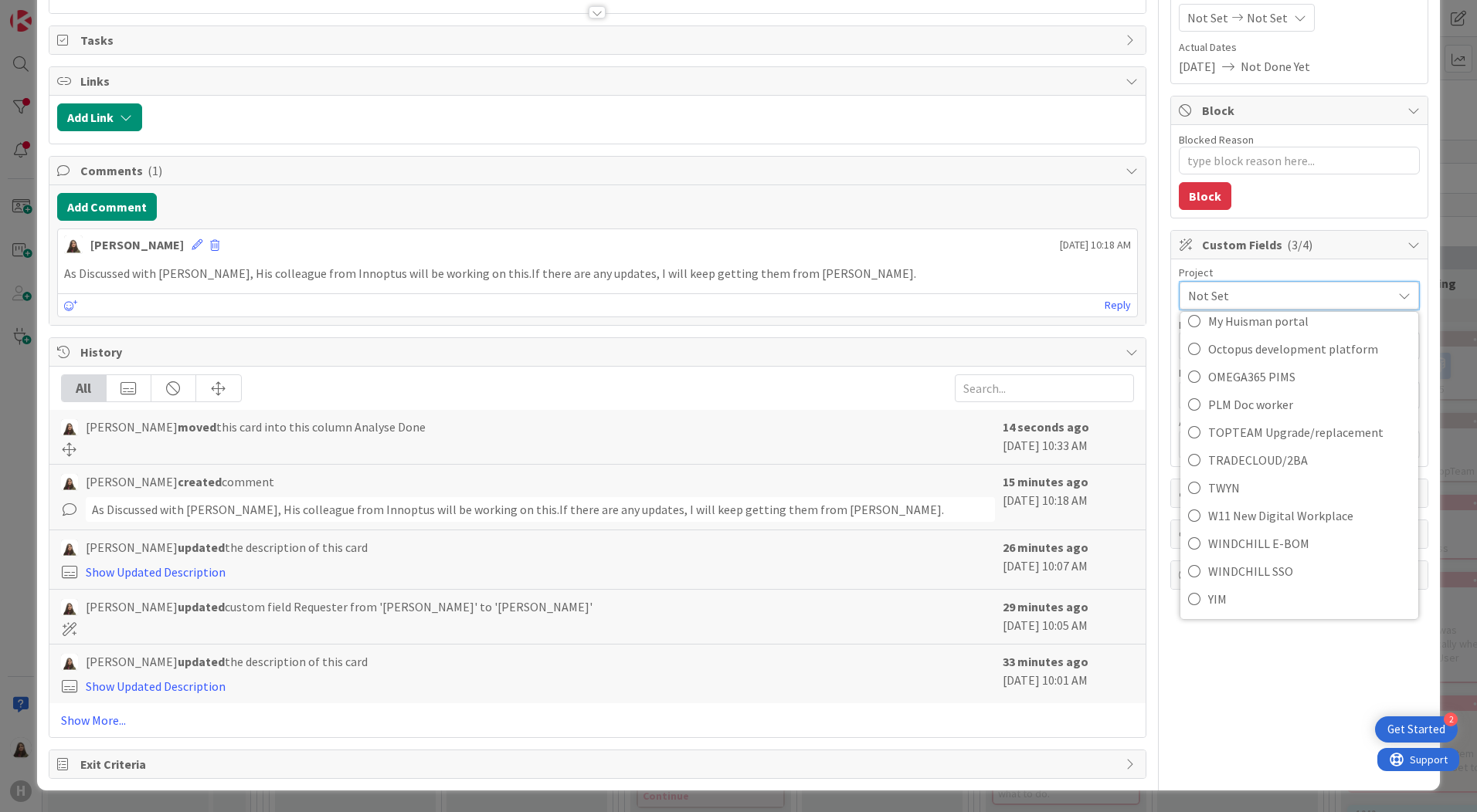
click at [1408, 246] on icon at bounding box center [1413, 244] width 12 height 12
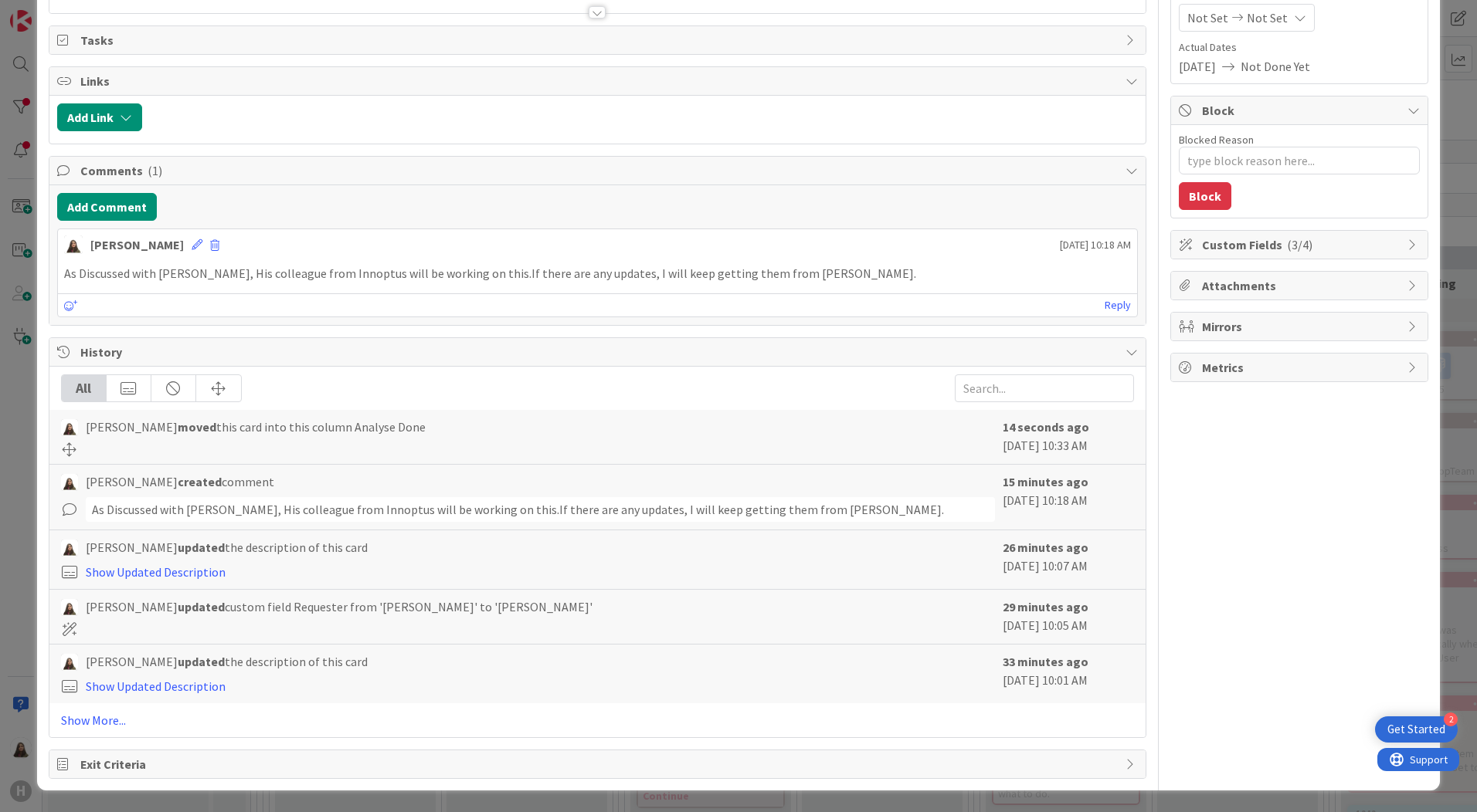
click at [1411, 290] on div "Attachments" at bounding box center [1299, 285] width 256 height 28
click at [1408, 283] on icon at bounding box center [1413, 285] width 12 height 12
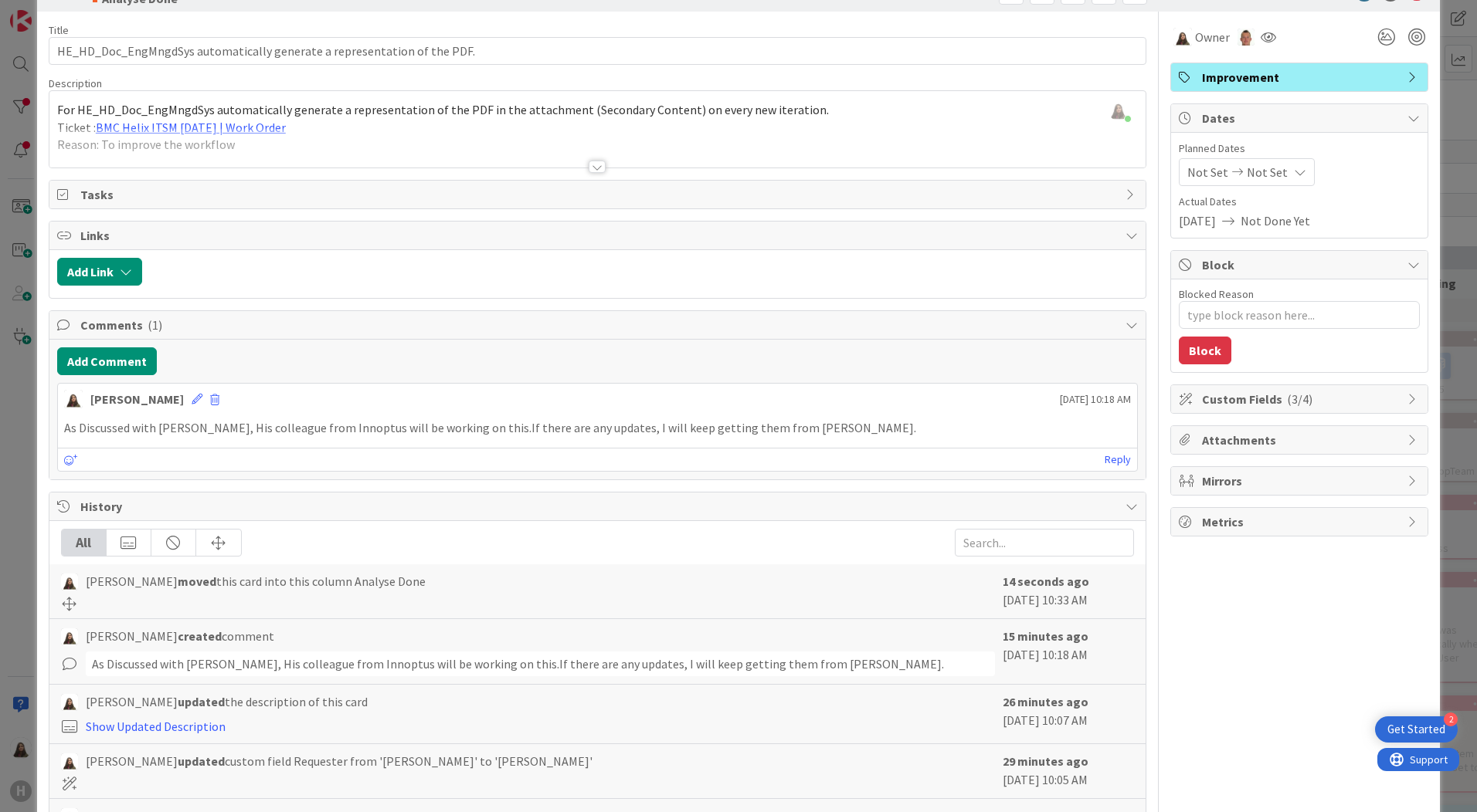
scroll to position [0, 0]
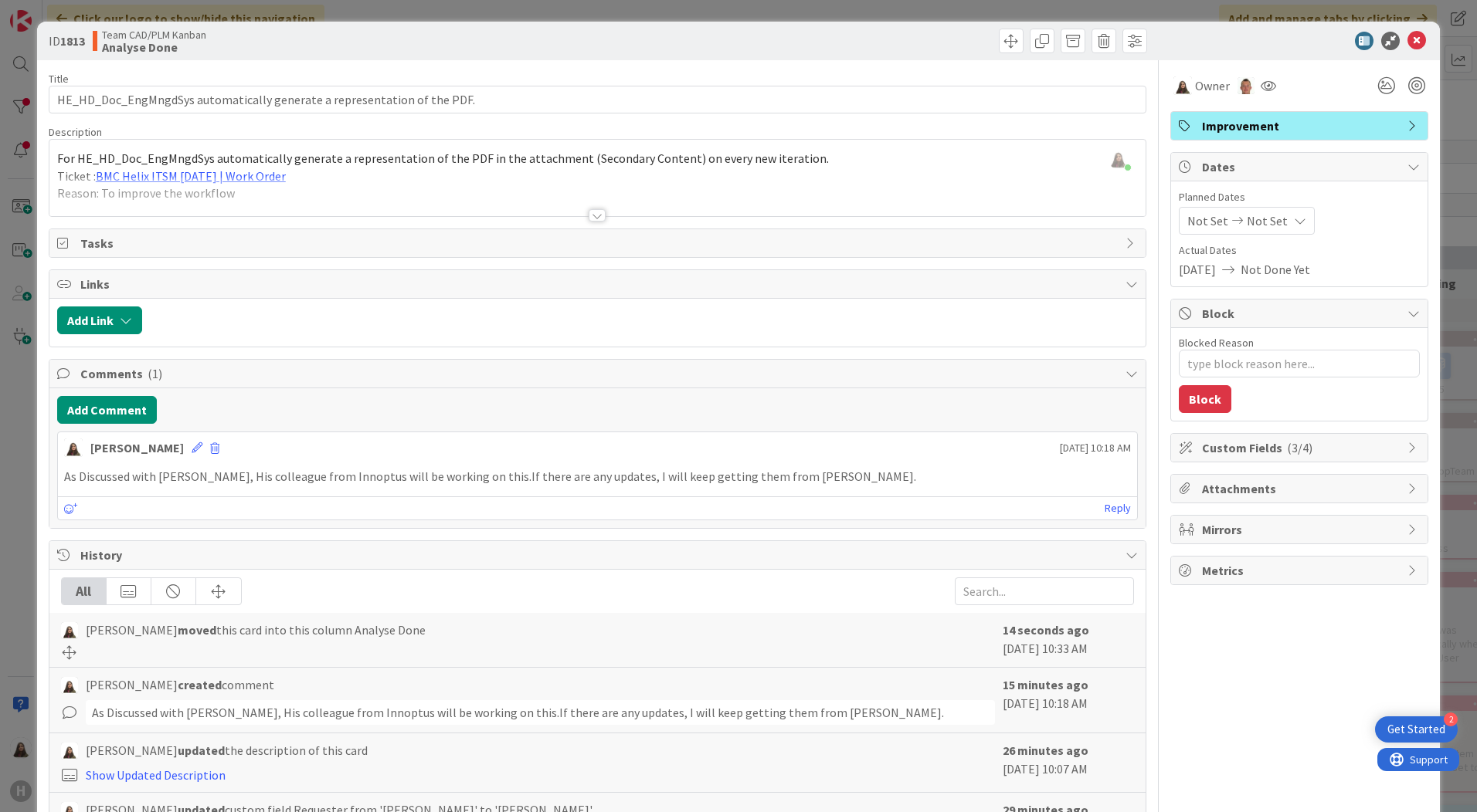
click at [1394, 443] on div "Custom Fields ( 3/4 )" at bounding box center [1299, 447] width 256 height 28
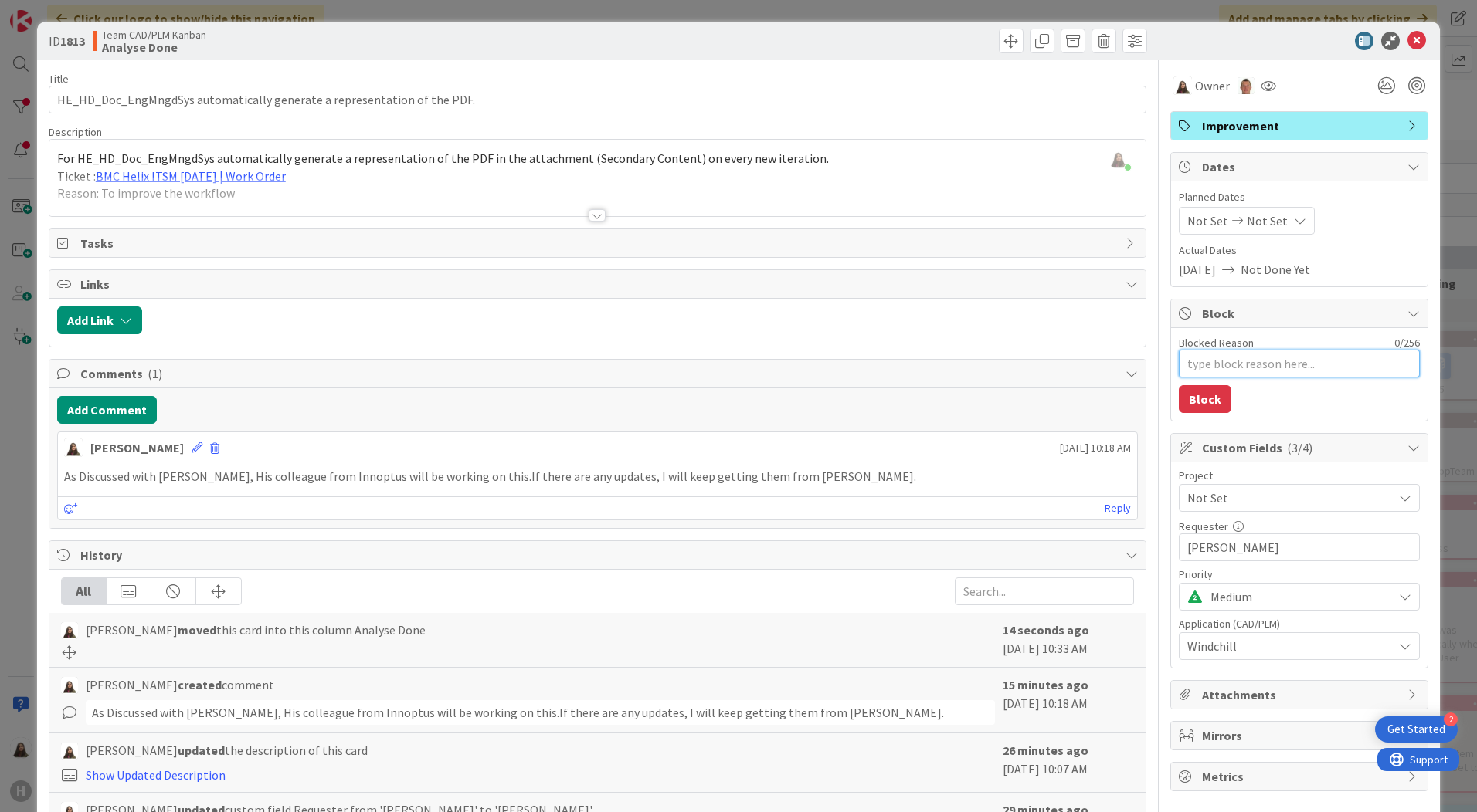
click at [1222, 363] on textarea "Blocked Reason" at bounding box center [1300, 363] width 241 height 28
click at [1410, 36] on icon at bounding box center [1416, 41] width 18 height 18
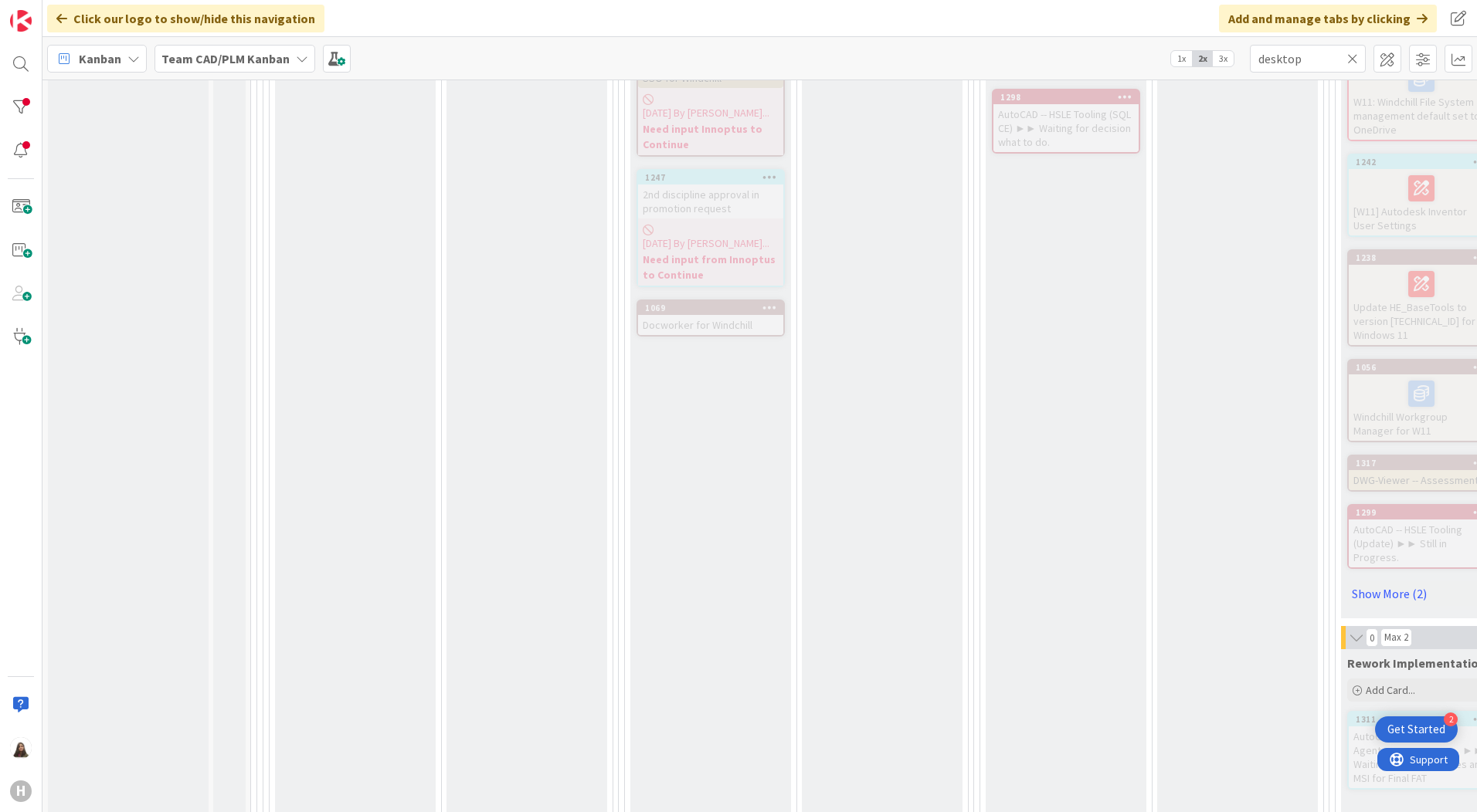
scroll to position [774, 0]
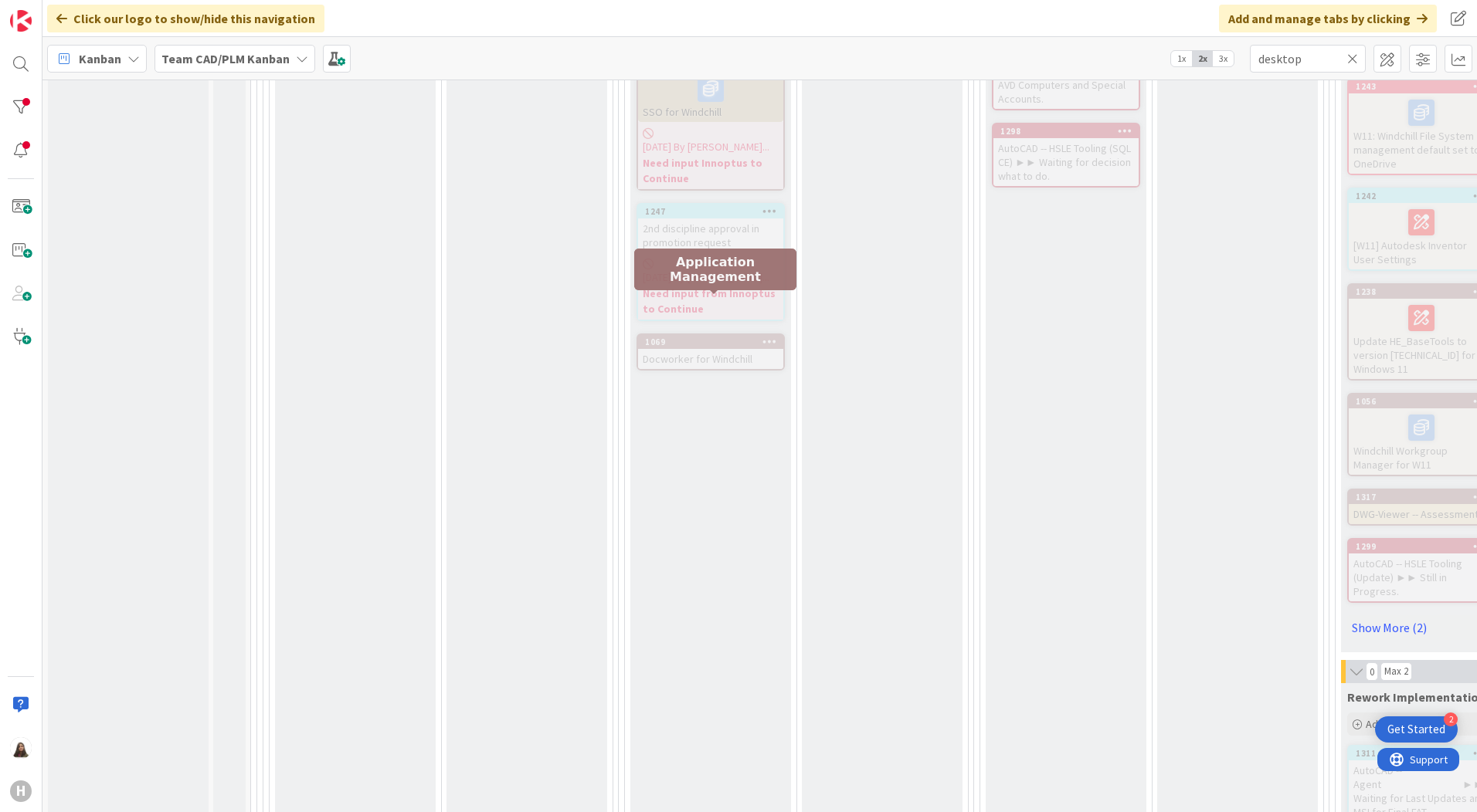
click at [697, 337] on div "1069" at bounding box center [713, 343] width 138 height 11
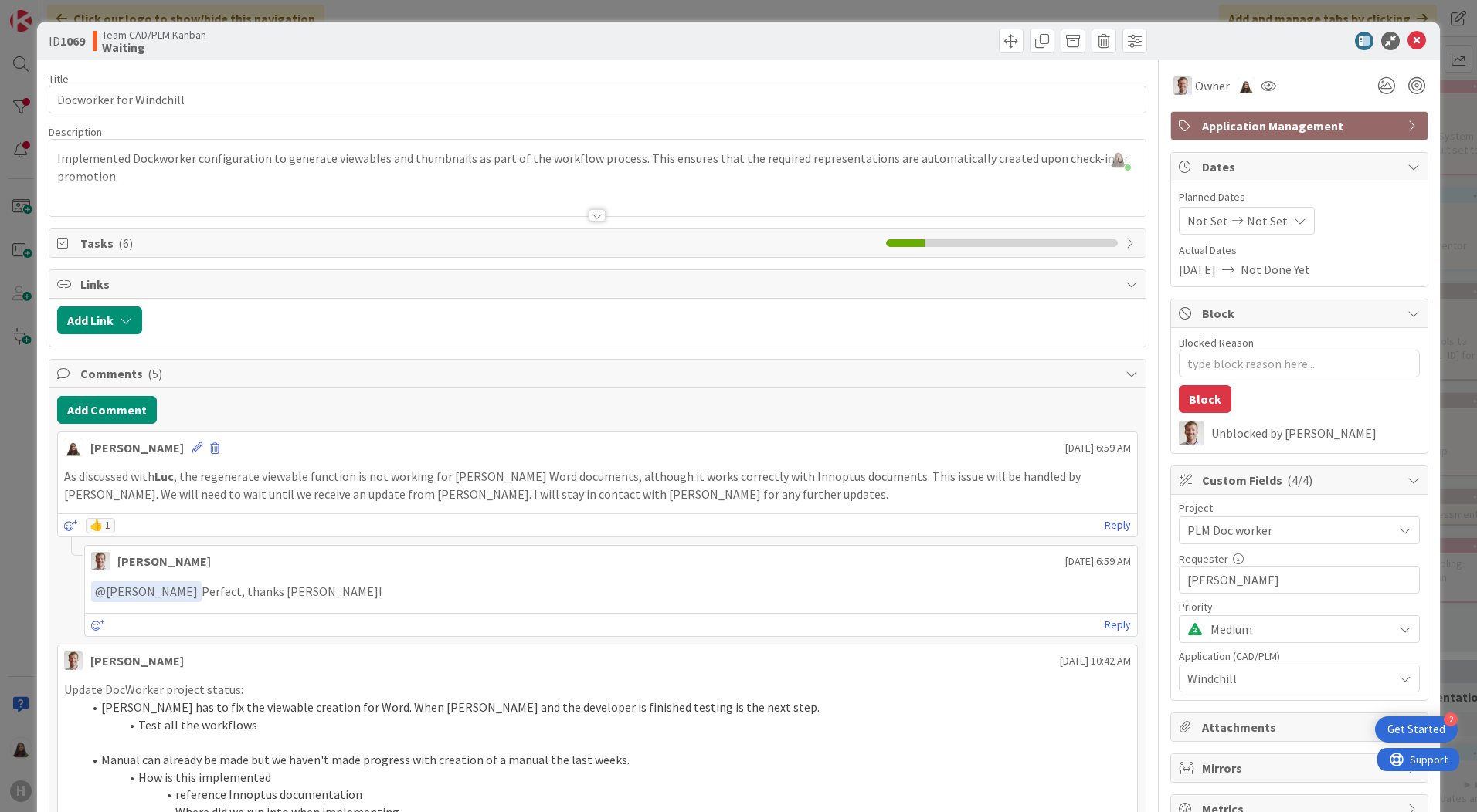
click at [1400, 31] on div "ID 1069 Team CAD/PLM Kanban Waiting" at bounding box center [738, 41] width 1403 height 38
click at [1408, 41] on icon at bounding box center [1416, 41] width 18 height 18
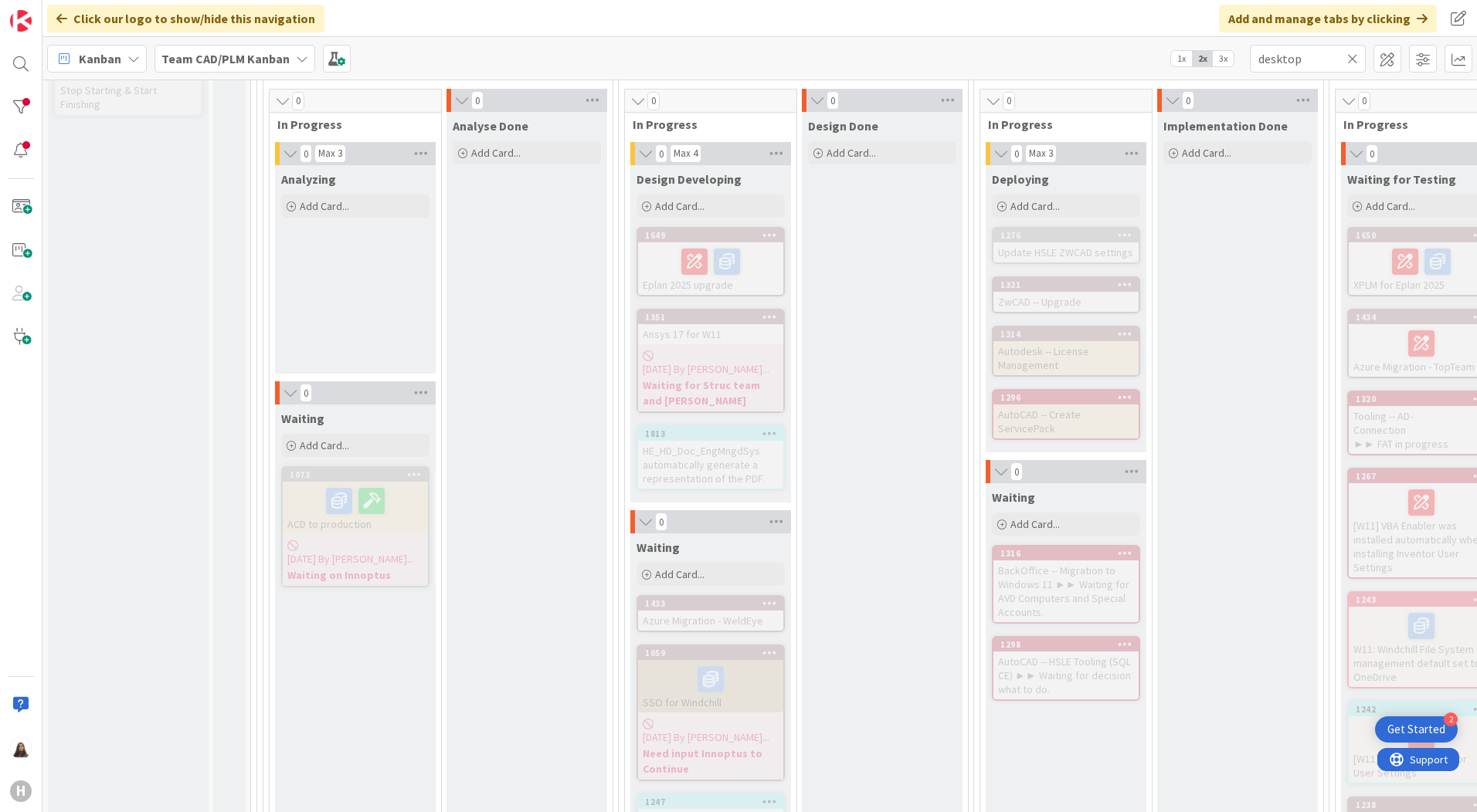
scroll to position [233, 0]
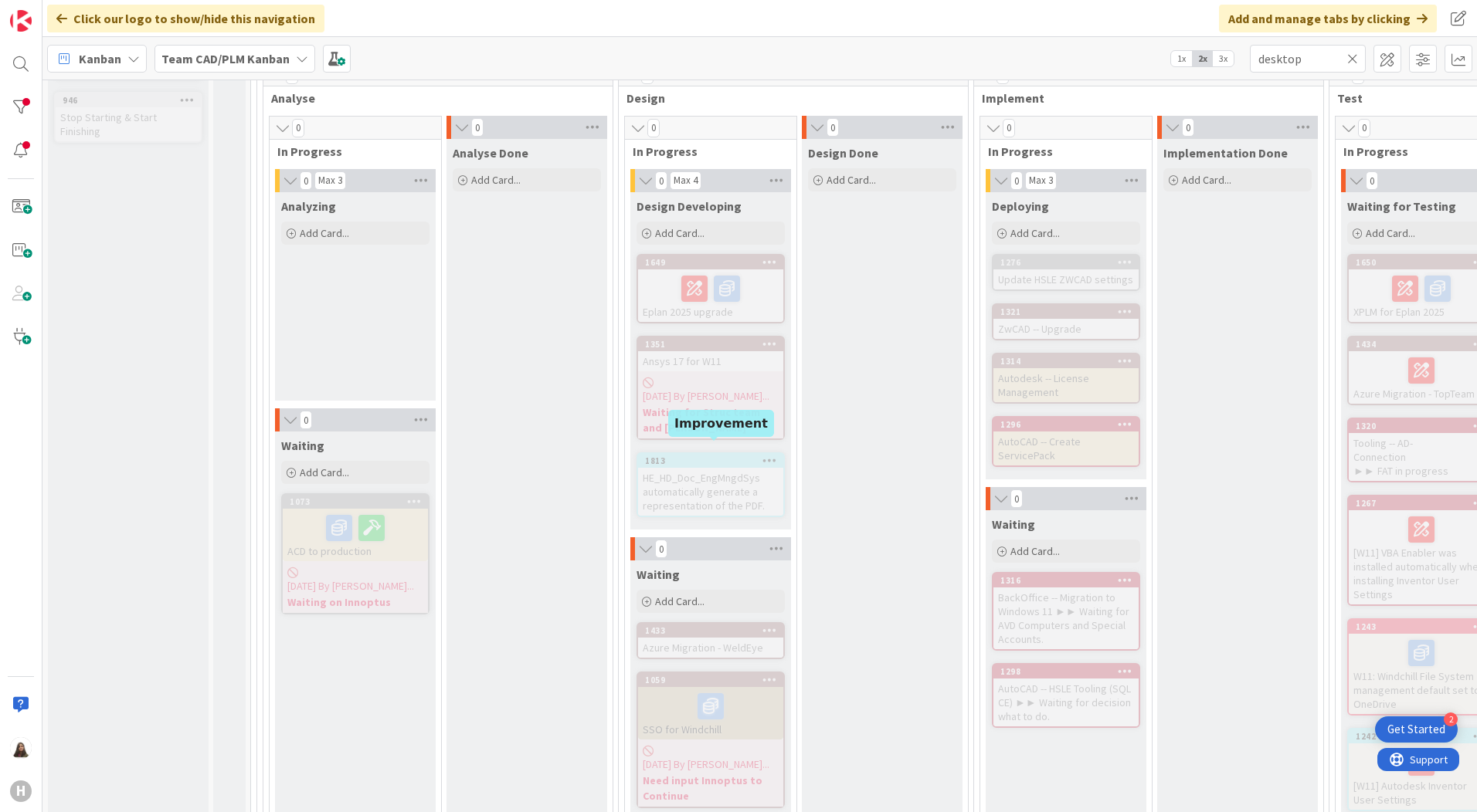
click at [689, 456] on div "1813" at bounding box center [713, 461] width 138 height 11
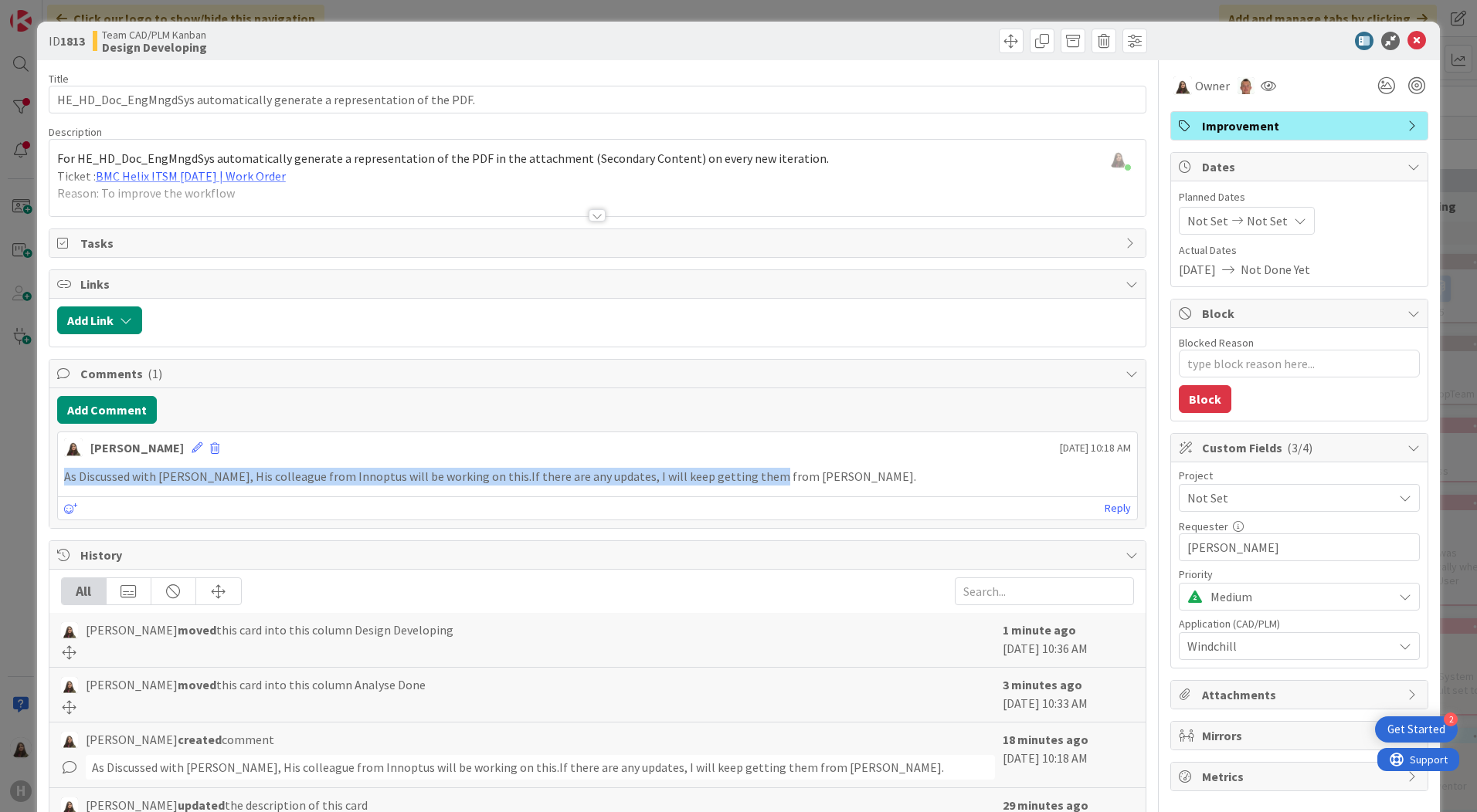
drag, startPoint x: 62, startPoint y: 476, endPoint x: 752, endPoint y: 480, distance: 690.0
click at [752, 480] on div "As Discussed with [PERSON_NAME], His colleague from Innoptus will be working on…" at bounding box center [598, 477] width 1079 height 30
drag, startPoint x: 752, startPoint y: 480, endPoint x: 697, endPoint y: 477, distance: 55.1
copy p "As Discussed with [PERSON_NAME], His colleague from Innoptus will be working on…"
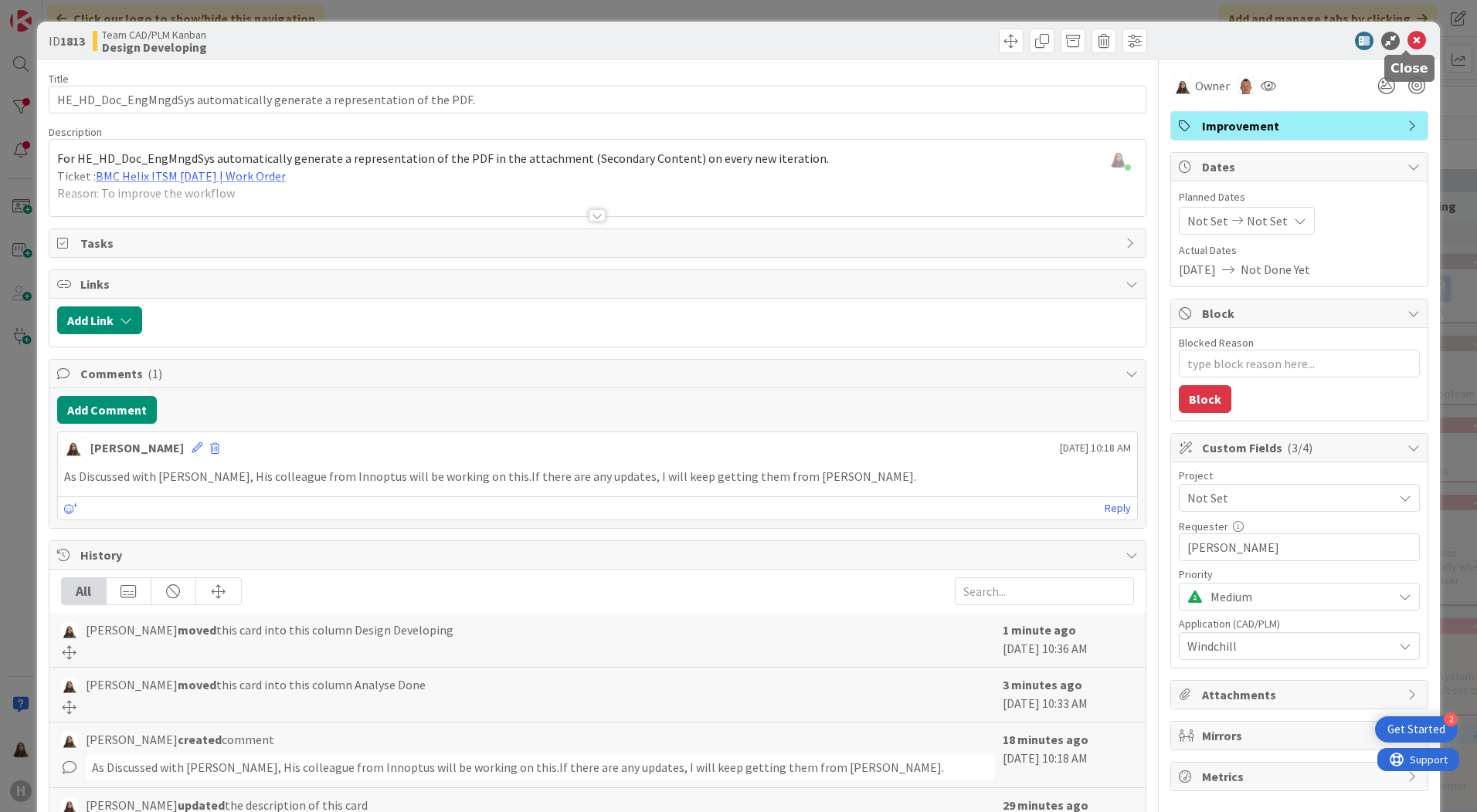
click at [1408, 35] on icon at bounding box center [1416, 41] width 18 height 18
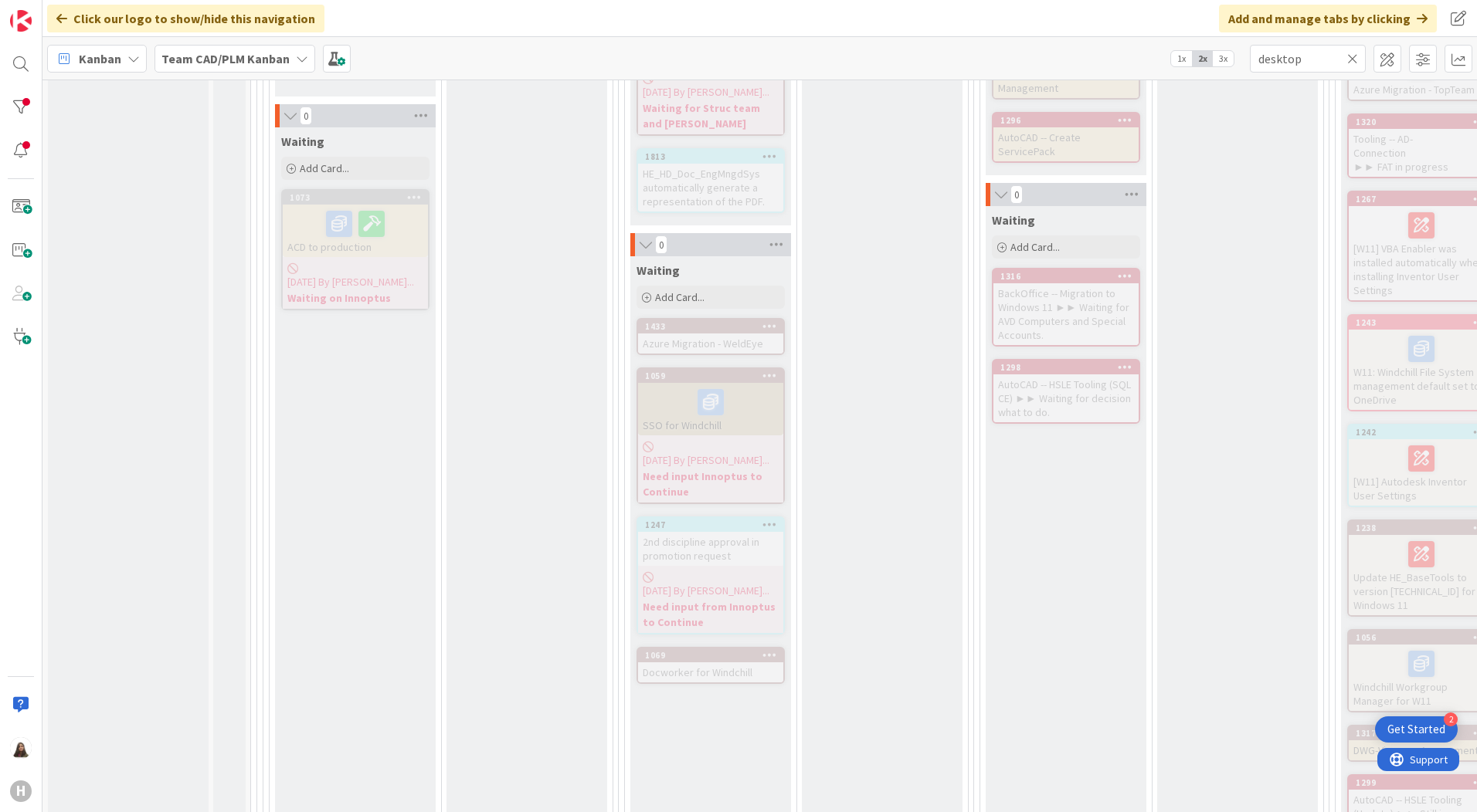
scroll to position [620, 0]
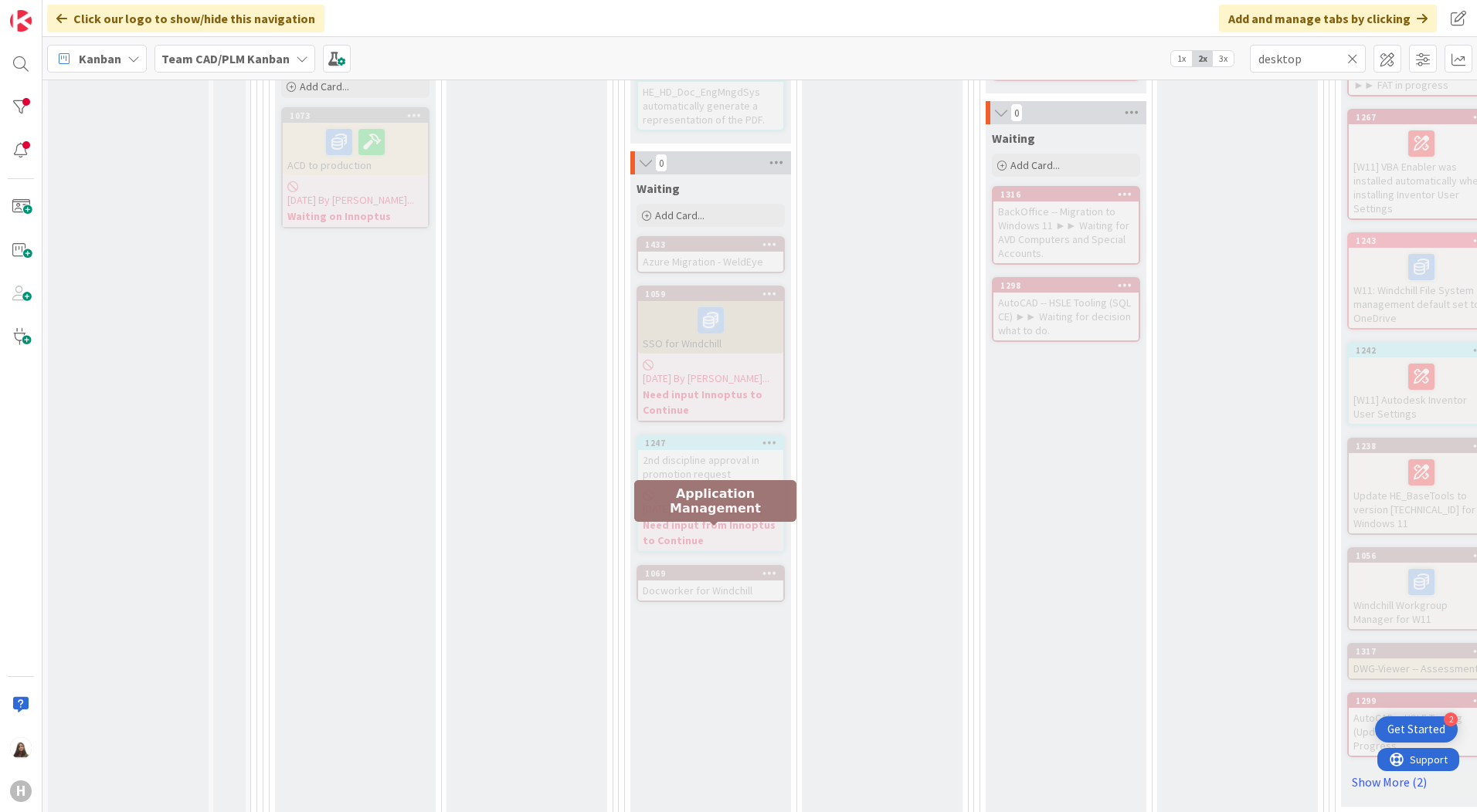
click at [679, 568] on div "1069" at bounding box center [713, 574] width 138 height 11
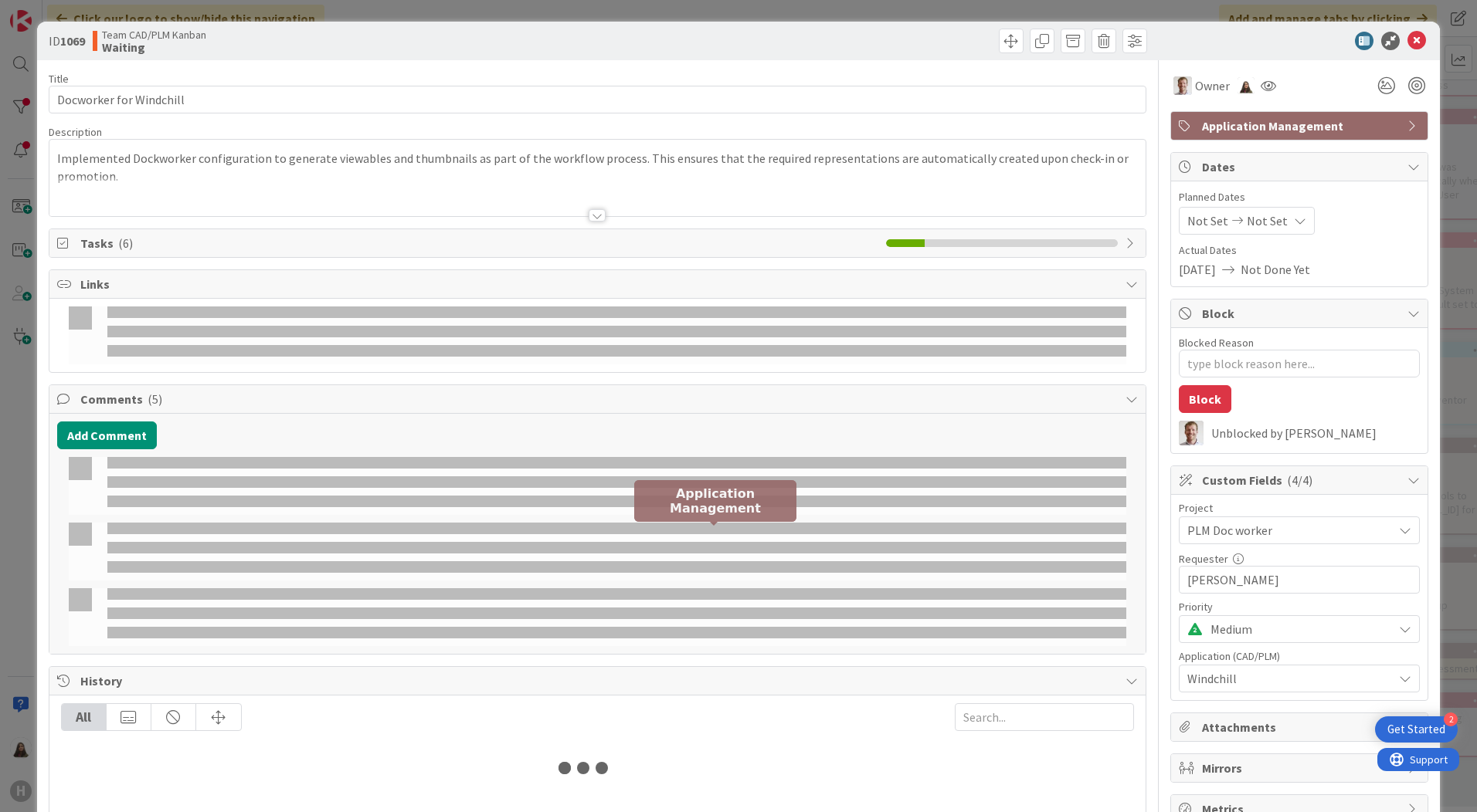
type textarea "x"
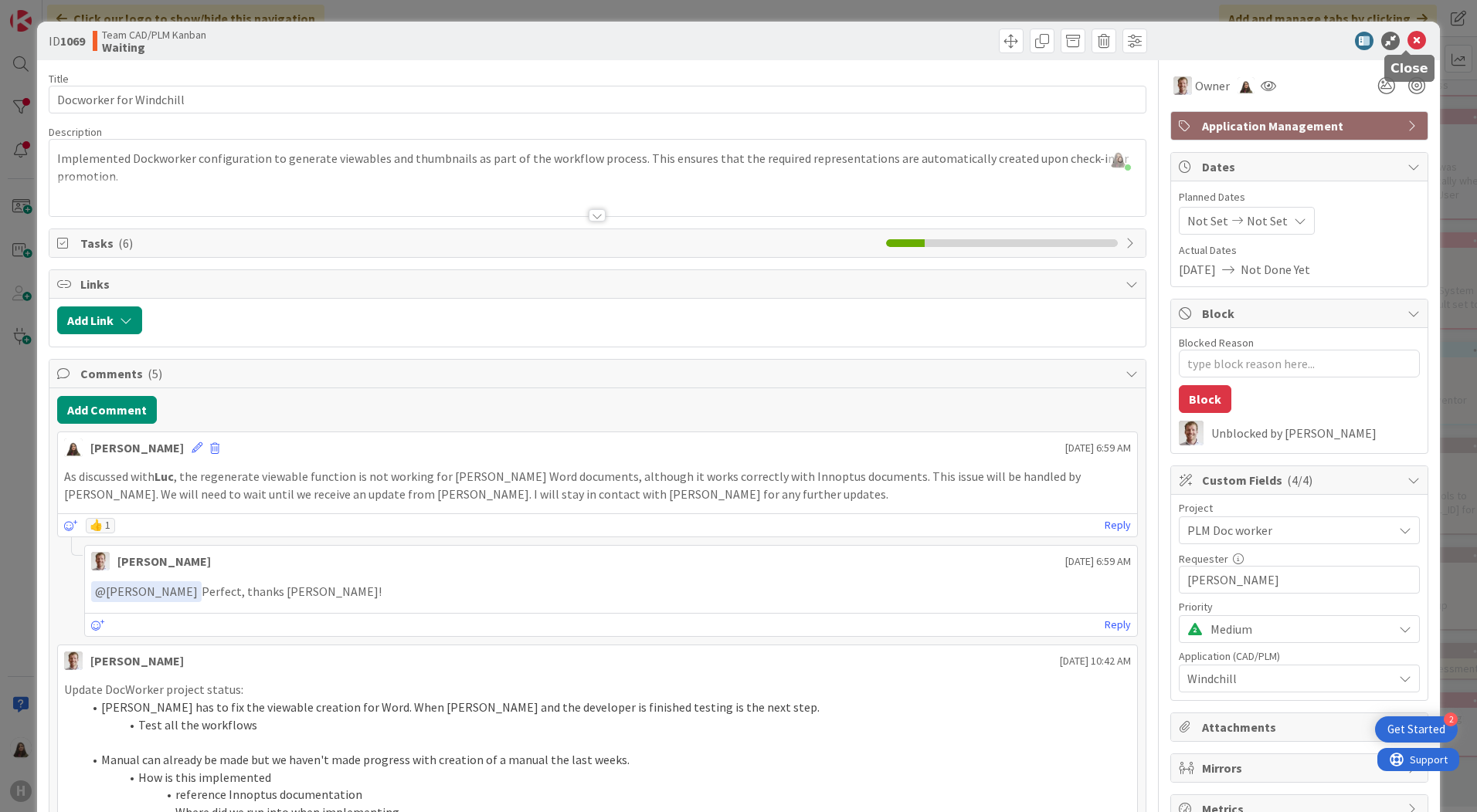
click at [1409, 35] on icon at bounding box center [1416, 41] width 18 height 18
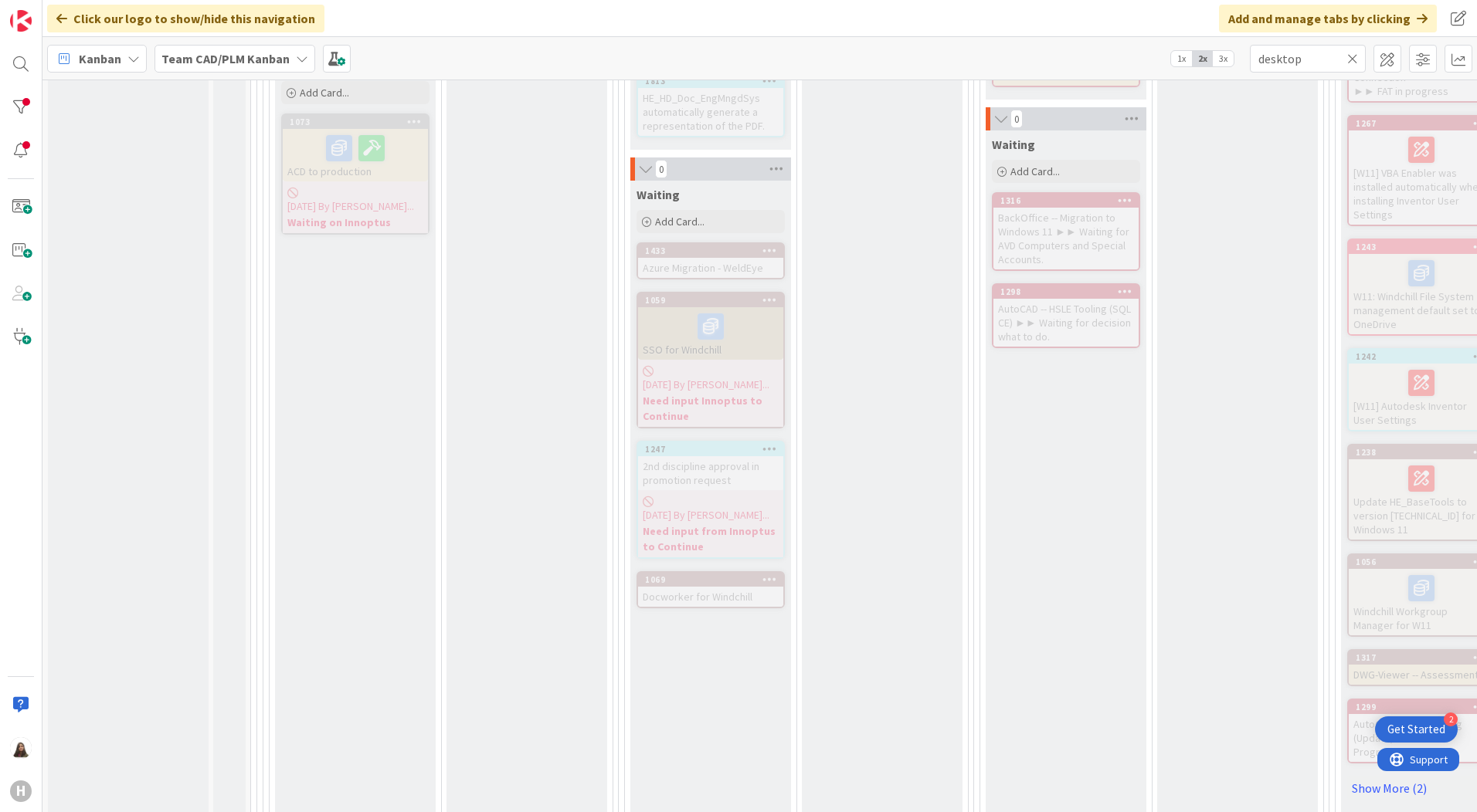
scroll to position [618, 0]
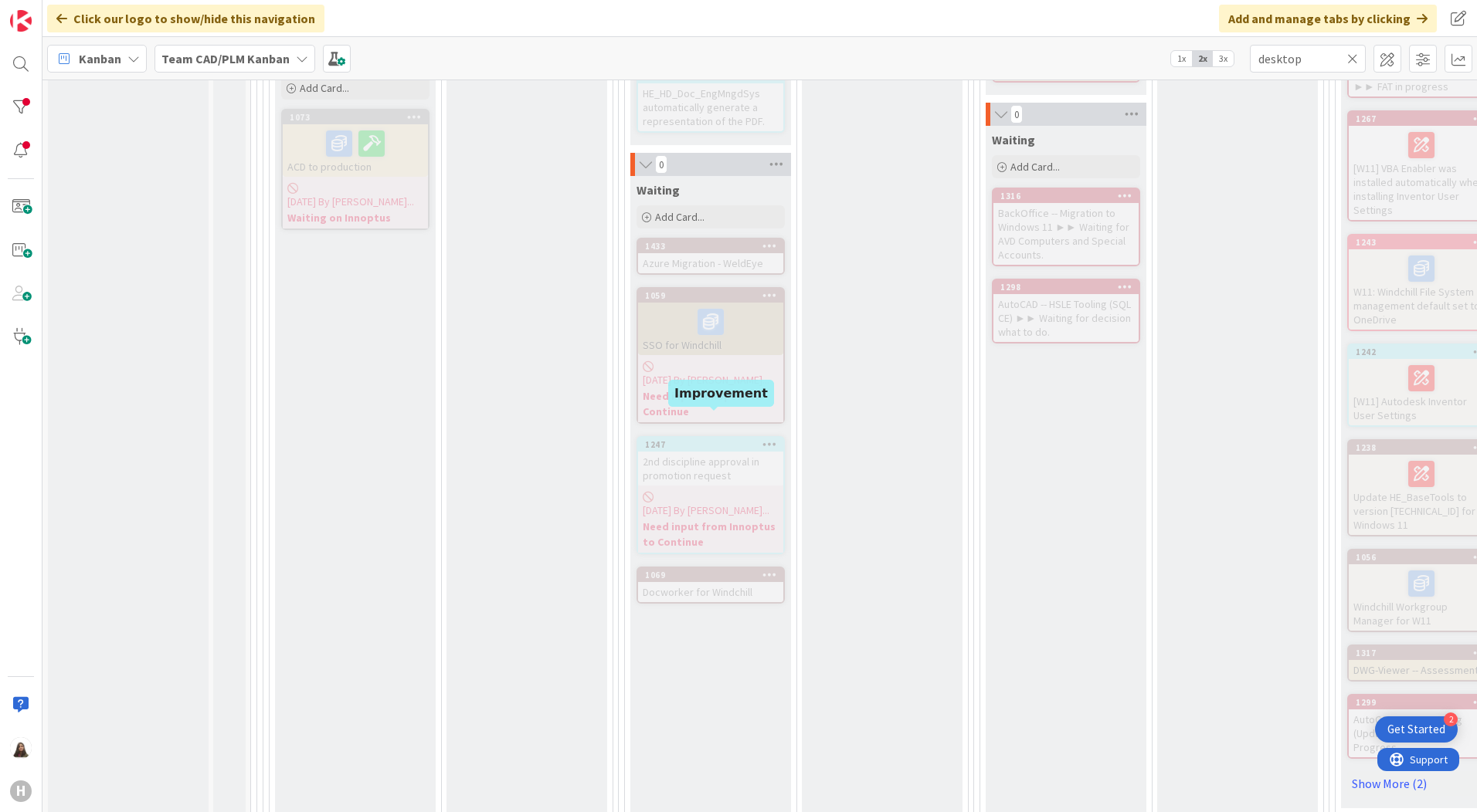
click at [701, 436] on link "1247 2nd discipline approval in promotion request [DATE] By [PERSON_NAME]... Ne…" at bounding box center [711, 495] width 149 height 118
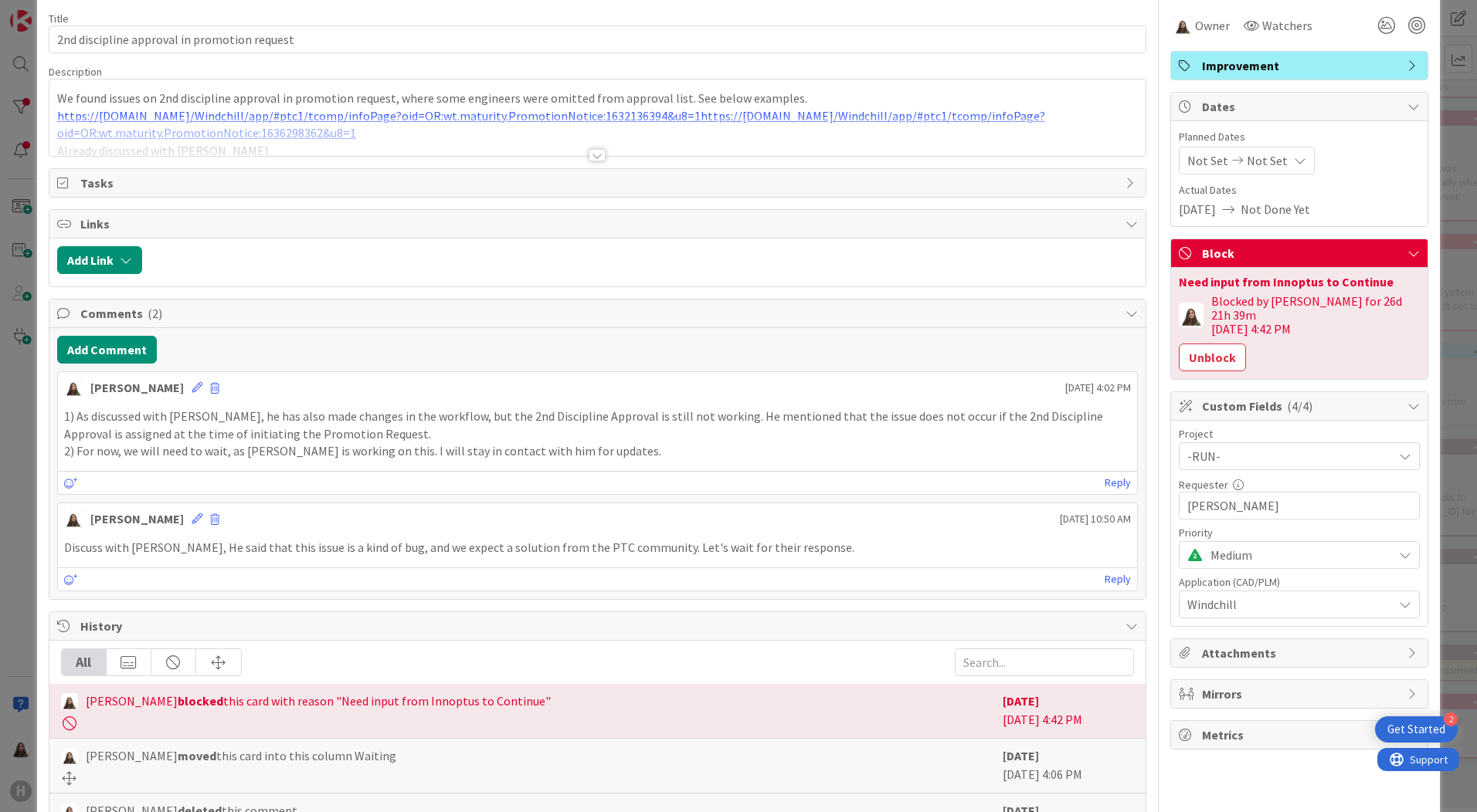
scroll to position [77, 0]
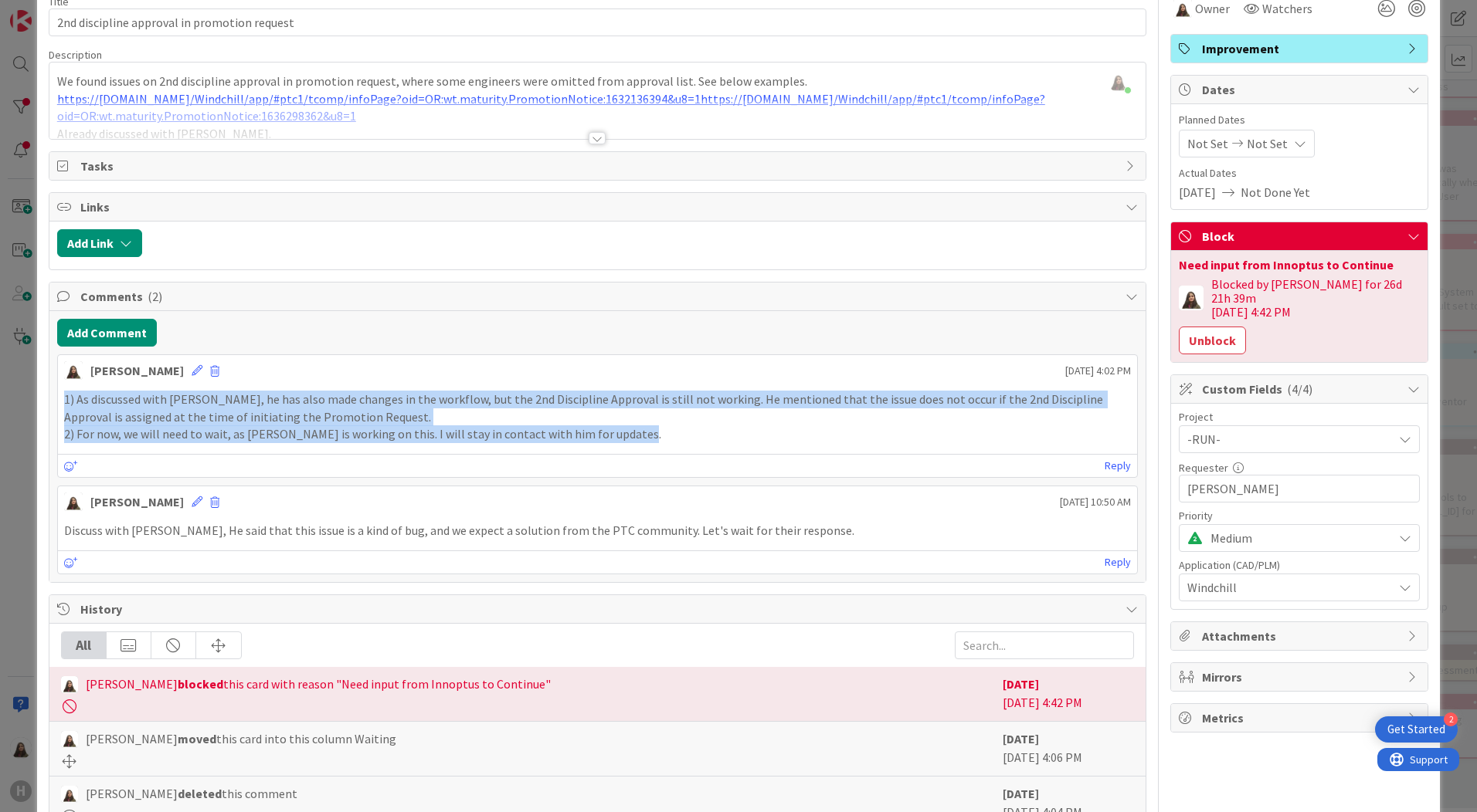
drag, startPoint x: 617, startPoint y: 434, endPoint x: 55, endPoint y: 402, distance: 562.9
click at [55, 402] on div "Add Comment [PERSON_NAME] [DATE] 4:02 PM 1) As discussed with [PERSON_NAME], he…" at bounding box center [598, 446] width 1096 height 271
drag, startPoint x: 55, startPoint y: 402, endPoint x: 186, endPoint y: 399, distance: 131.0
copy div "1) As discussed with [PERSON_NAME], he has also made changes in the workflow, b…"
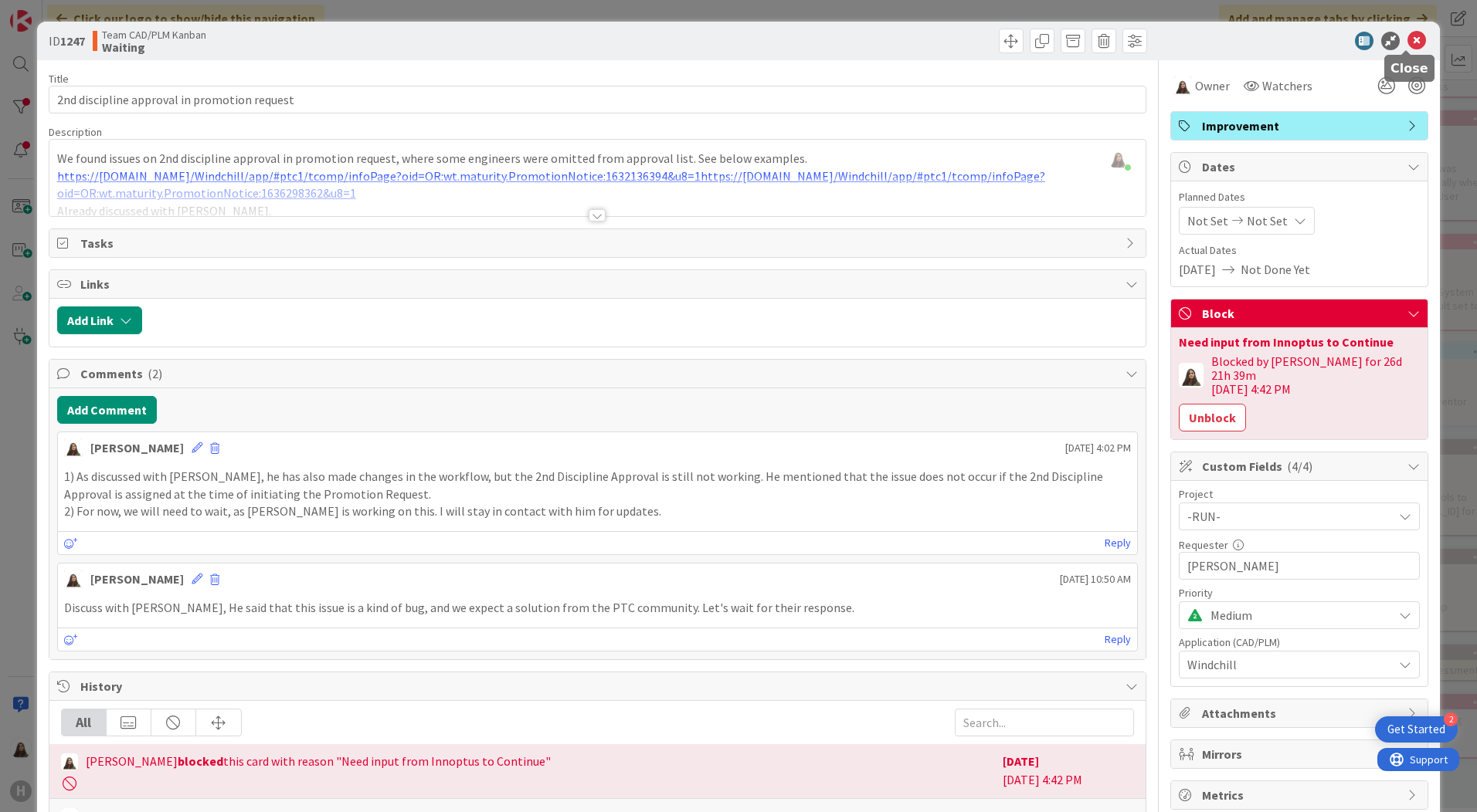
click at [1408, 42] on icon at bounding box center [1416, 41] width 18 height 18
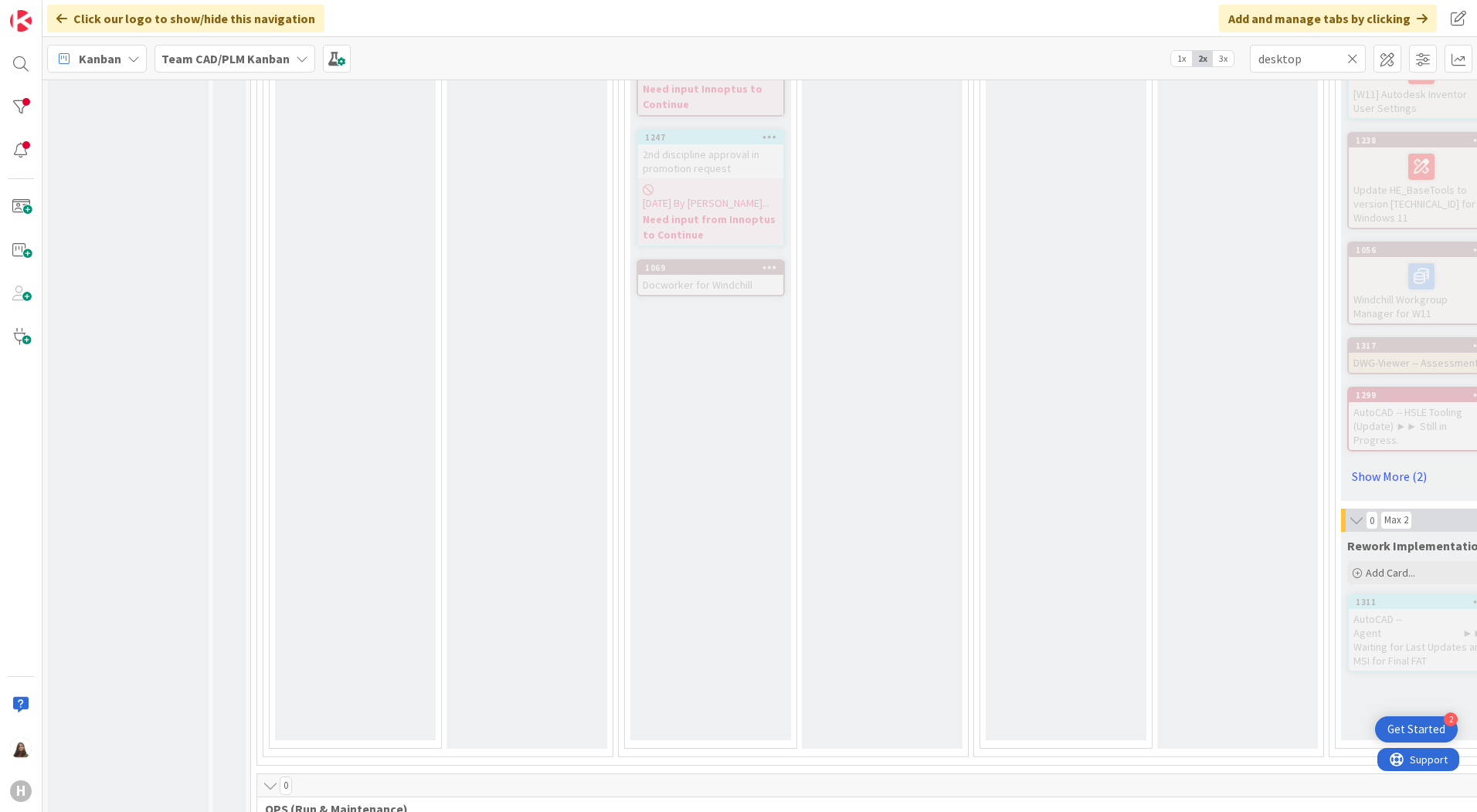
scroll to position [850, 0]
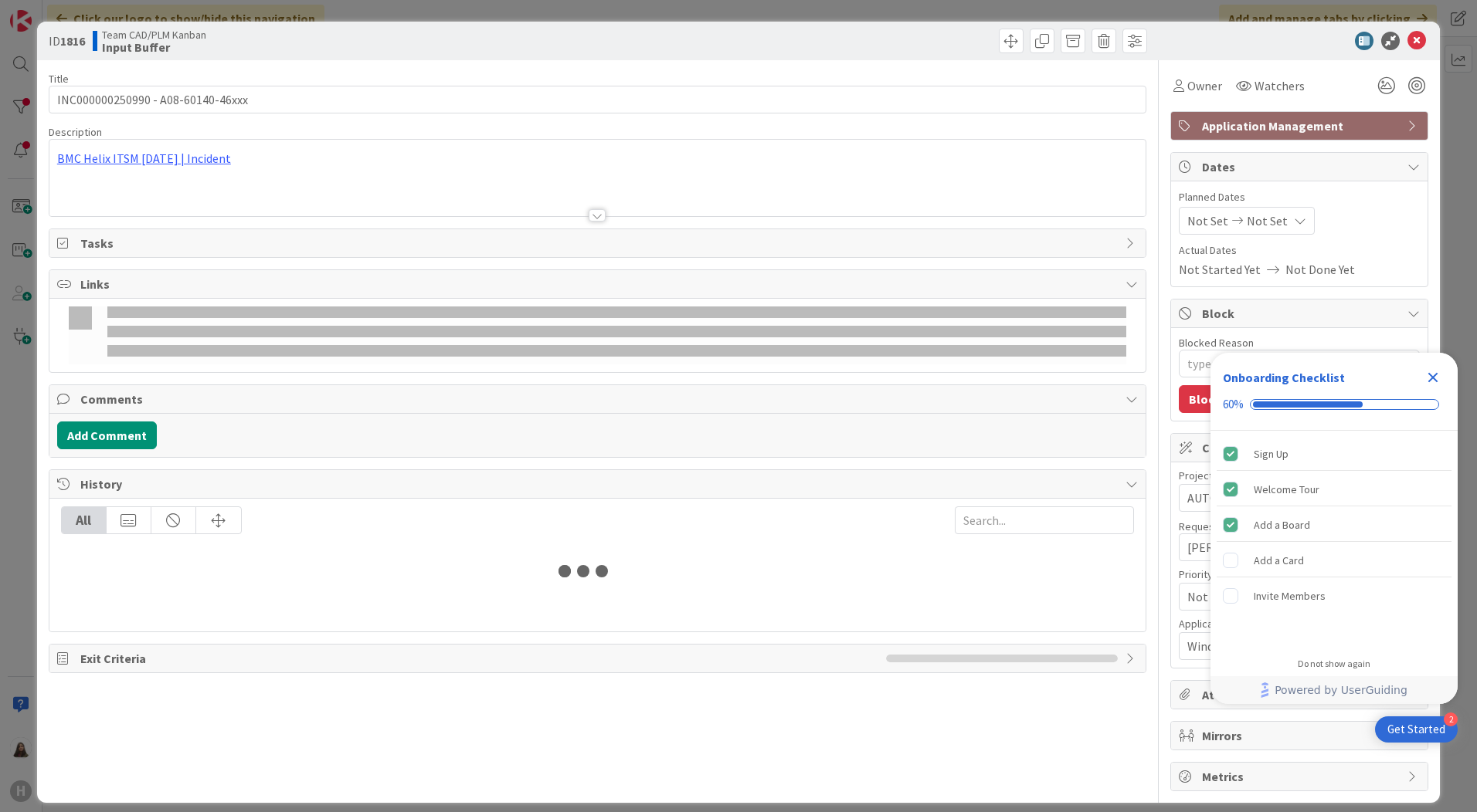
type input "desktop"
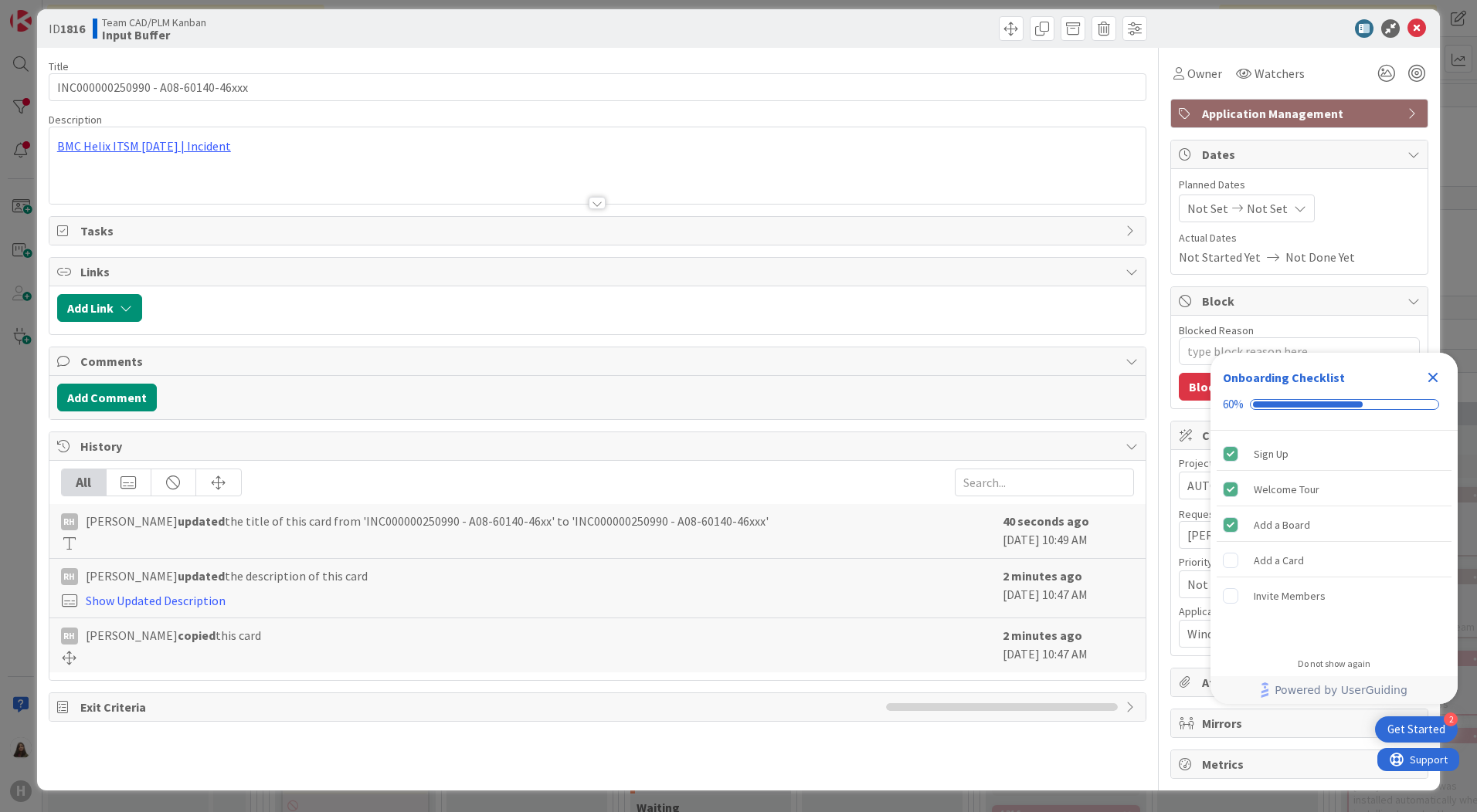
type textarea "x"
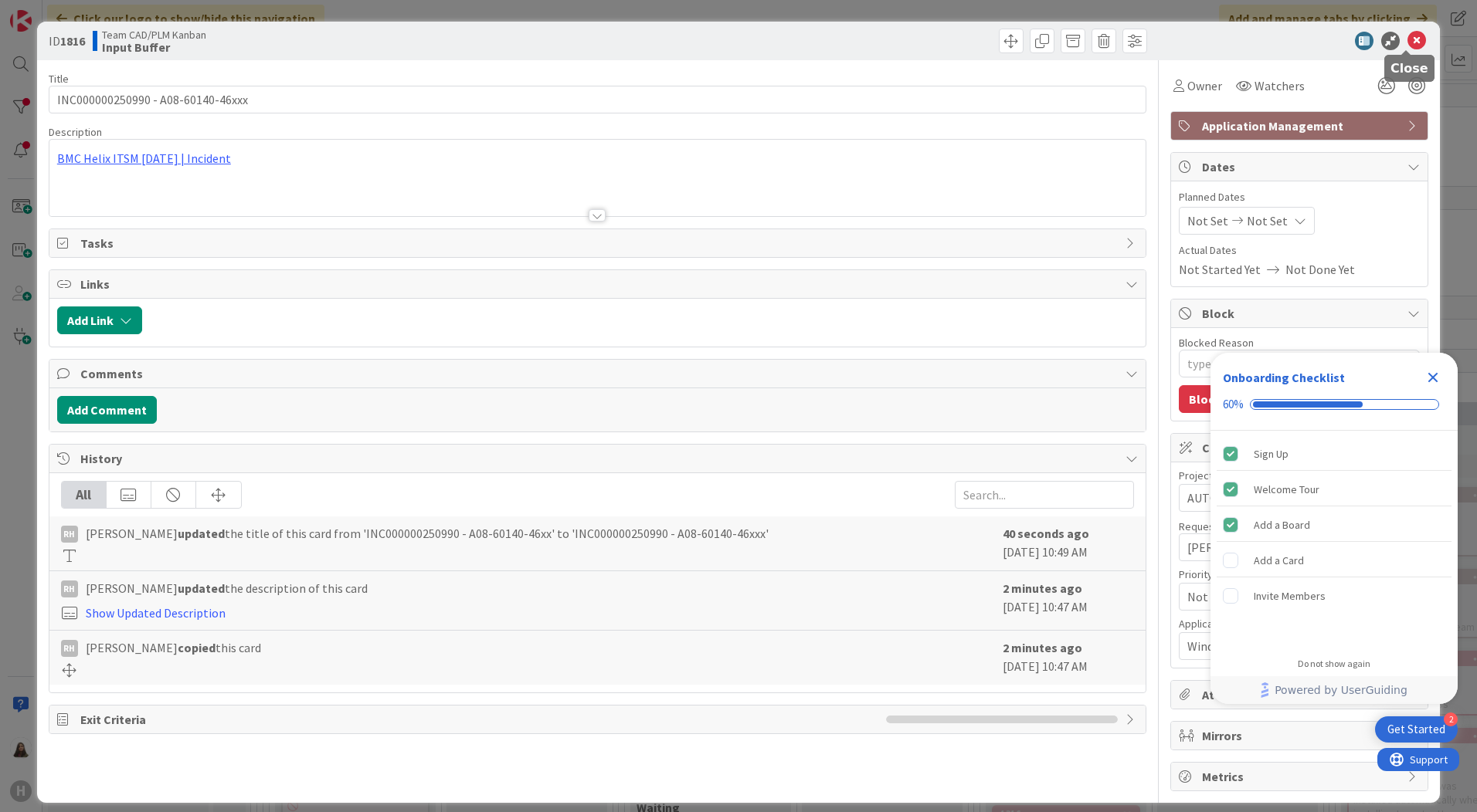
click at [1408, 35] on icon at bounding box center [1416, 41] width 18 height 18
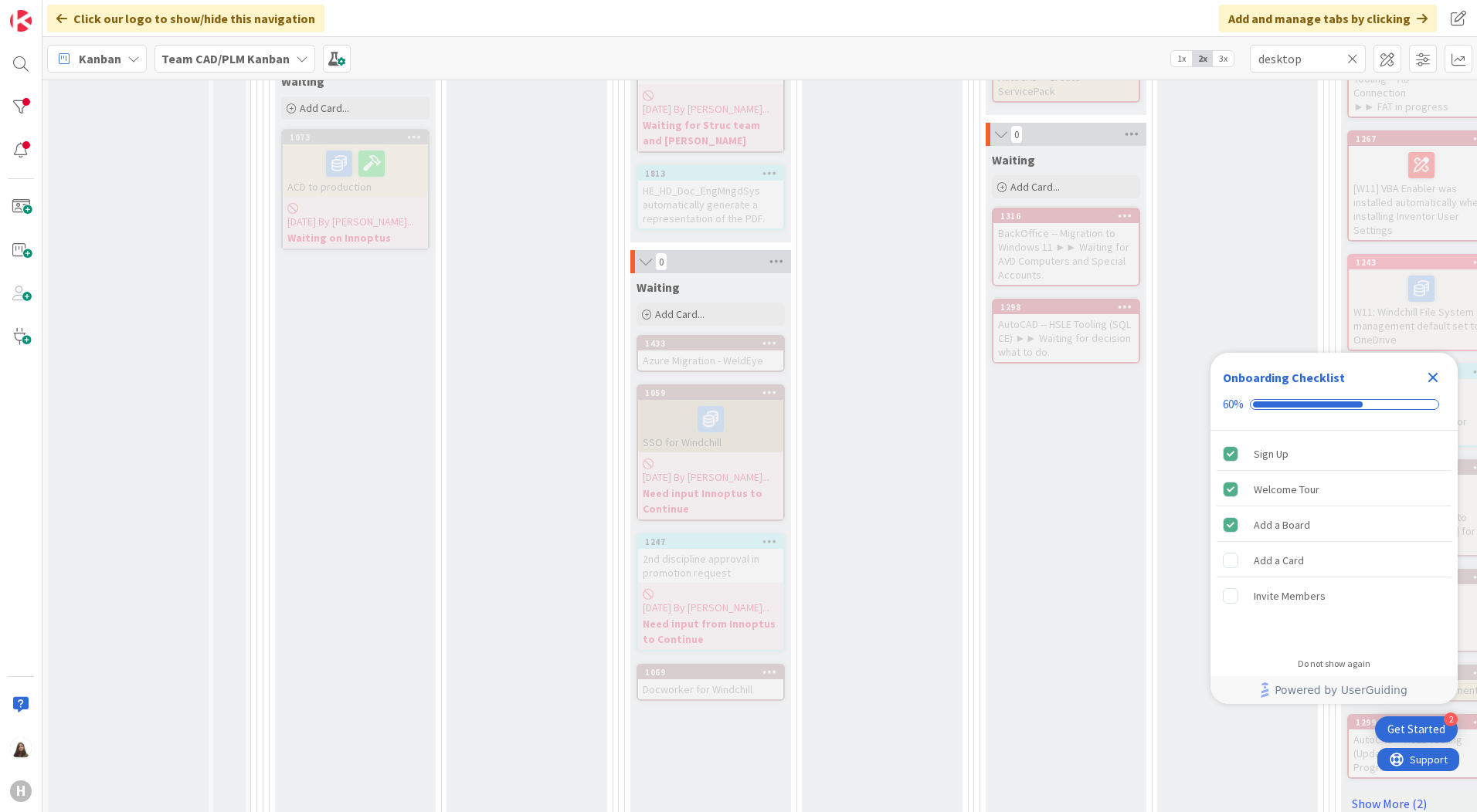
scroll to position [463, 0]
